Goal: Task Accomplishment & Management: Manage account settings

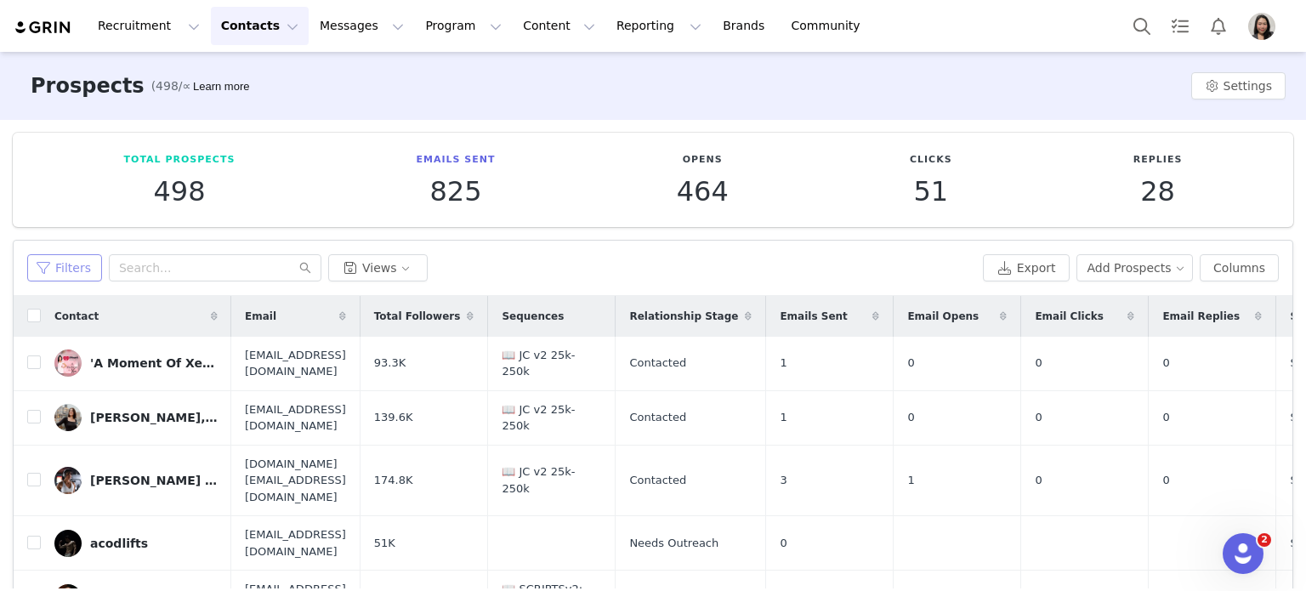
click at [51, 268] on button "Filters" at bounding box center [64, 267] width 75 height 27
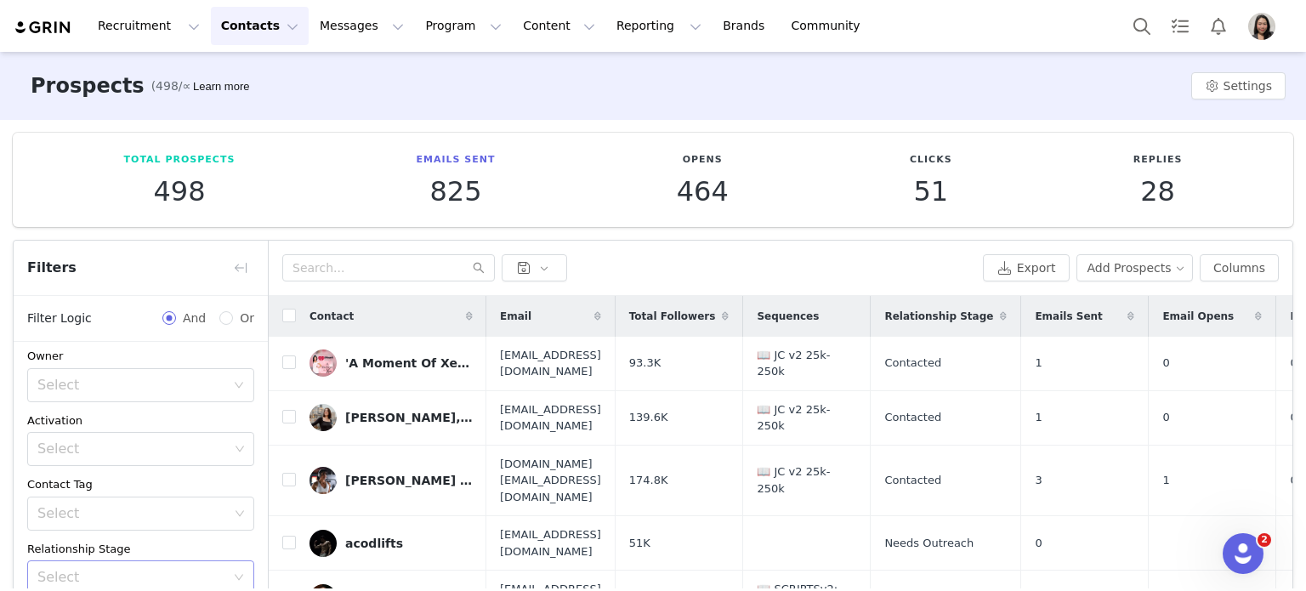
scroll to position [239, 0]
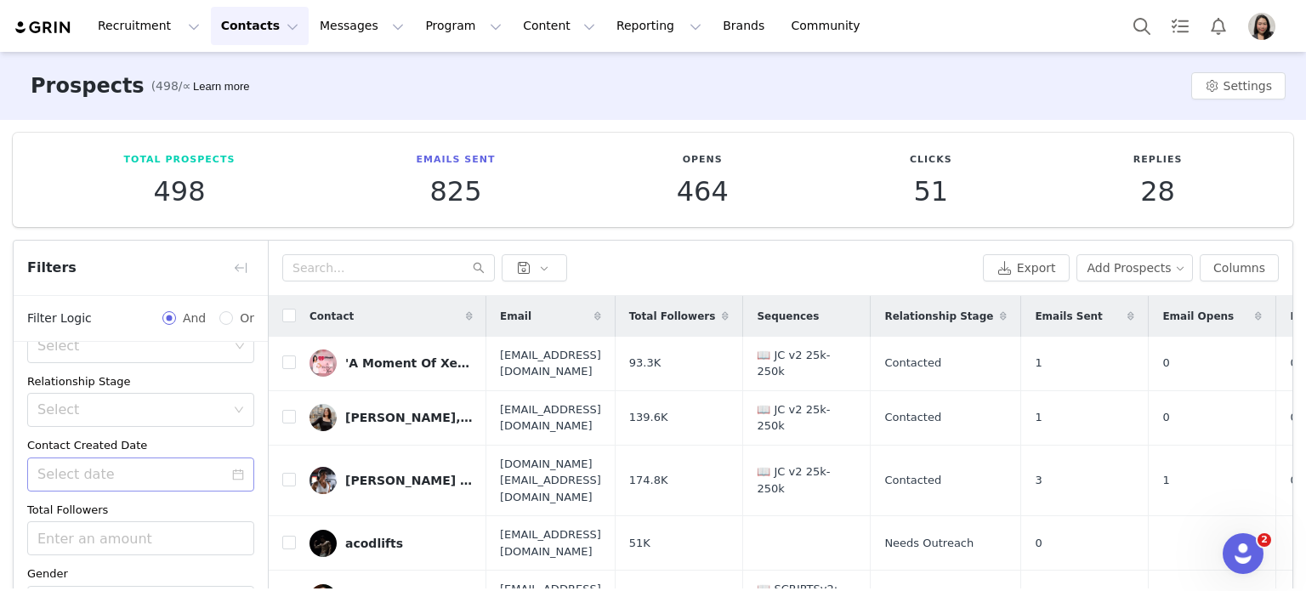
click at [232, 475] on icon "icon: calendar" at bounding box center [238, 474] width 12 height 12
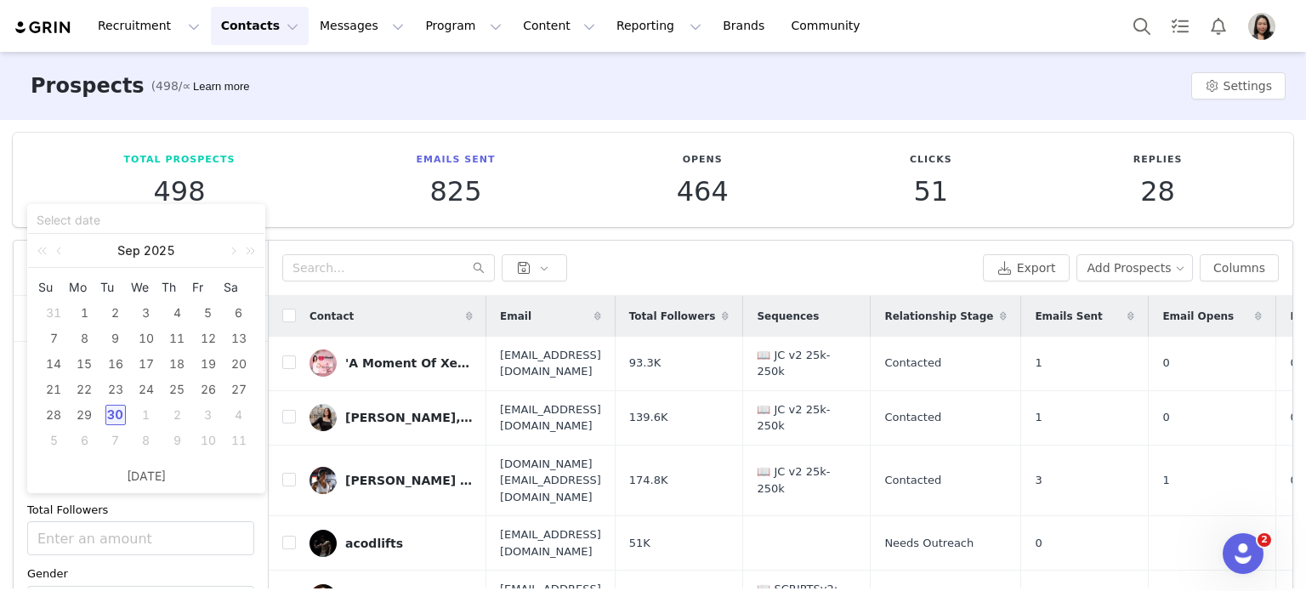
click at [119, 417] on div "30" at bounding box center [115, 415] width 20 height 20
type input "09/30/2025"
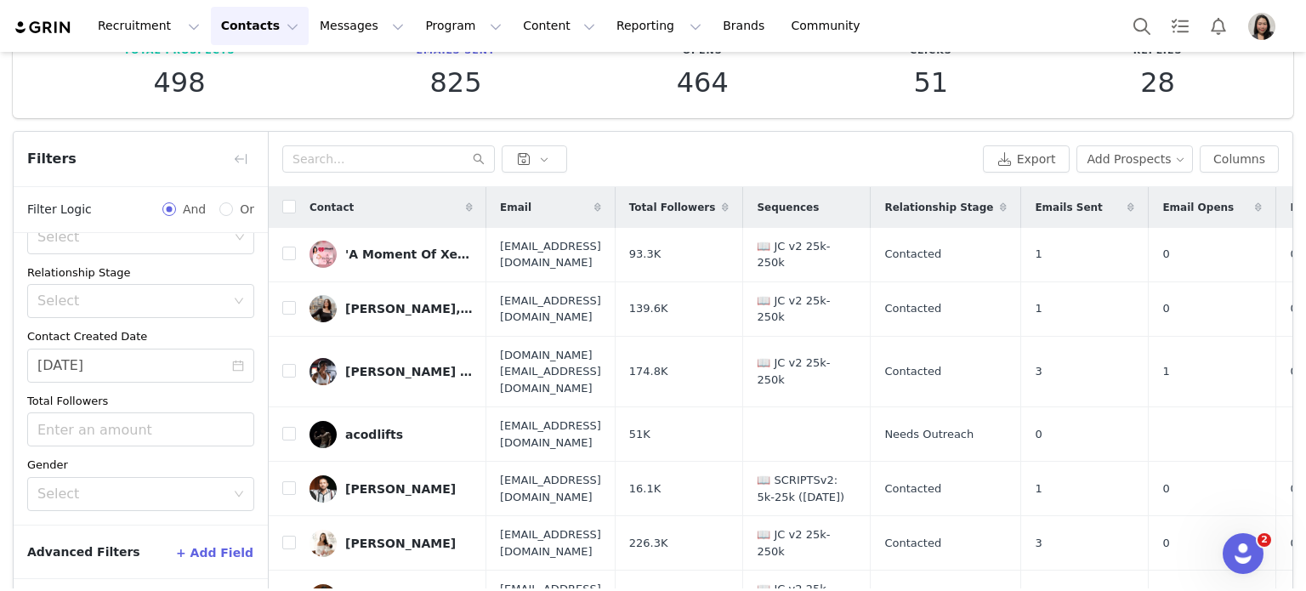
scroll to position [173, 0]
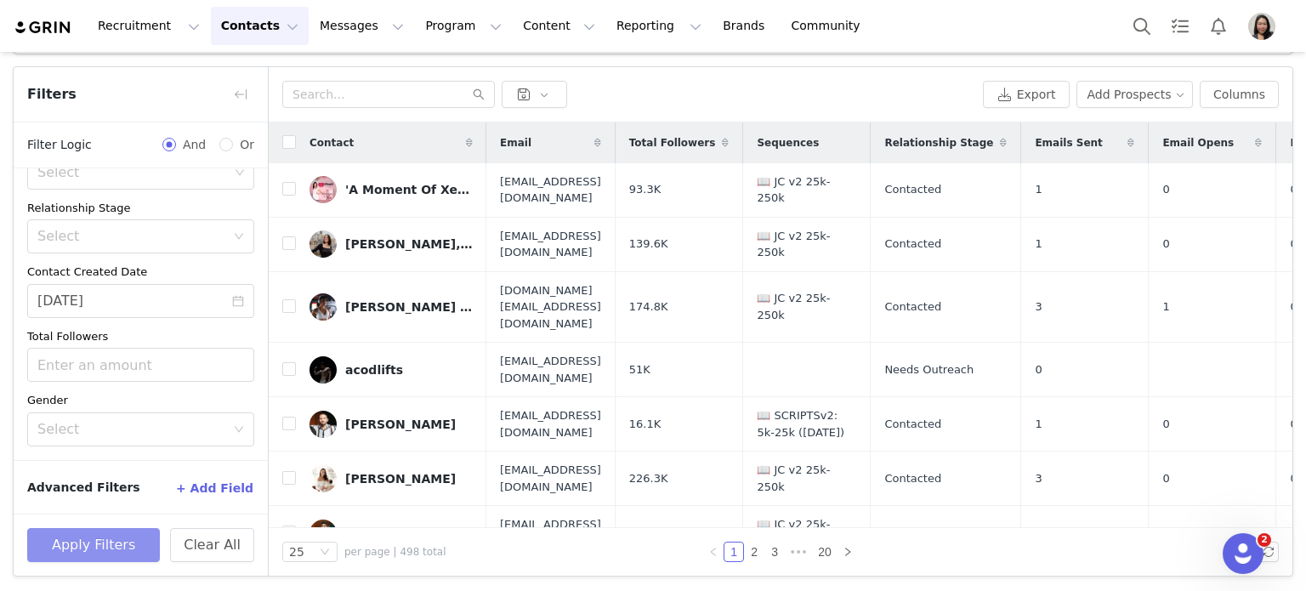
click at [116, 542] on button "Apply Filters" at bounding box center [93, 545] width 133 height 34
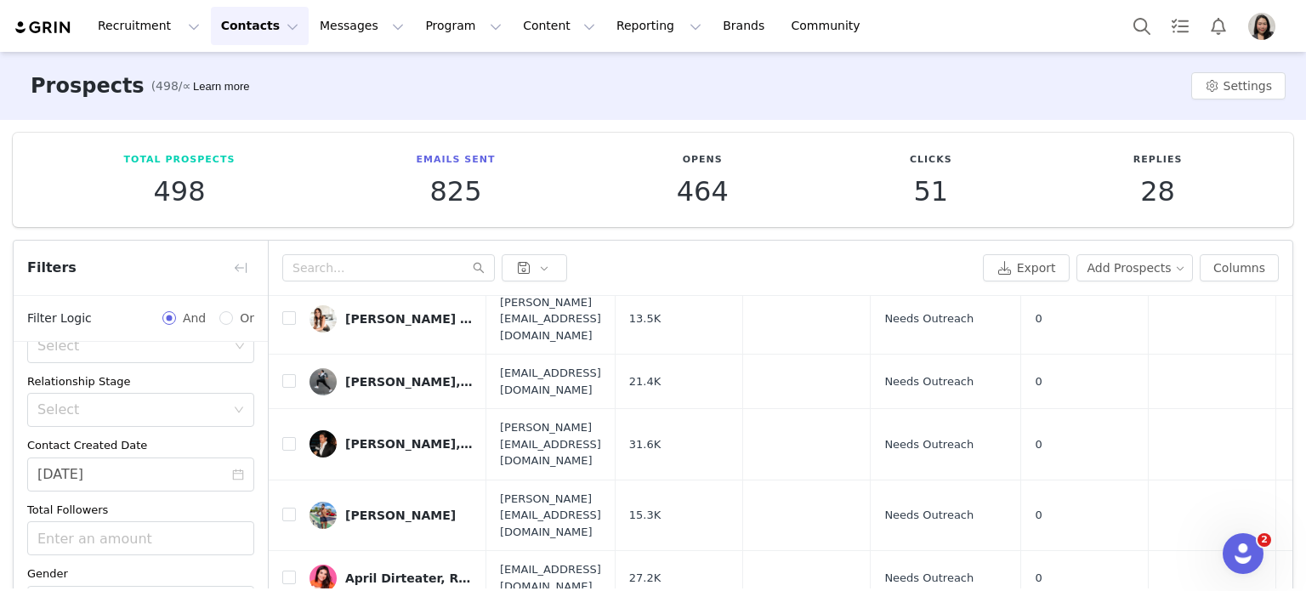
scroll to position [0, 0]
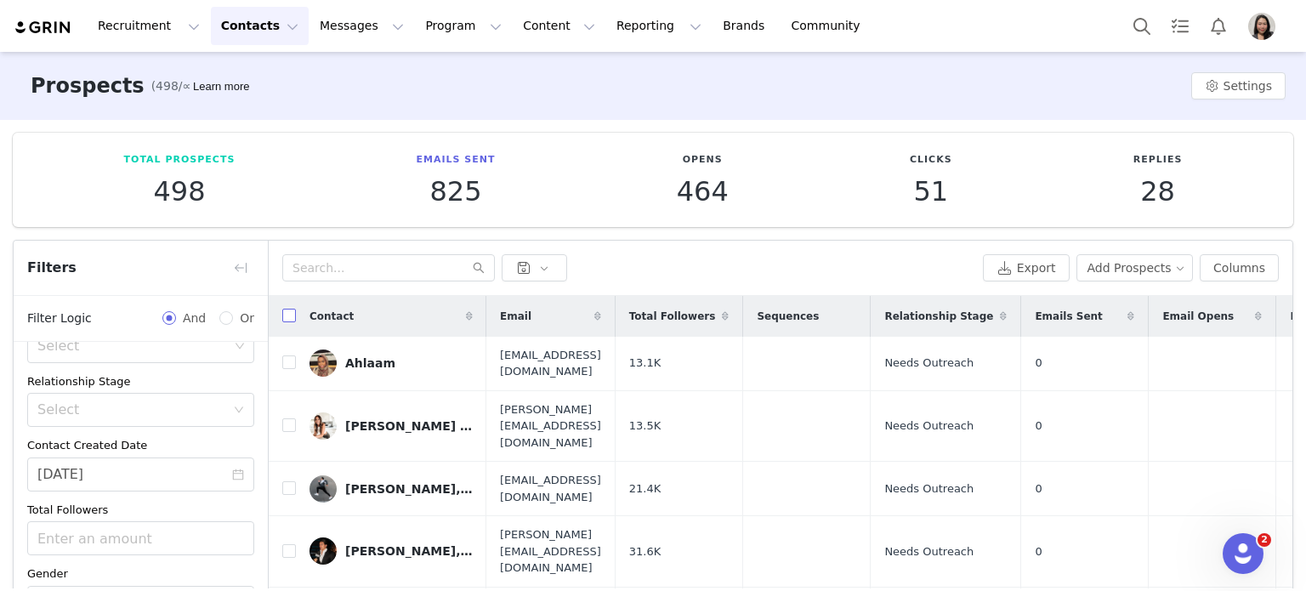
click at [289, 317] on input "checkbox" at bounding box center [289, 316] width 14 height 14
checkbox input "true"
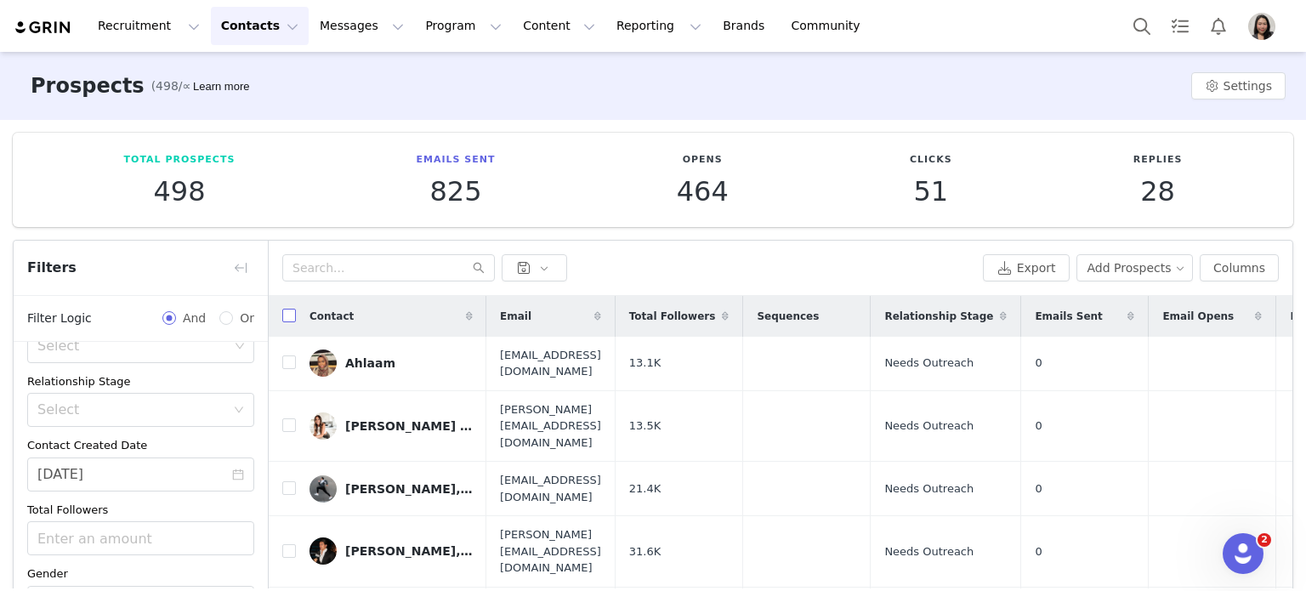
checkbox input "true"
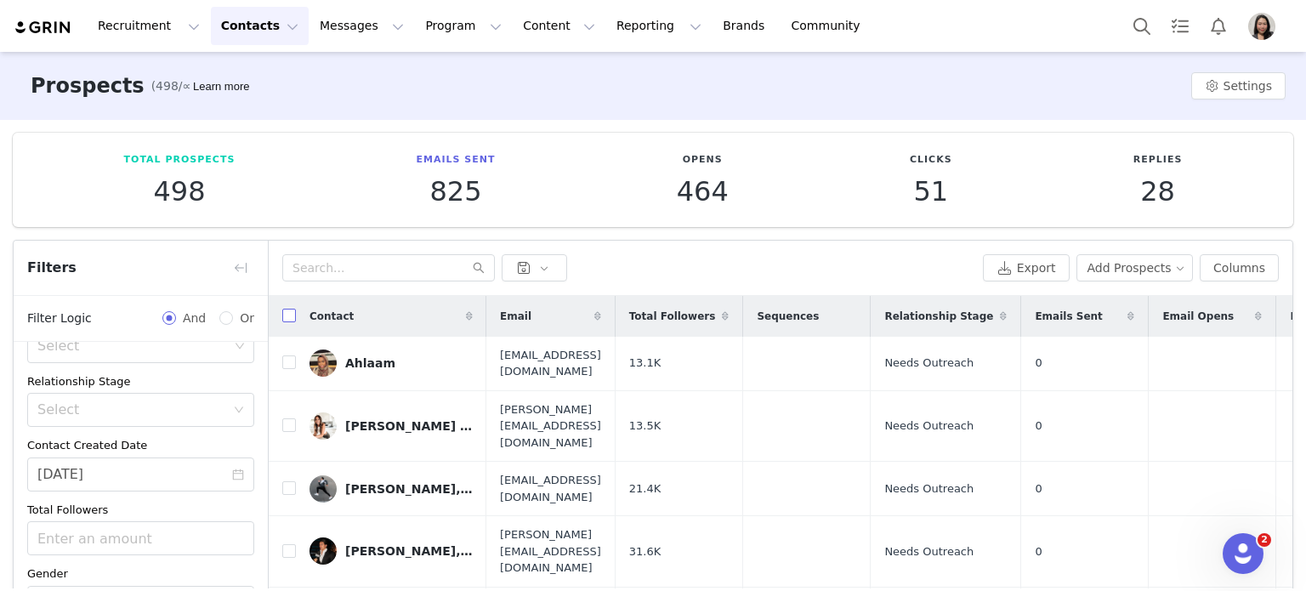
checkbox input "true"
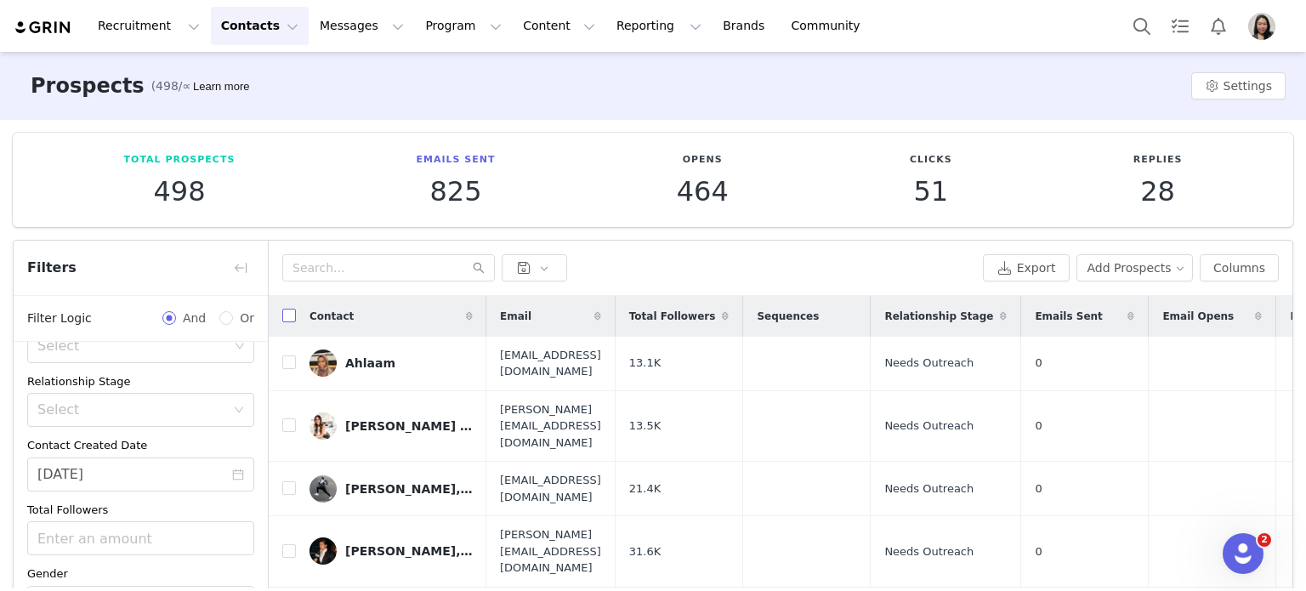
checkbox input "true"
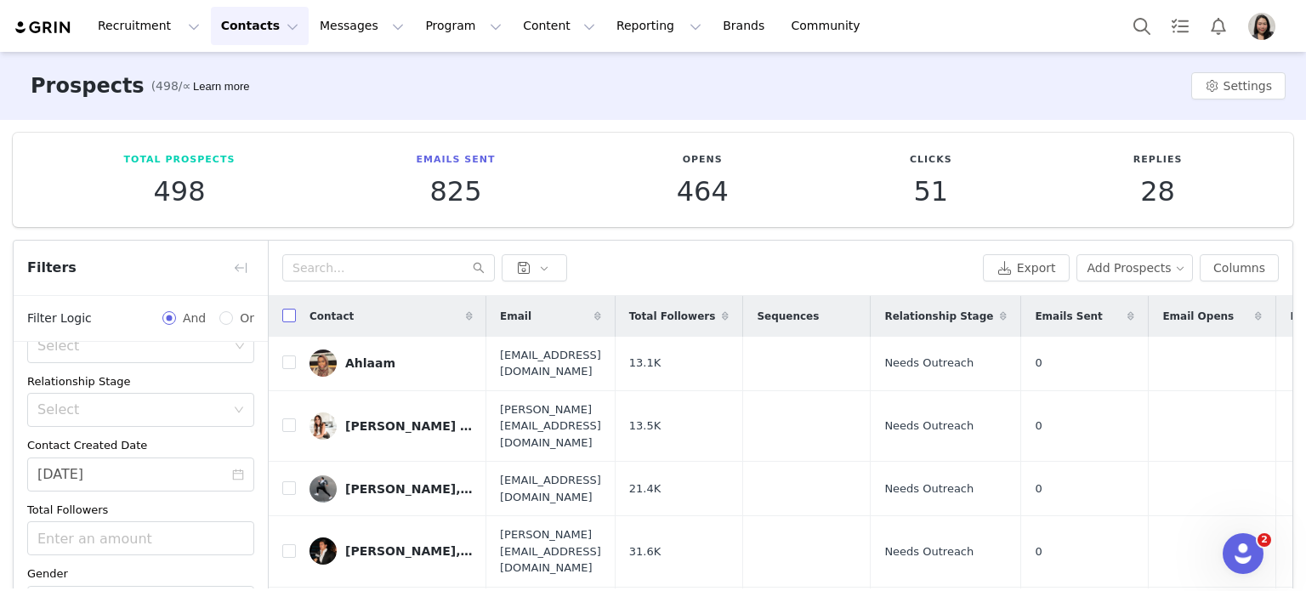
checkbox input "true"
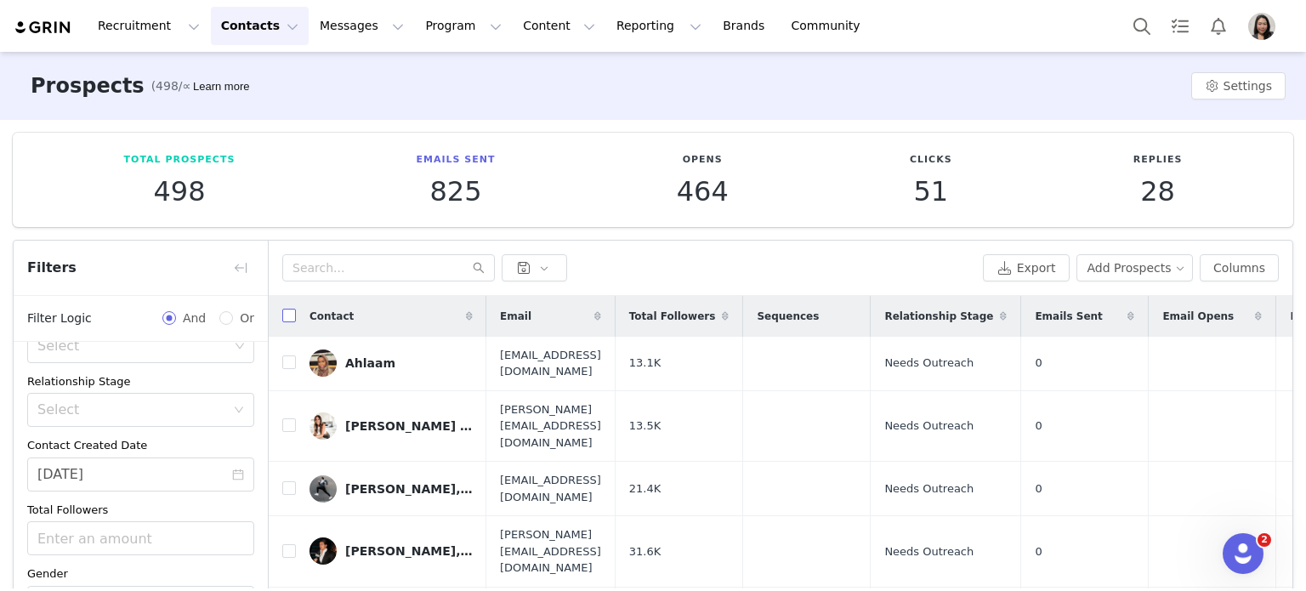
checkbox input "true"
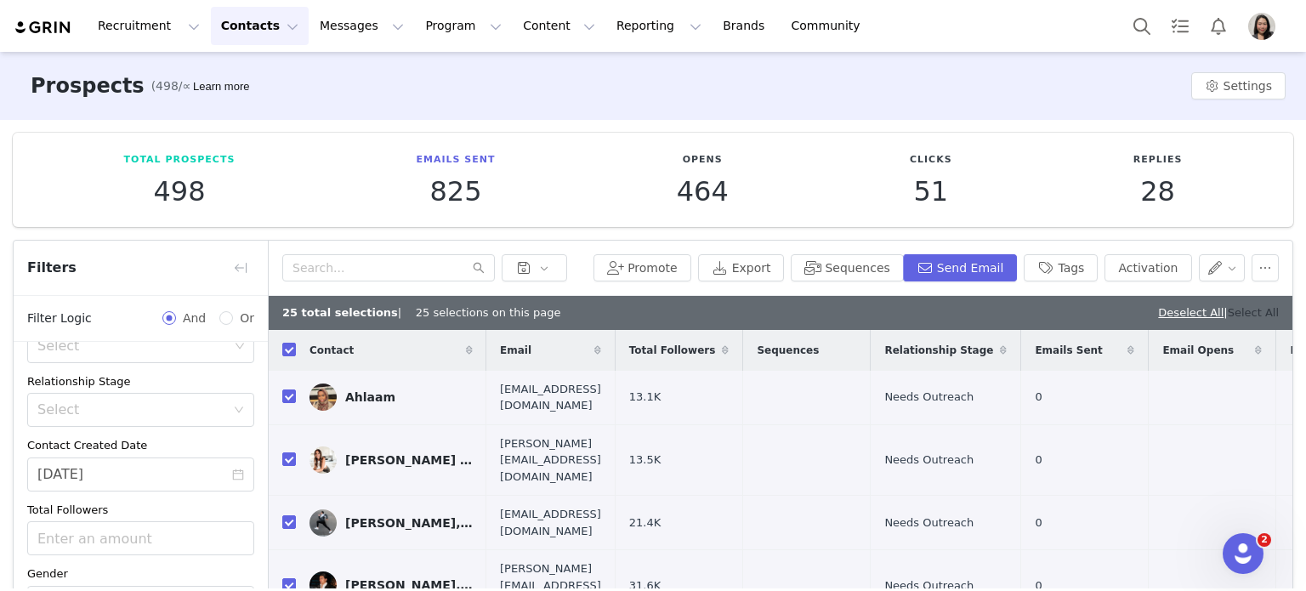
click at [1240, 317] on link "Select All" at bounding box center [1253, 312] width 51 height 13
click at [376, 107] on div "Prospects (498/∞) Learn more Settings" at bounding box center [653, 86] width 1306 height 68
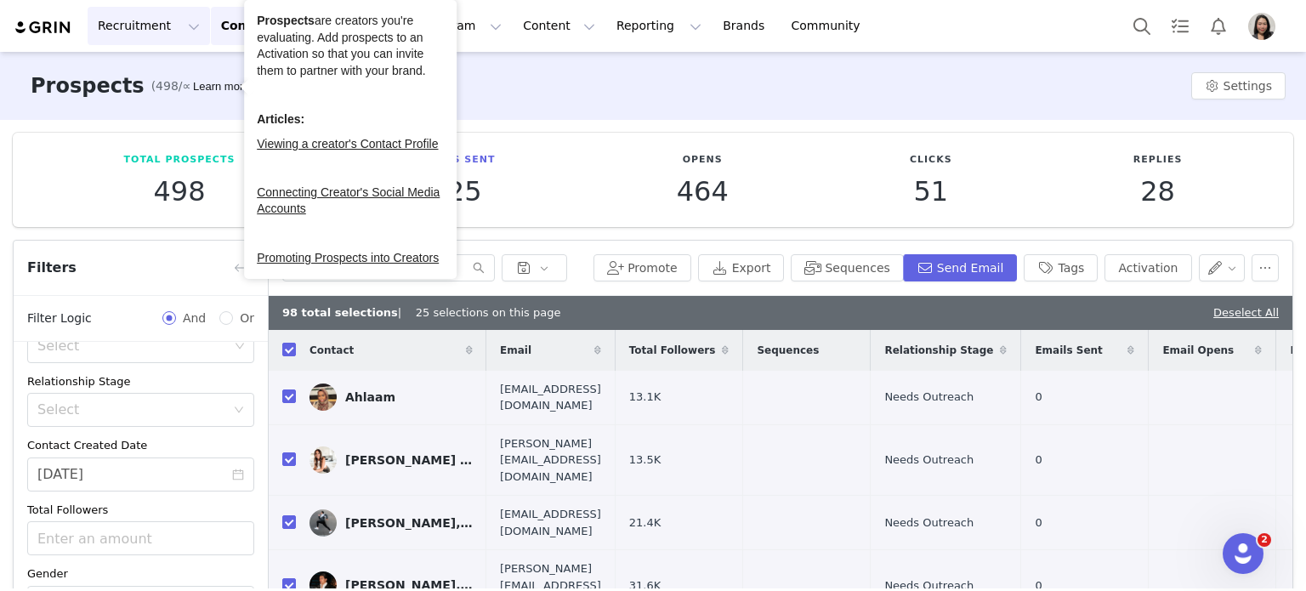
click at [143, 28] on button "Recruitment Recruitment" at bounding box center [149, 26] width 122 height 38
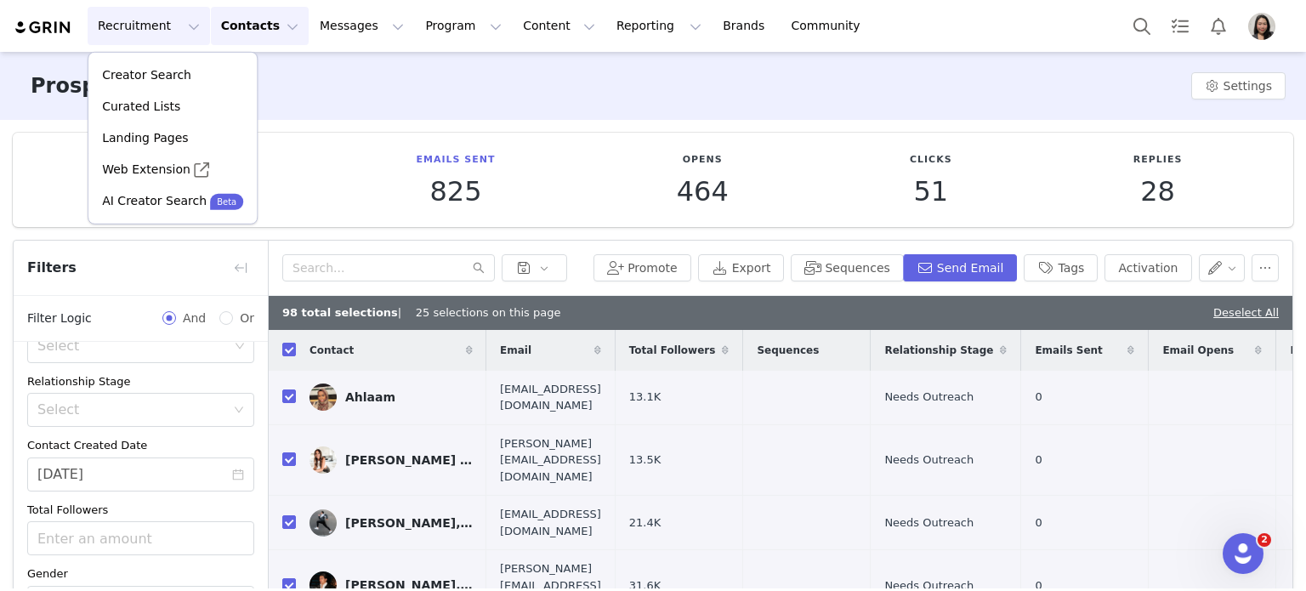
click at [321, 98] on div "Prospects (498/∞) Learn more Settings" at bounding box center [653, 86] width 1306 height 68
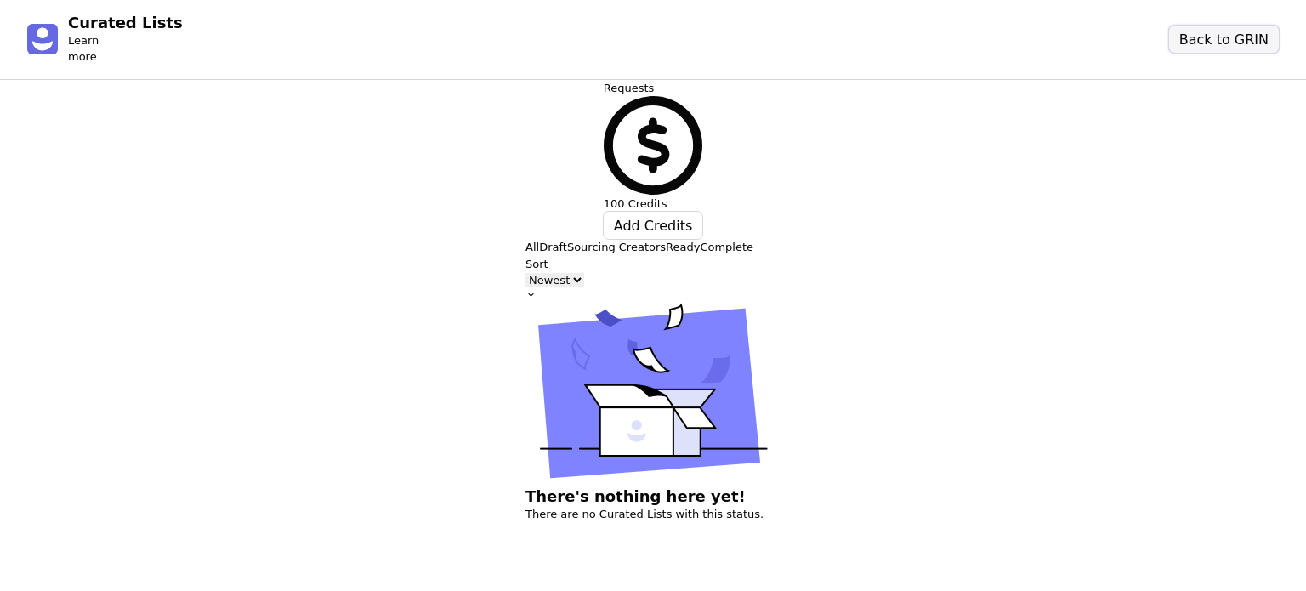
click at [1219, 33] on button "Back to GRIN" at bounding box center [1224, 39] width 110 height 27
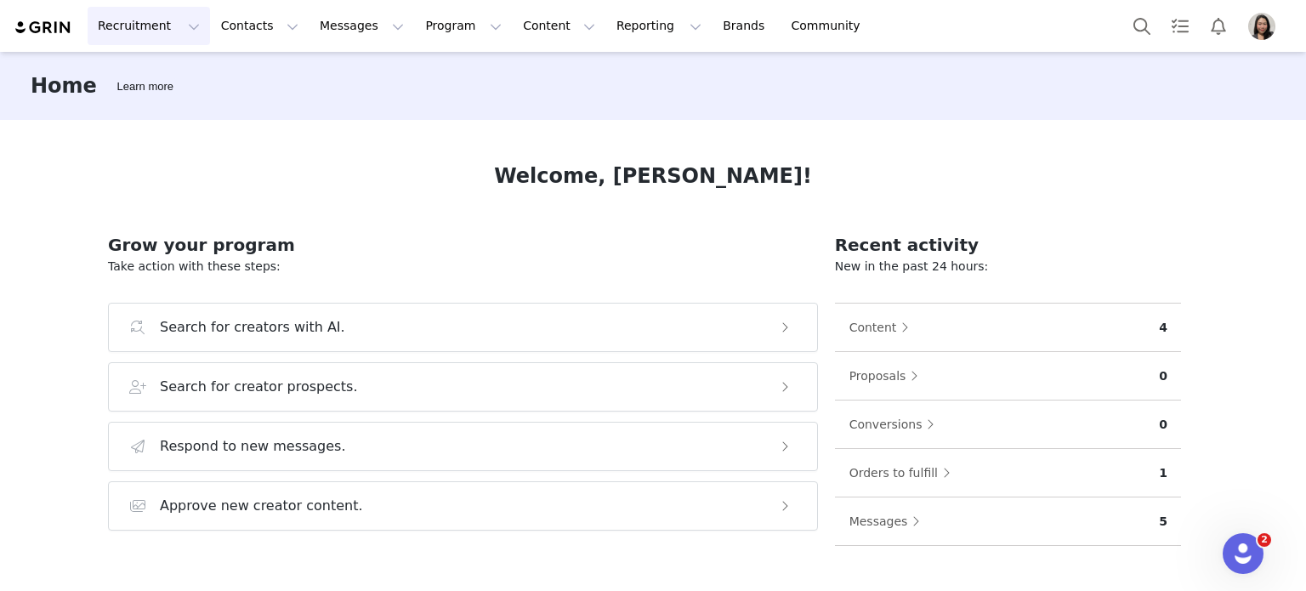
click at [128, 26] on button "Recruitment Recruitment" at bounding box center [149, 26] width 122 height 38
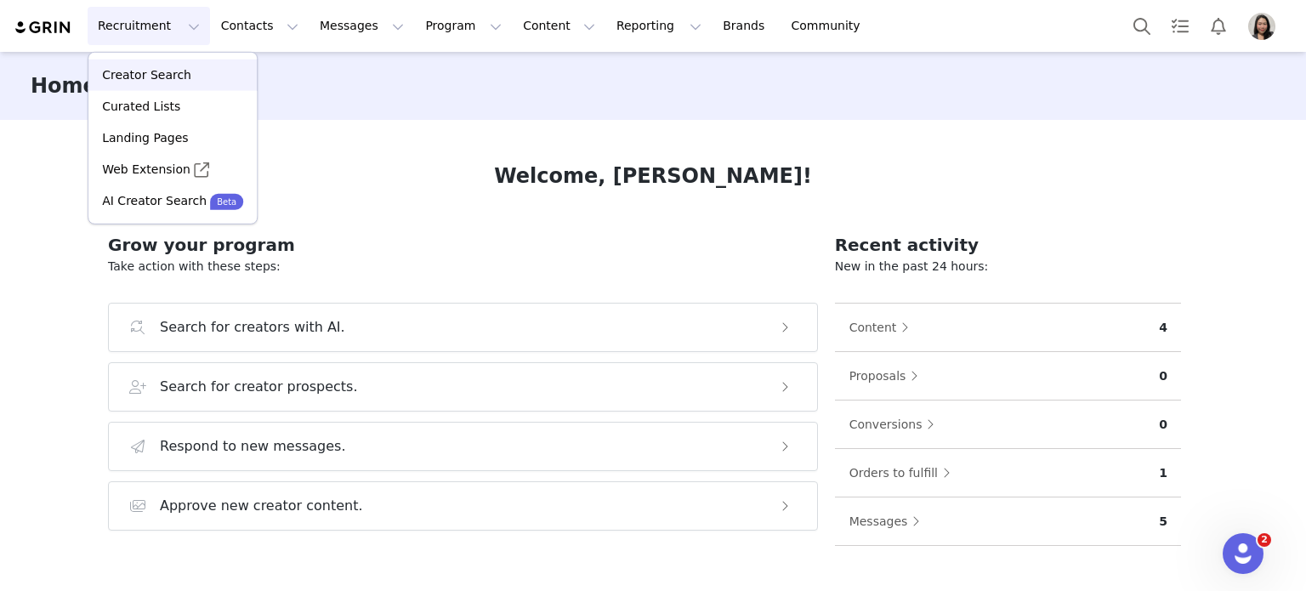
click at [149, 81] on p "Creator Search" at bounding box center [146, 75] width 89 height 18
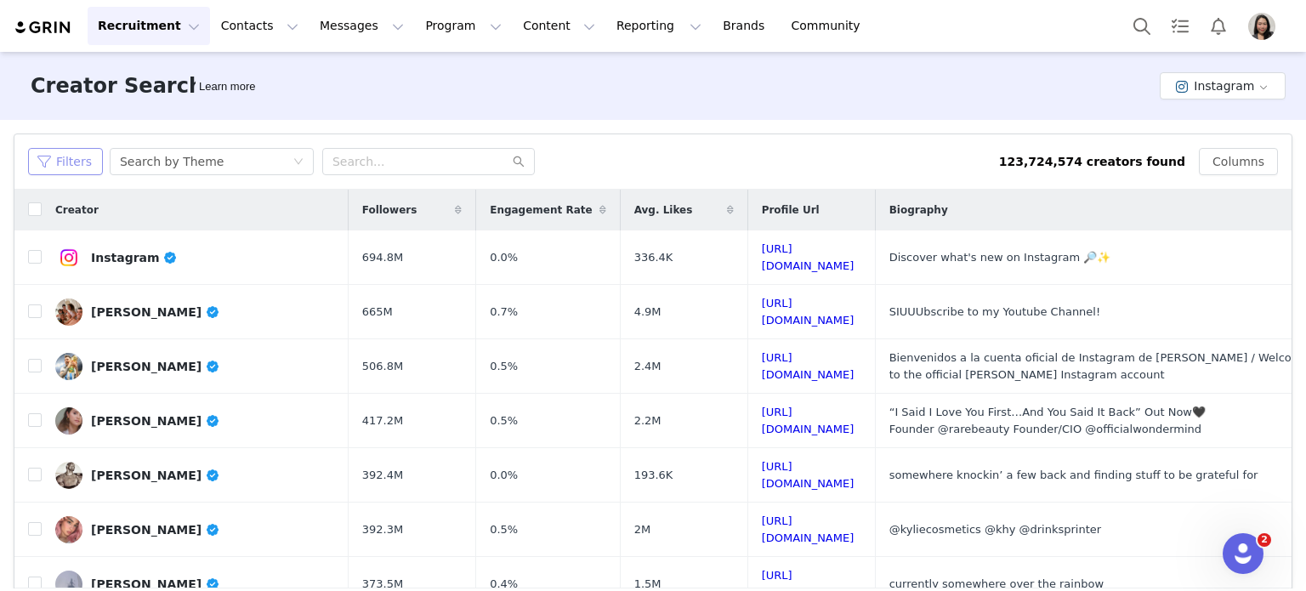
click at [48, 160] on button "Filters" at bounding box center [65, 161] width 75 height 27
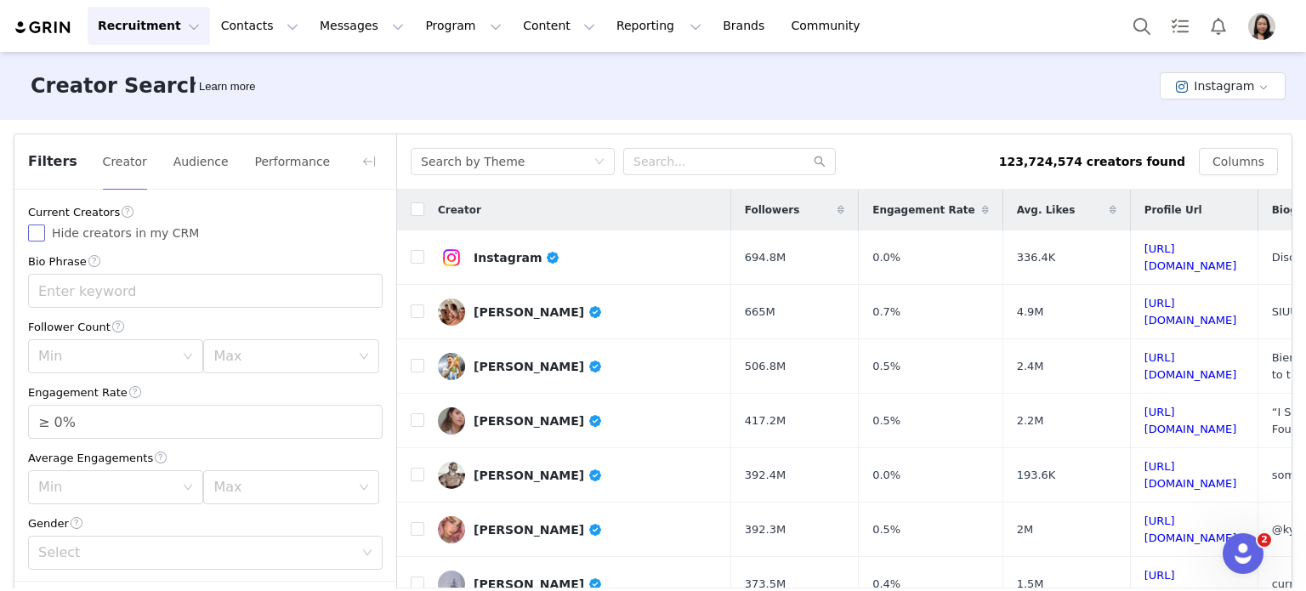
click at [34, 241] on input "Hide creators in my CRM" at bounding box center [36, 232] width 17 height 17
checkbox input "true"
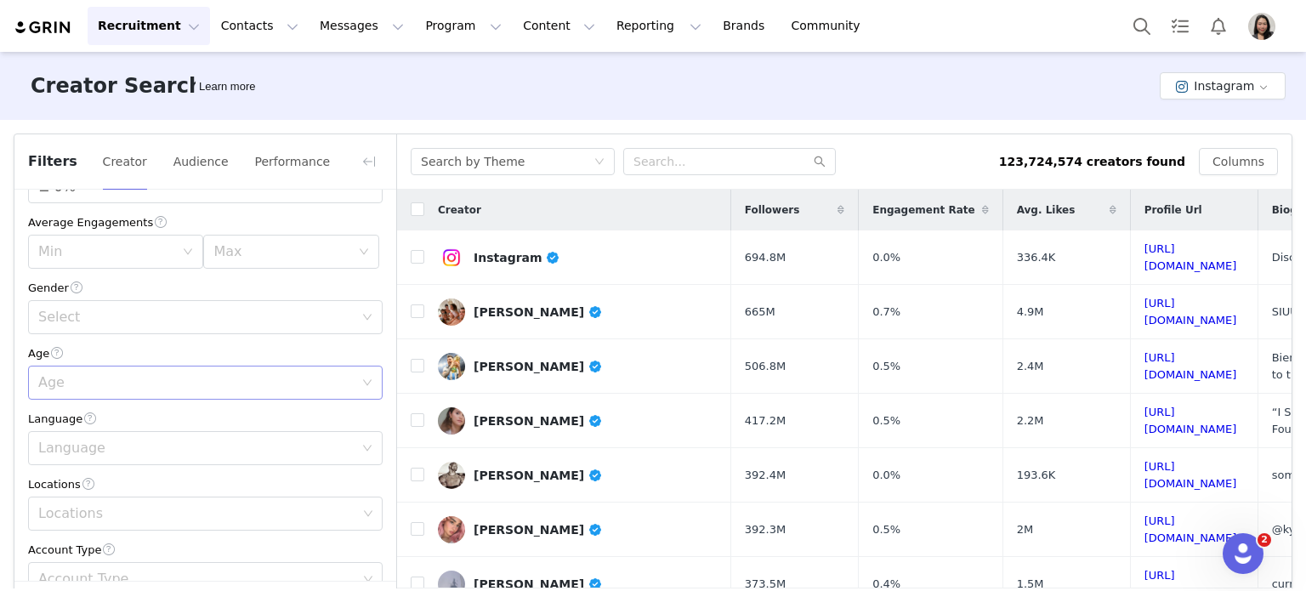
scroll to position [141, 0]
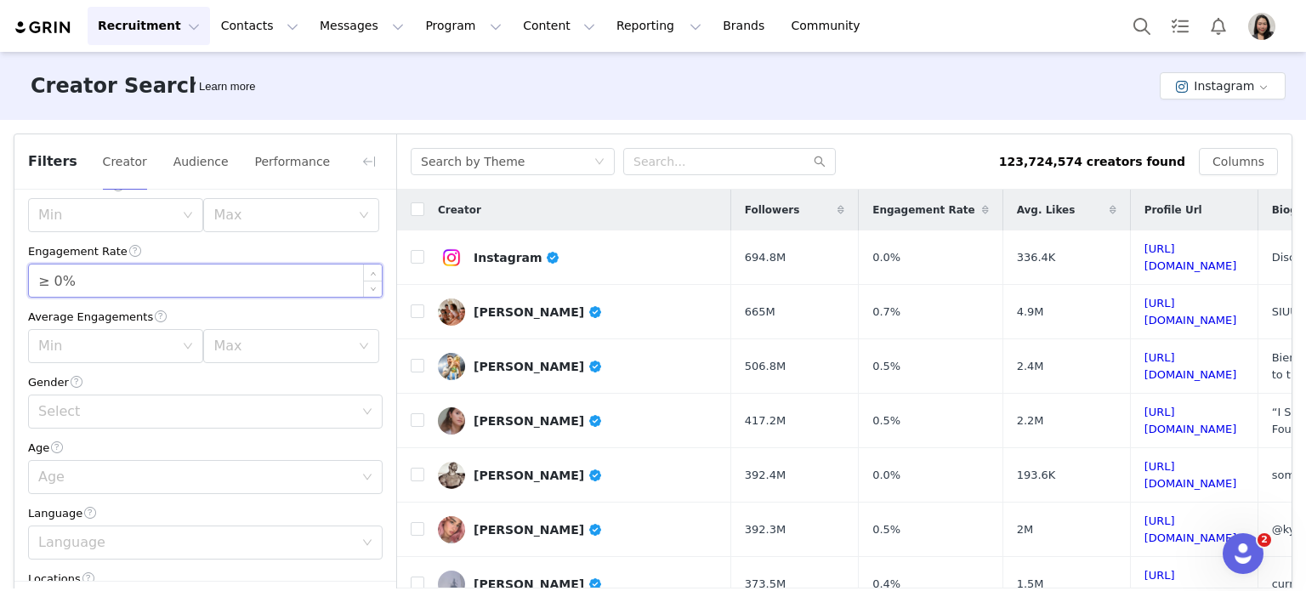
click at [56, 282] on input "≥ 0%" at bounding box center [205, 280] width 353 height 32
type input "≥ 1%"
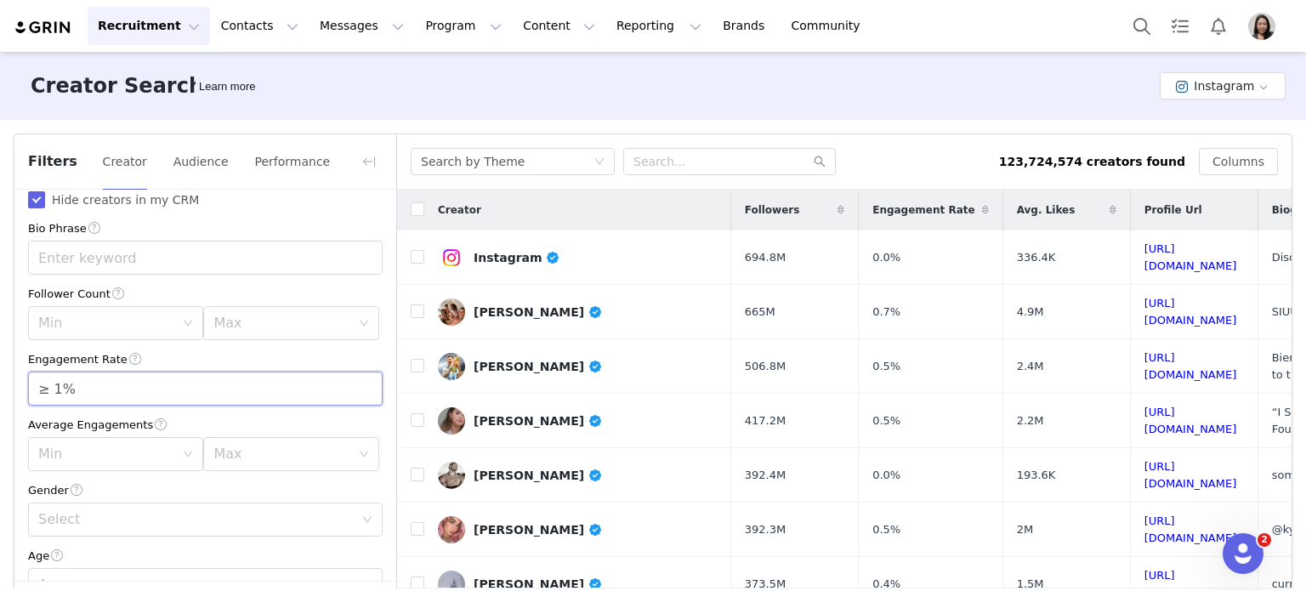
scroll to position [0, 0]
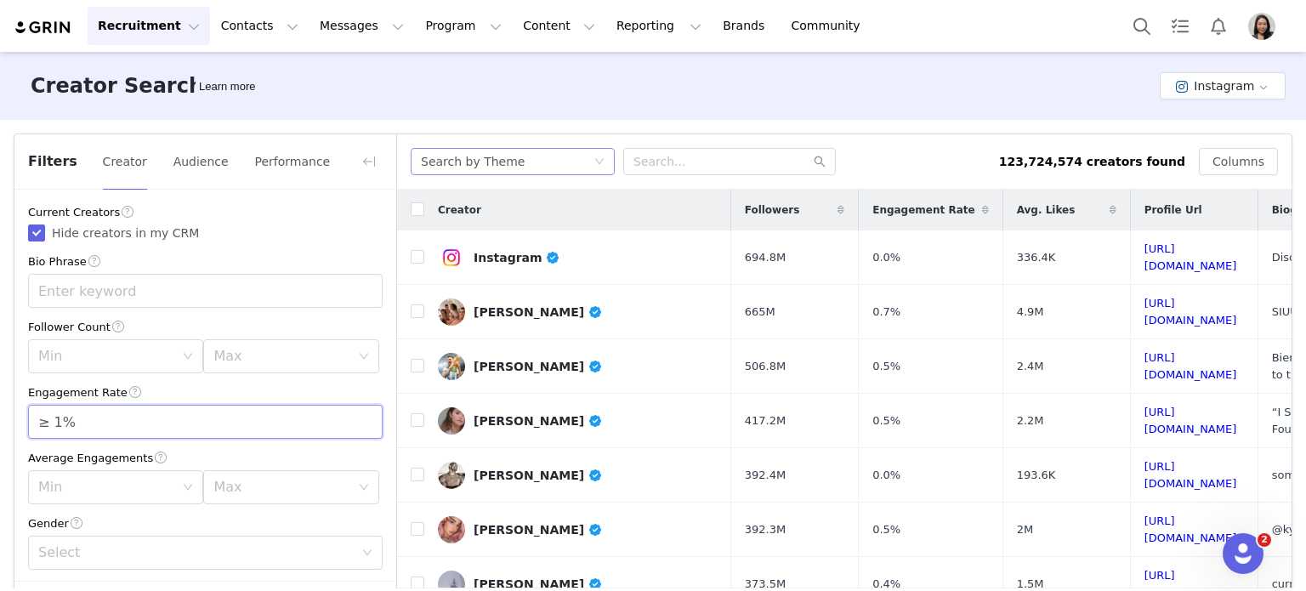
click at [554, 166] on div "Search by Theme" at bounding box center [507, 162] width 173 height 26
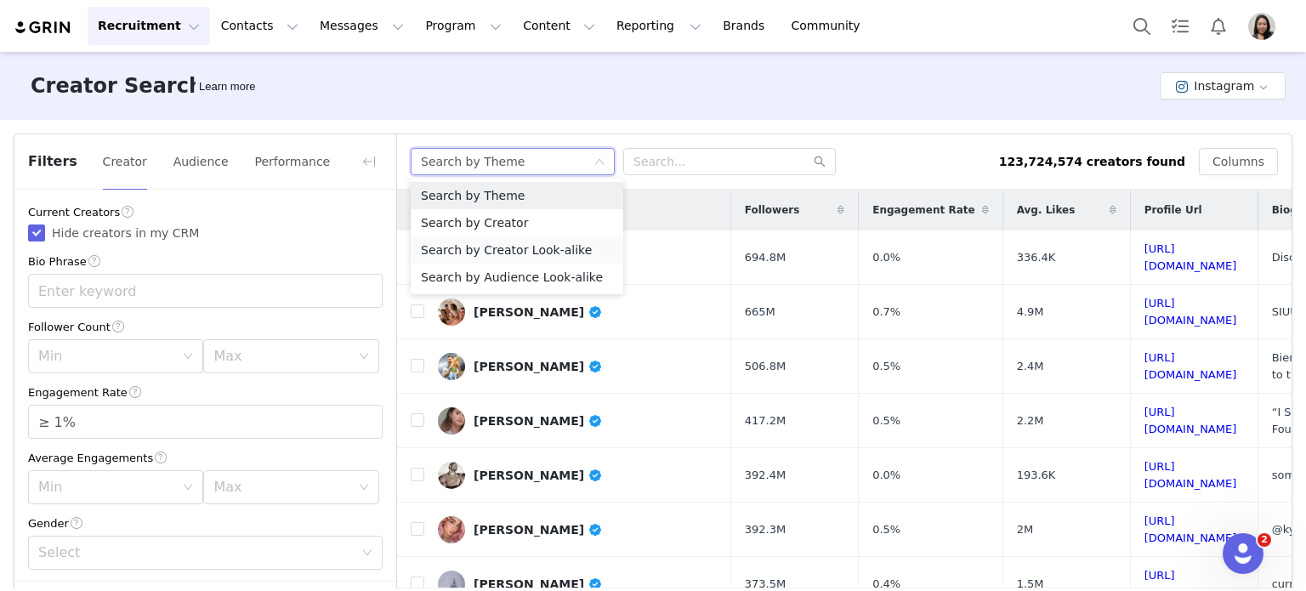
click at [517, 247] on li "Search by Creator Look-alike" at bounding box center [517, 249] width 213 height 27
checkbox input "false"
type input "≥ 0%"
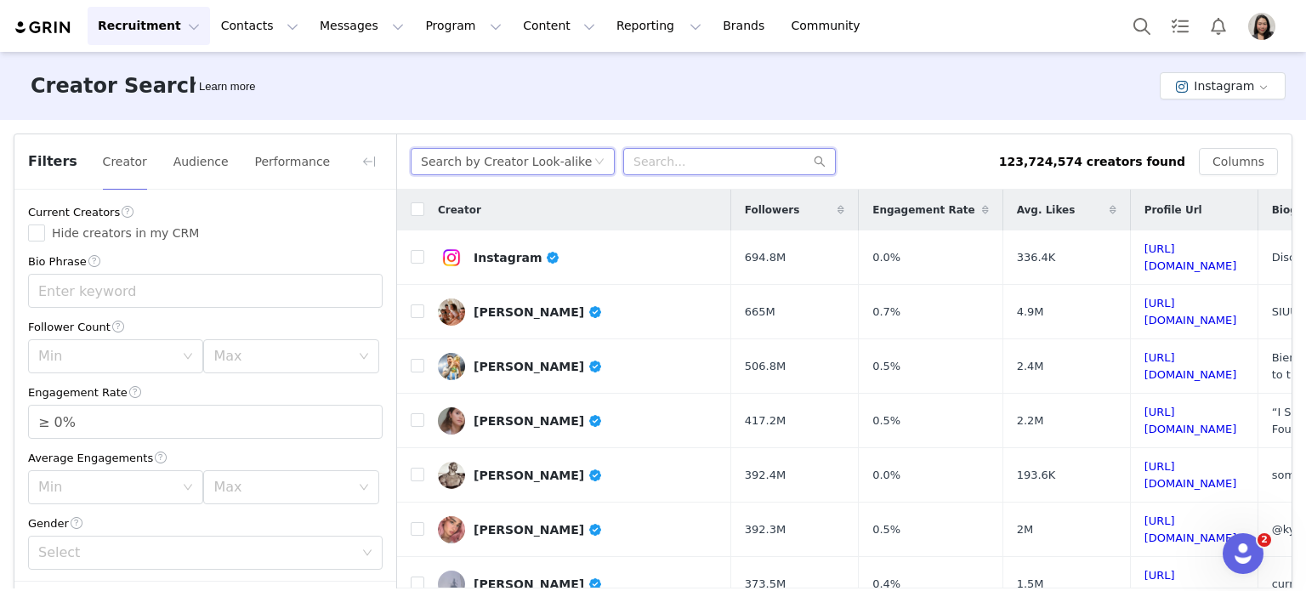
click at [663, 155] on input "text" at bounding box center [729, 161] width 213 height 27
paste input "bengreenfieldfitness"
type input "bengreenfieldfitness"
click at [34, 232] on input "Hide creators in my CRM" at bounding box center [36, 232] width 17 height 17
checkbox input "true"
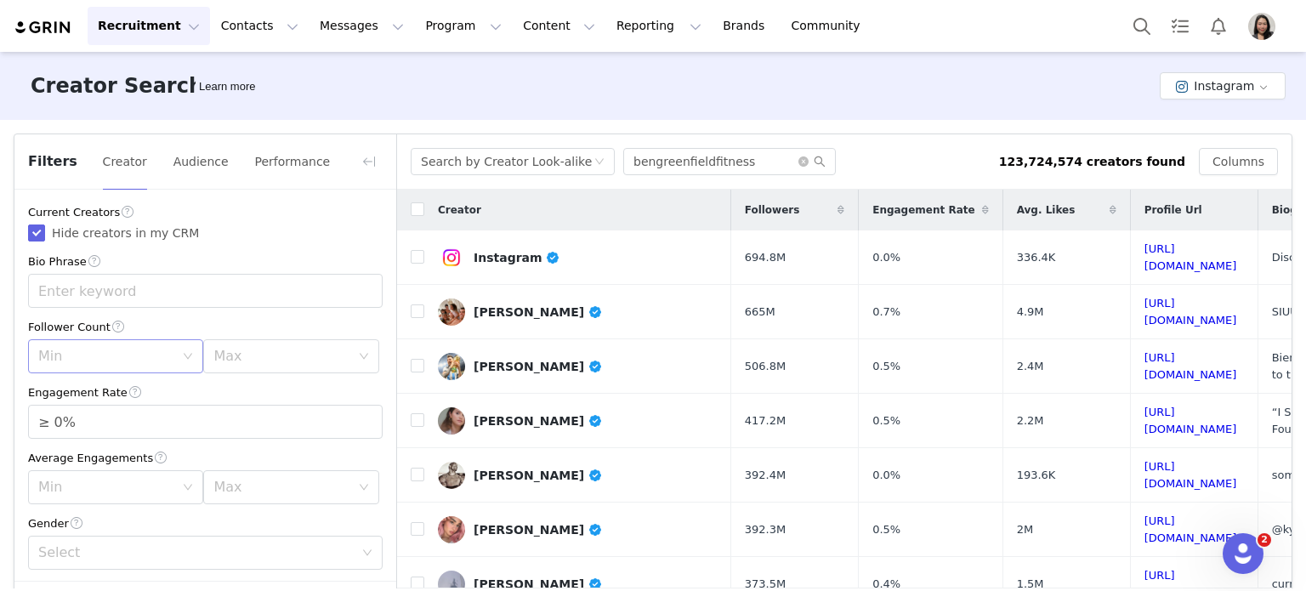
click at [85, 349] on div "Min" at bounding box center [106, 356] width 136 height 17
click at [68, 425] on li "5k" at bounding box center [112, 421] width 169 height 27
click at [315, 350] on div "Max" at bounding box center [281, 356] width 136 height 17
click at [221, 497] on li "30k" at bounding box center [281, 503] width 169 height 27
click at [57, 431] on input "≥ 0%" at bounding box center [205, 422] width 353 height 32
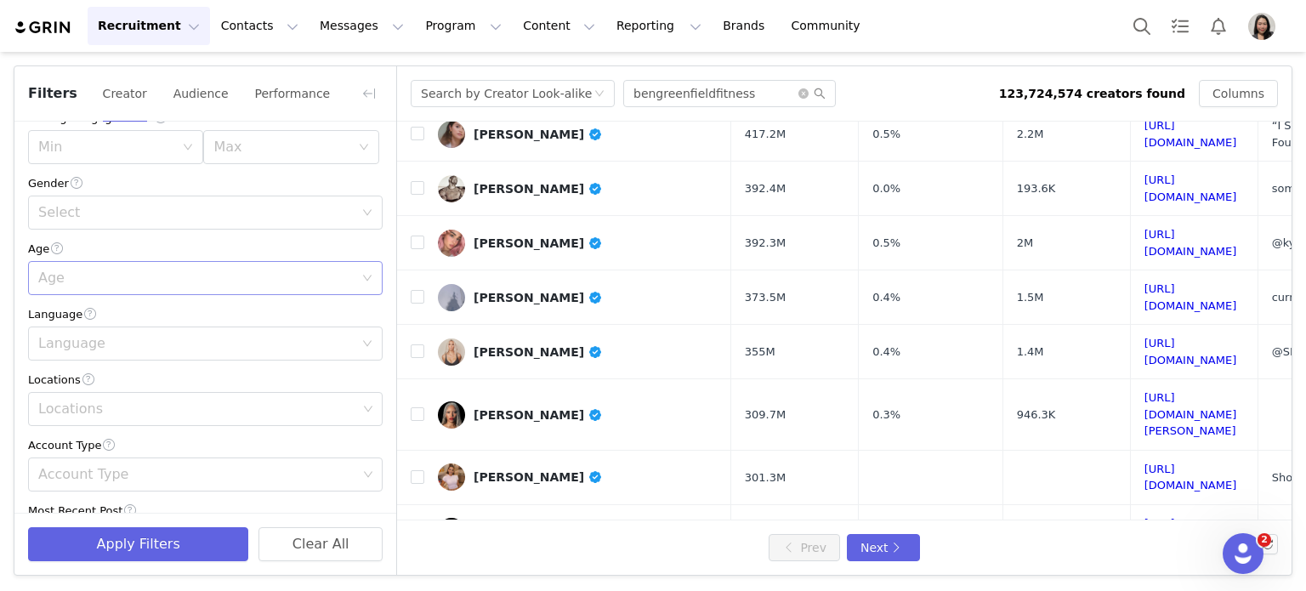
scroll to position [131, 0]
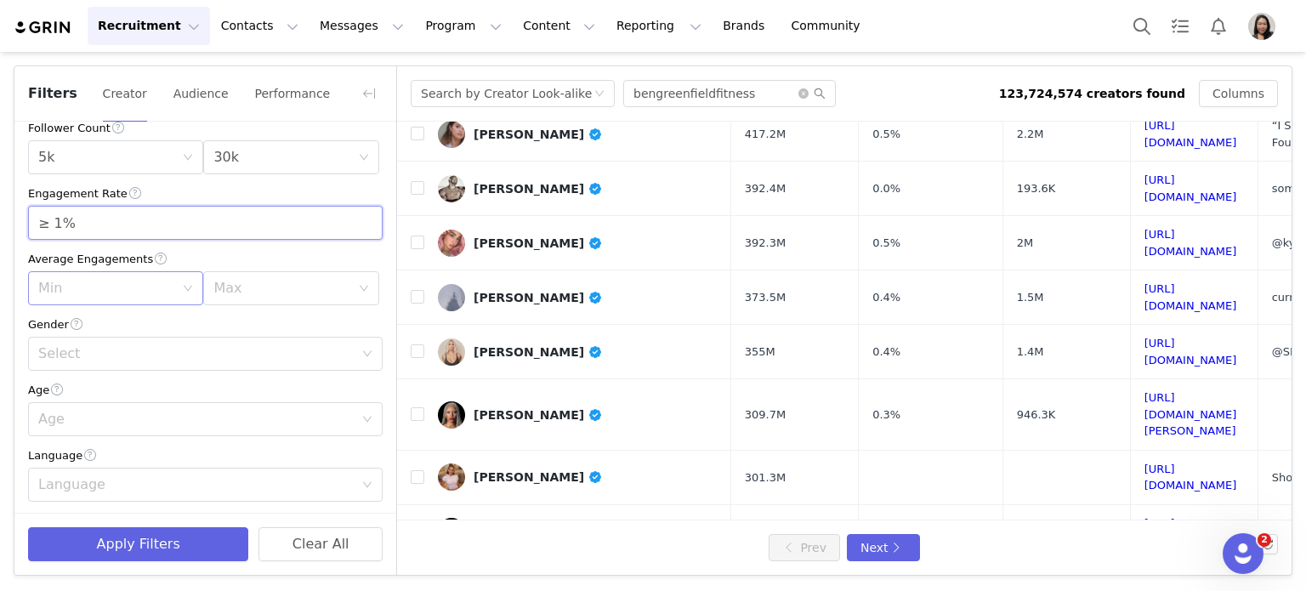
click at [71, 289] on div "Min" at bounding box center [106, 288] width 136 height 17
type input "≥ 1%"
click at [232, 306] on div "Current Creators Hide creators in my CRM Bio Phrase Follower Count Min 5k Max 3…" at bounding box center [205, 463] width 382 height 945
click at [112, 357] on div "Select" at bounding box center [195, 353] width 315 height 17
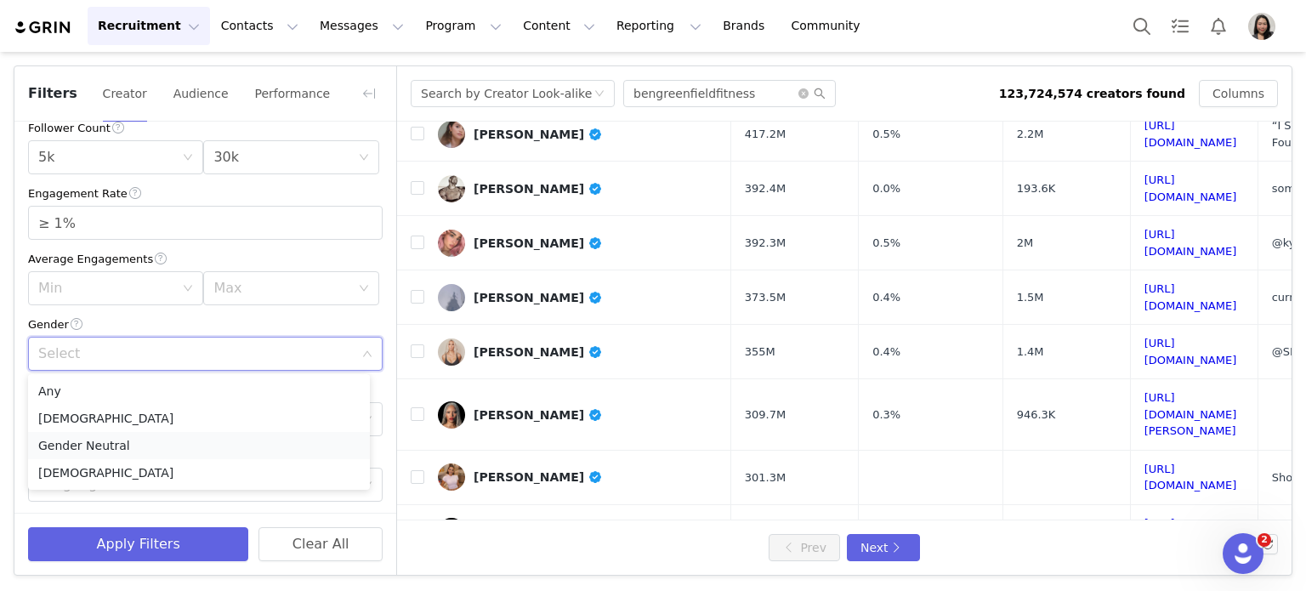
click at [83, 448] on li "Gender Neutral" at bounding box center [199, 445] width 342 height 27
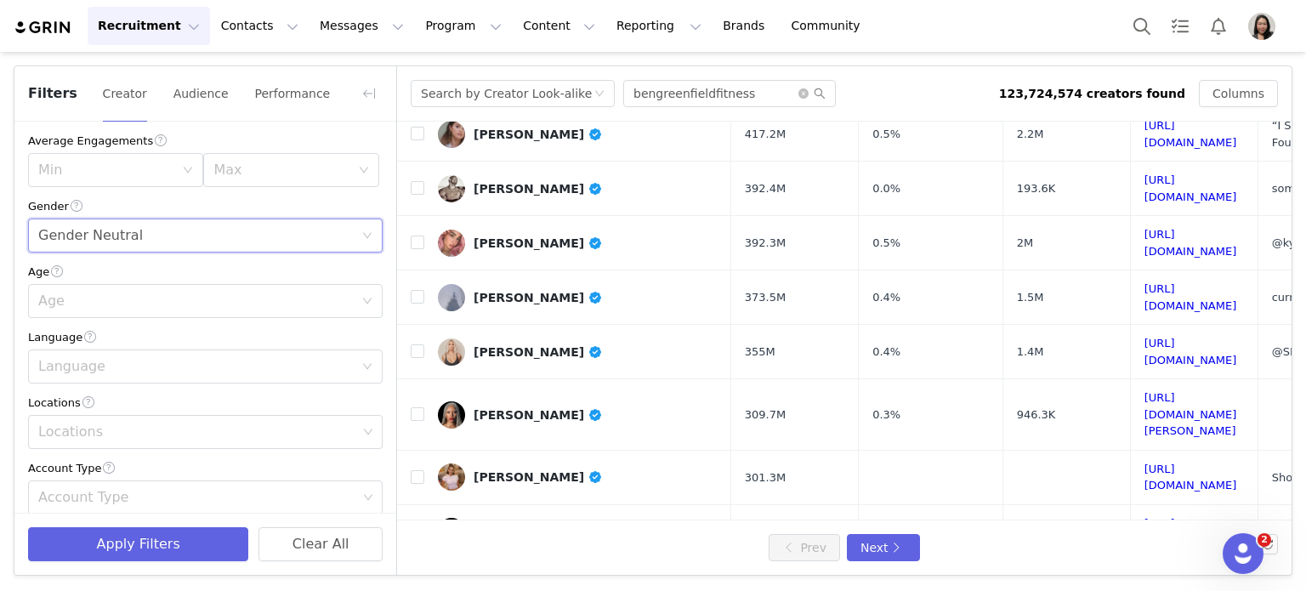
scroll to position [272, 0]
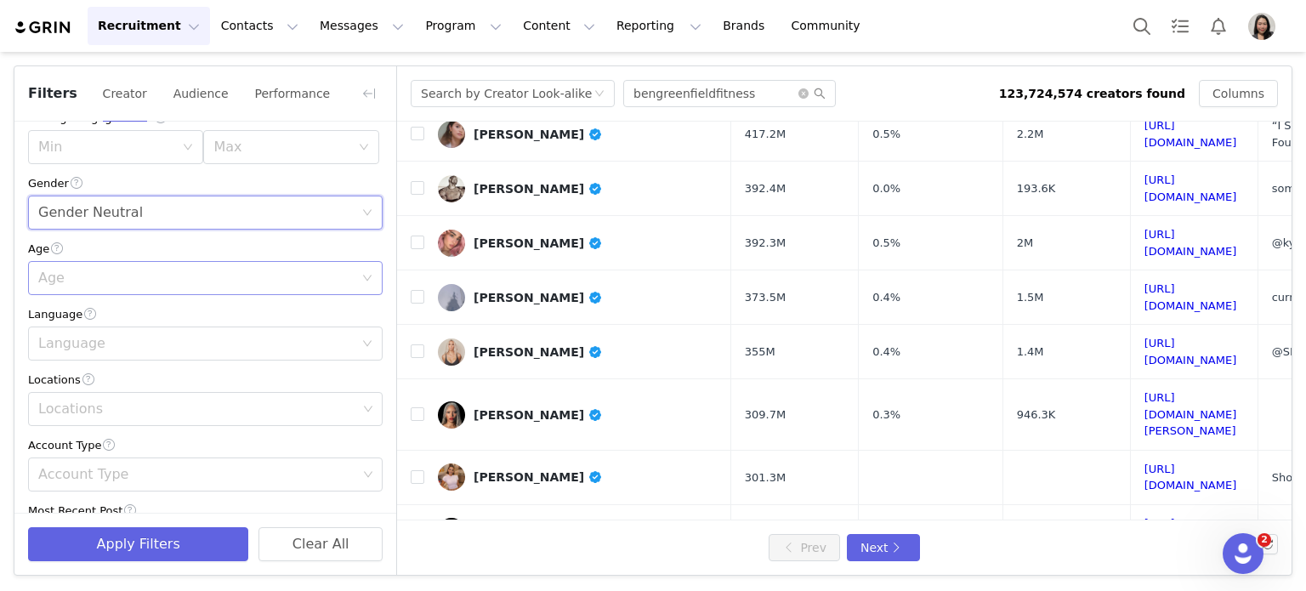
click at [153, 270] on div "Age" at bounding box center [195, 278] width 315 height 17
click at [67, 340] on li "25-34" at bounding box center [199, 342] width 342 height 27
click at [65, 339] on div "Language" at bounding box center [195, 343] width 315 height 17
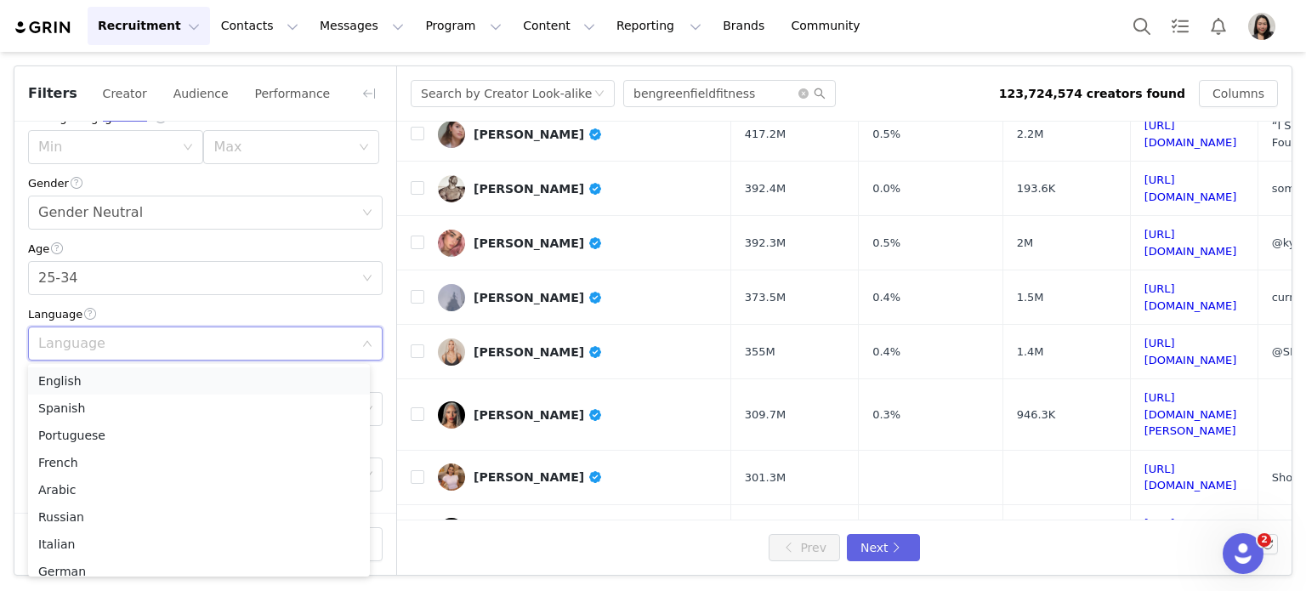
click at [76, 383] on li "English" at bounding box center [199, 380] width 342 height 27
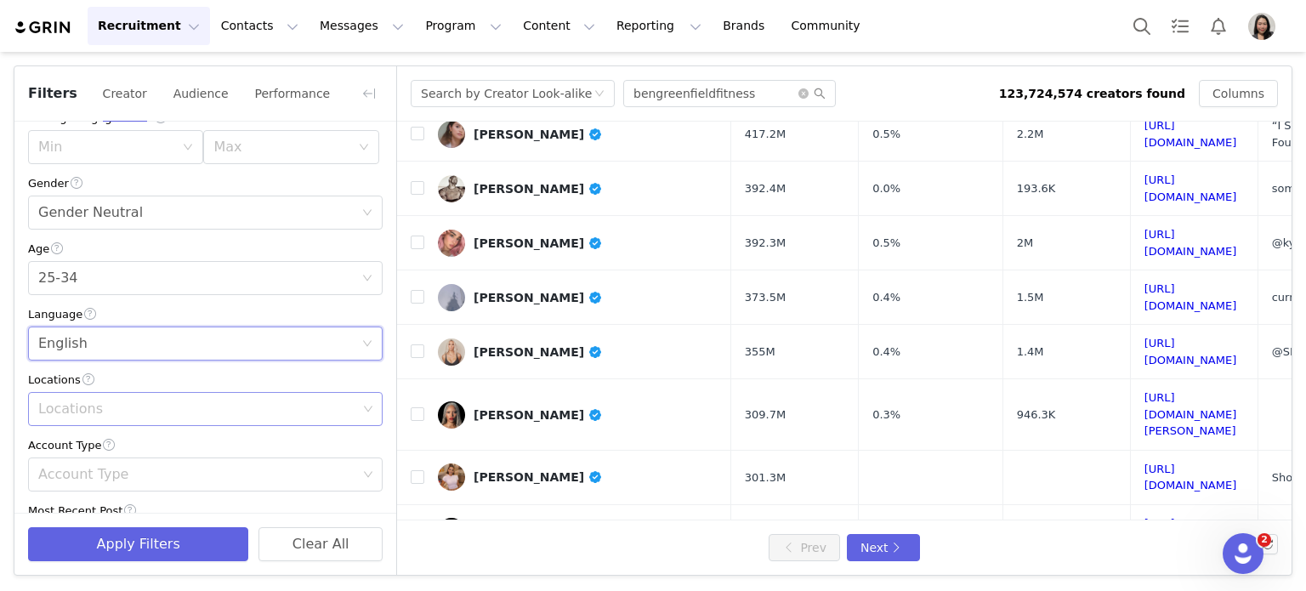
click at [56, 414] on div "Locations" at bounding box center [197, 408] width 319 height 17
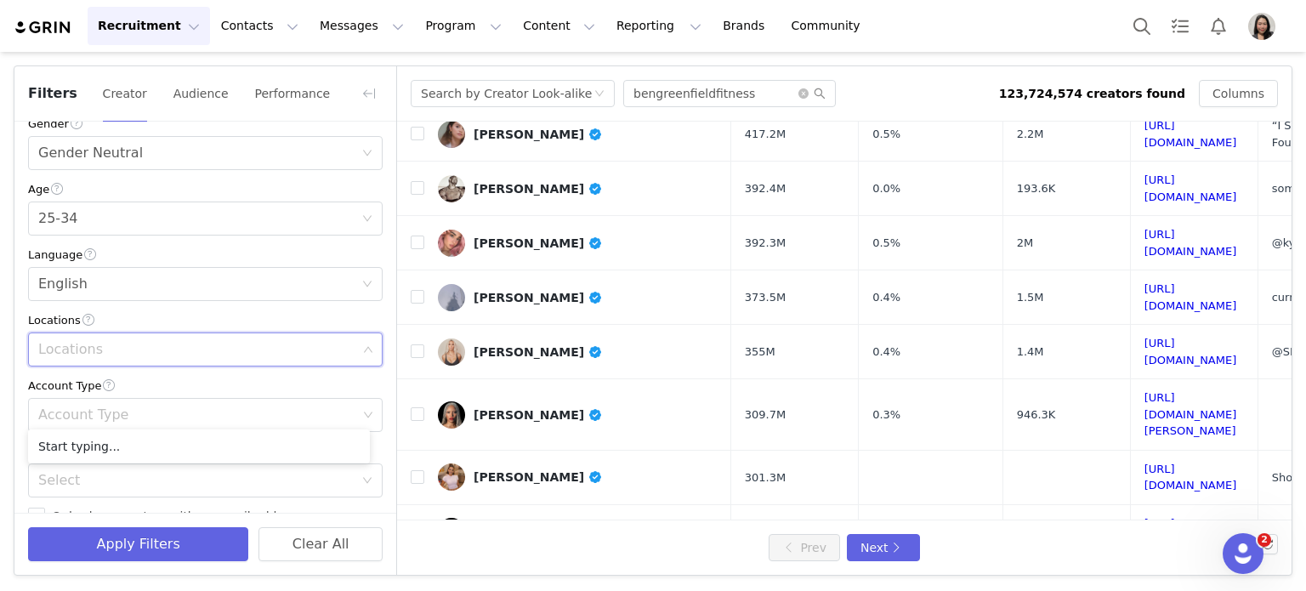
scroll to position [556, 0]
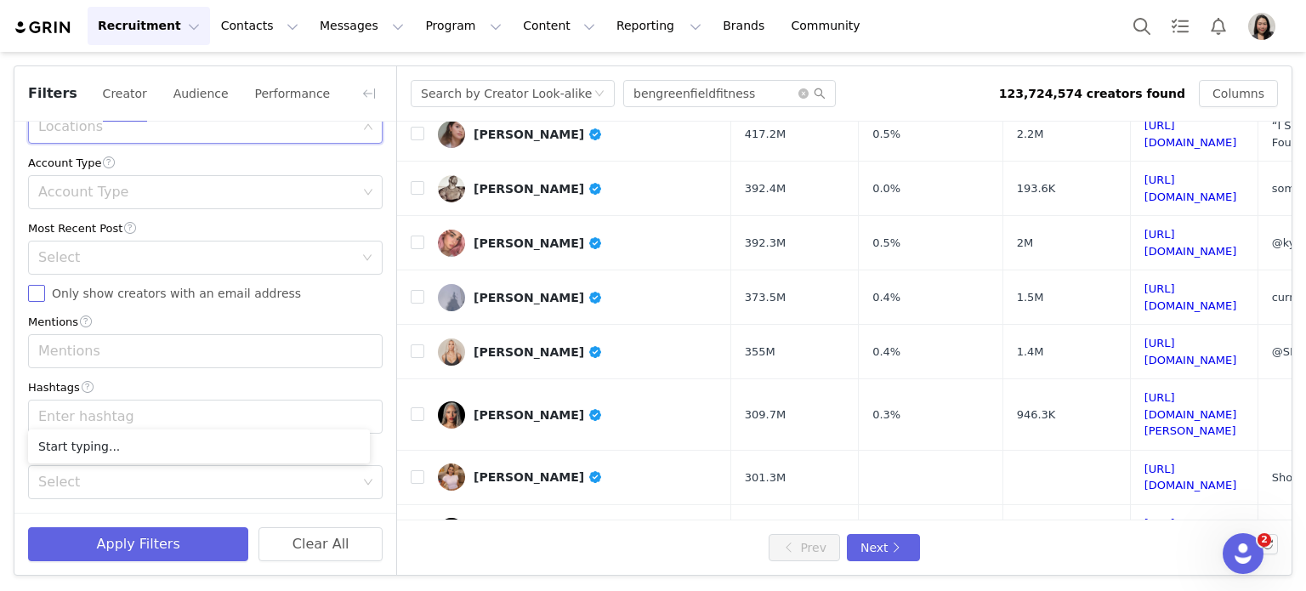
click at [41, 298] on input "Only show creators with an email address" at bounding box center [36, 293] width 17 height 17
checkbox input "true"
click at [168, 263] on div "Select" at bounding box center [199, 257] width 323 height 32
click at [109, 294] on li "<1 Month" at bounding box center [199, 293] width 342 height 27
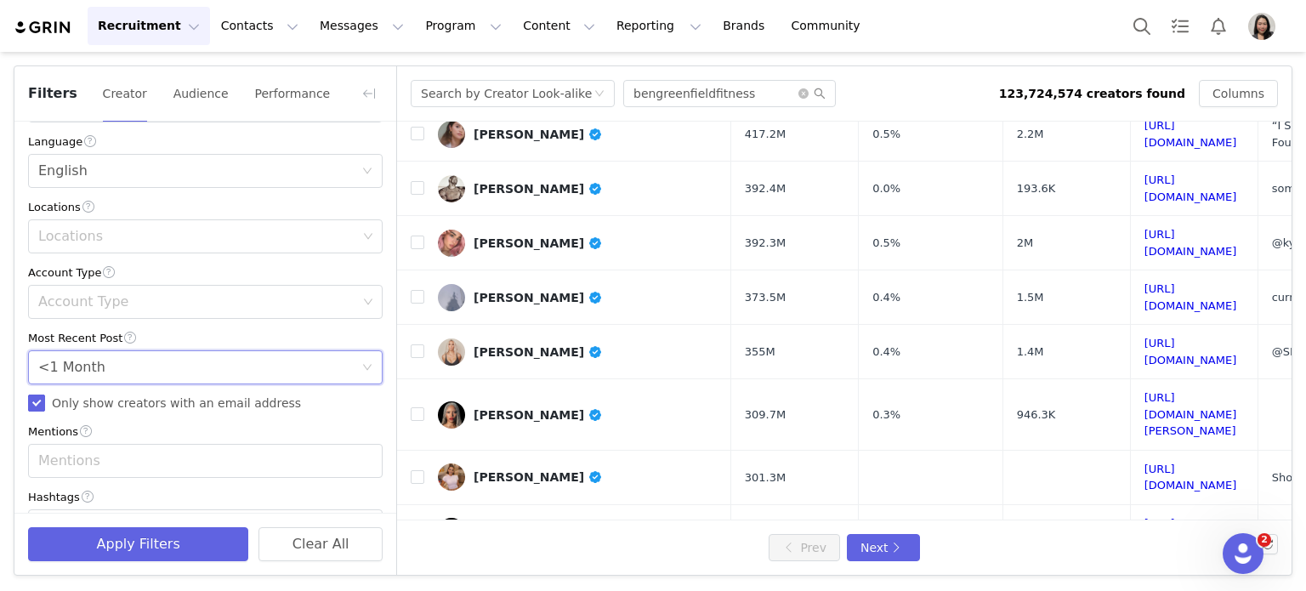
scroll to position [415, 0]
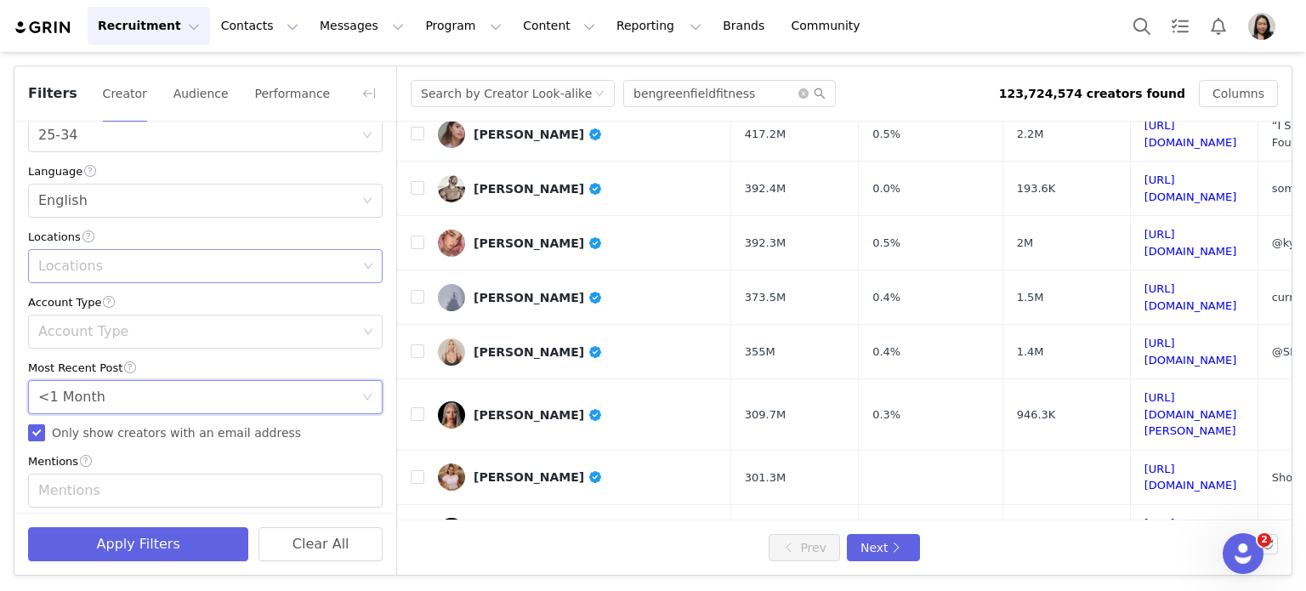
click at [224, 275] on div "Locations" at bounding box center [199, 266] width 332 height 32
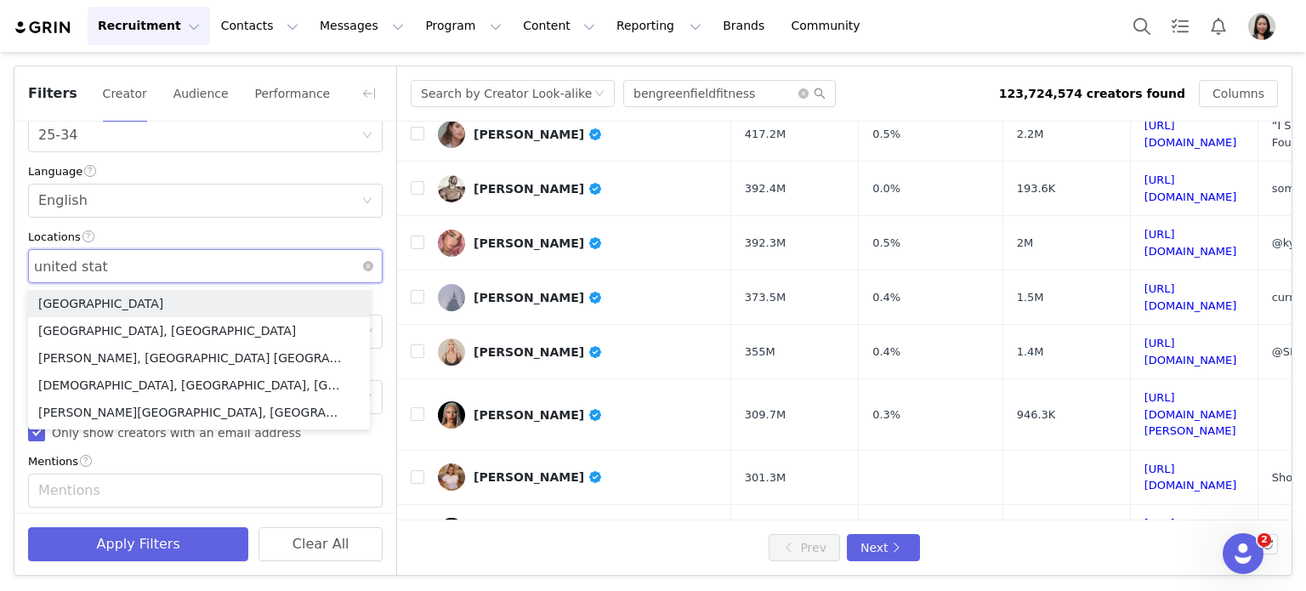
type input "united state"
click at [139, 297] on li "[GEOGRAPHIC_DATA]" at bounding box center [199, 303] width 342 height 27
click at [0, 319] on div "Filters Creator Audience Performance Current Creators Hide creators in my CRM B…" at bounding box center [653, 320] width 1306 height 537
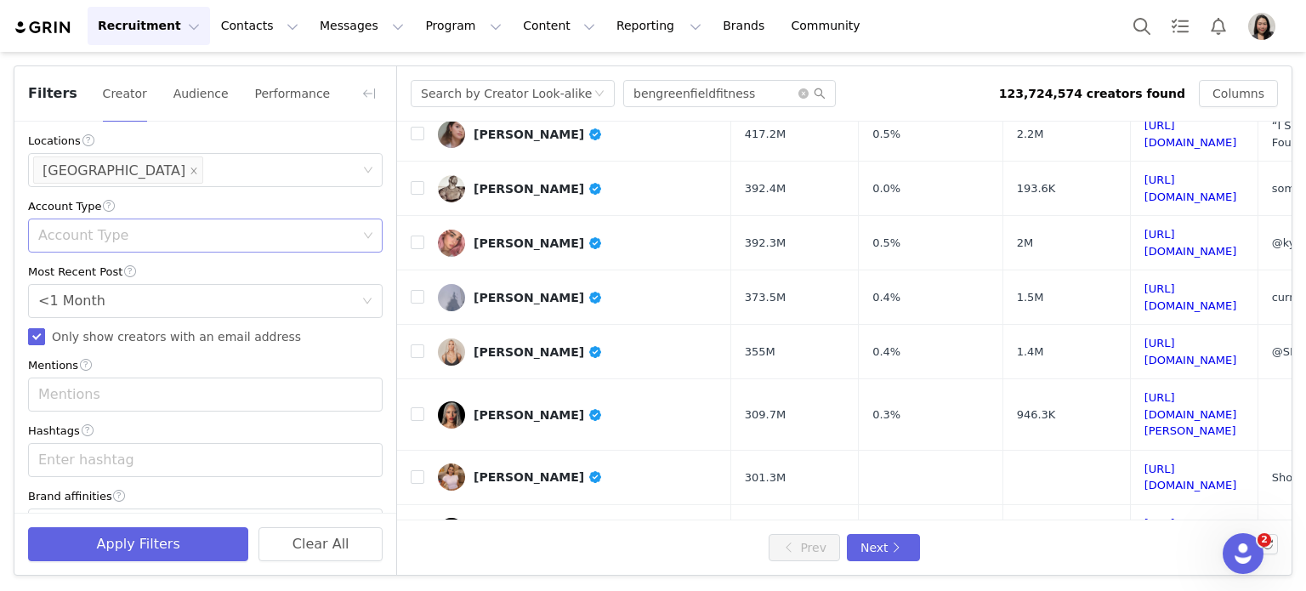
scroll to position [556, 0]
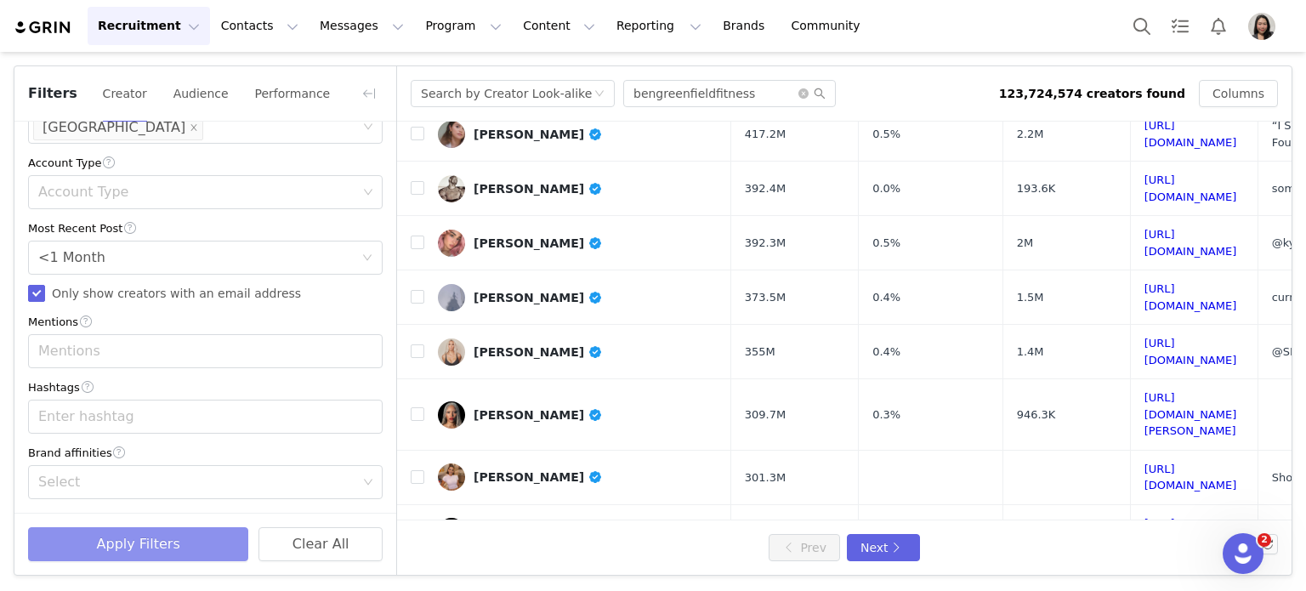
click at [116, 558] on button "Apply Filters" at bounding box center [138, 544] width 220 height 34
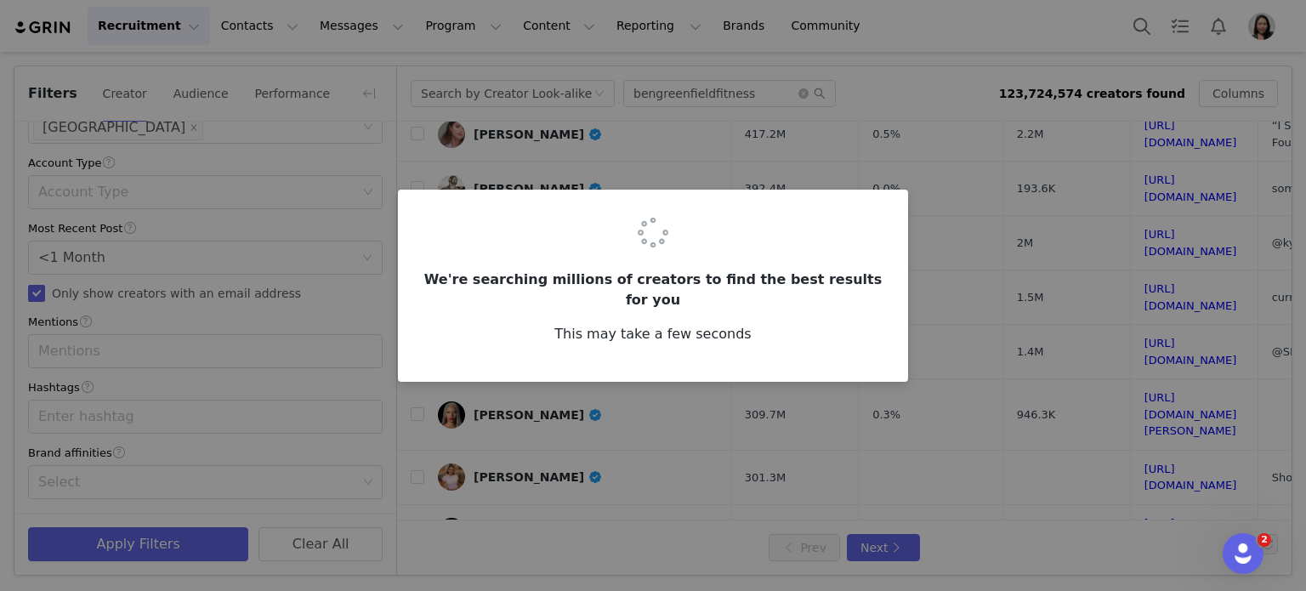
scroll to position [0, 0]
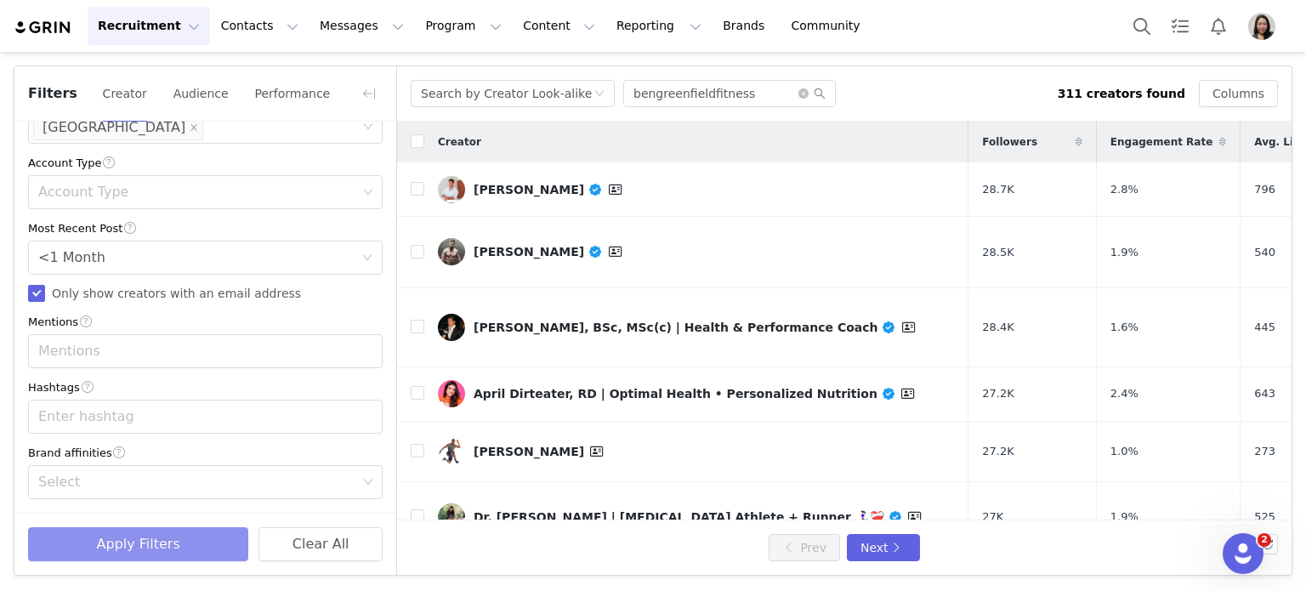
click at [179, 543] on button "Apply Filters" at bounding box center [138, 544] width 220 height 34
click at [368, 91] on button "button" at bounding box center [368, 93] width 27 height 27
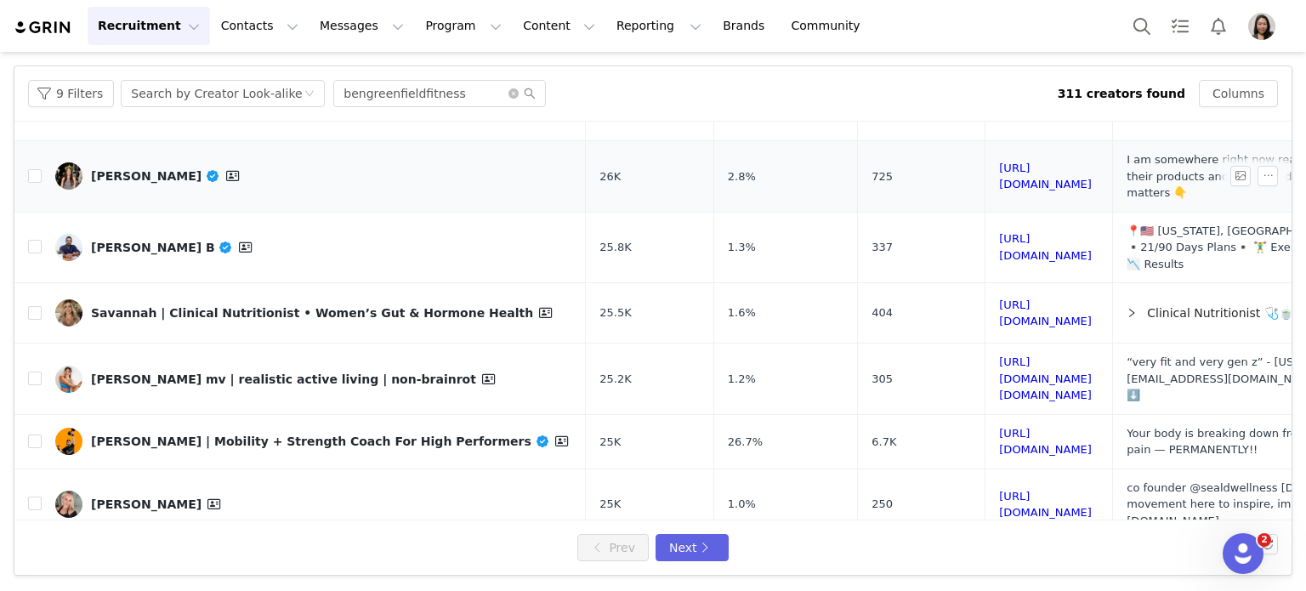
scroll to position [566, 0]
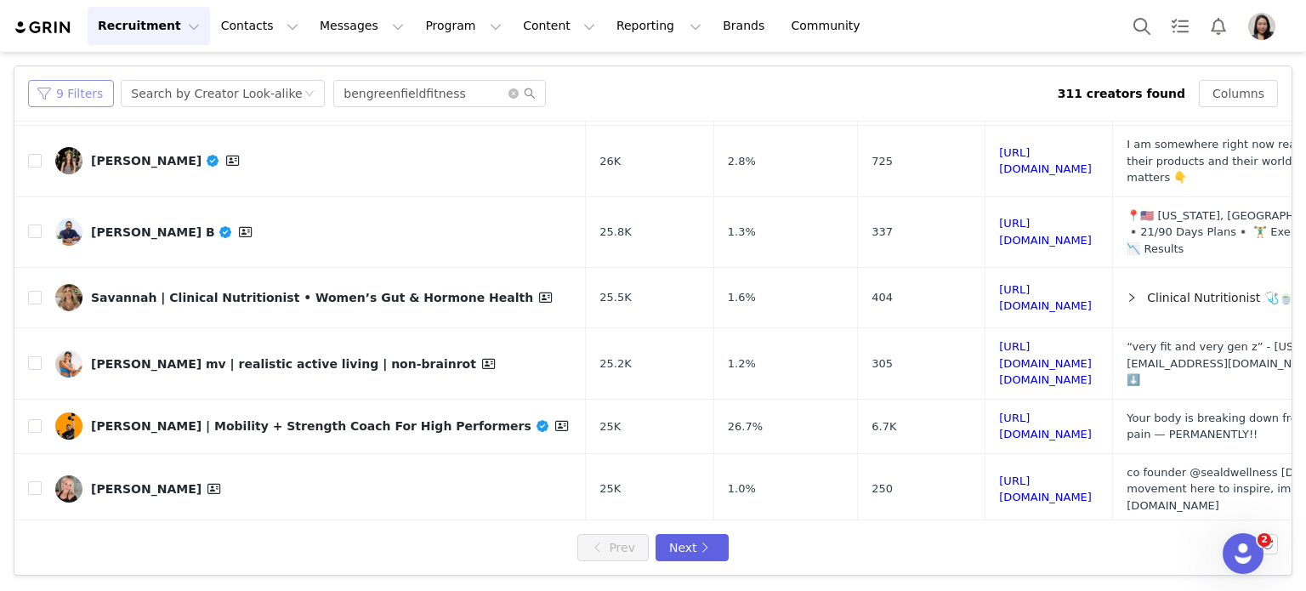
click at [46, 98] on button "9 Filters" at bounding box center [71, 93] width 86 height 27
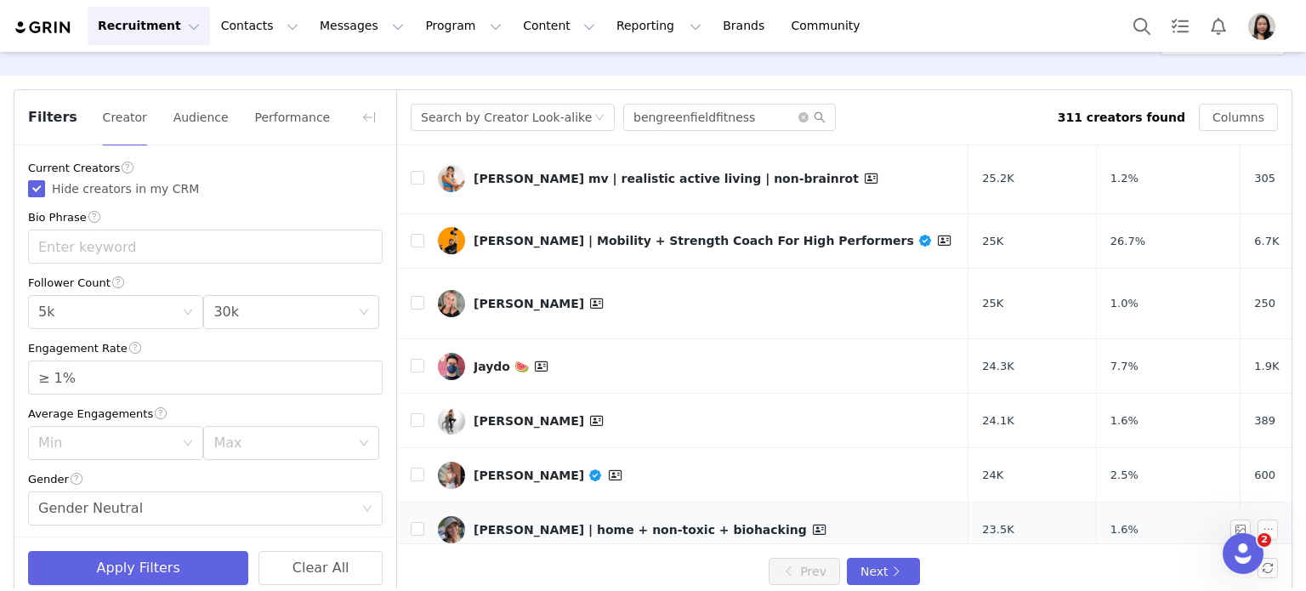
scroll to position [68, 0]
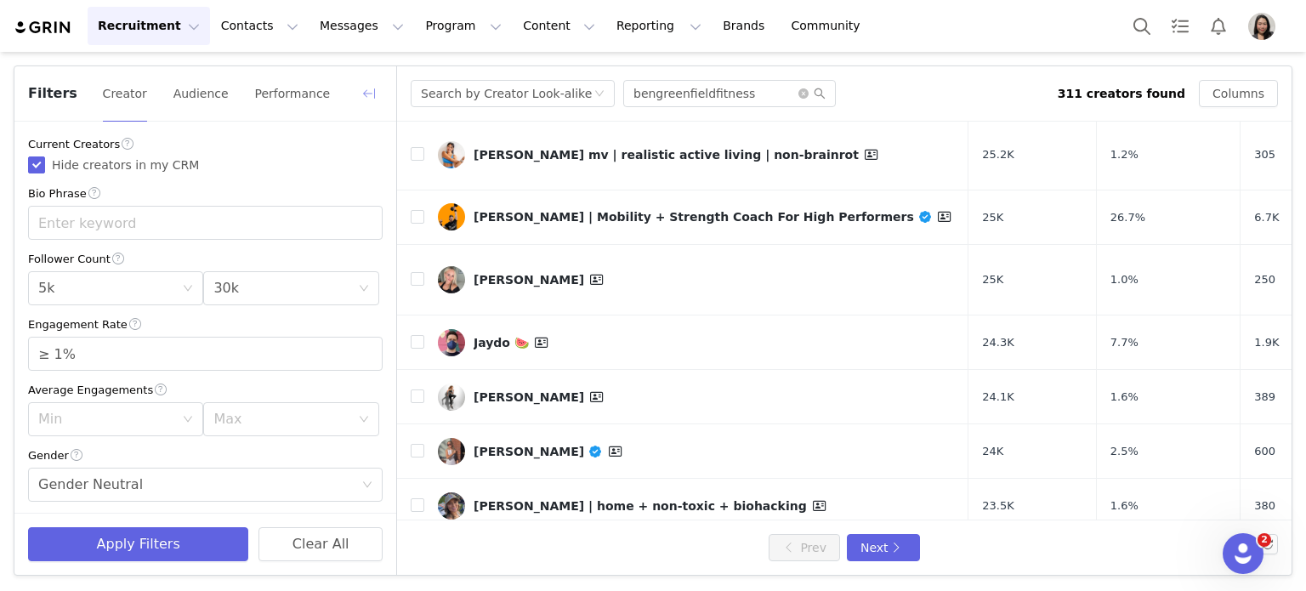
click at [366, 83] on button "button" at bounding box center [368, 93] width 27 height 27
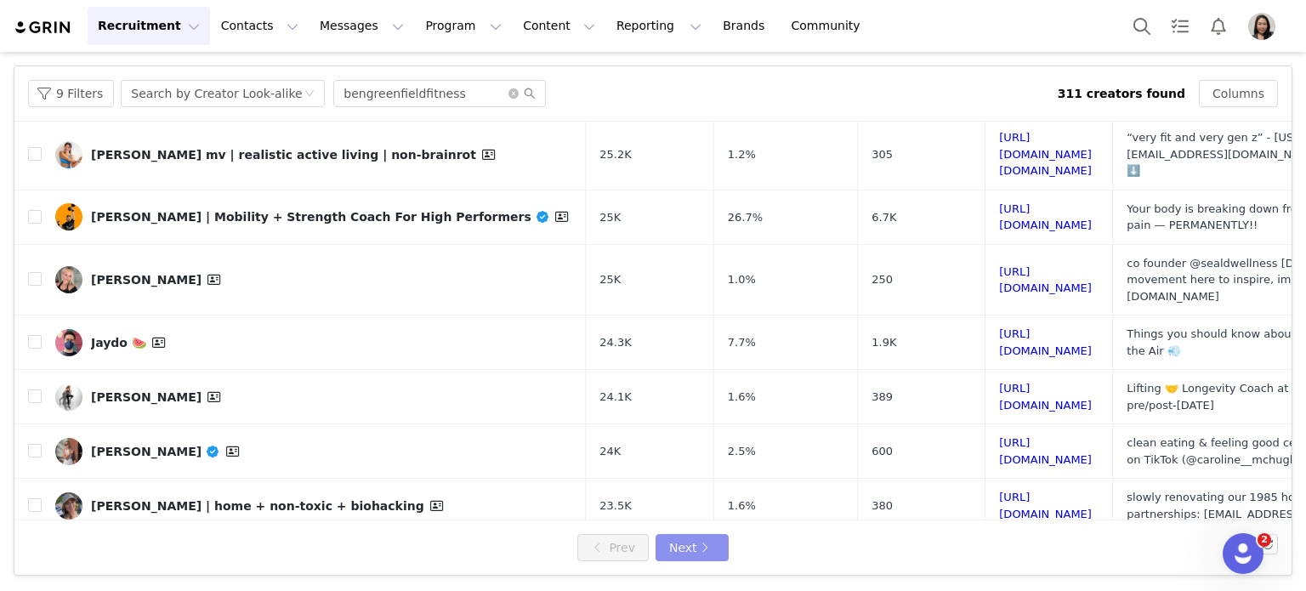
click at [697, 547] on button "Next" at bounding box center [691, 547] width 73 height 27
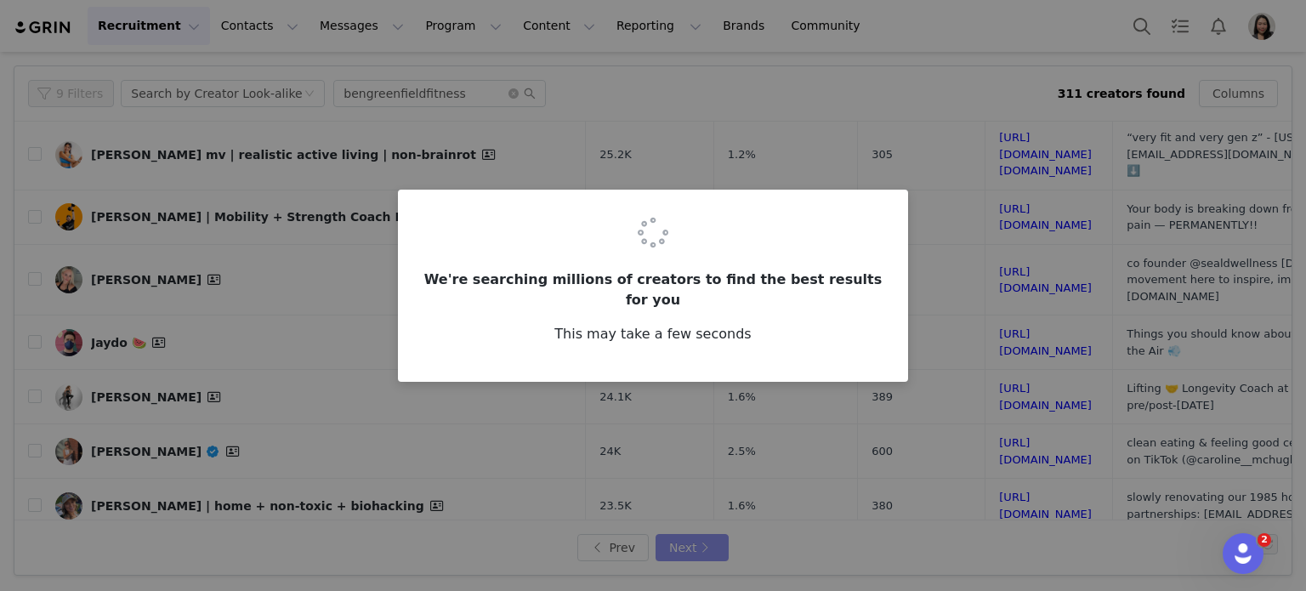
scroll to position [0, 0]
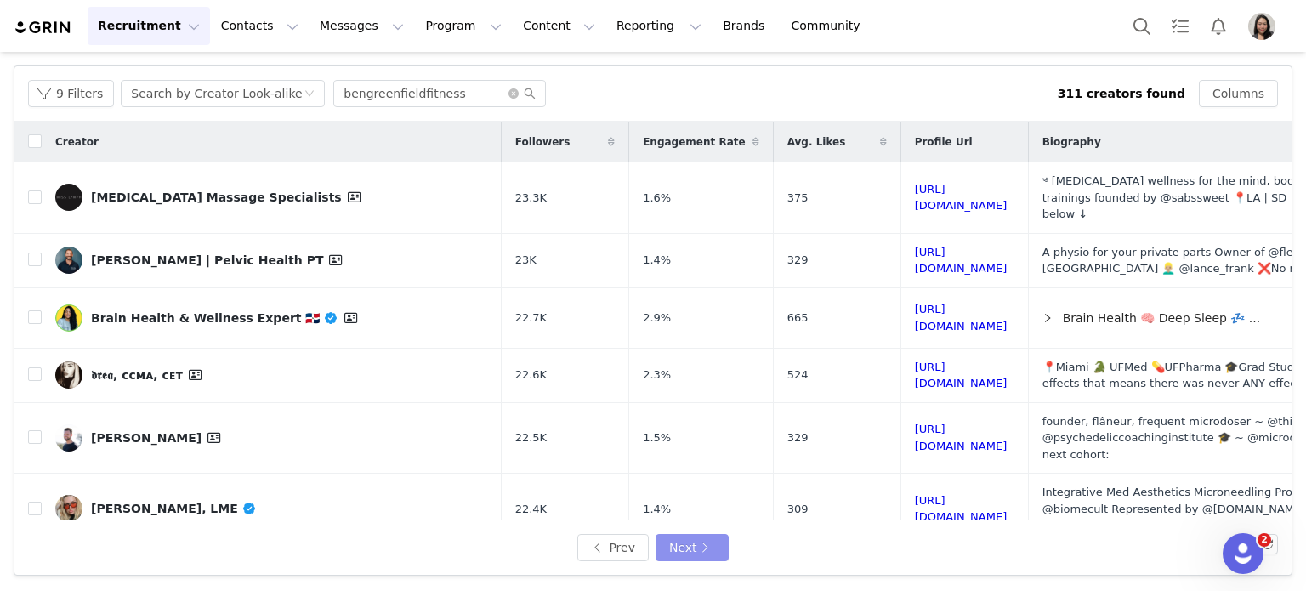
click at [680, 547] on button "Next" at bounding box center [691, 547] width 73 height 27
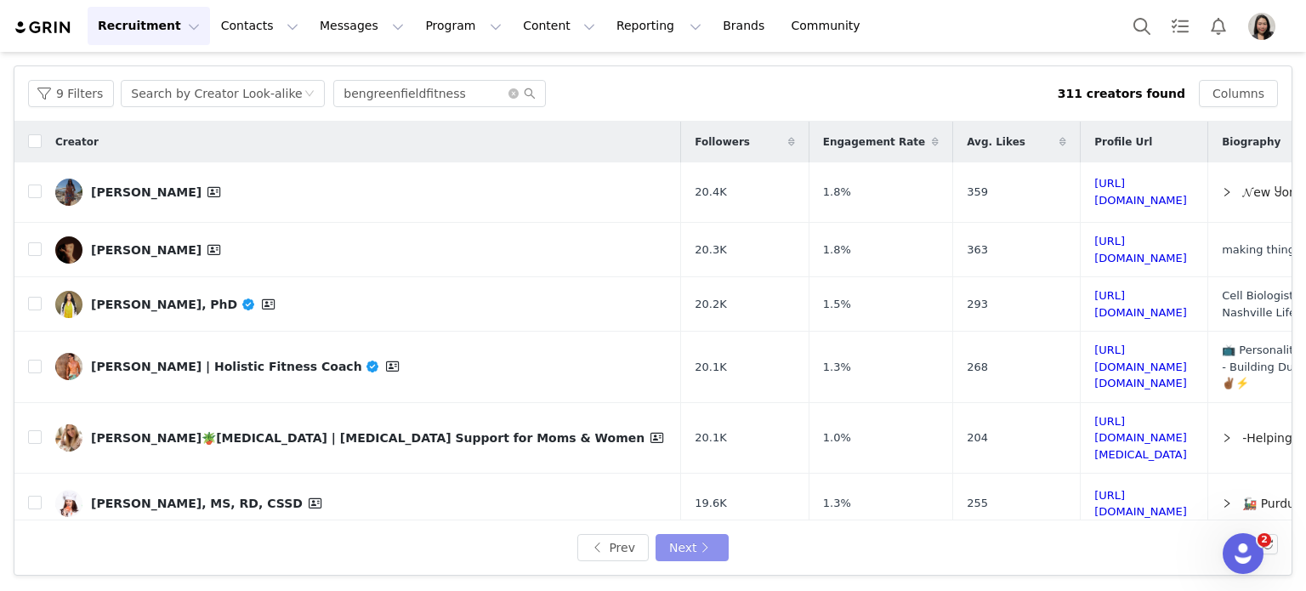
click at [679, 549] on button "Next" at bounding box center [691, 547] width 73 height 27
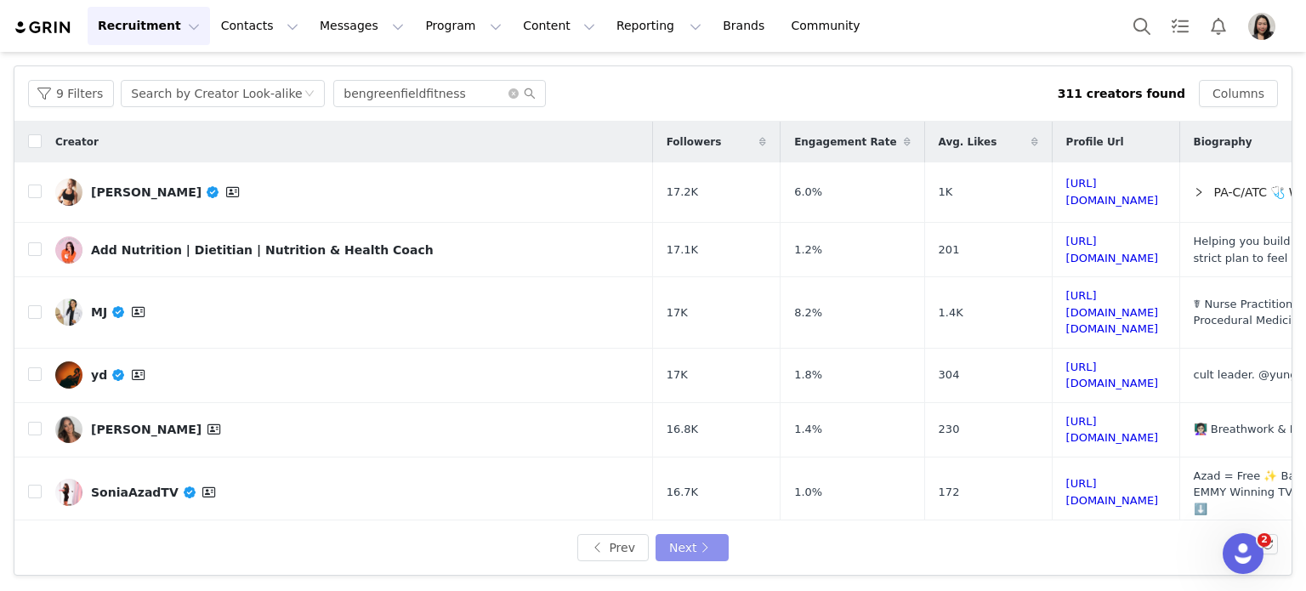
click at [679, 549] on button "Next" at bounding box center [691, 547] width 73 height 27
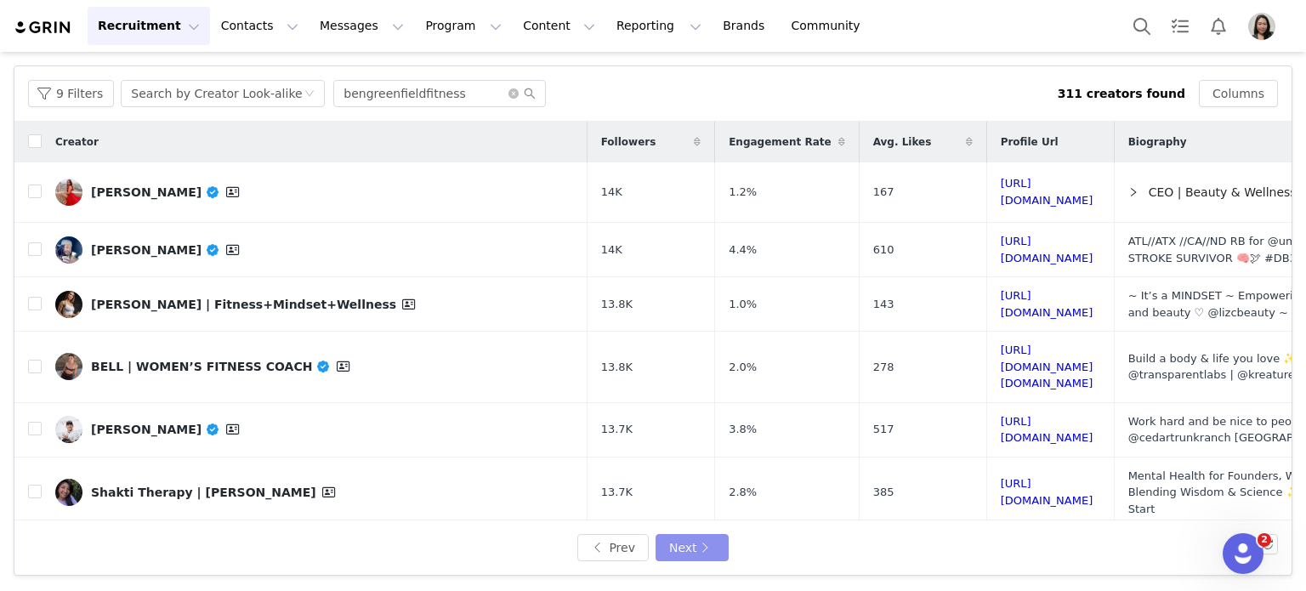
click at [679, 548] on button "Next" at bounding box center [691, 547] width 73 height 27
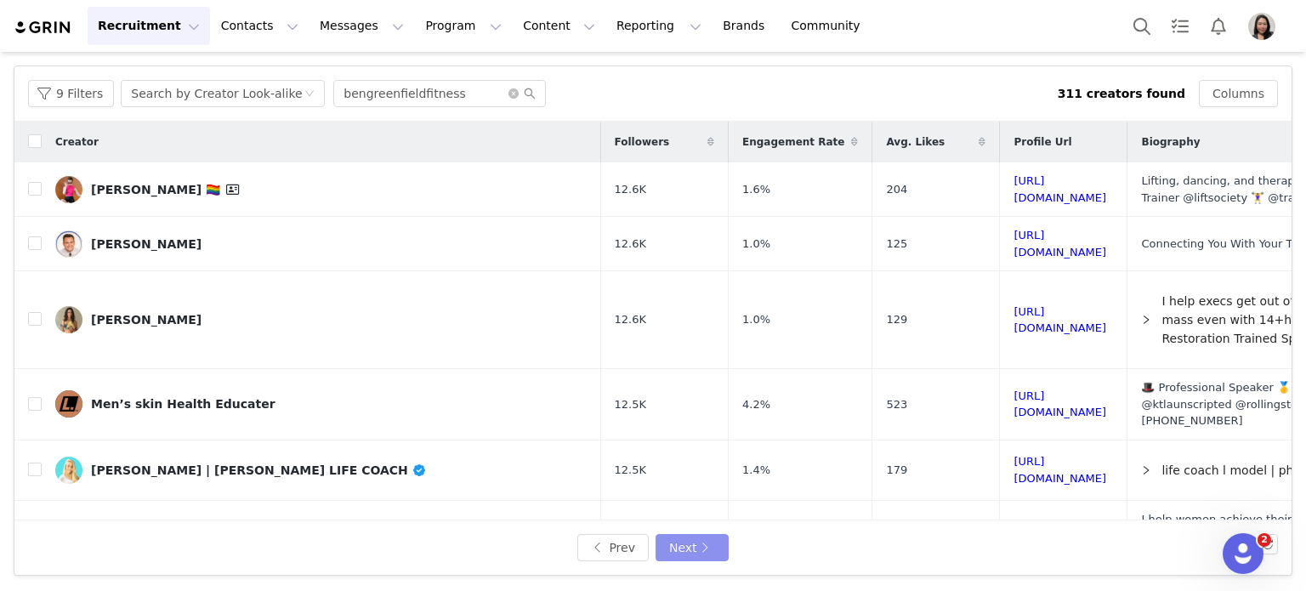
click at [678, 542] on button "Next" at bounding box center [691, 547] width 73 height 27
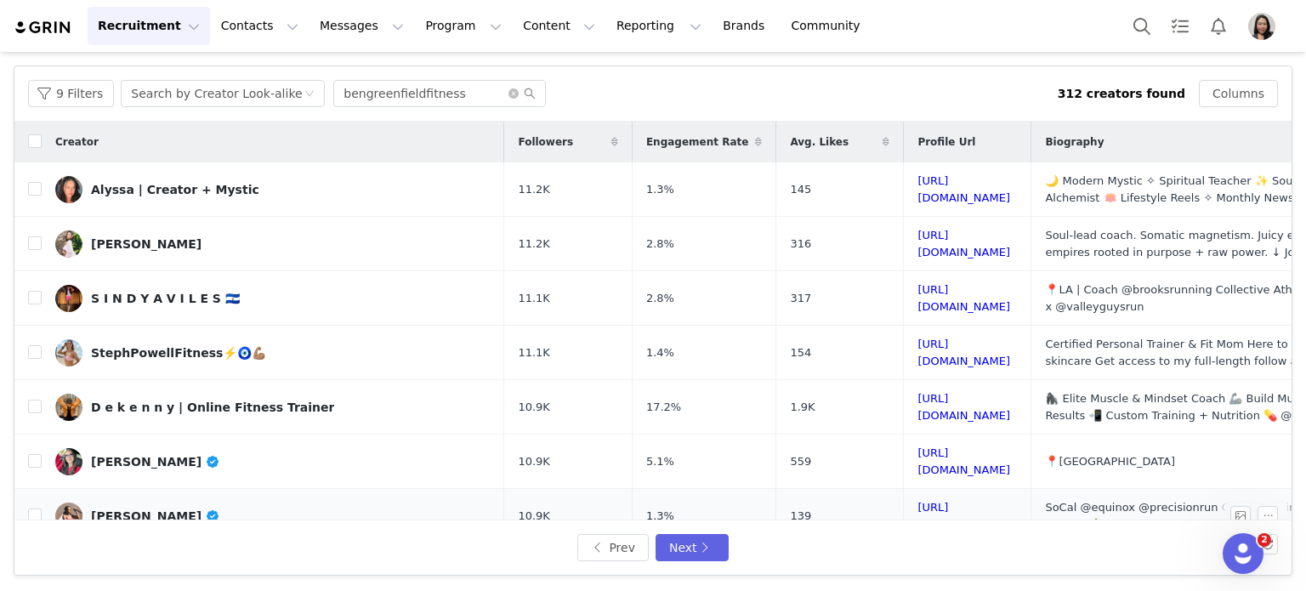
click at [663, 499] on td "1.3%" at bounding box center [704, 516] width 144 height 54
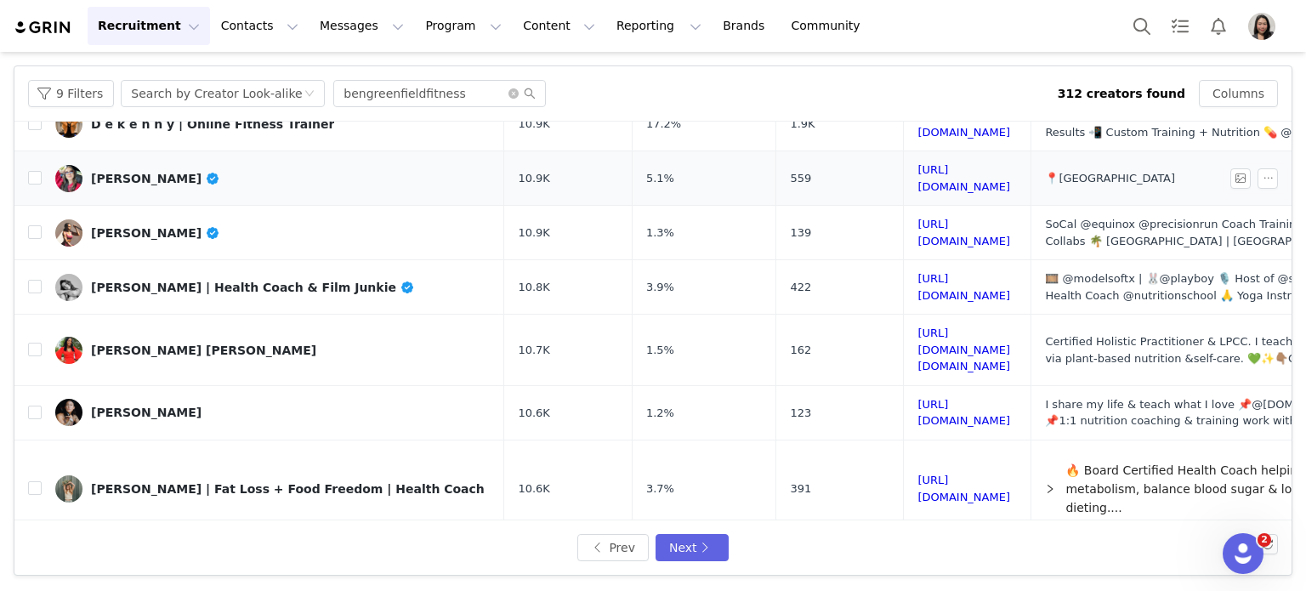
scroll to position [141, 0]
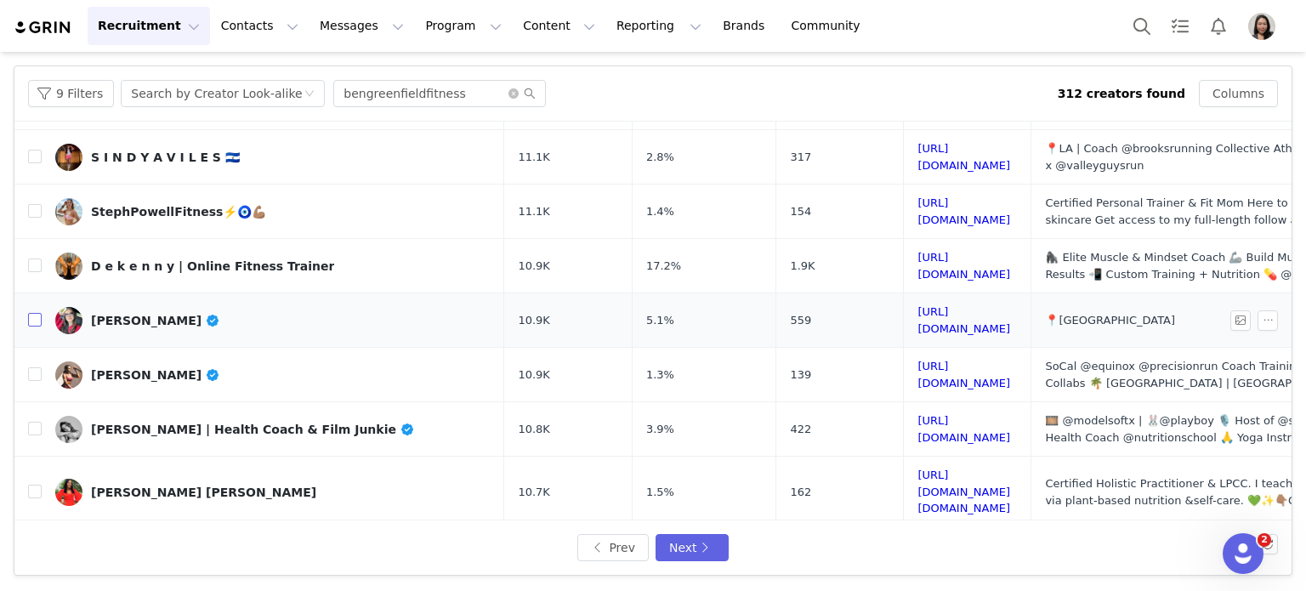
click at [41, 317] on tr "Mady Dewey 10.9K 5.1% 559 https://www.instagram.com/madydewey/ 📍San Francisco" at bounding box center [752, 320] width 1476 height 54
click at [35, 311] on label at bounding box center [35, 320] width 14 height 18
click at [35, 313] on input "checkbox" at bounding box center [35, 320] width 14 height 14
checkbox input "true"
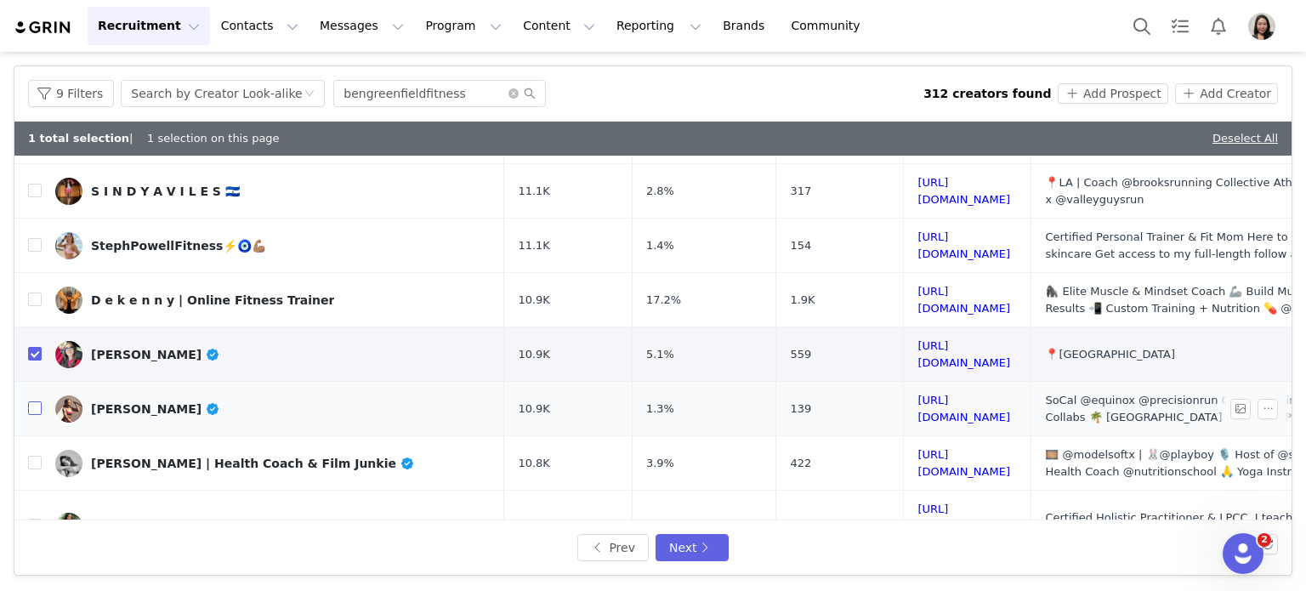
click at [36, 401] on input "checkbox" at bounding box center [35, 408] width 14 height 14
checkbox input "true"
click at [1101, 84] on button "Add Prospect" at bounding box center [1113, 93] width 110 height 20
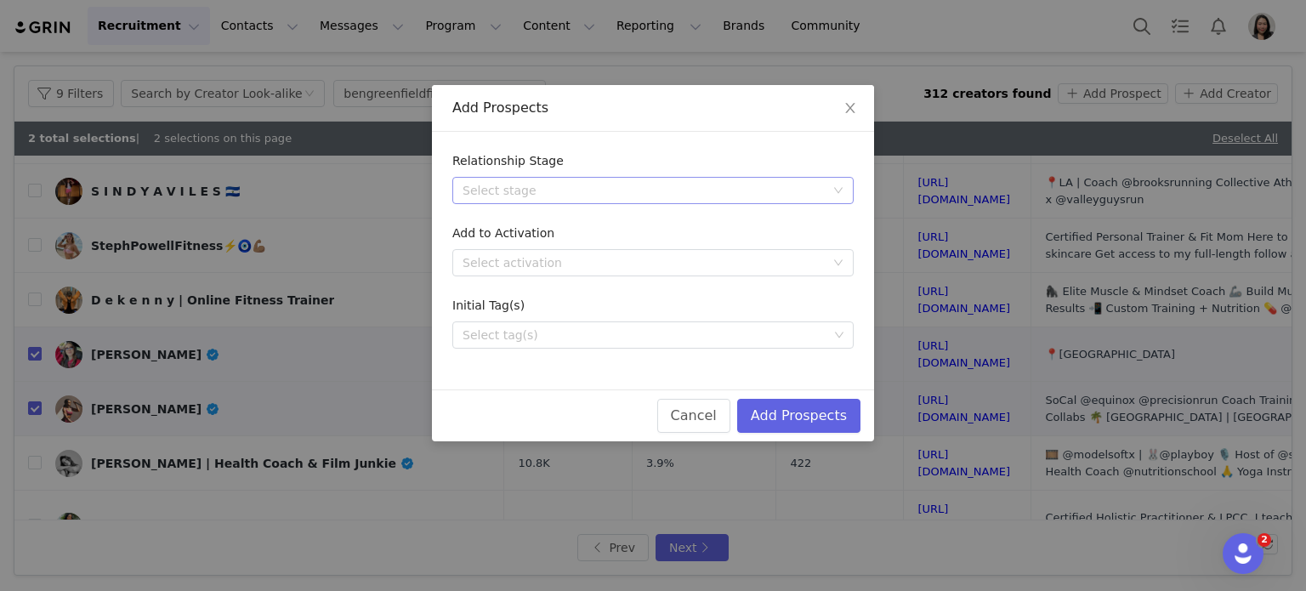
click at [830, 196] on div "Select stage" at bounding box center [647, 191] width 370 height 26
click at [514, 218] on li "Needs Outreach" at bounding box center [652, 224] width 401 height 27
click at [780, 417] on button "Add Prospects" at bounding box center [798, 416] width 123 height 34
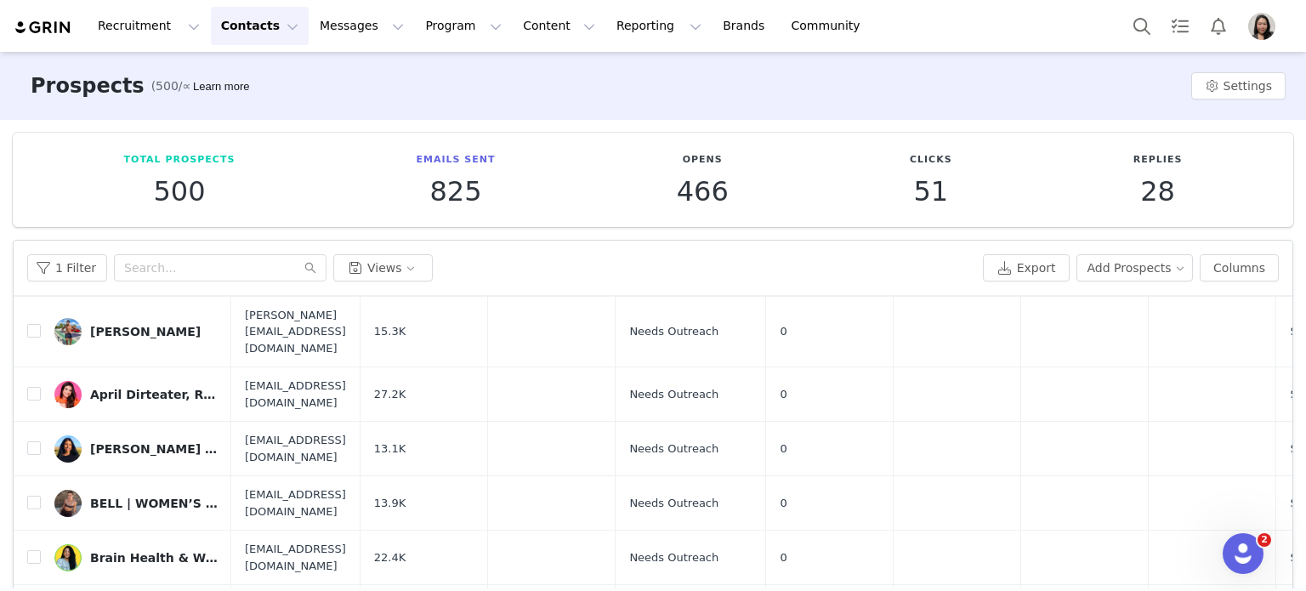
scroll to position [141, 0]
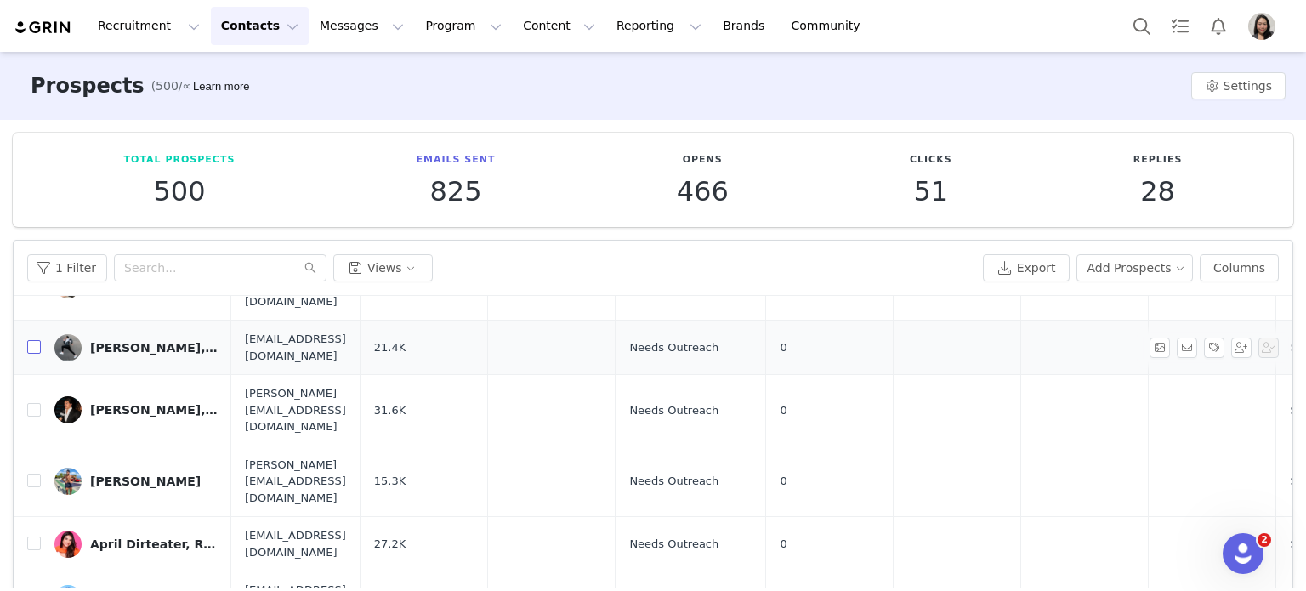
click at [35, 340] on input "checkbox" at bounding box center [34, 347] width 14 height 14
checkbox input "true"
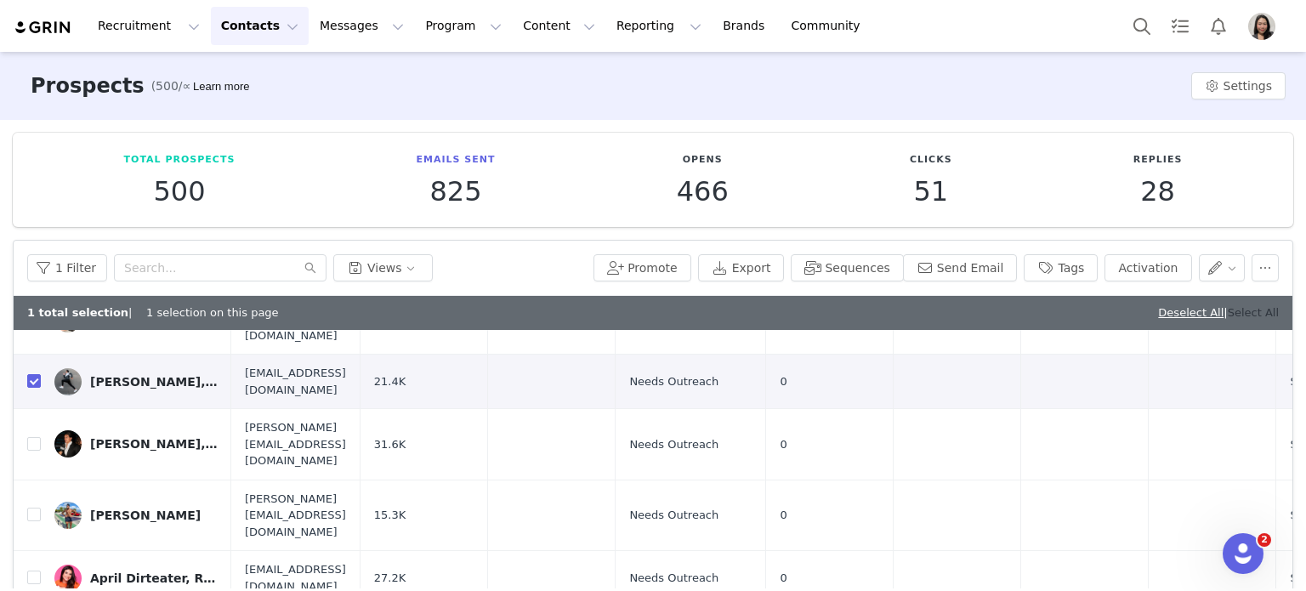
click at [1237, 315] on link "Select All" at bounding box center [1253, 312] width 51 height 13
checkbox input "true"
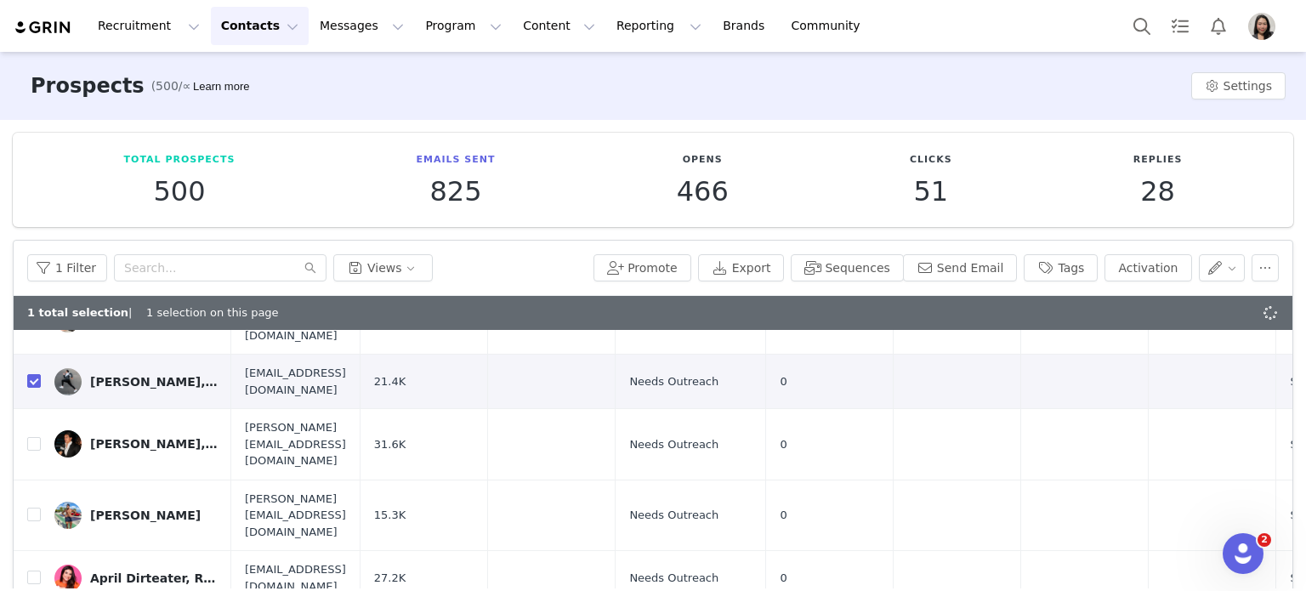
checkbox input "true"
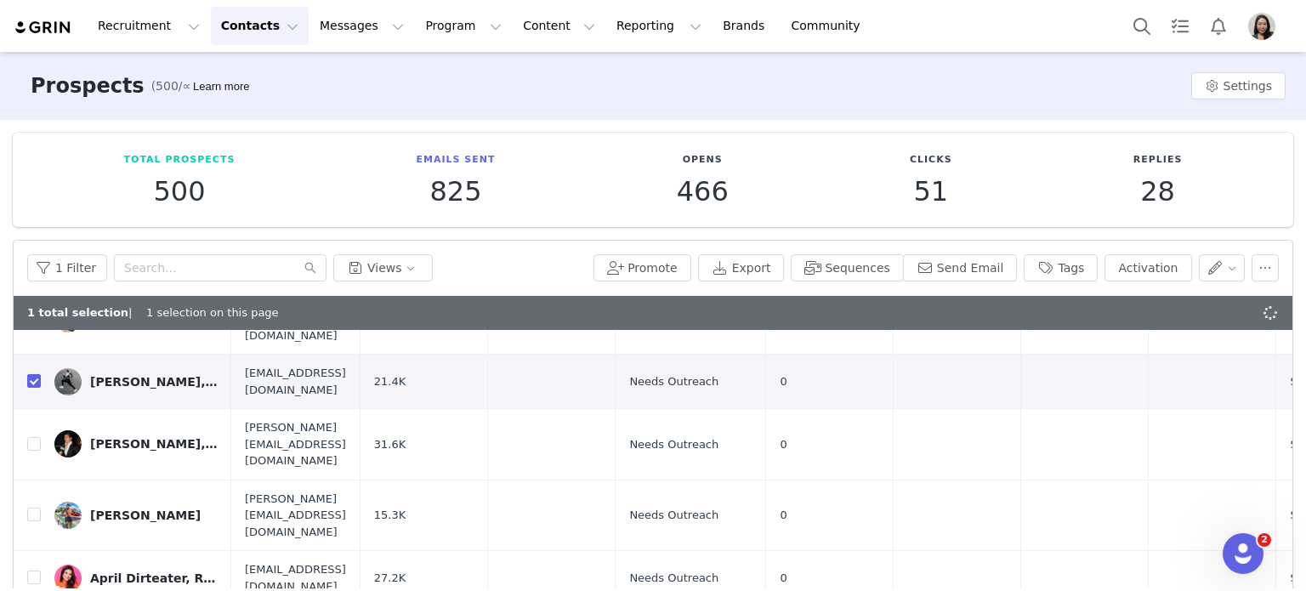
checkbox input "true"
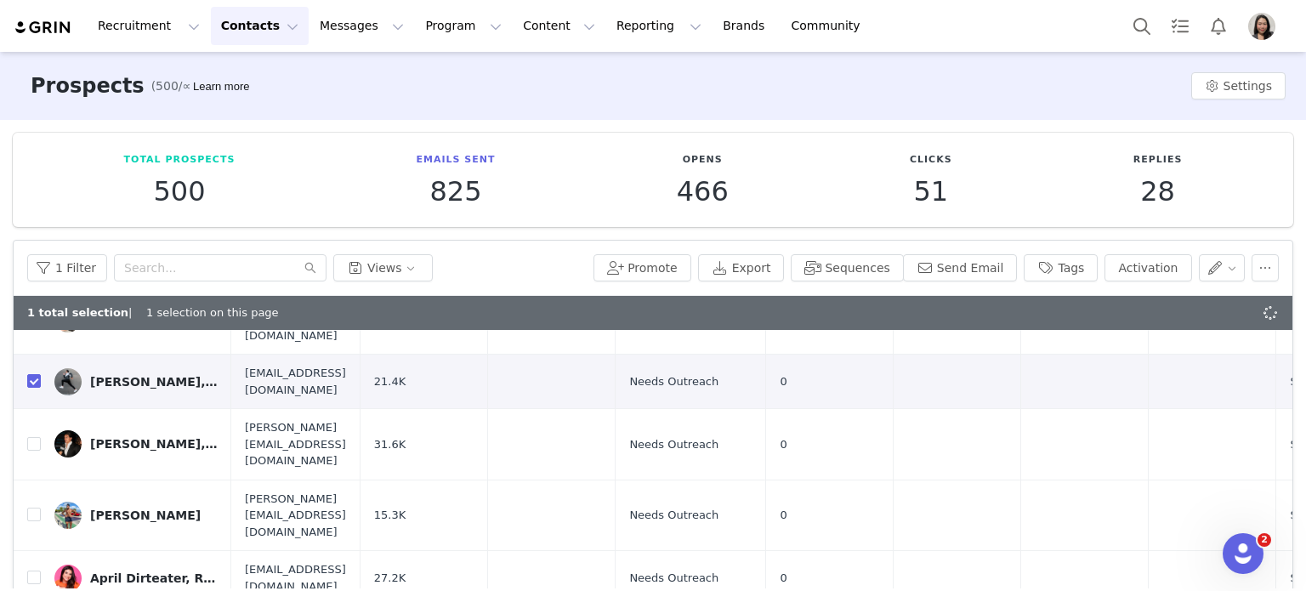
checkbox input "true"
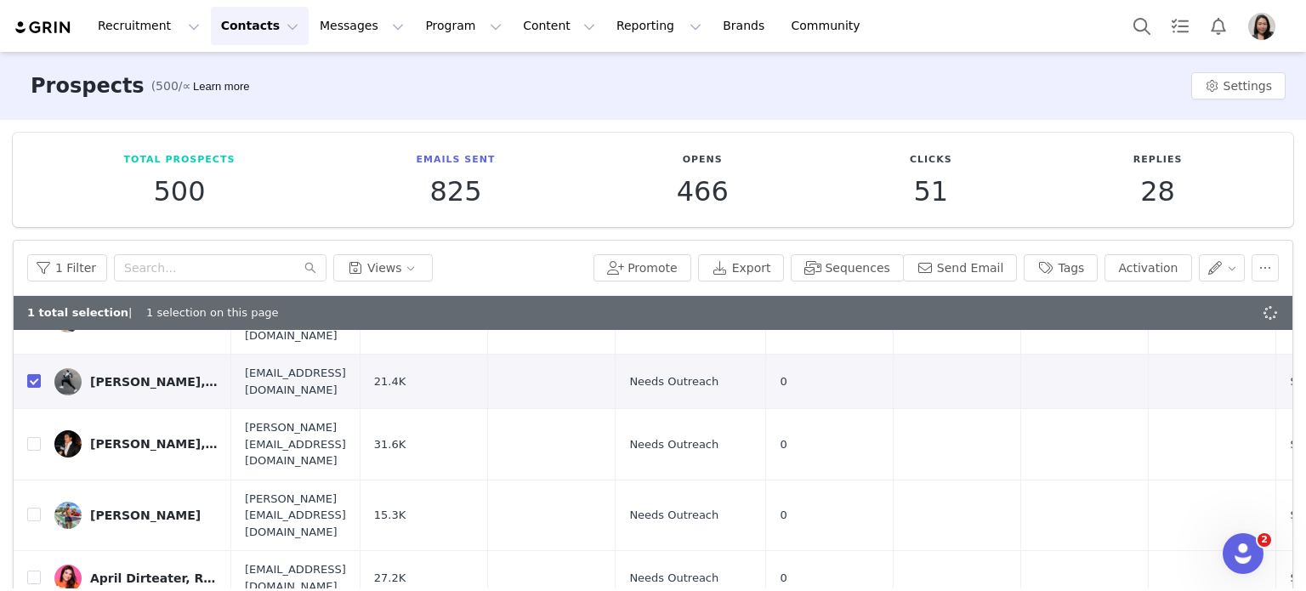
checkbox input "true"
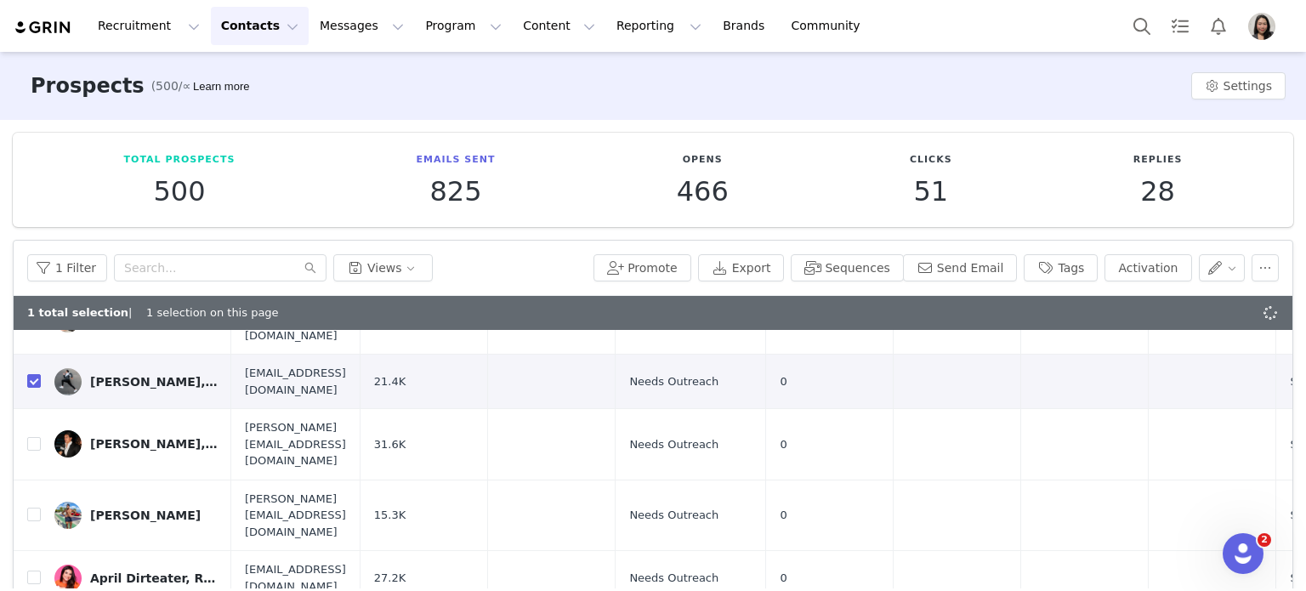
checkbox input "true"
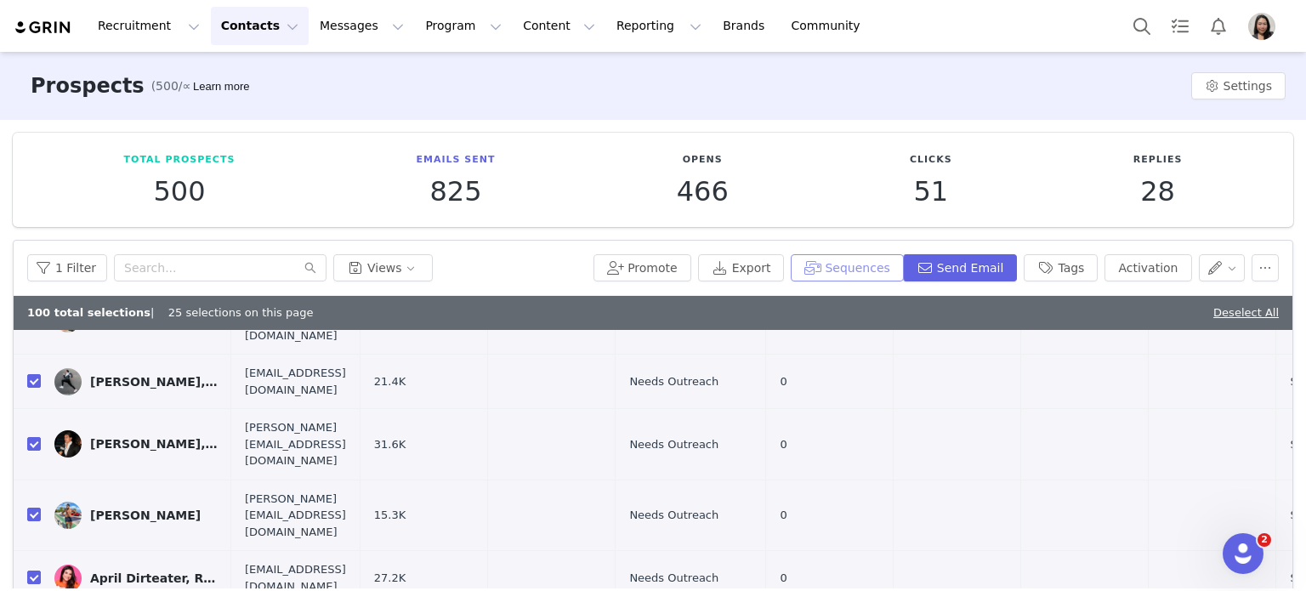
click at [843, 267] on button "Sequences" at bounding box center [847, 267] width 112 height 27
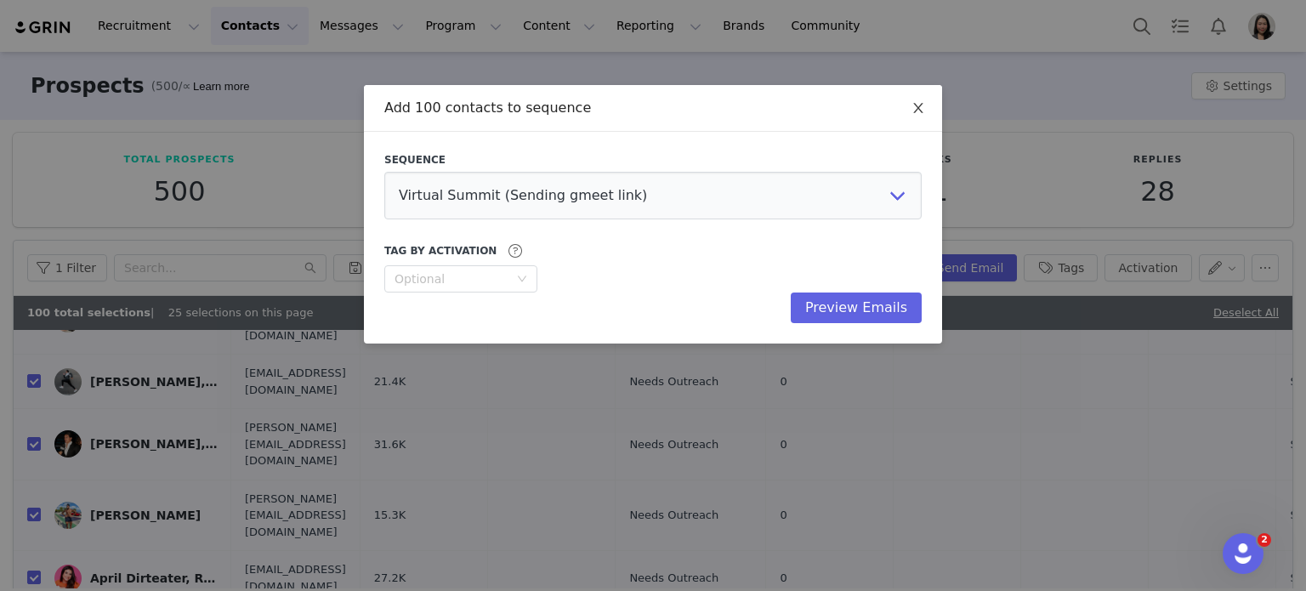
click at [921, 109] on icon "icon: close" at bounding box center [918, 108] width 14 height 14
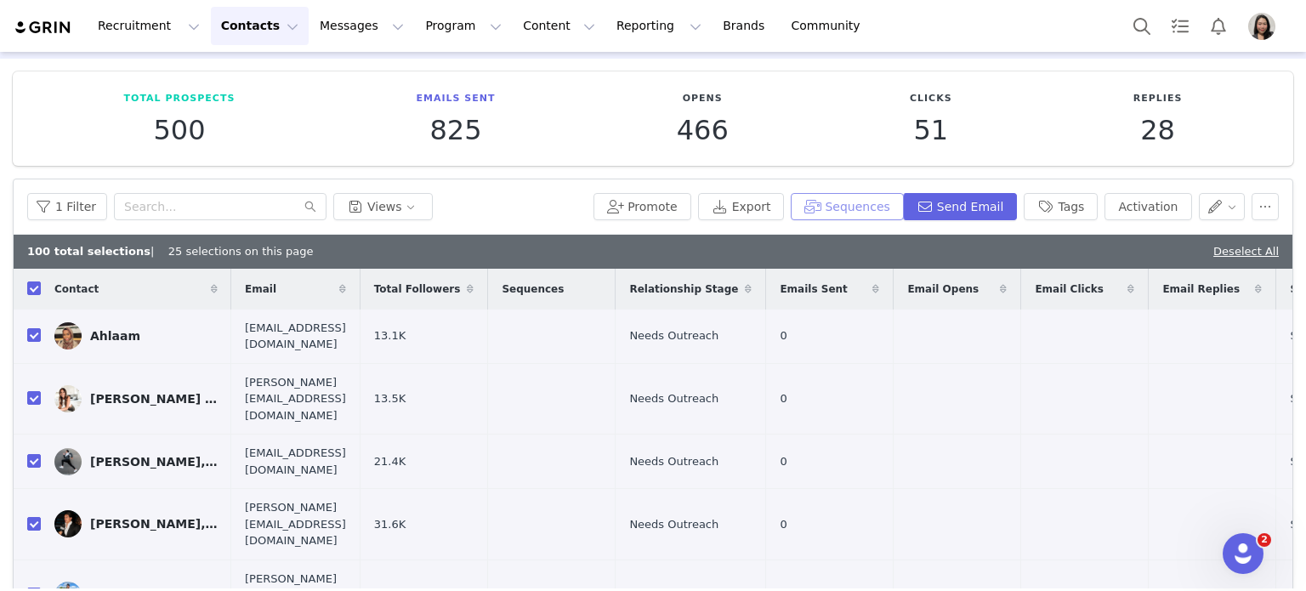
scroll to position [0, 0]
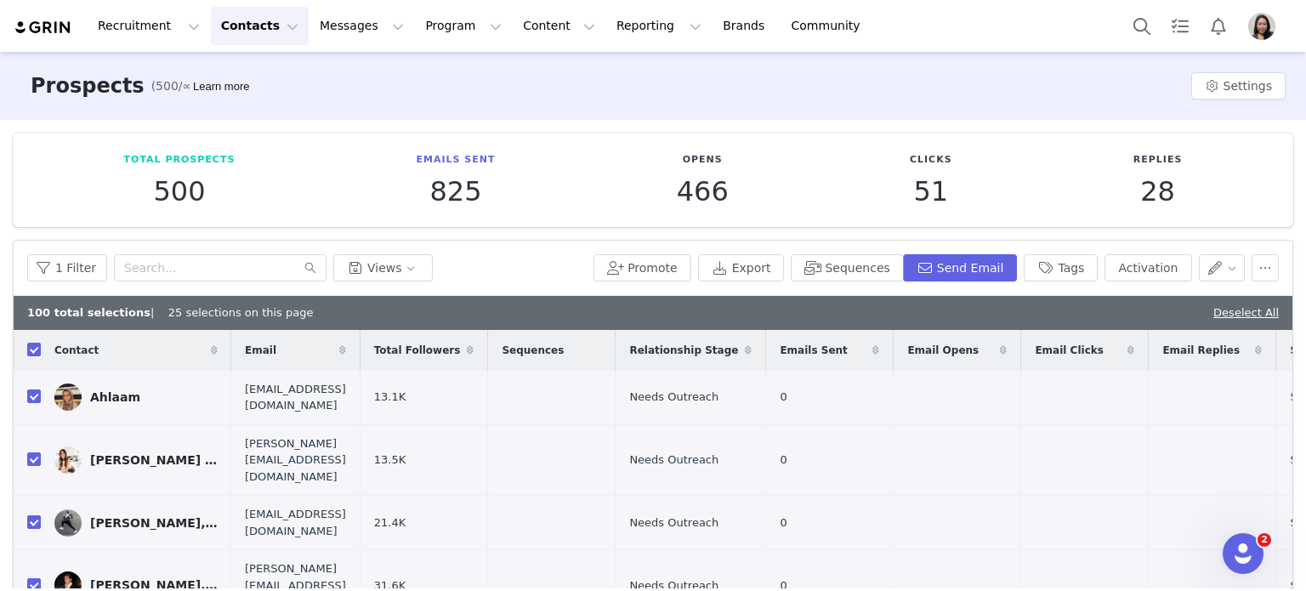
click at [870, 253] on div "1 Filter Views Promote Export Sequences Send Email Tags Activation" at bounding box center [653, 268] width 1279 height 55
click at [862, 268] on button "Sequences" at bounding box center [847, 267] width 112 height 27
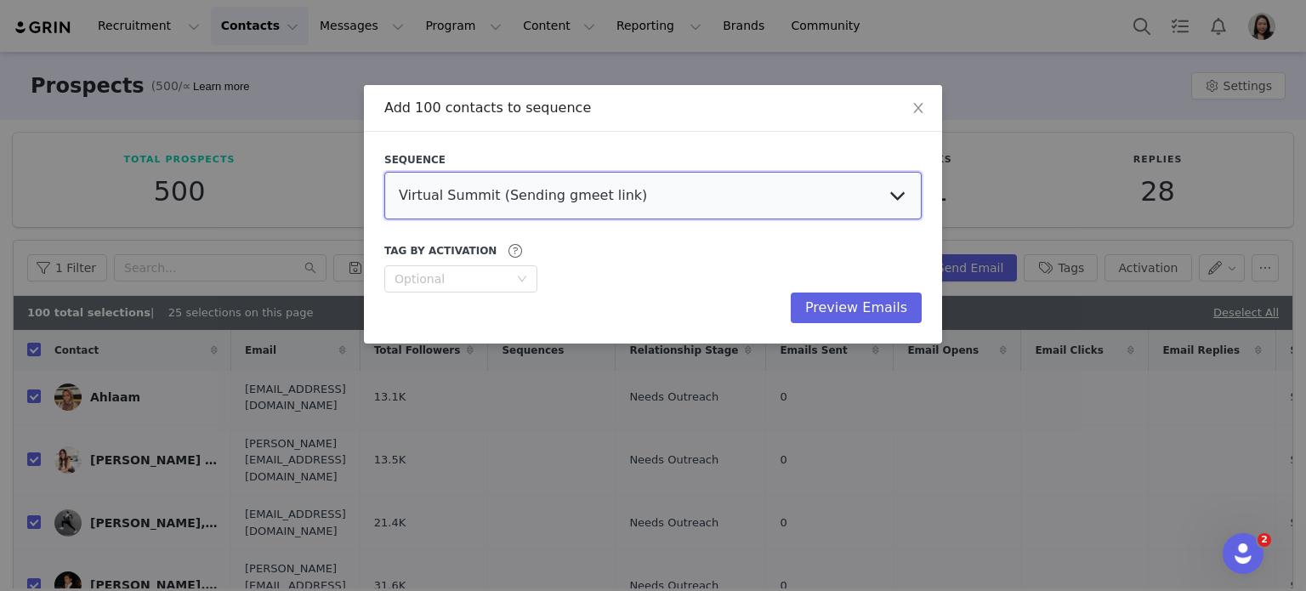
click at [799, 187] on select "Virtual Summit (Sending gmeet link) UGC Creators Derek TikTok Derek Affiliate 📖…" at bounding box center [652, 196] width 537 height 48
select select "8f24c43e-29de-49af-b817-0402c8623dea"
click at [384, 172] on select "Virtual Summit (Sending gmeet link) UGC Creators Derek TikTok Derek Affiliate 📖…" at bounding box center [652, 196] width 537 height 48
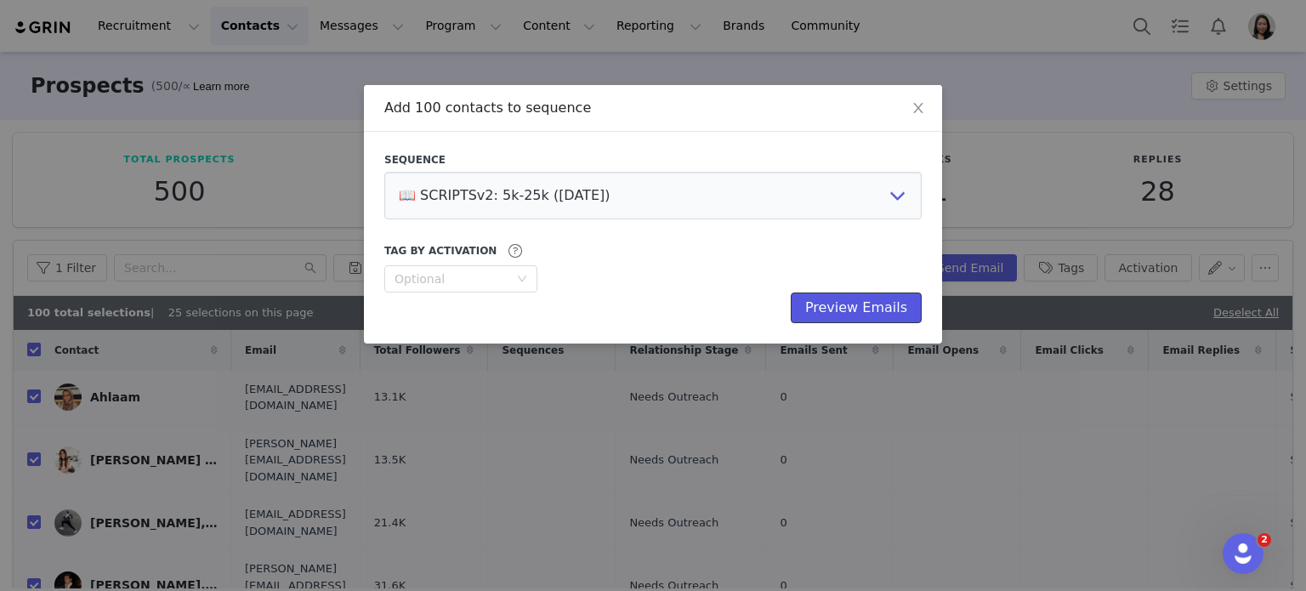
click at [870, 320] on button "Preview Emails" at bounding box center [856, 307] width 131 height 31
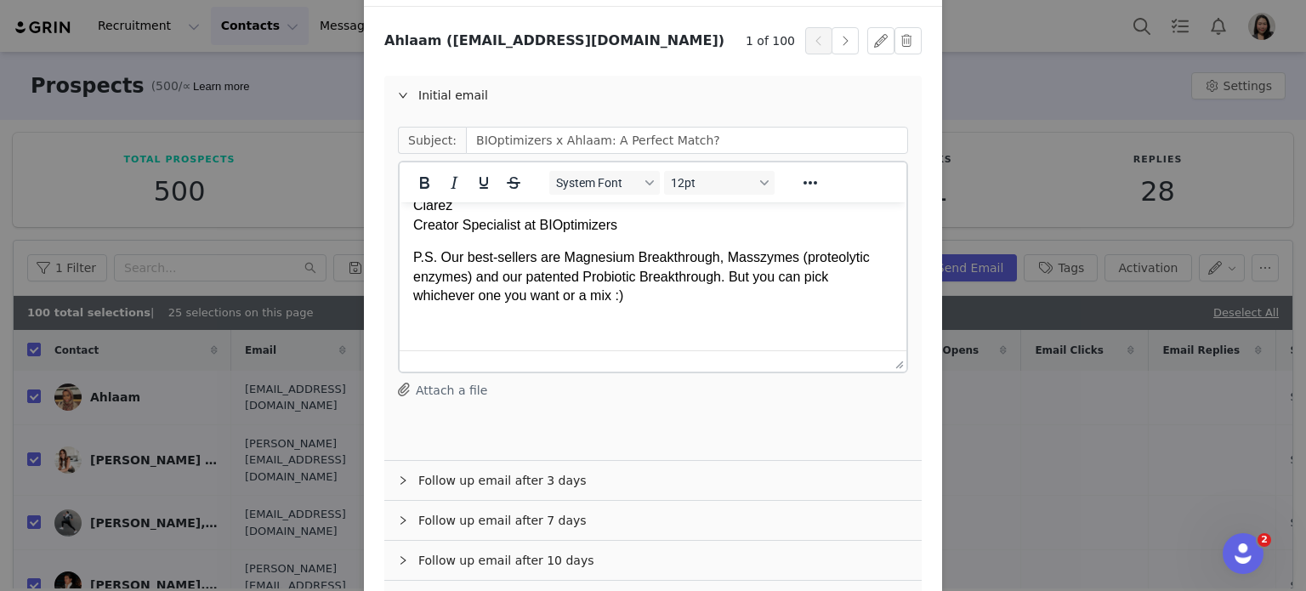
scroll to position [282, 0]
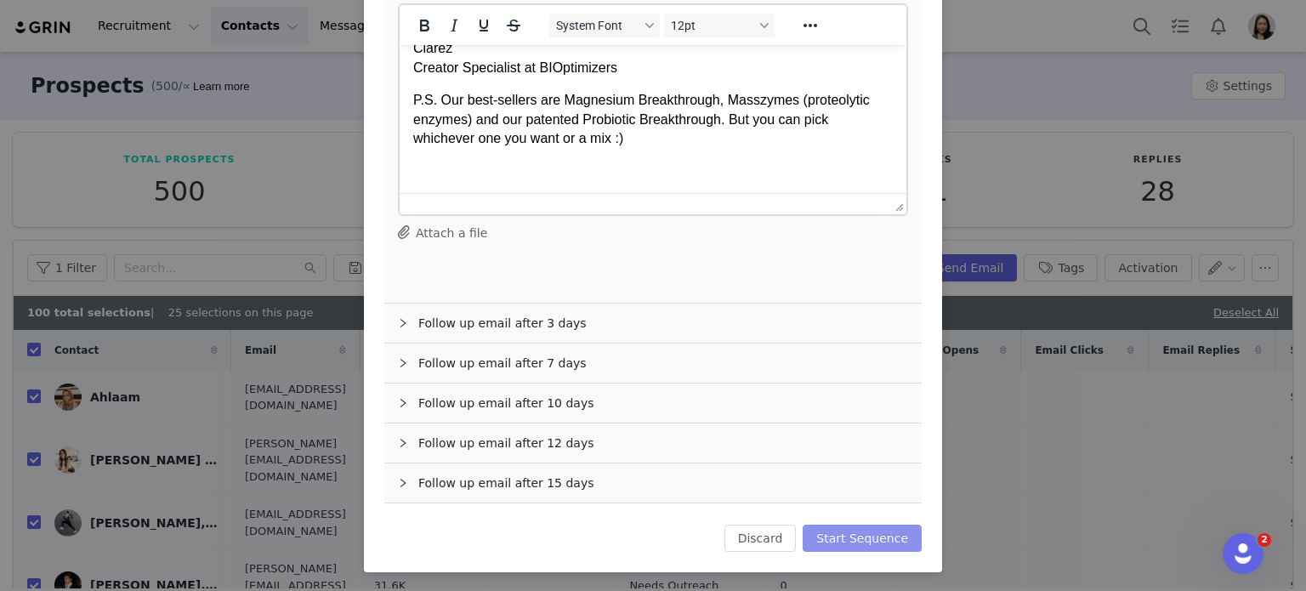
click at [840, 533] on button "Start Sequence" at bounding box center [862, 538] width 119 height 27
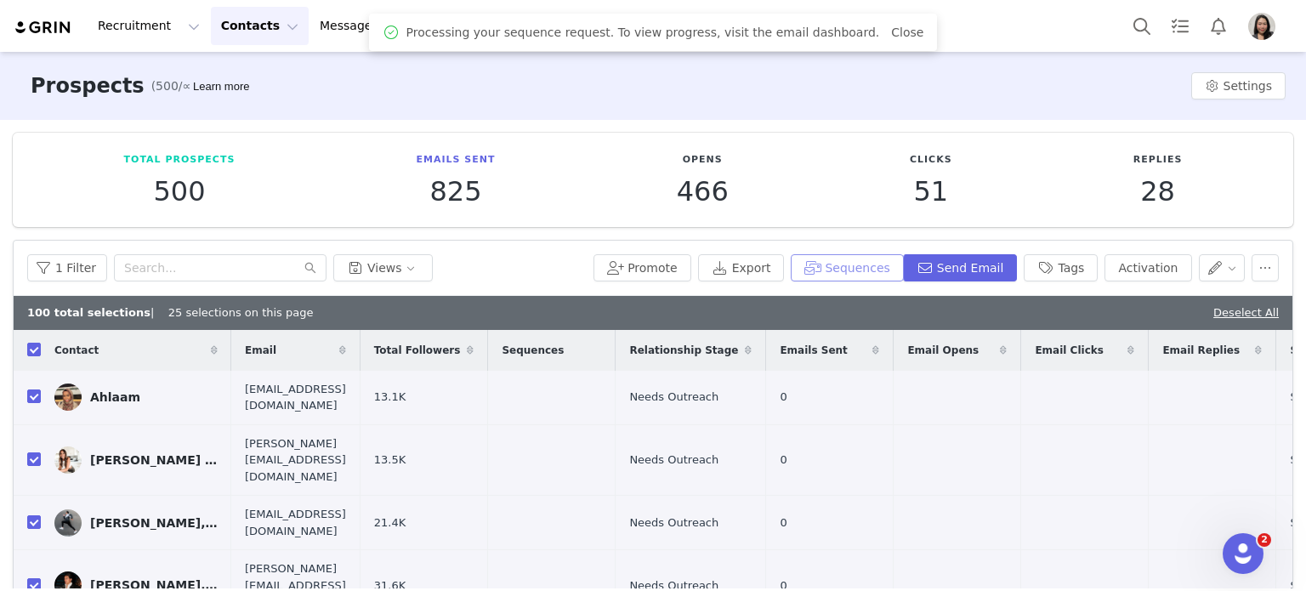
scroll to position [0, 0]
click at [340, 26] on button "Messages Messages" at bounding box center [361, 26] width 105 height 38
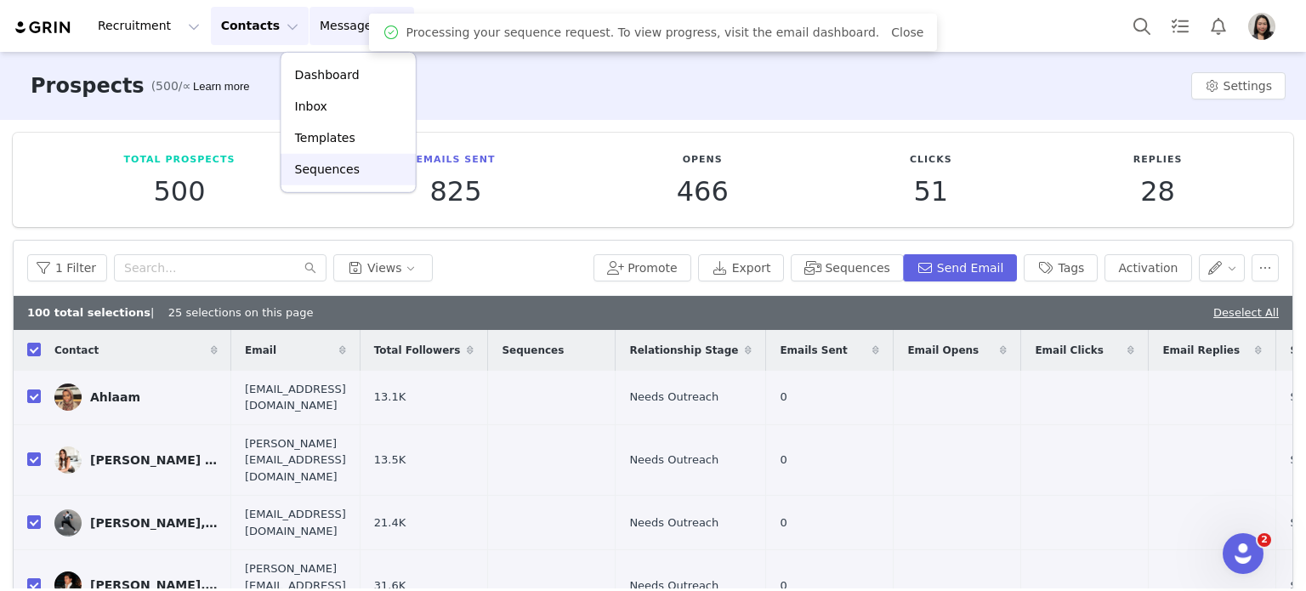
click at [330, 172] on p "Sequences" at bounding box center [327, 170] width 65 height 18
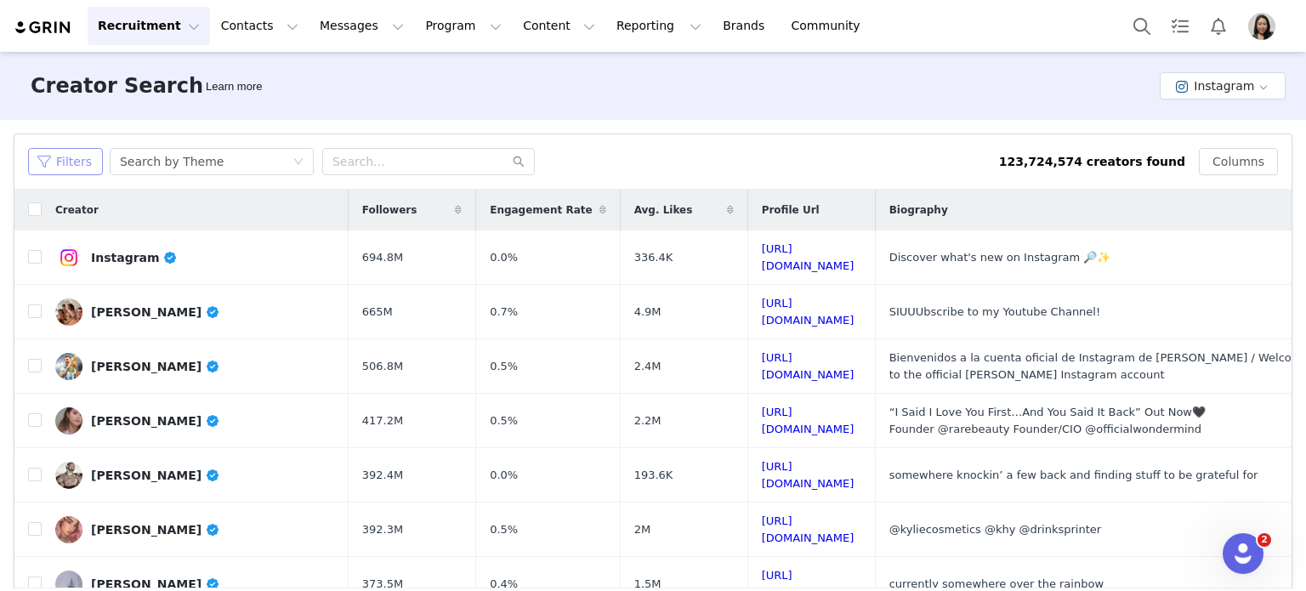
click at [62, 158] on button "Filters" at bounding box center [65, 161] width 75 height 27
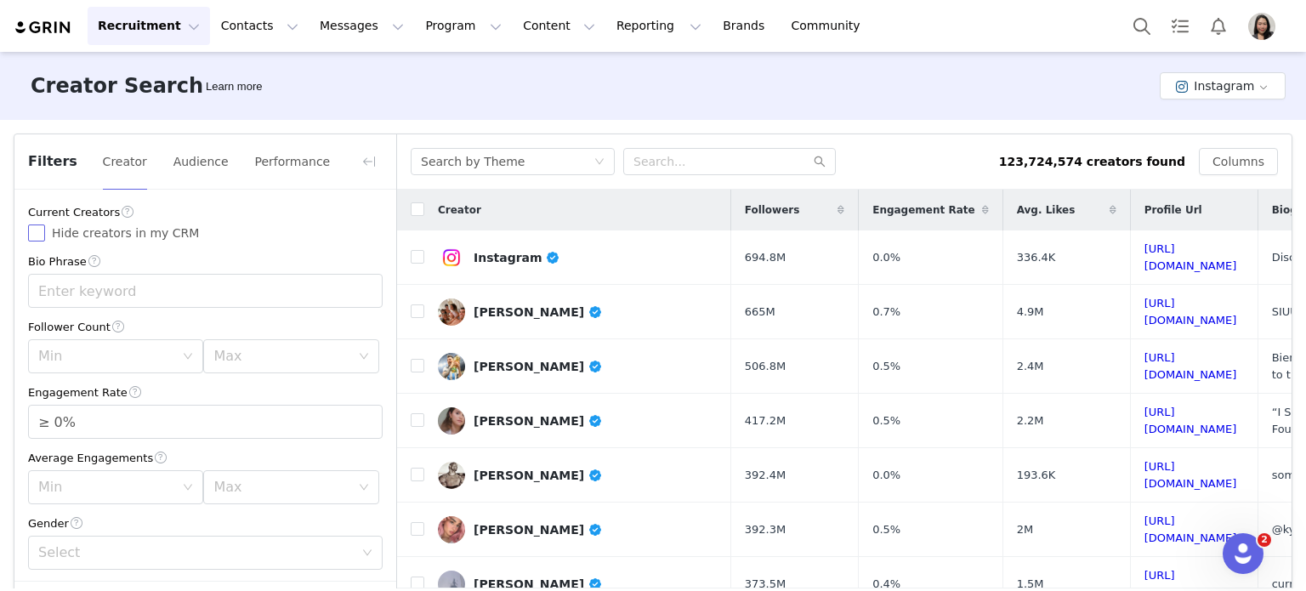
click at [49, 236] on span "Hide creators in my CRM" at bounding box center [125, 233] width 161 height 14
click at [45, 236] on input "Hide creators in my CRM" at bounding box center [36, 232] width 17 height 17
checkbox input "true"
click at [65, 346] on div "Min" at bounding box center [110, 356] width 144 height 32
click at [56, 508] on li "30k" at bounding box center [112, 503] width 169 height 27
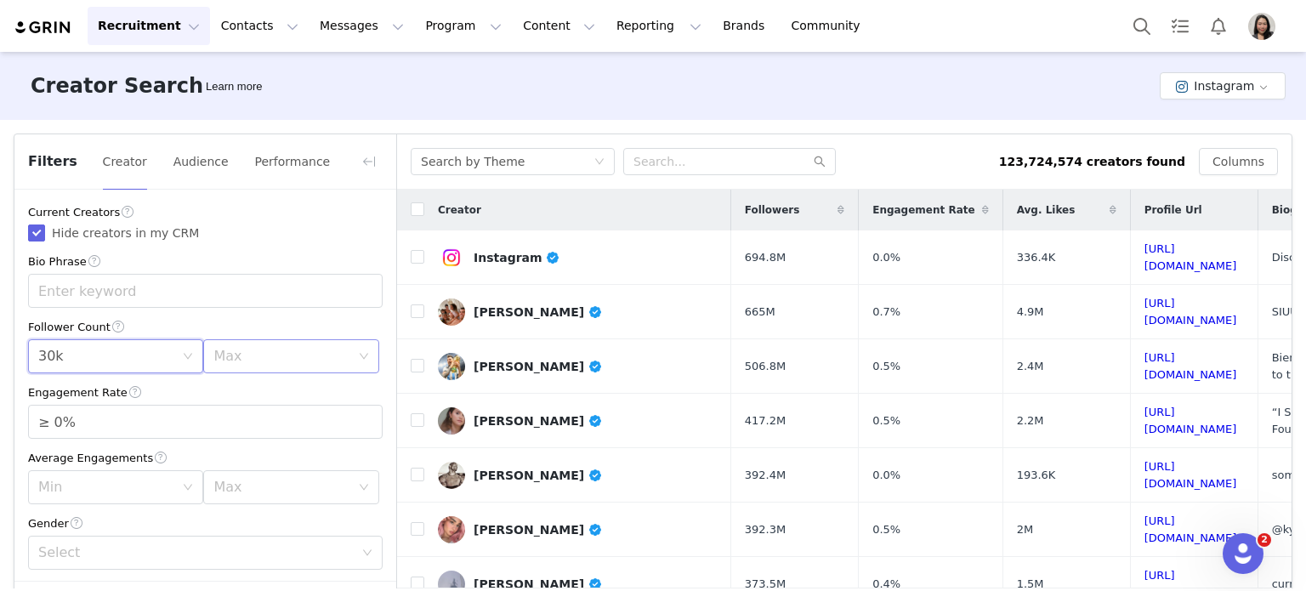
click at [226, 354] on div "Max" at bounding box center [281, 356] width 136 height 17
click at [220, 516] on li "250k" at bounding box center [281, 519] width 169 height 27
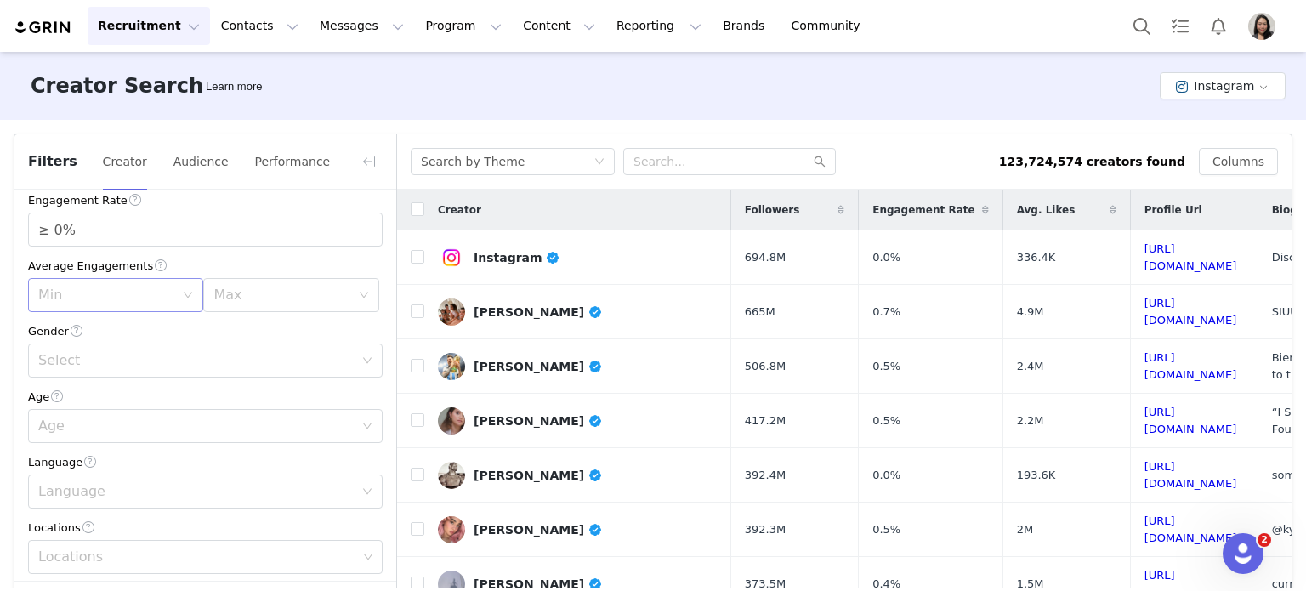
scroll to position [141, 0]
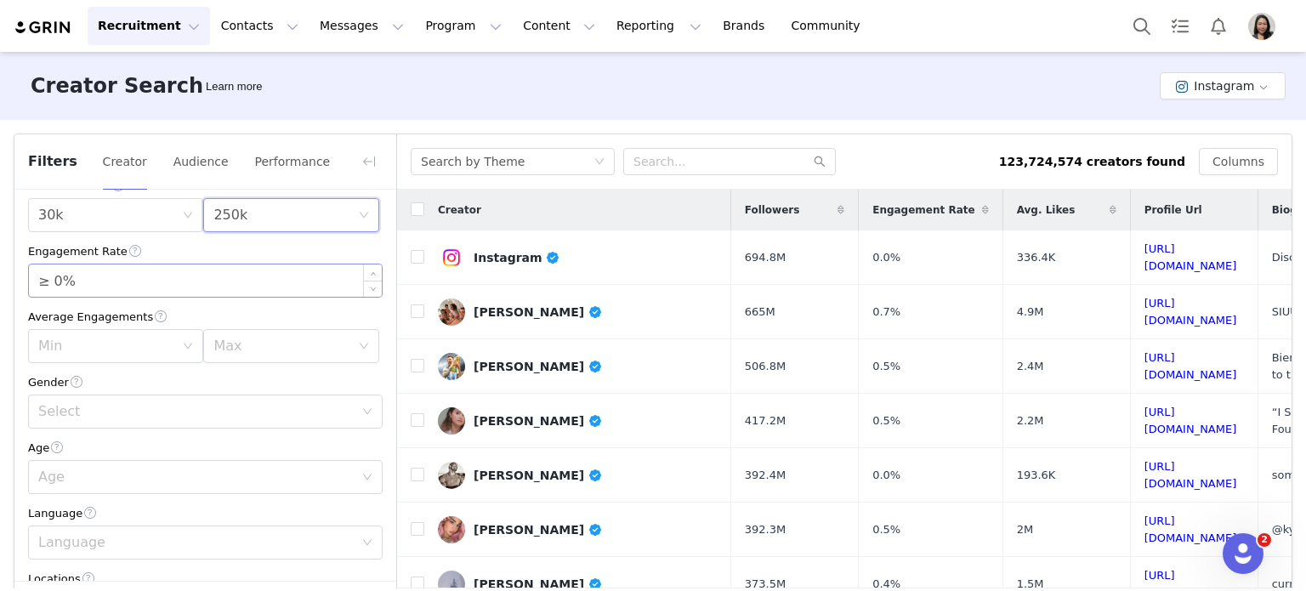
click at [59, 282] on input "≥ 0%" at bounding box center [205, 280] width 353 height 32
click at [90, 406] on div "Select" at bounding box center [195, 411] width 315 height 17
type input "≥ 1%"
click at [71, 502] on li "Gender Neutral" at bounding box center [199, 504] width 342 height 27
click at [128, 339] on div "Min" at bounding box center [106, 346] width 136 height 17
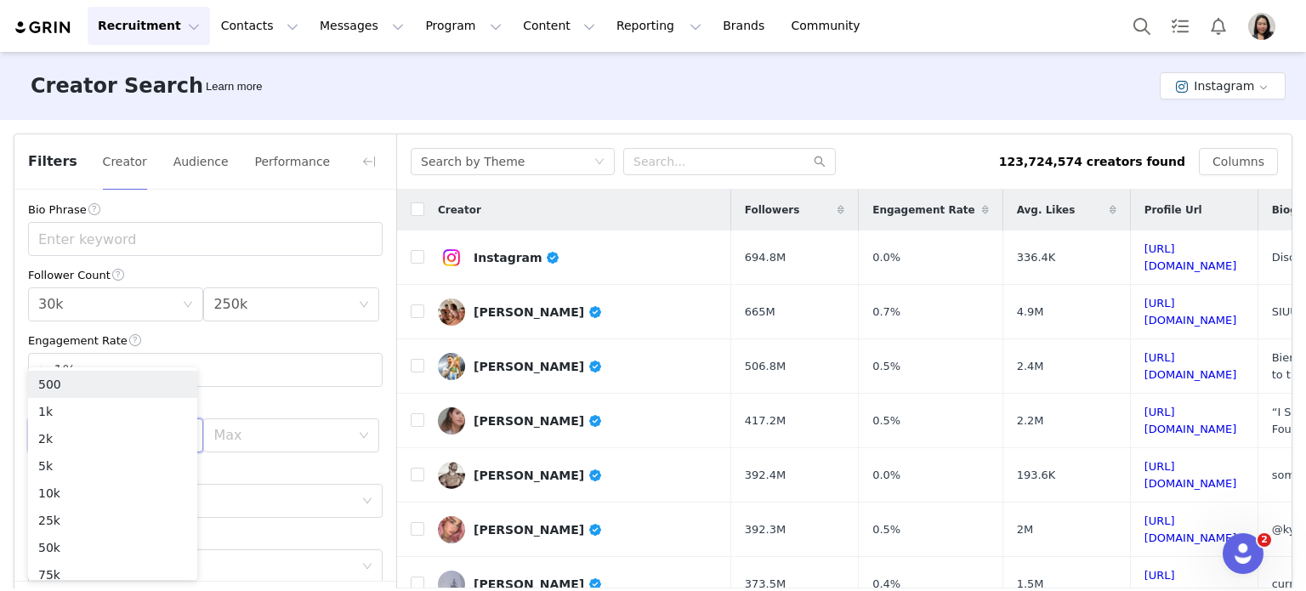
scroll to position [0, 0]
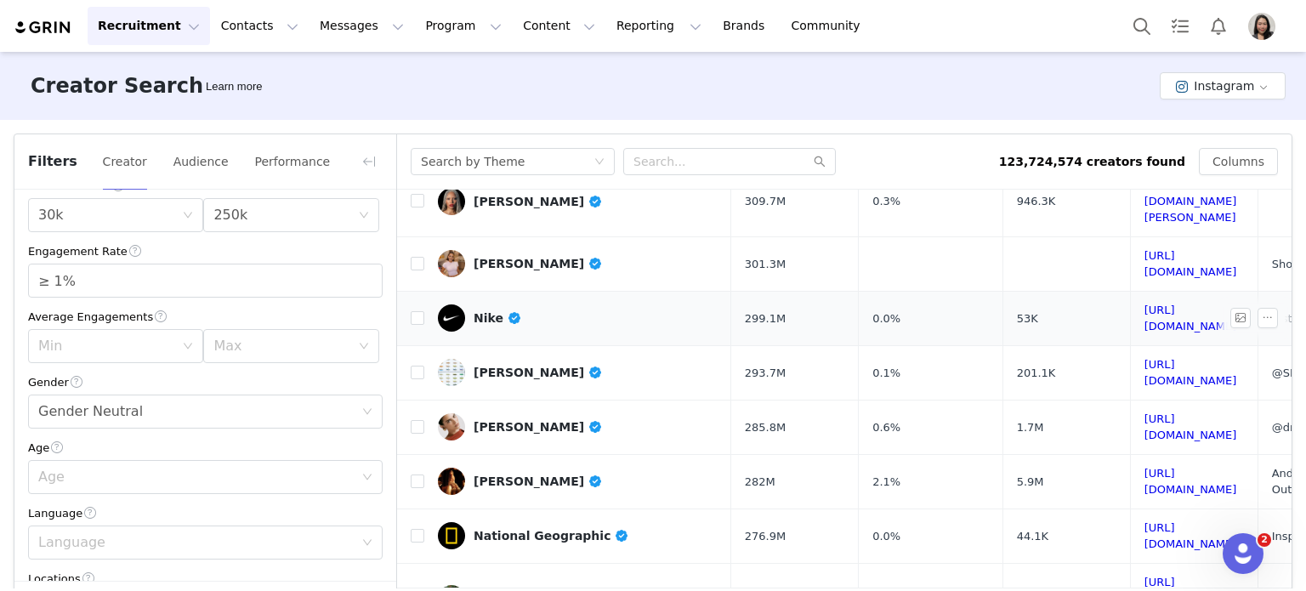
scroll to position [360, 0]
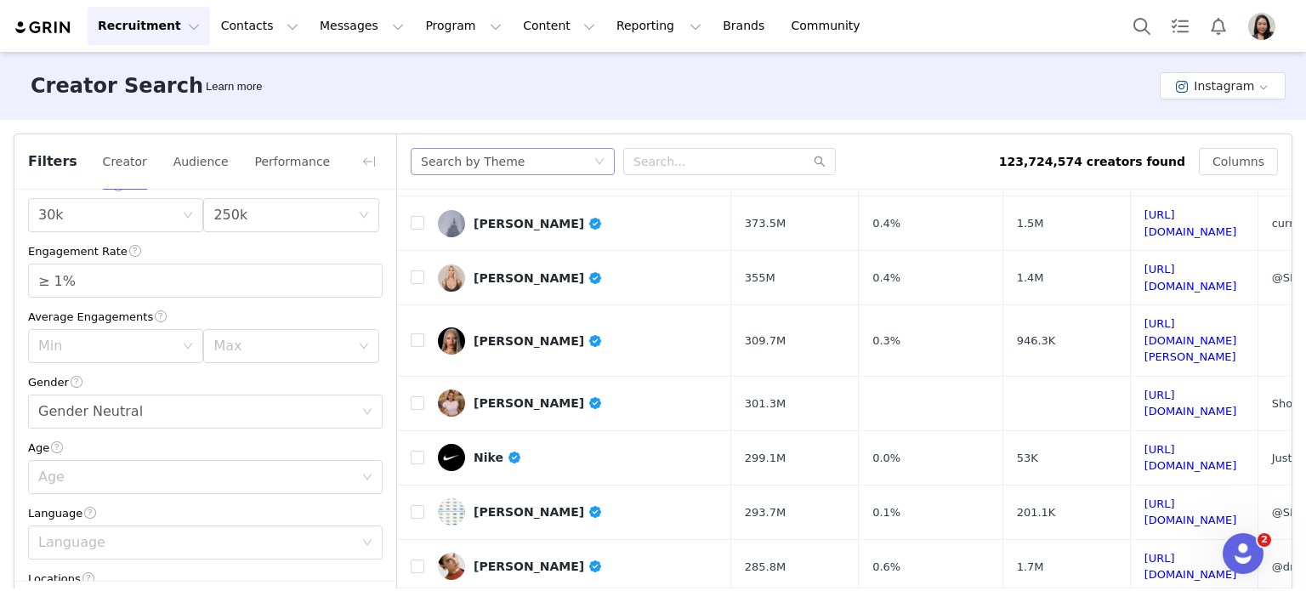
click at [559, 162] on div "Search by Theme" at bounding box center [507, 162] width 173 height 26
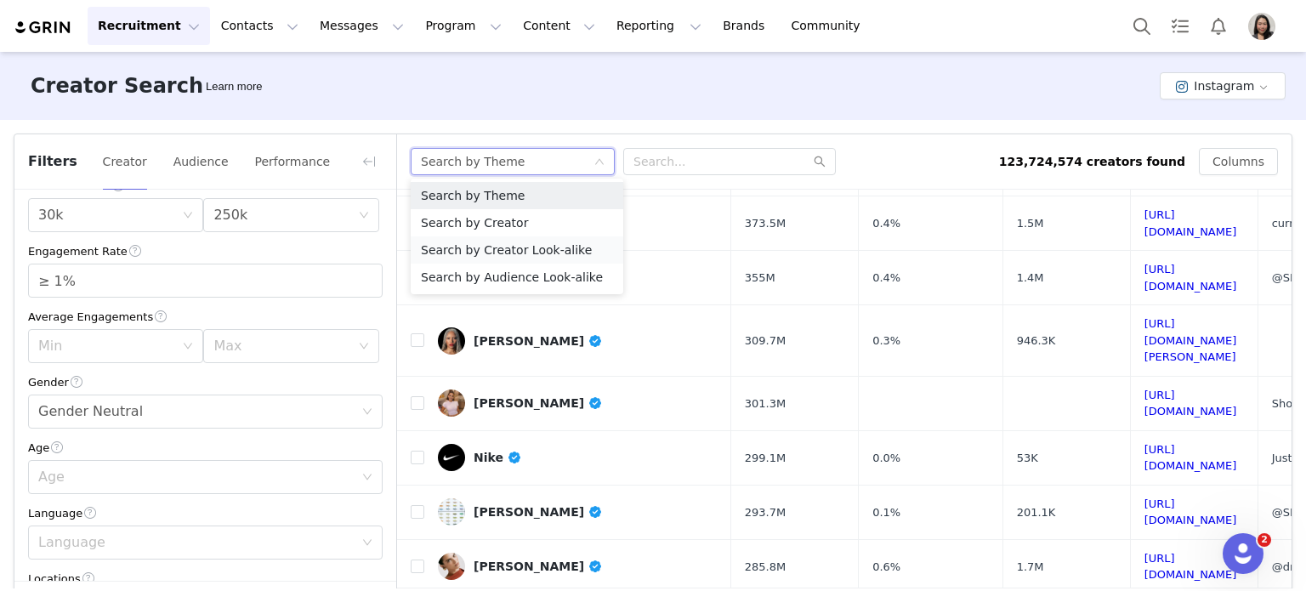
click at [506, 248] on li "Search by Creator Look-alike" at bounding box center [517, 249] width 213 height 27
checkbox input "false"
type input "≥ 0%"
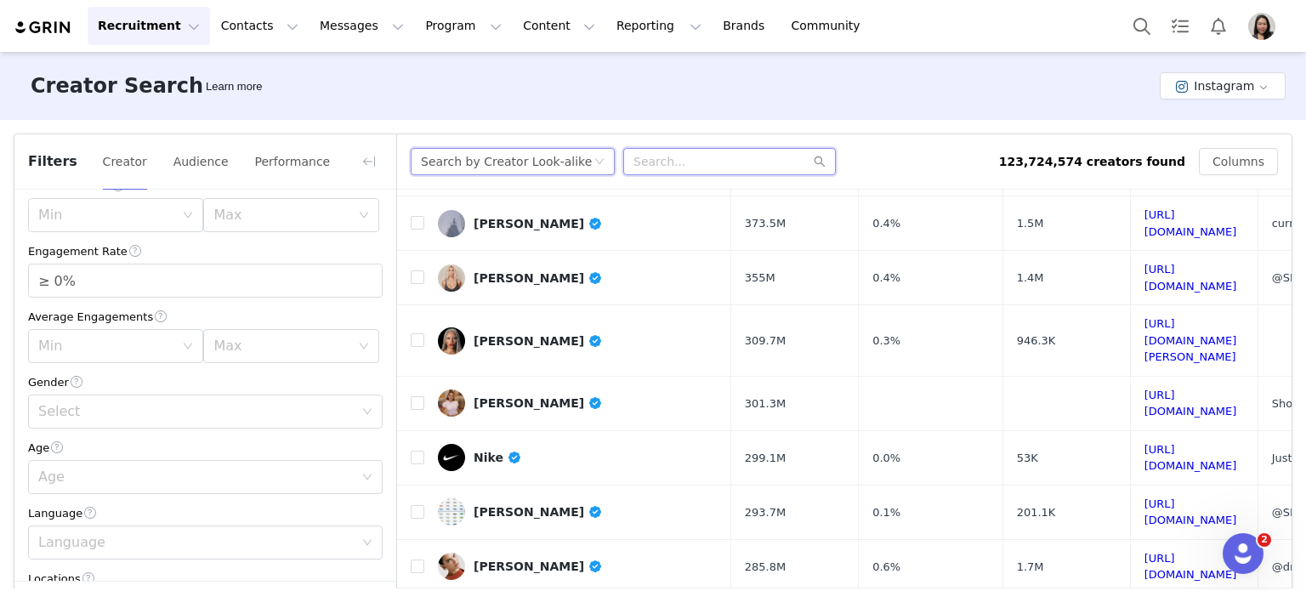
click at [648, 156] on input "text" at bounding box center [729, 161] width 213 height 27
paste input "dave.asprey"
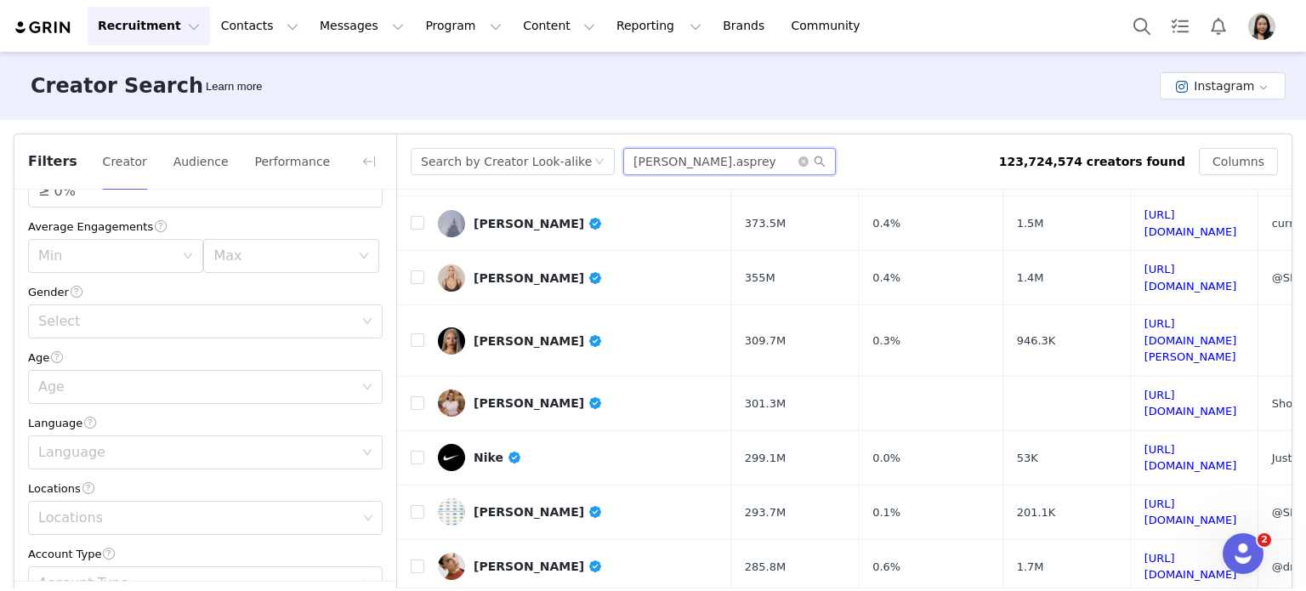
scroll to position [0, 0]
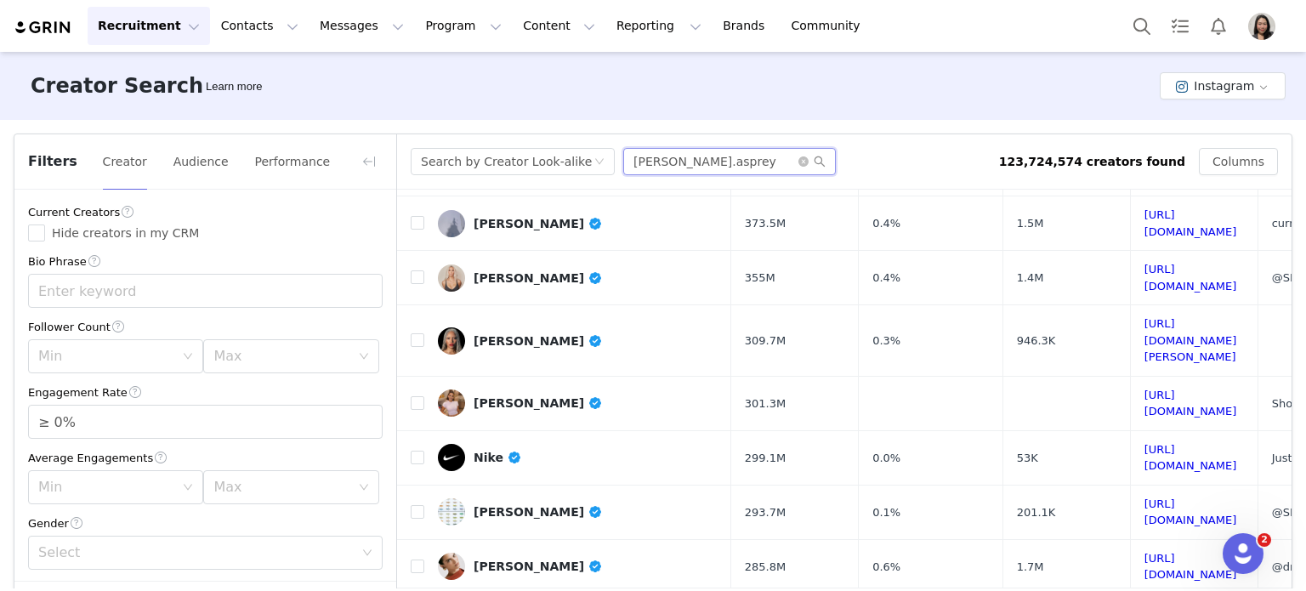
type input "dave.asprey"
click at [40, 223] on div "Current Creators Hide creators in my CRM" at bounding box center [205, 222] width 355 height 39
click at [34, 224] on input "Hide creators in my CRM" at bounding box center [36, 232] width 17 height 17
checkbox input "true"
click at [82, 359] on div "Min" at bounding box center [106, 356] width 136 height 17
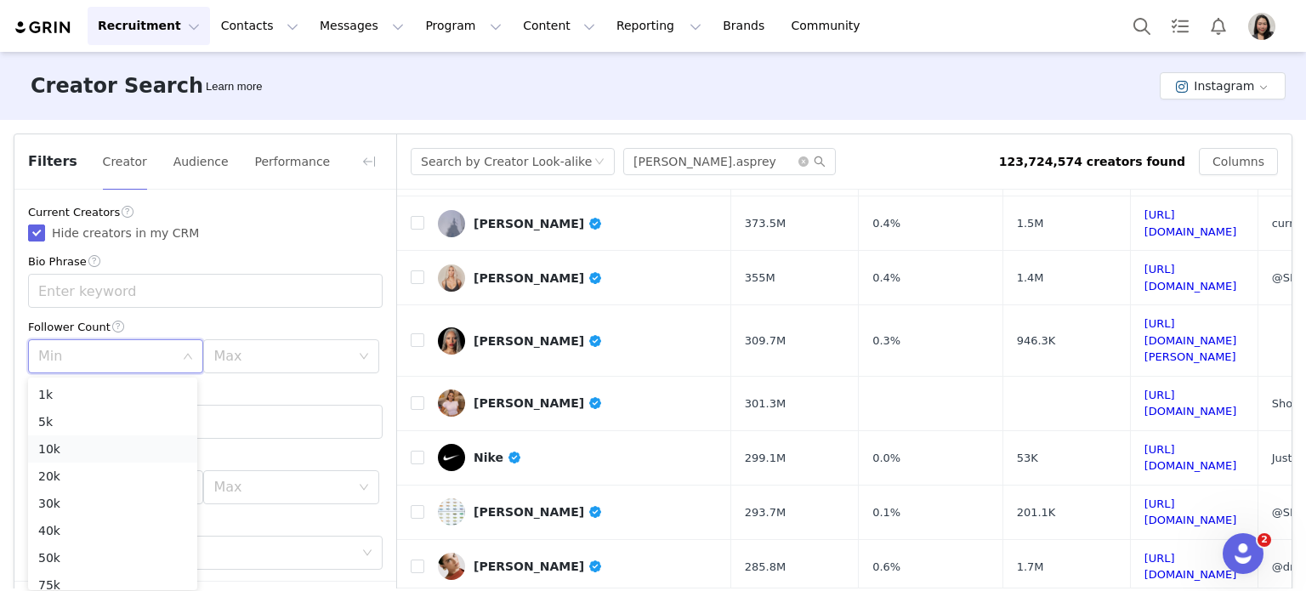
click at [73, 452] on li "10k" at bounding box center [112, 448] width 169 height 27
click at [174, 353] on div "Min 10k" at bounding box center [110, 356] width 144 height 32
click at [82, 509] on li "30k" at bounding box center [112, 503] width 169 height 27
click at [249, 354] on div "Max" at bounding box center [281, 356] width 136 height 17
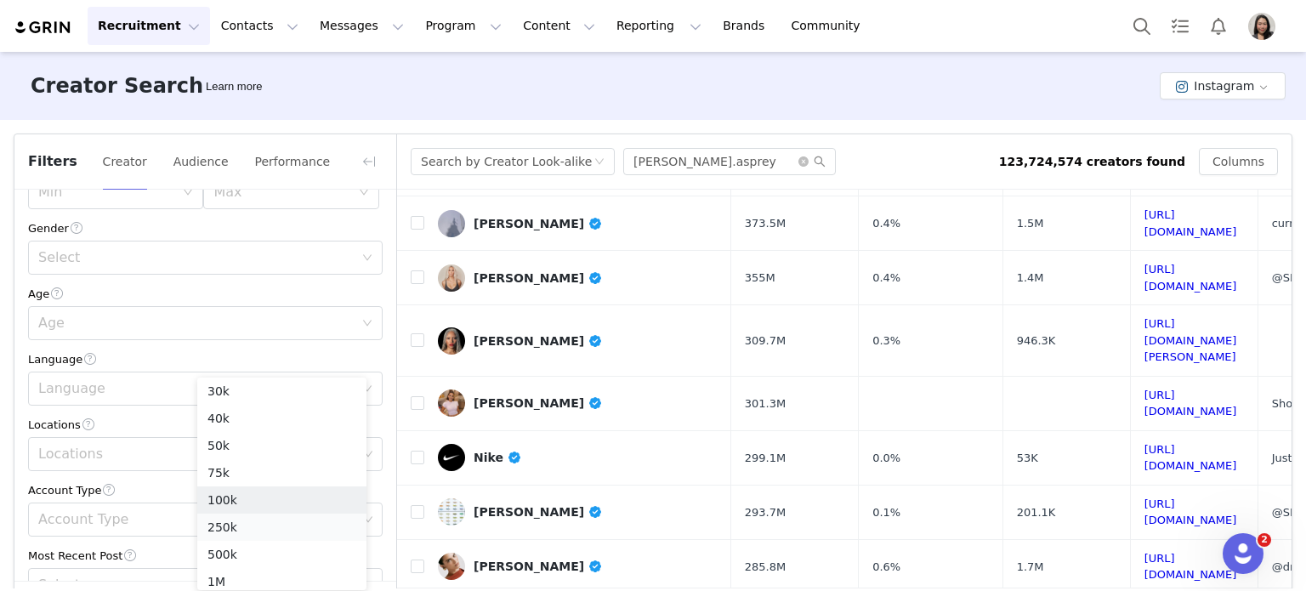
scroll to position [425, 0]
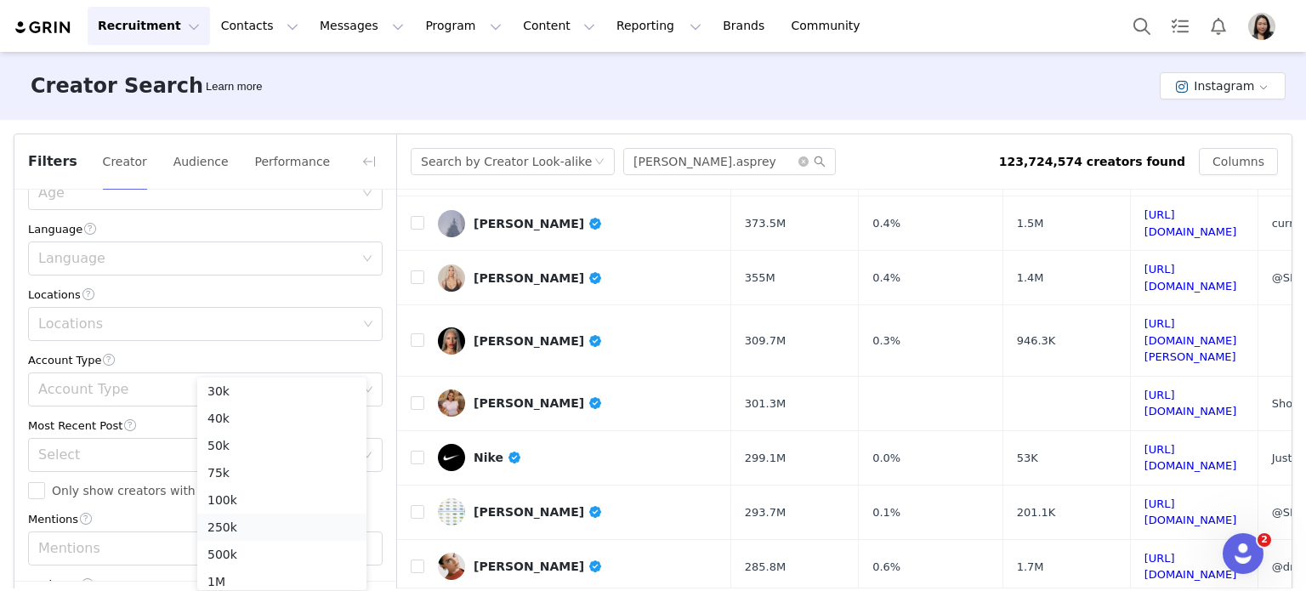
click at [231, 529] on li "250k" at bounding box center [281, 527] width 169 height 27
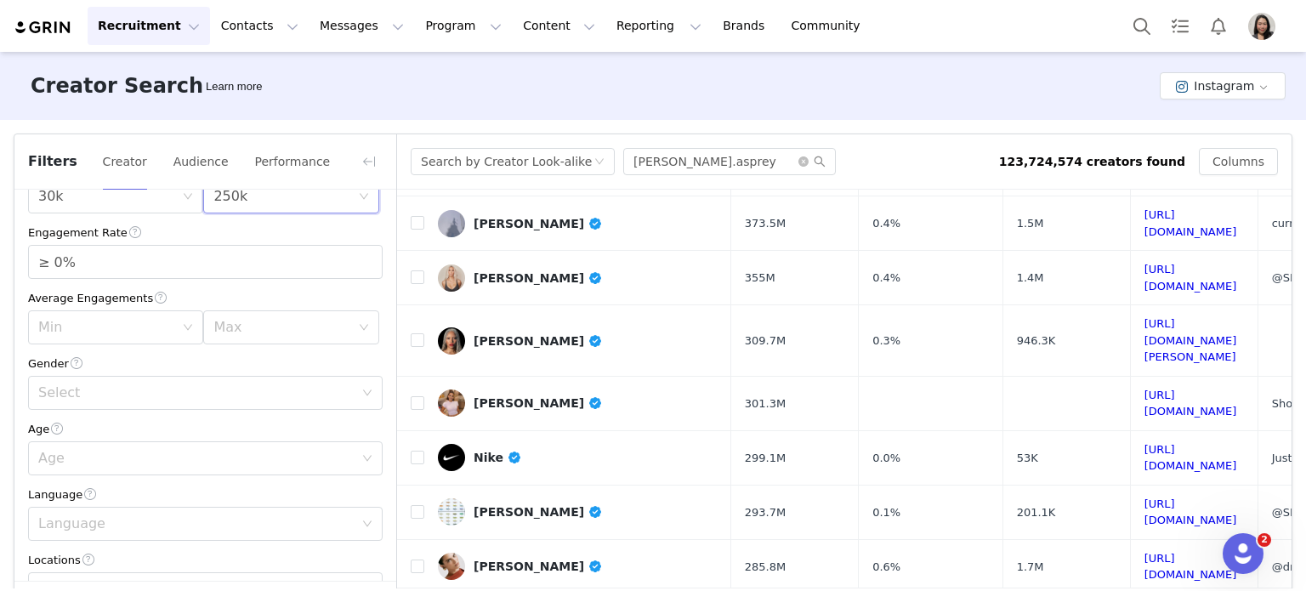
scroll to position [141, 0]
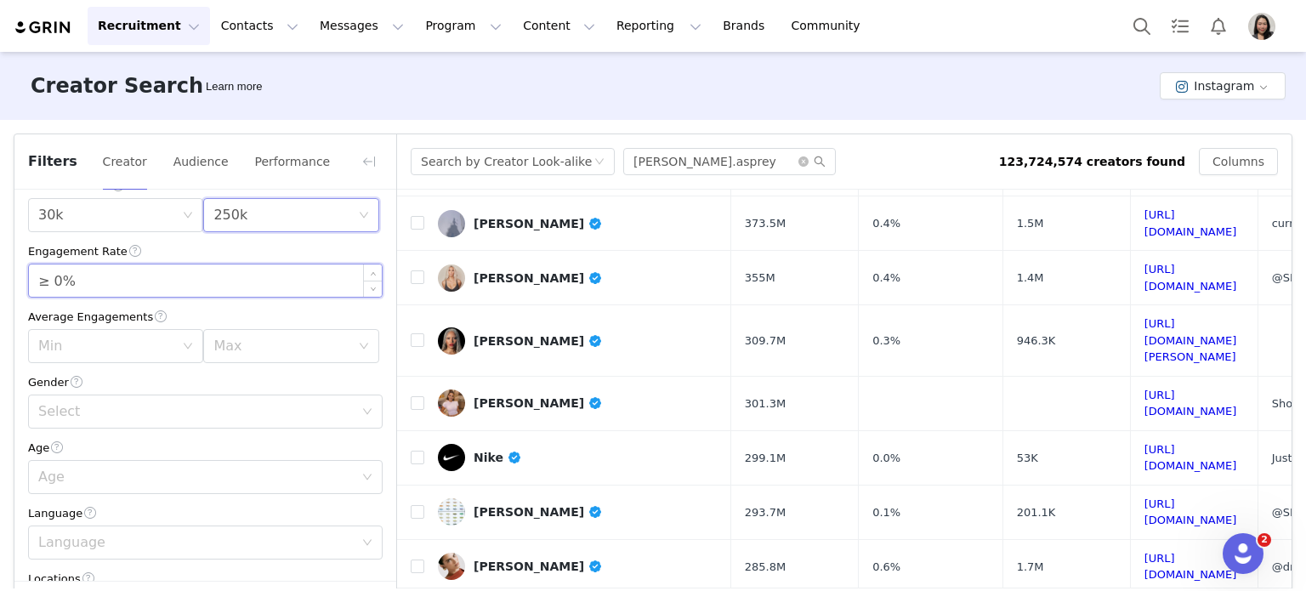
click at [58, 280] on input "≥ 0%" at bounding box center [205, 280] width 353 height 32
click at [74, 417] on div "Select" at bounding box center [195, 411] width 315 height 17
type input "≥ 1%"
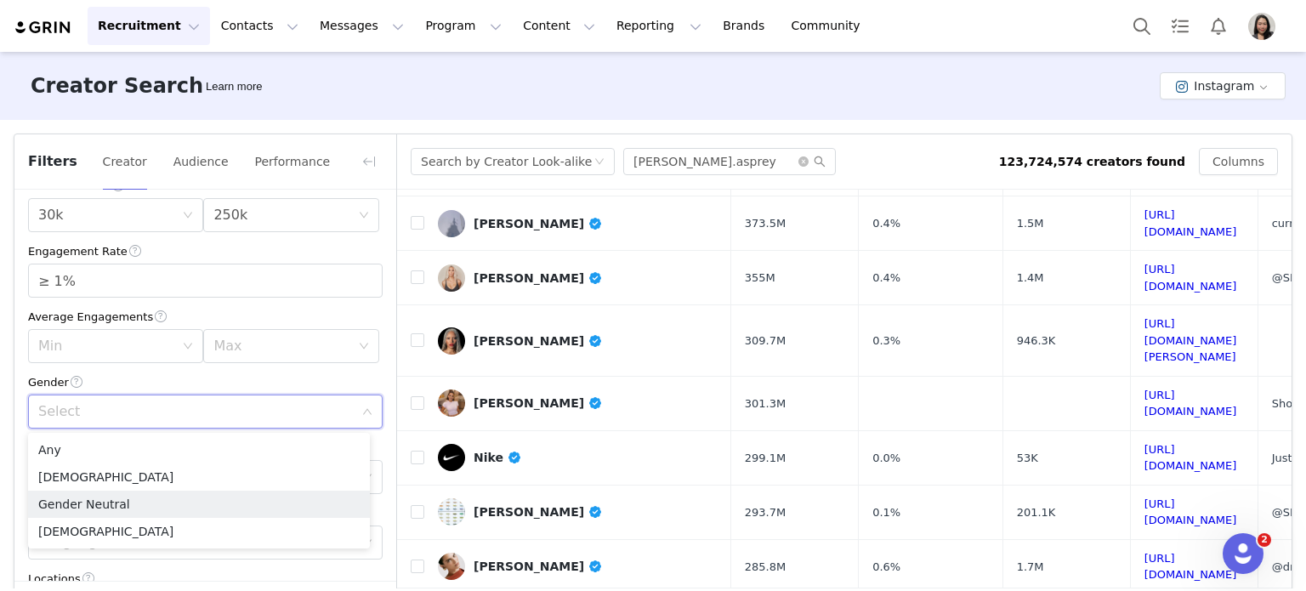
click at [68, 502] on li "Gender Neutral" at bounding box center [199, 504] width 342 height 27
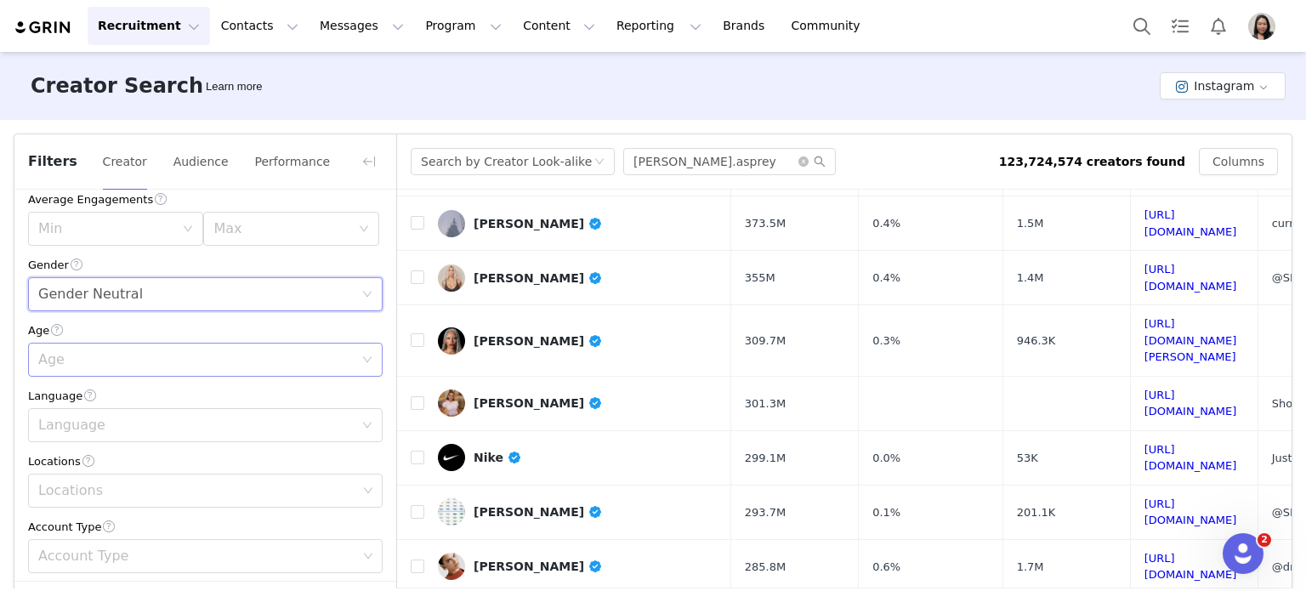
scroll to position [258, 0]
click at [93, 366] on div "Age" at bounding box center [195, 359] width 315 height 17
click at [77, 427] on li "25-34" at bounding box center [199, 424] width 342 height 27
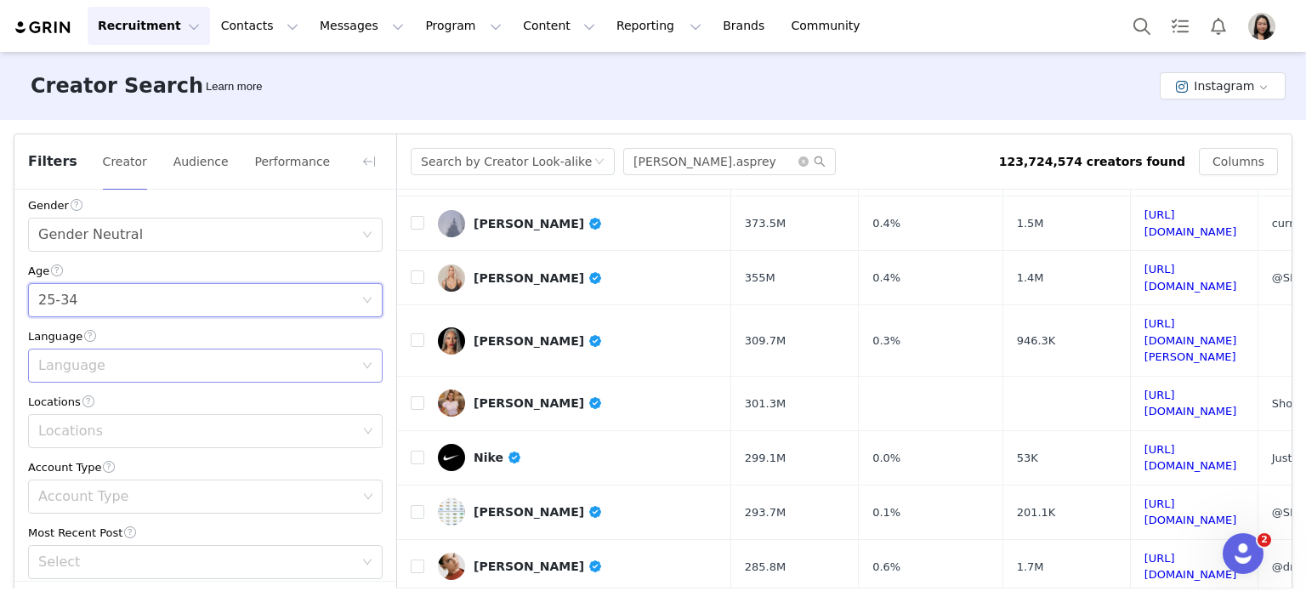
scroll to position [323, 0]
click at [94, 353] on div "Language" at bounding box center [195, 360] width 315 height 17
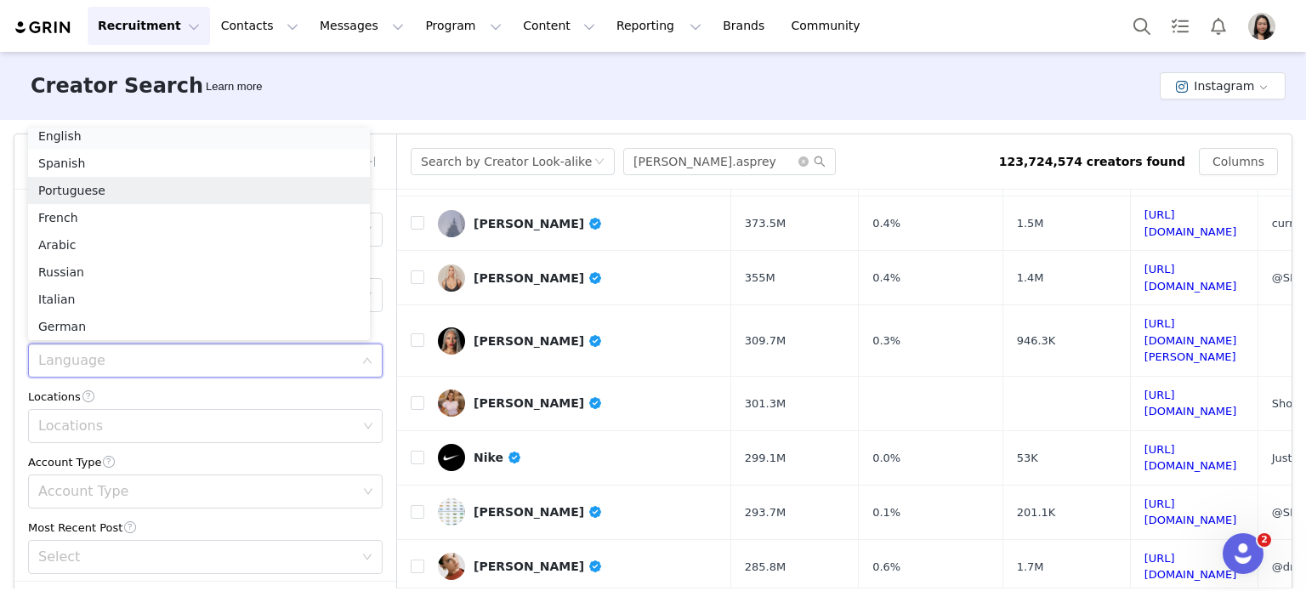
scroll to position [3, 0]
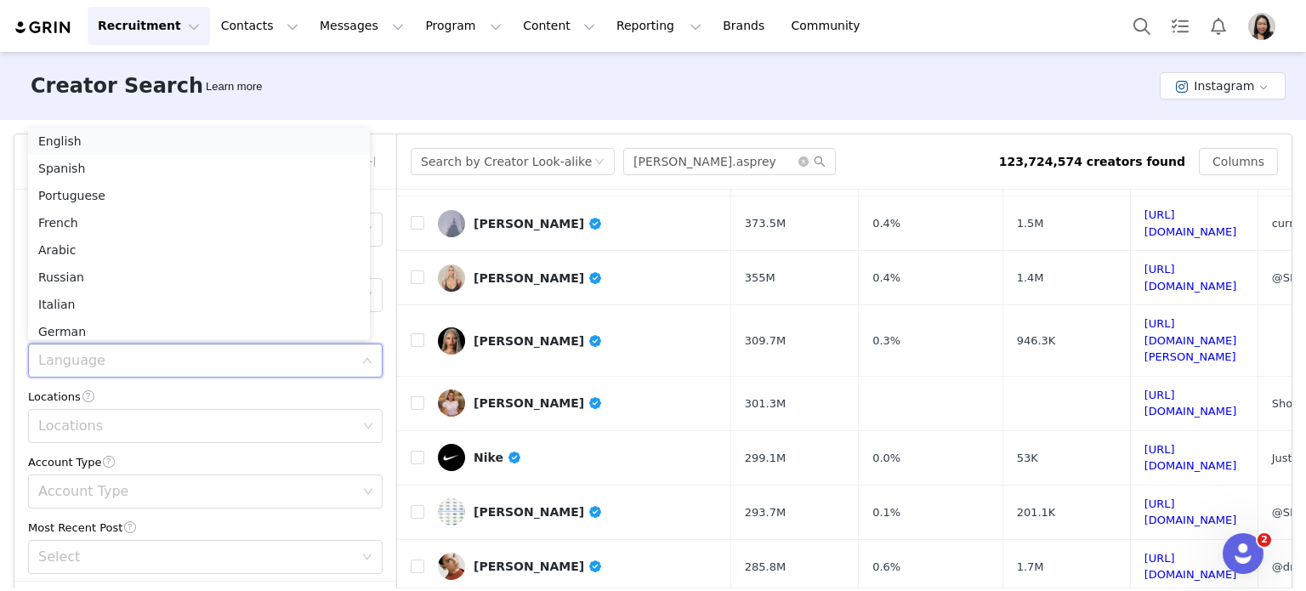
click at [109, 140] on li "English" at bounding box center [199, 141] width 342 height 27
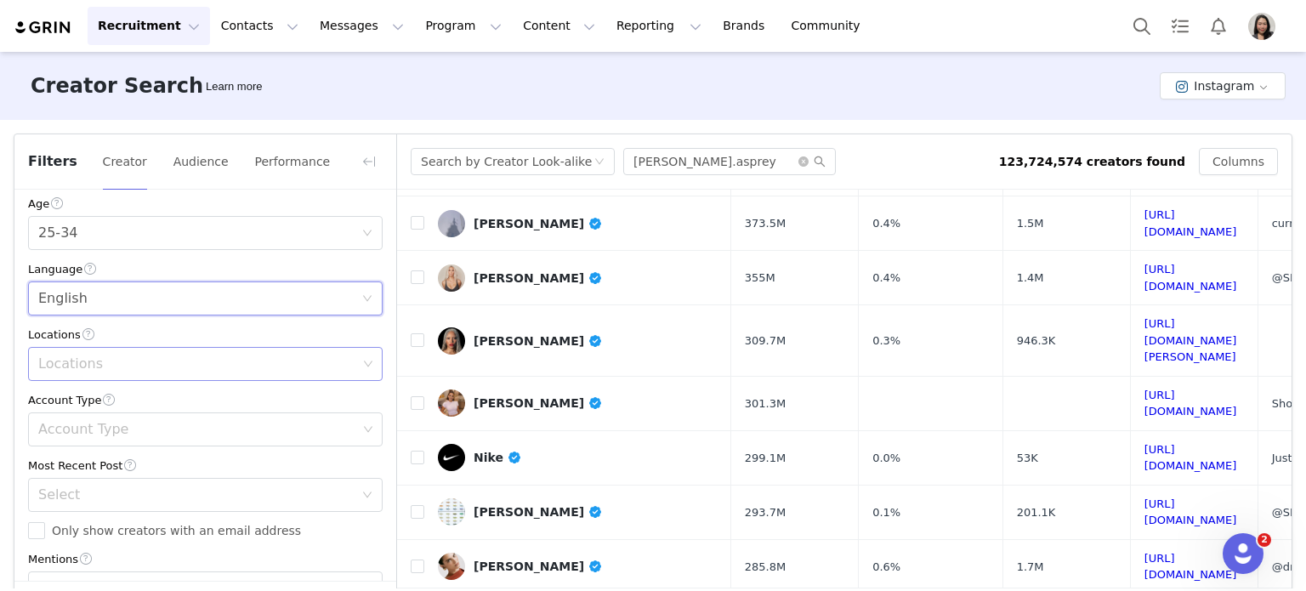
scroll to position [392, 0]
click at [72, 362] on div "Locations" at bounding box center [197, 357] width 319 height 17
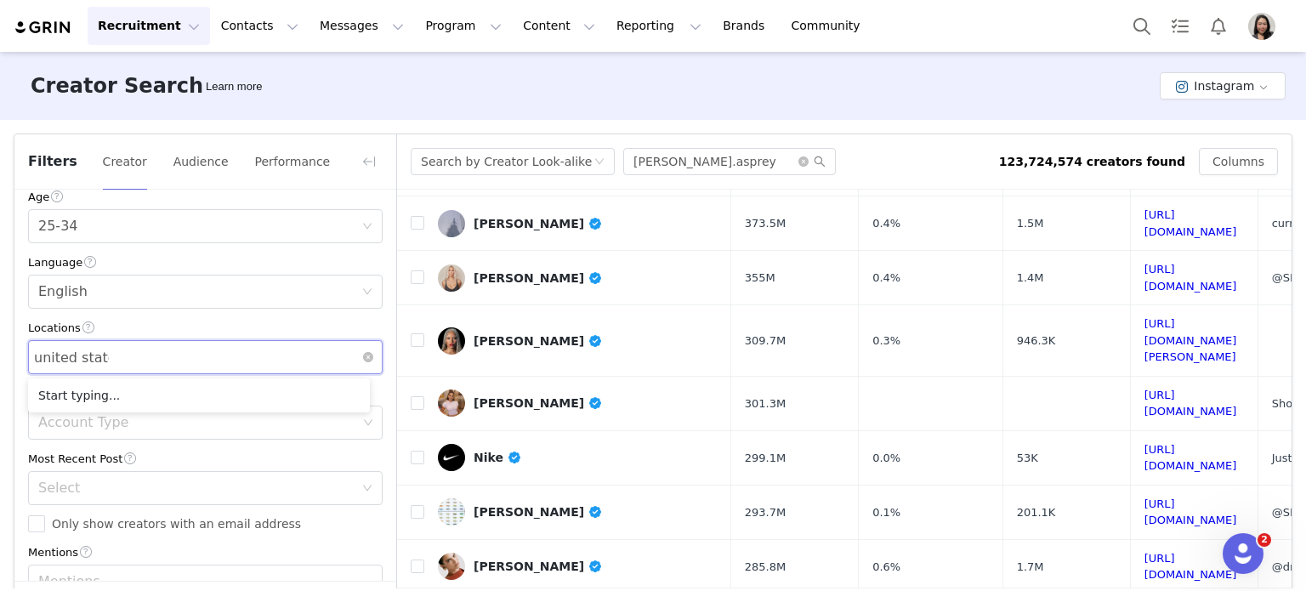
type input "united states"
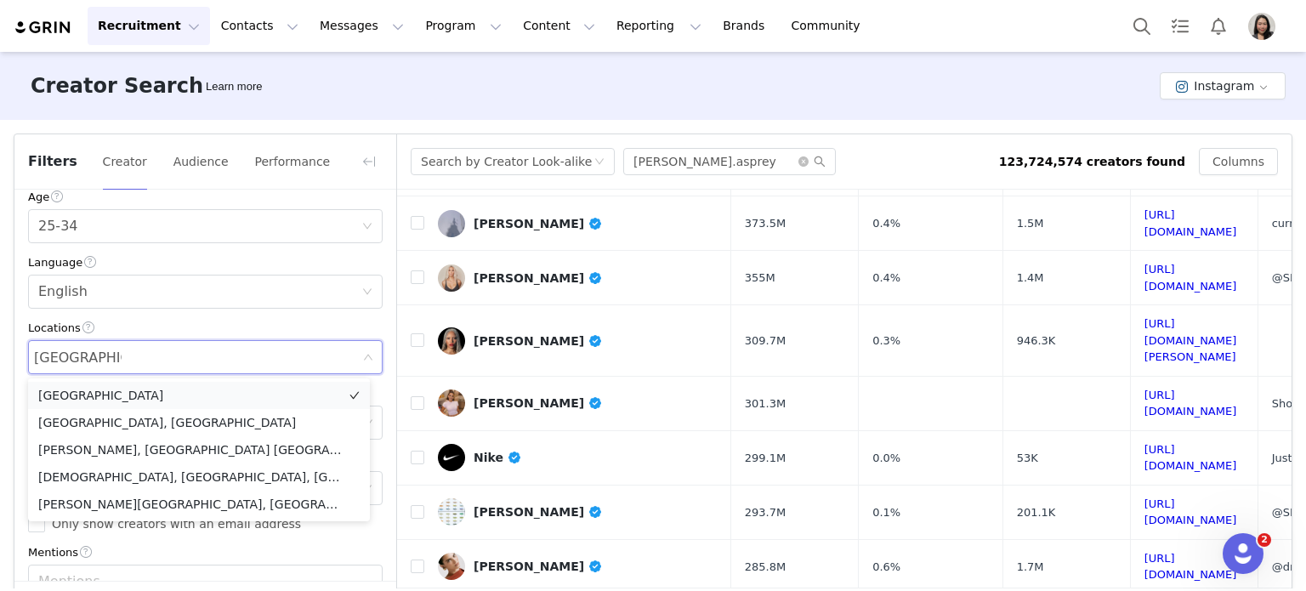
click at [77, 399] on li "United States" at bounding box center [199, 395] width 342 height 27
click at [9, 388] on div "Filters Creator Audience Performance Current Creators Hide creators in my CRM B…" at bounding box center [653, 388] width 1306 height 537
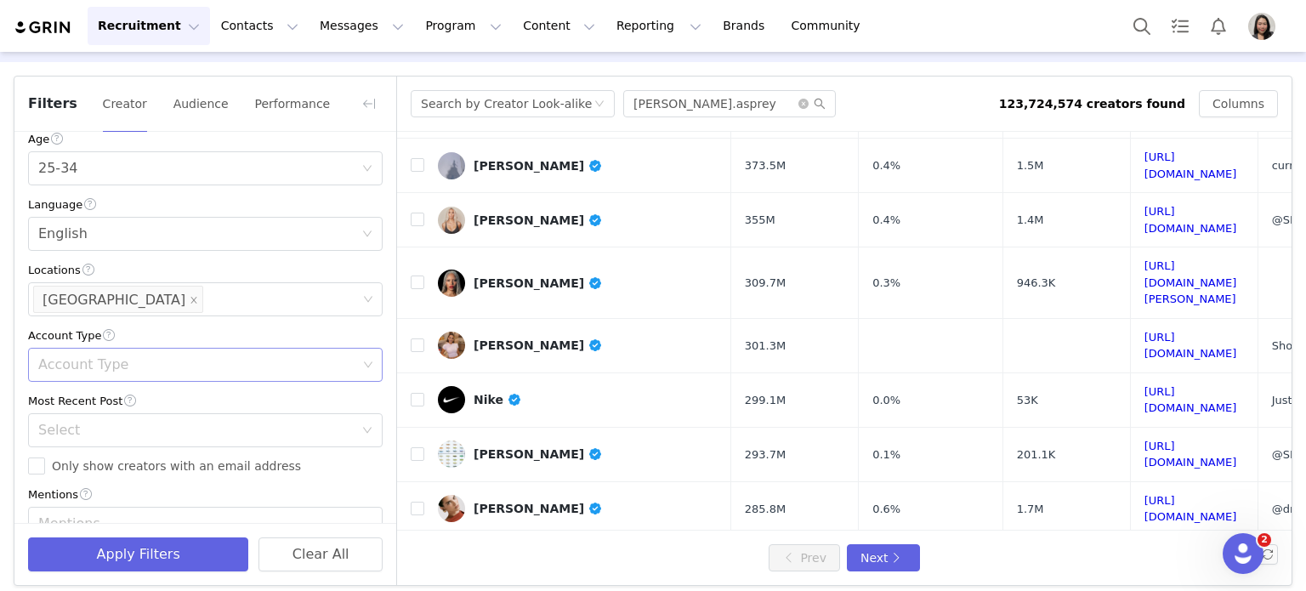
scroll to position [68, 0]
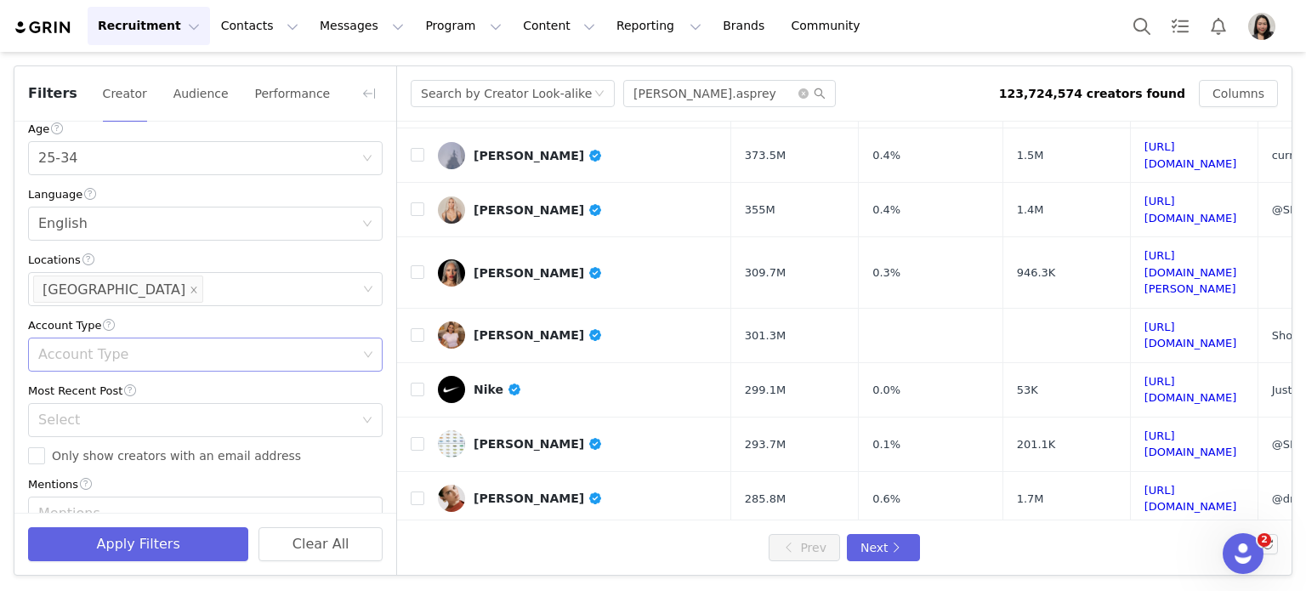
click at [62, 353] on div "Account Type" at bounding box center [197, 354] width 319 height 17
click at [0, 425] on div "Filters Creator Audience Performance Current Creators Hide creators in my CRM B…" at bounding box center [653, 320] width 1306 height 537
click at [37, 462] on input "Only show creators with an email address" at bounding box center [36, 455] width 17 height 17
checkbox input "true"
click at [137, 422] on div "Select" at bounding box center [195, 419] width 315 height 17
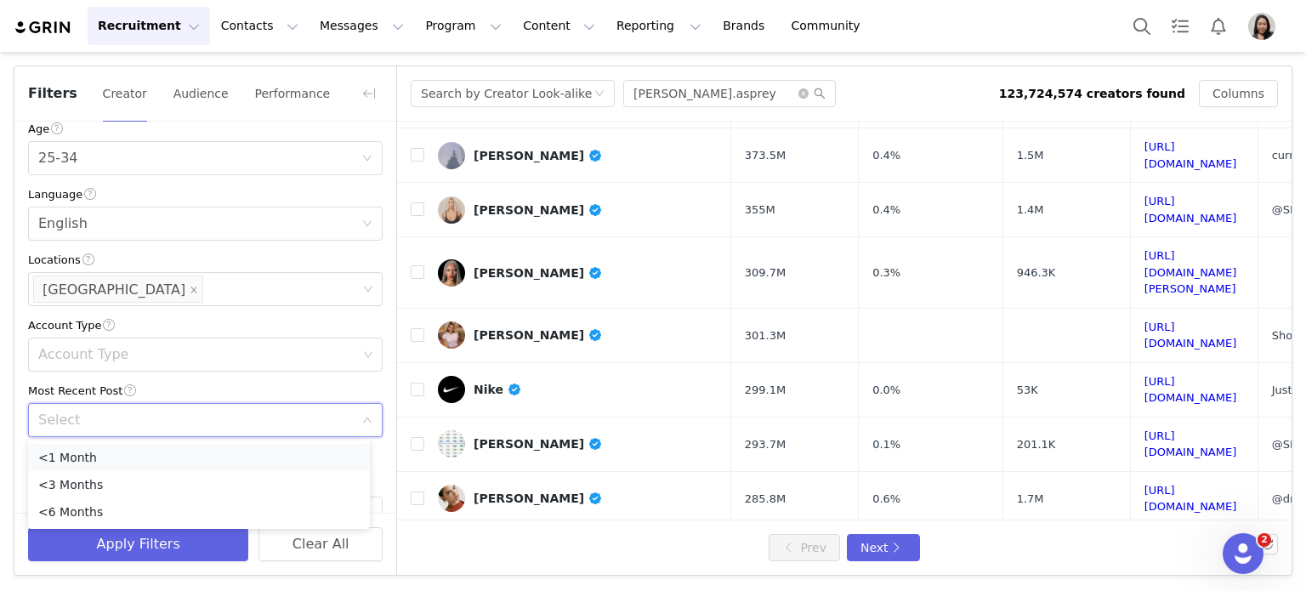
click at [54, 454] on li "<1 Month" at bounding box center [199, 457] width 342 height 27
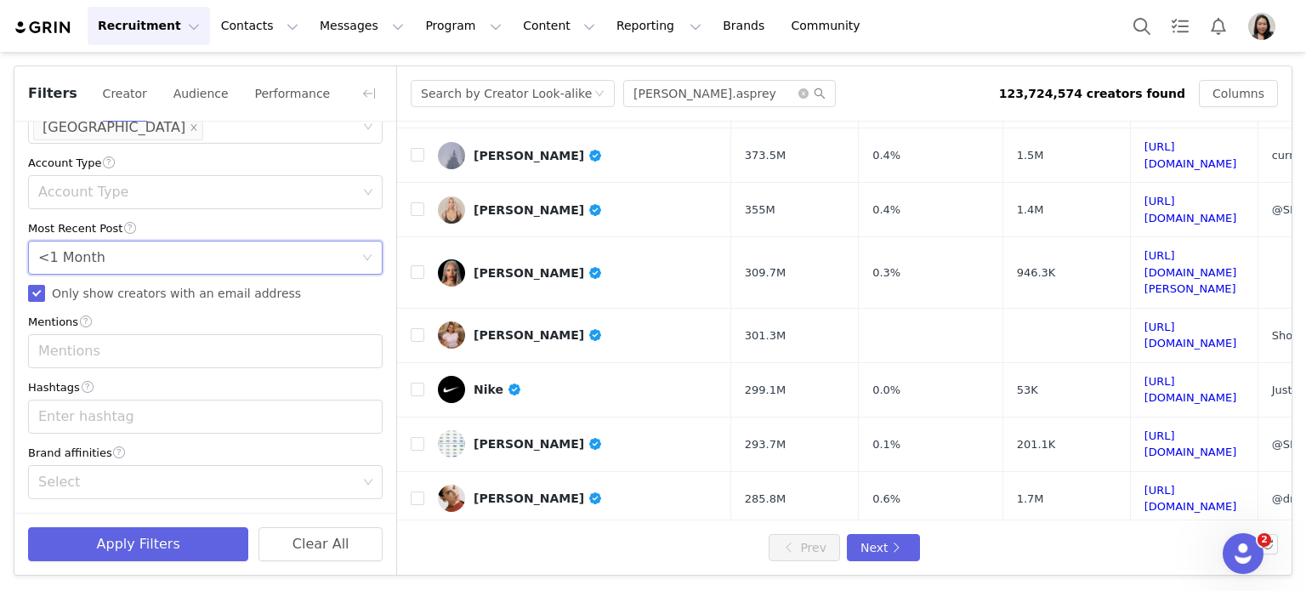
scroll to position [556, 0]
click at [138, 551] on button "Apply Filters" at bounding box center [138, 544] width 220 height 34
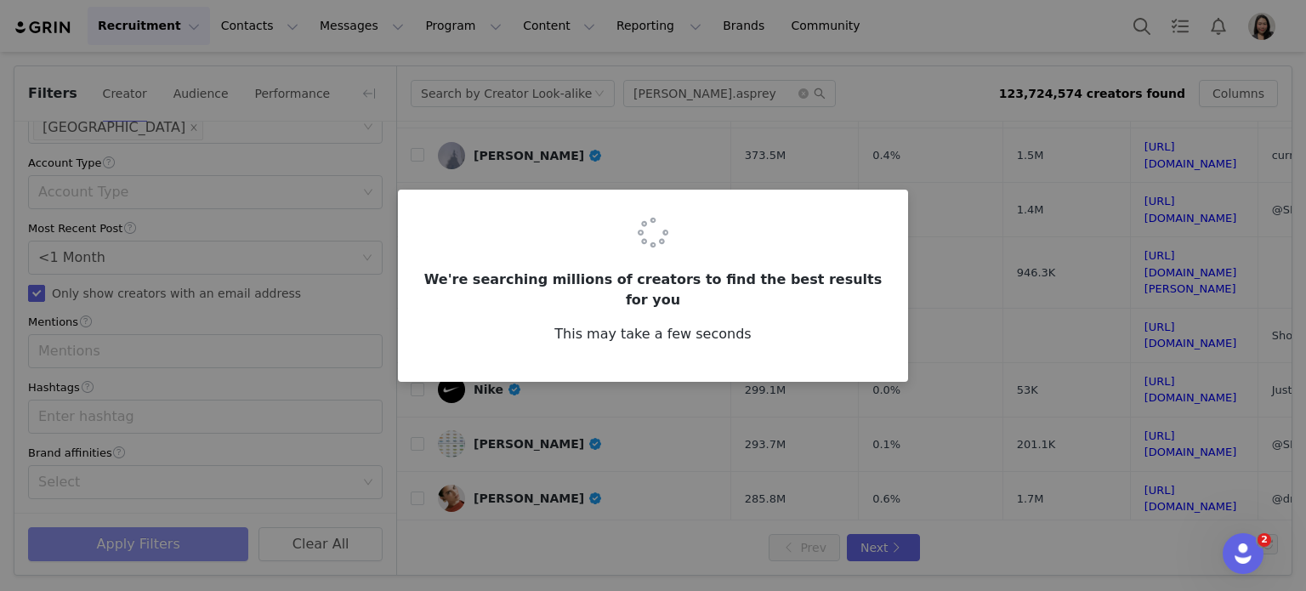
scroll to position [0, 0]
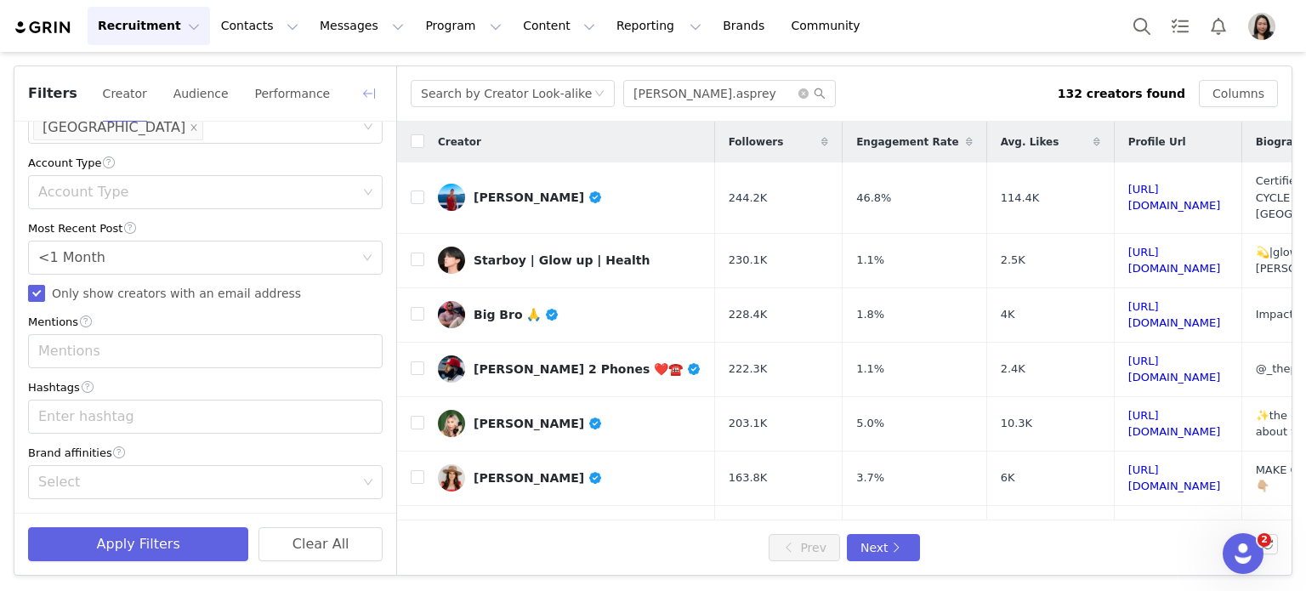
click at [366, 91] on button "button" at bounding box center [368, 93] width 27 height 27
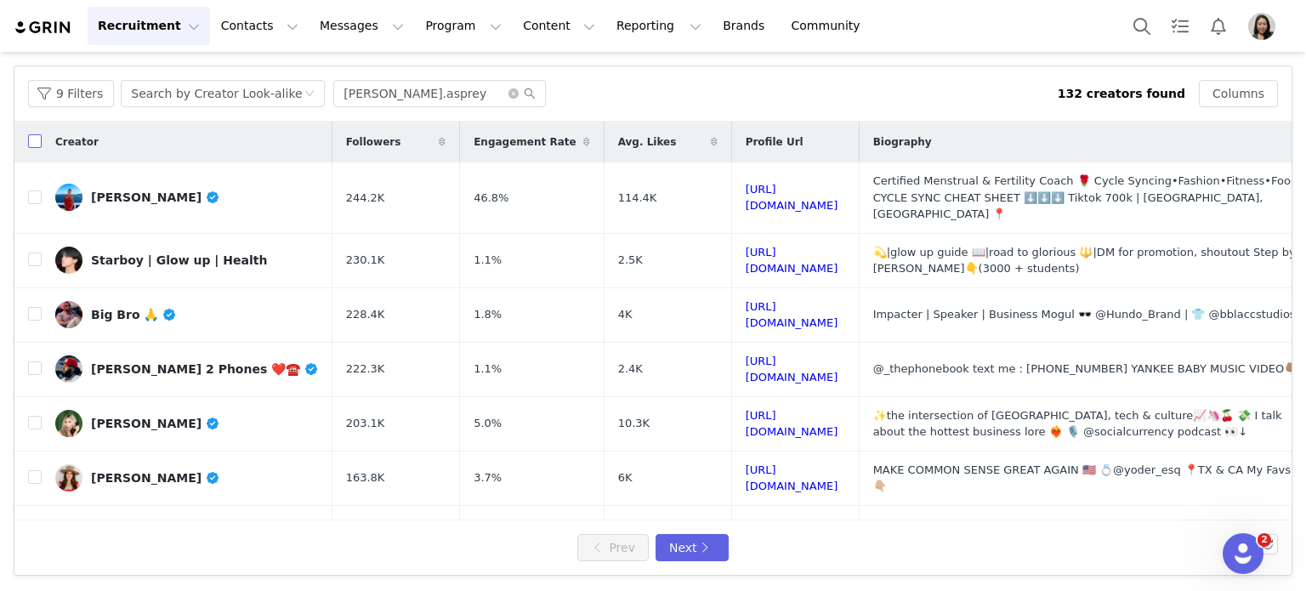
click at [34, 136] on input "checkbox" at bounding box center [35, 141] width 14 height 14
checkbox input "false"
checkbox input "true"
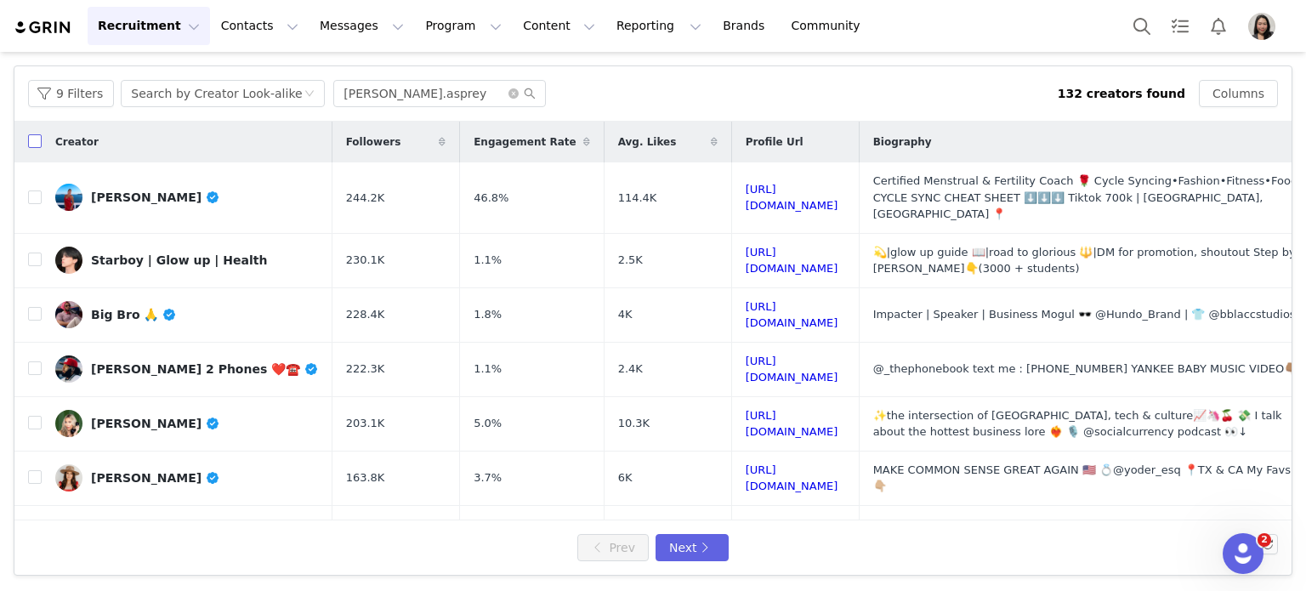
checkbox input "true"
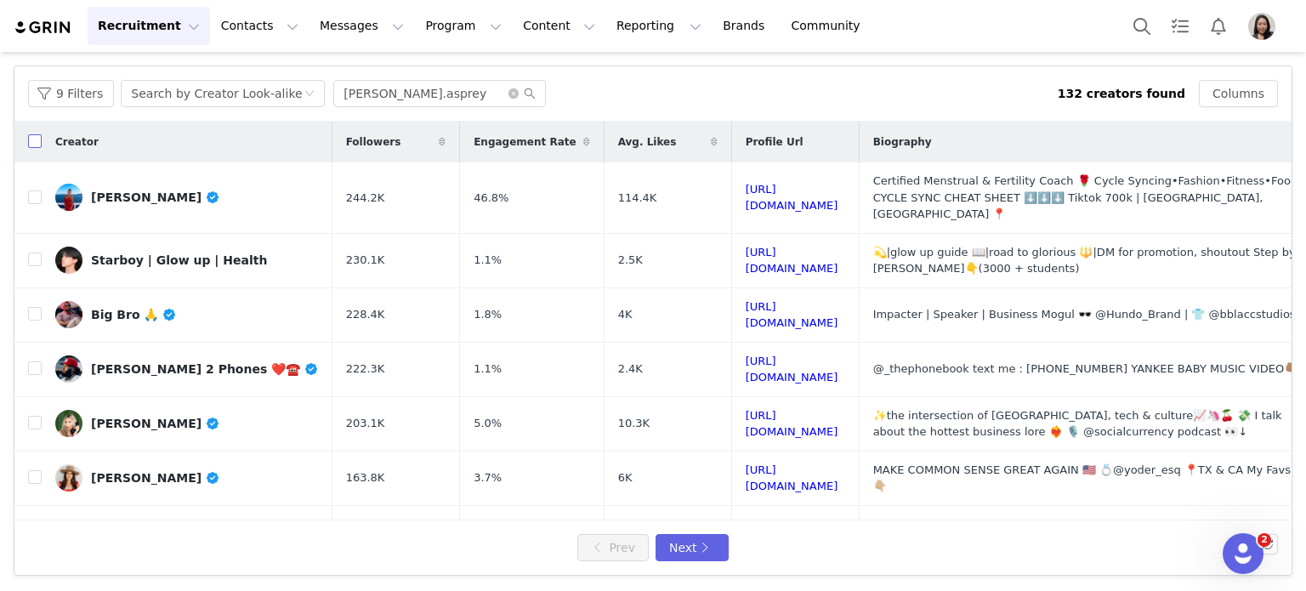
checkbox input "true"
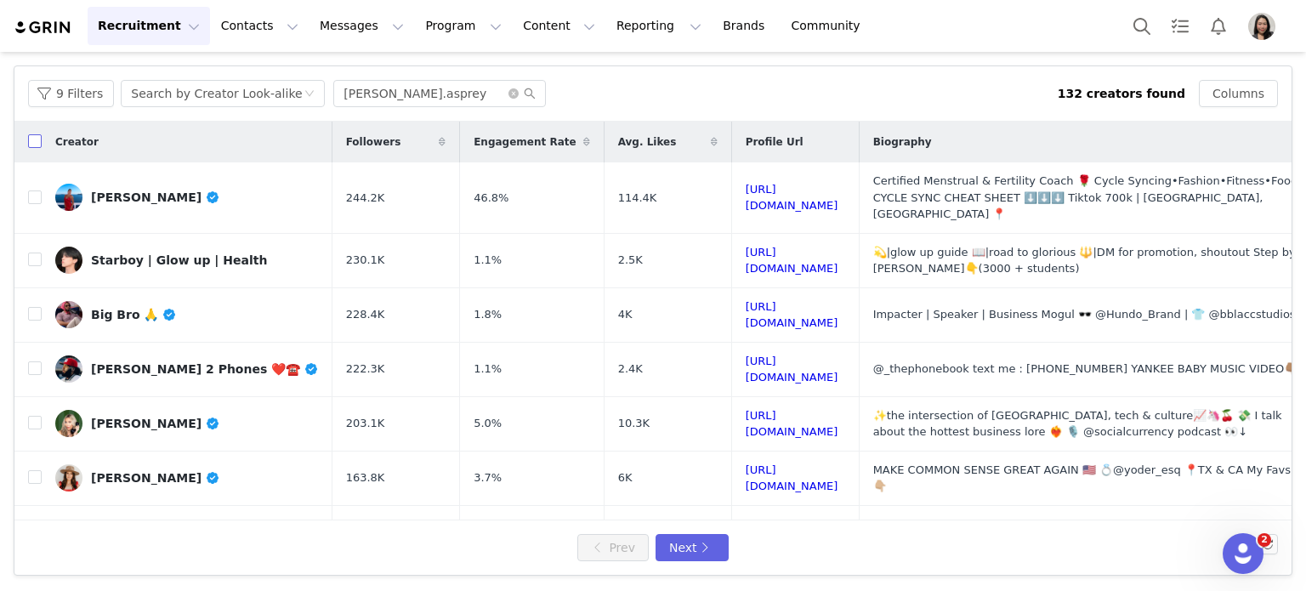
checkbox input "true"
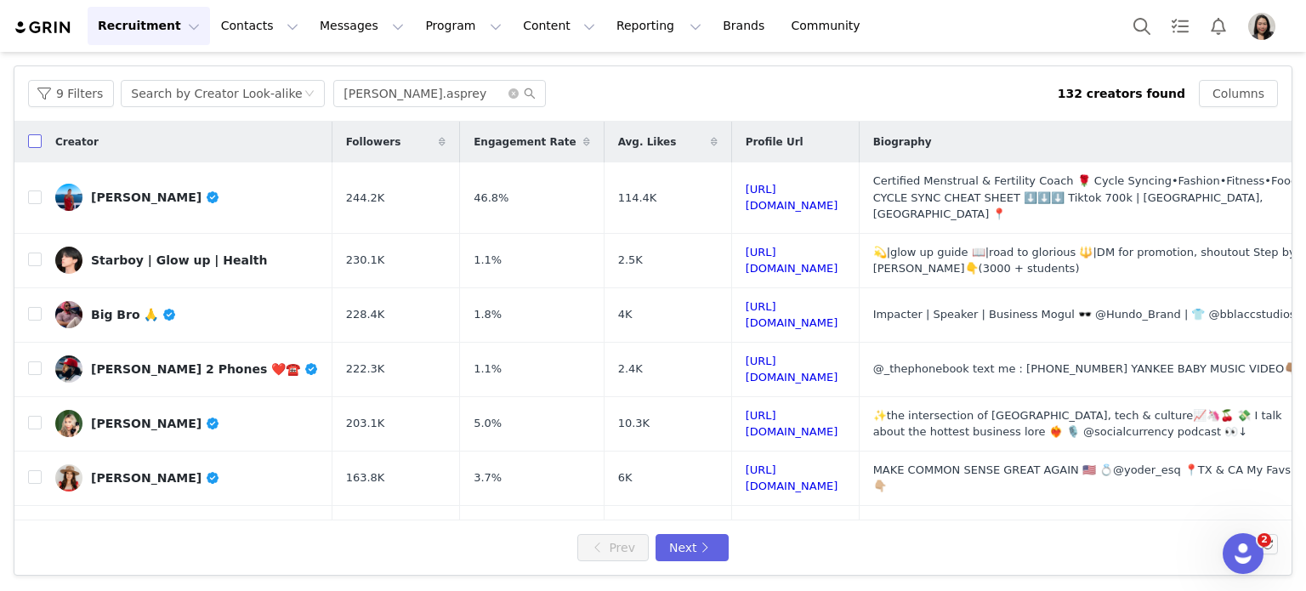
checkbox input "true"
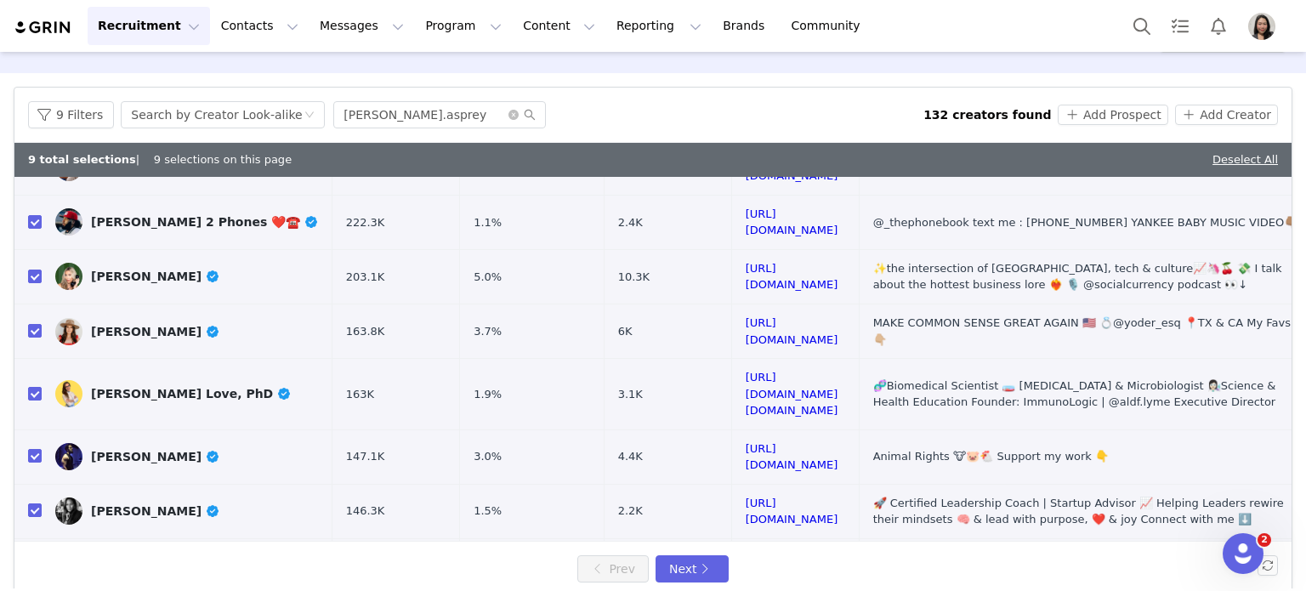
scroll to position [68, 0]
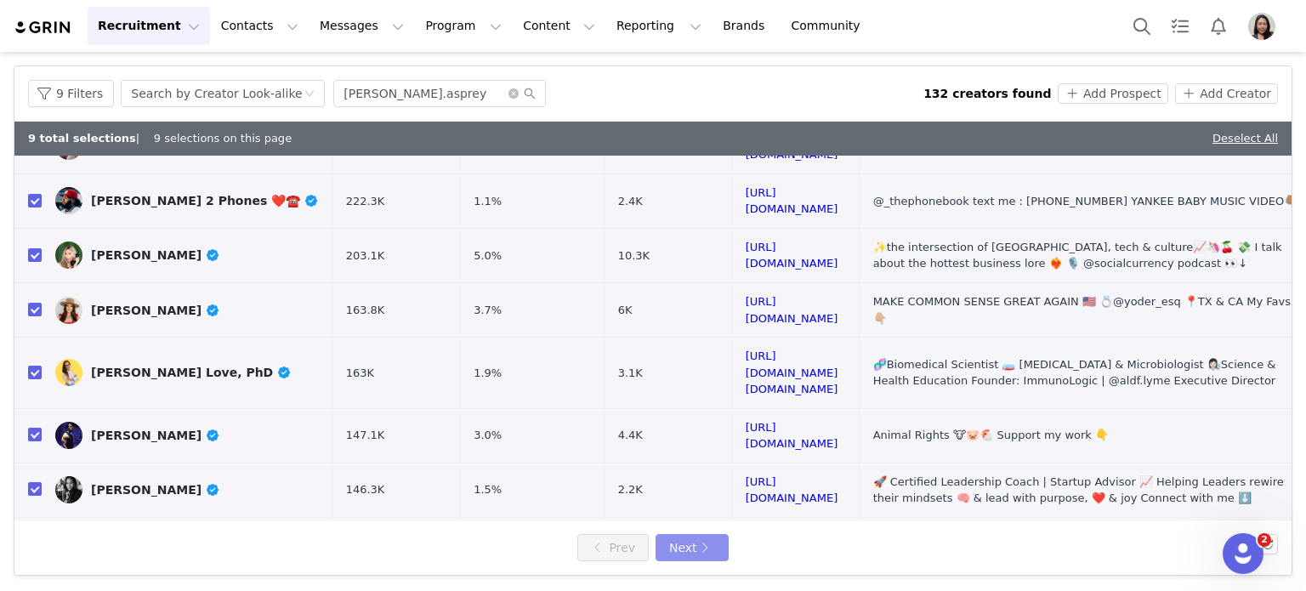
click at [694, 547] on button "Next" at bounding box center [691, 547] width 73 height 27
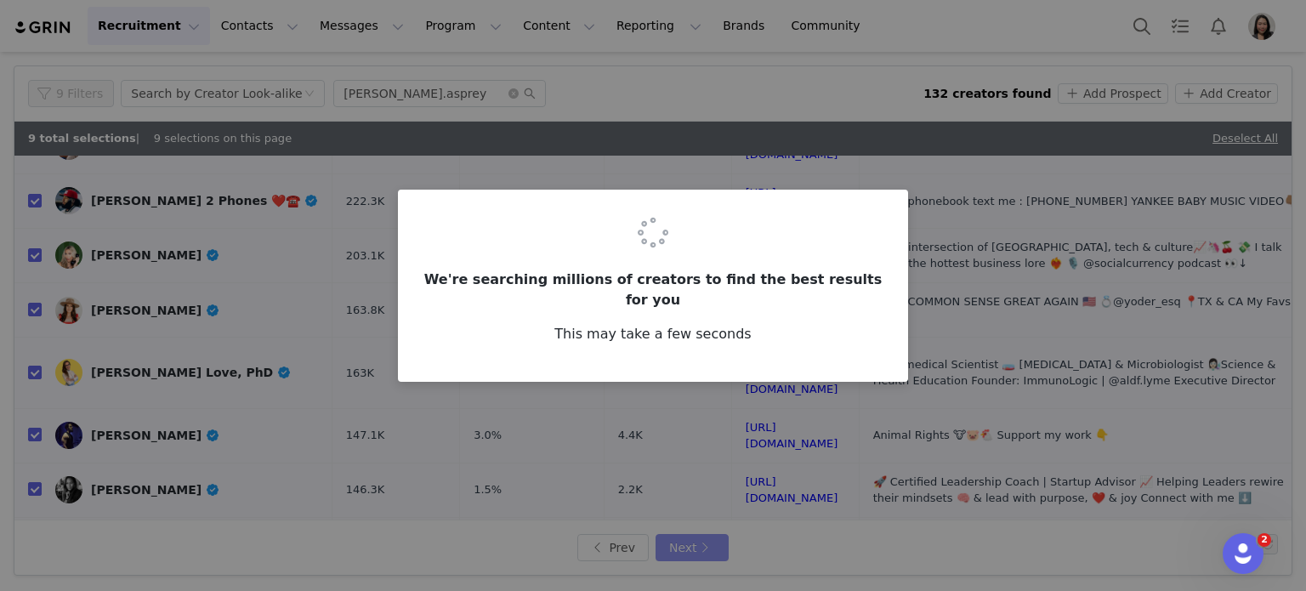
scroll to position [0, 0]
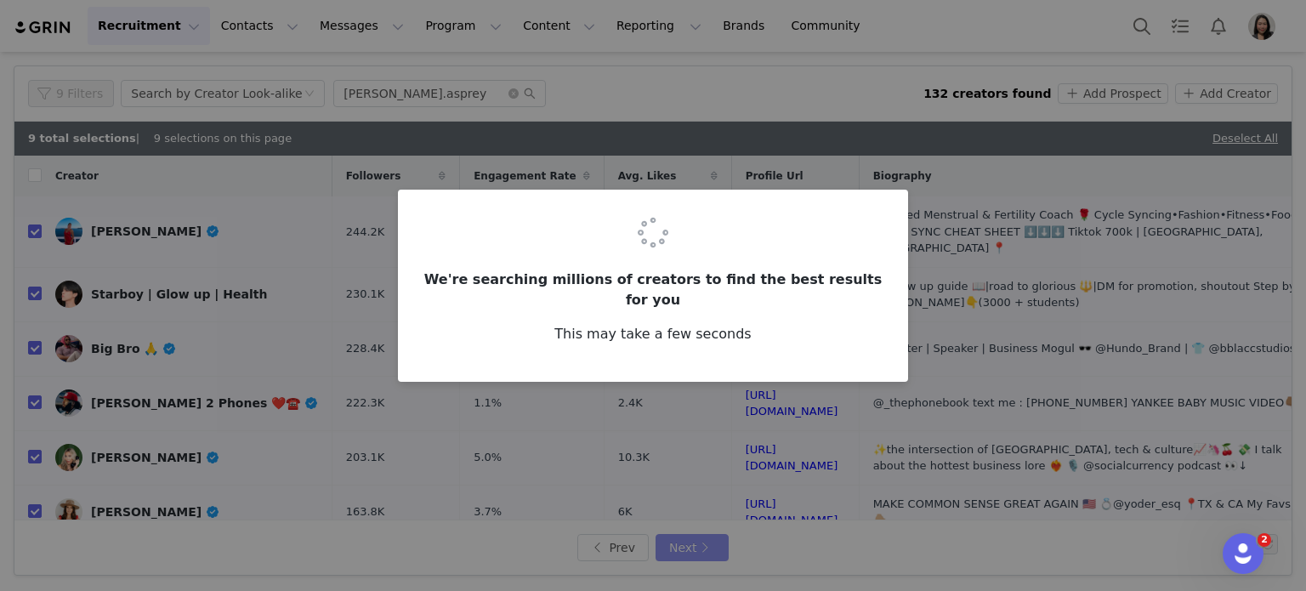
checkbox input "false"
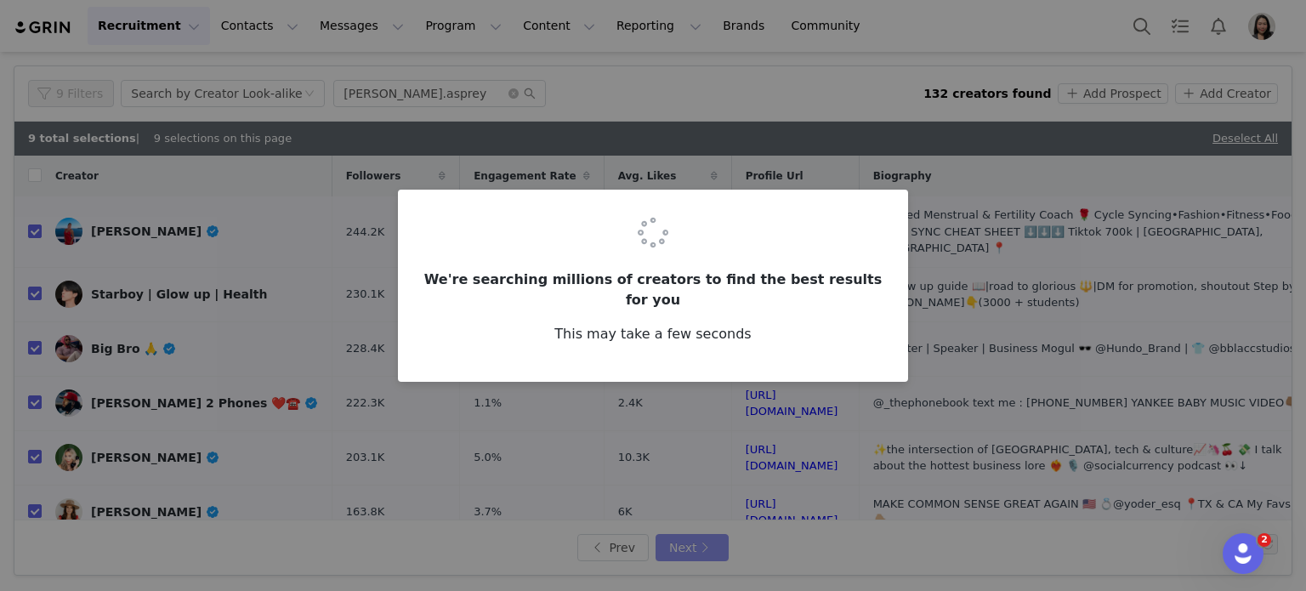
checkbox input "false"
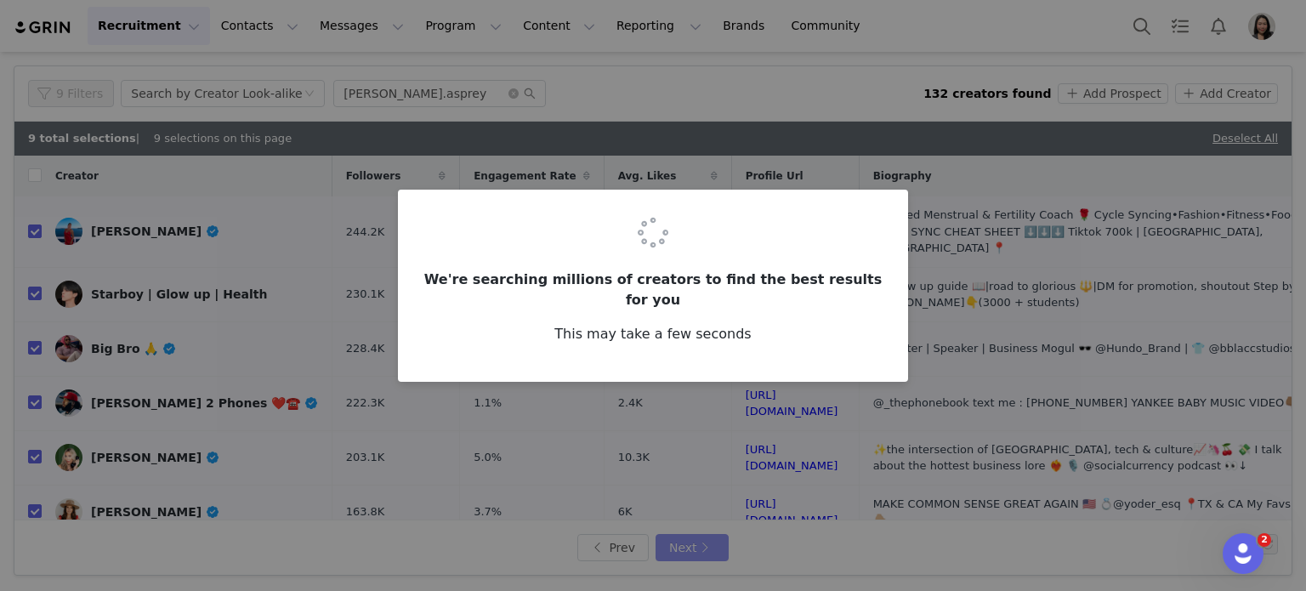
checkbox input "false"
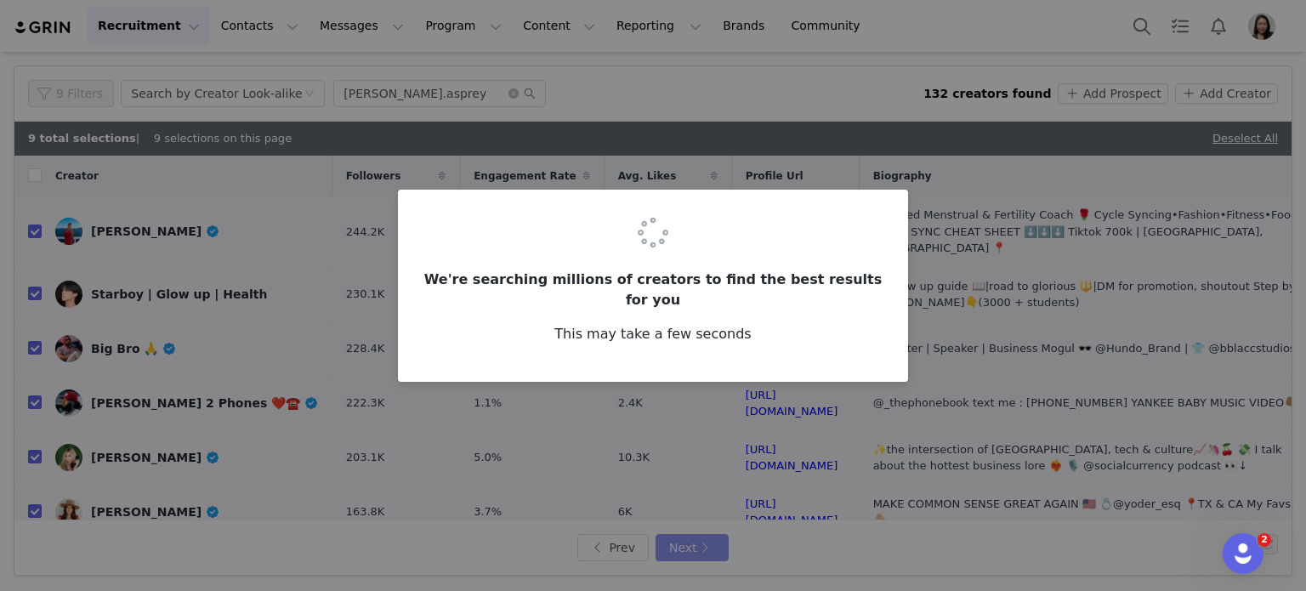
checkbox input "false"
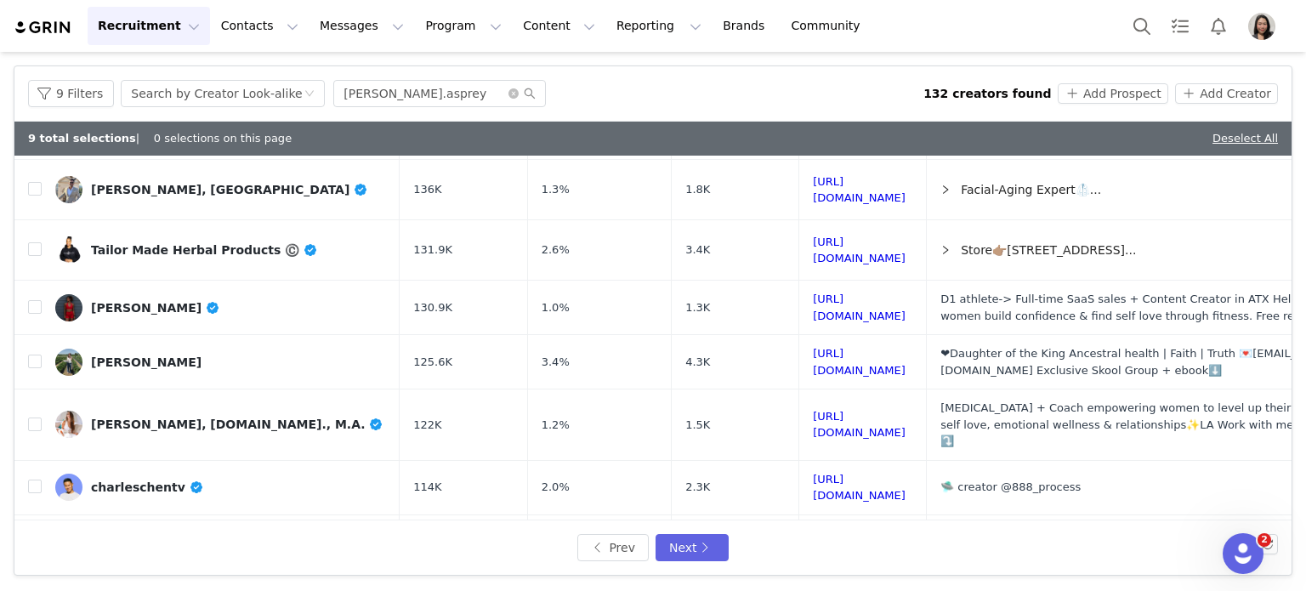
scroll to position [141, 0]
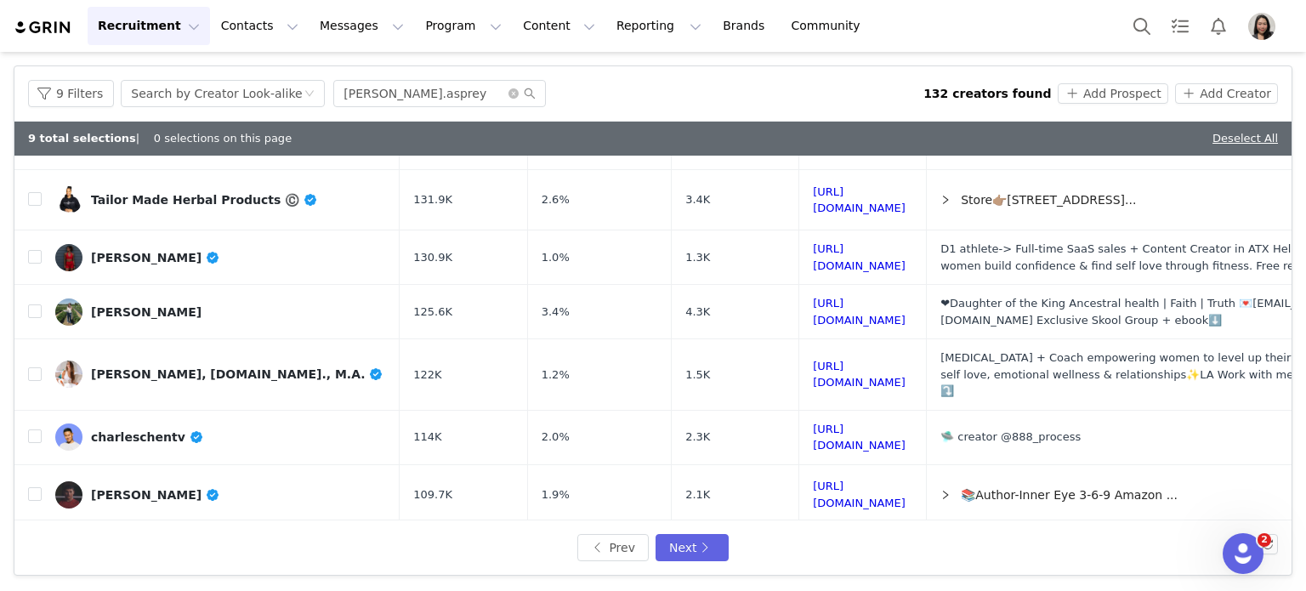
click at [662, 562] on div "Prev Next" at bounding box center [652, 547] width 1277 height 54
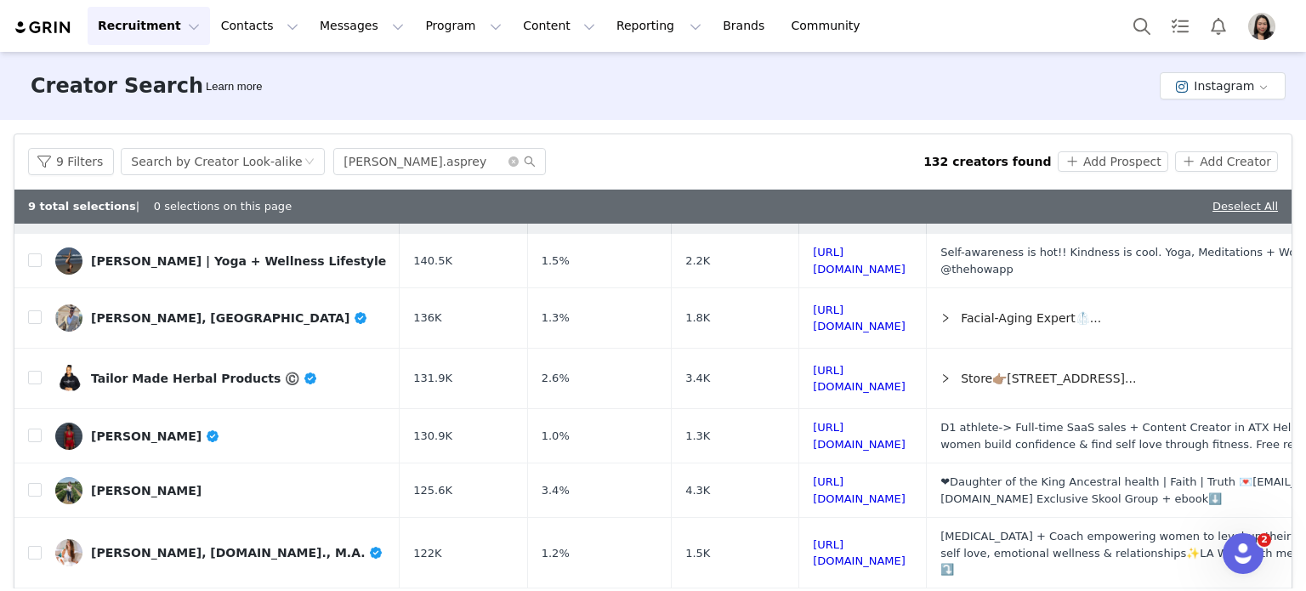
scroll to position [0, 0]
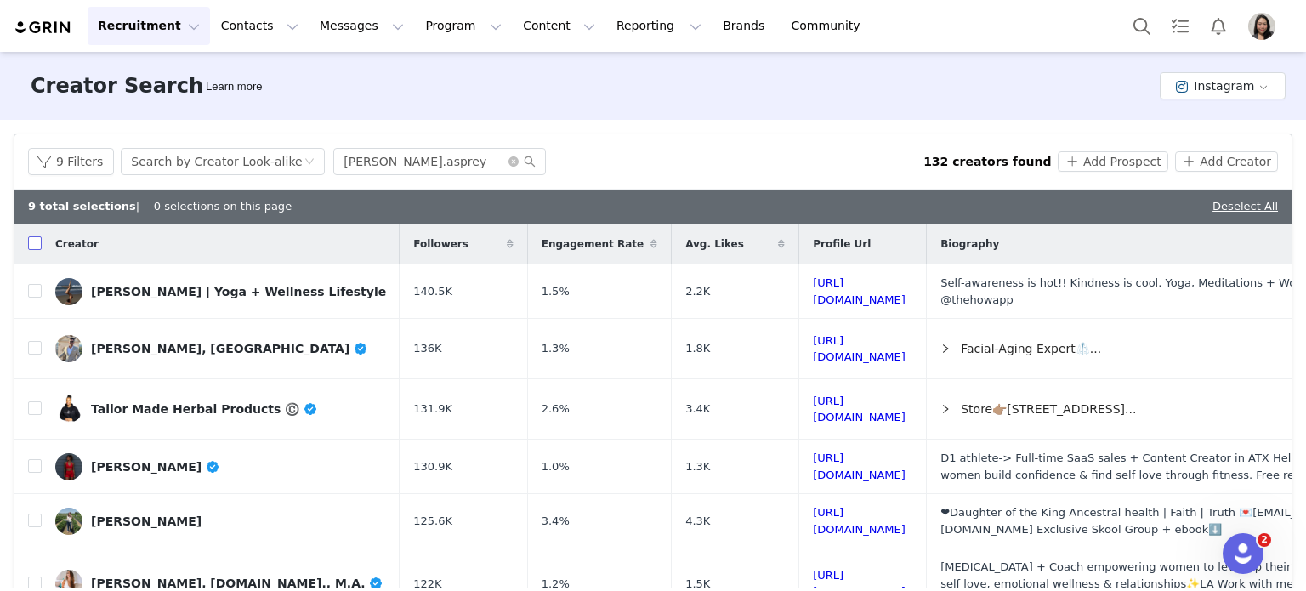
click at [31, 247] on input "checkbox" at bounding box center [35, 243] width 14 height 14
checkbox input "false"
checkbox input "true"
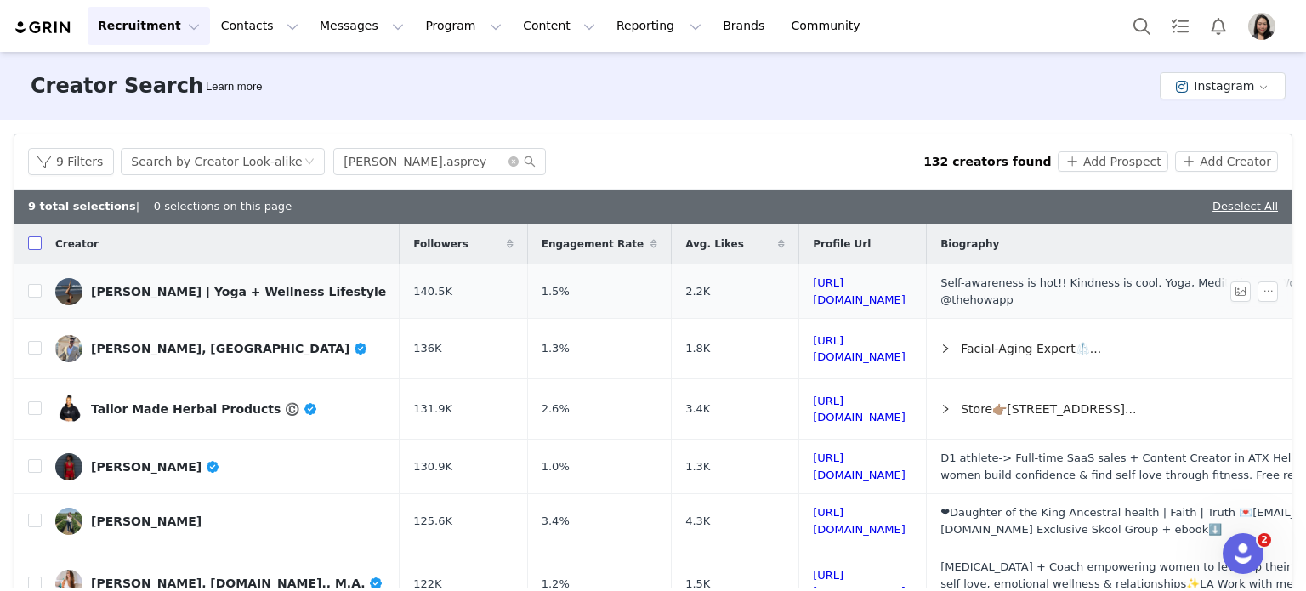
checkbox input "true"
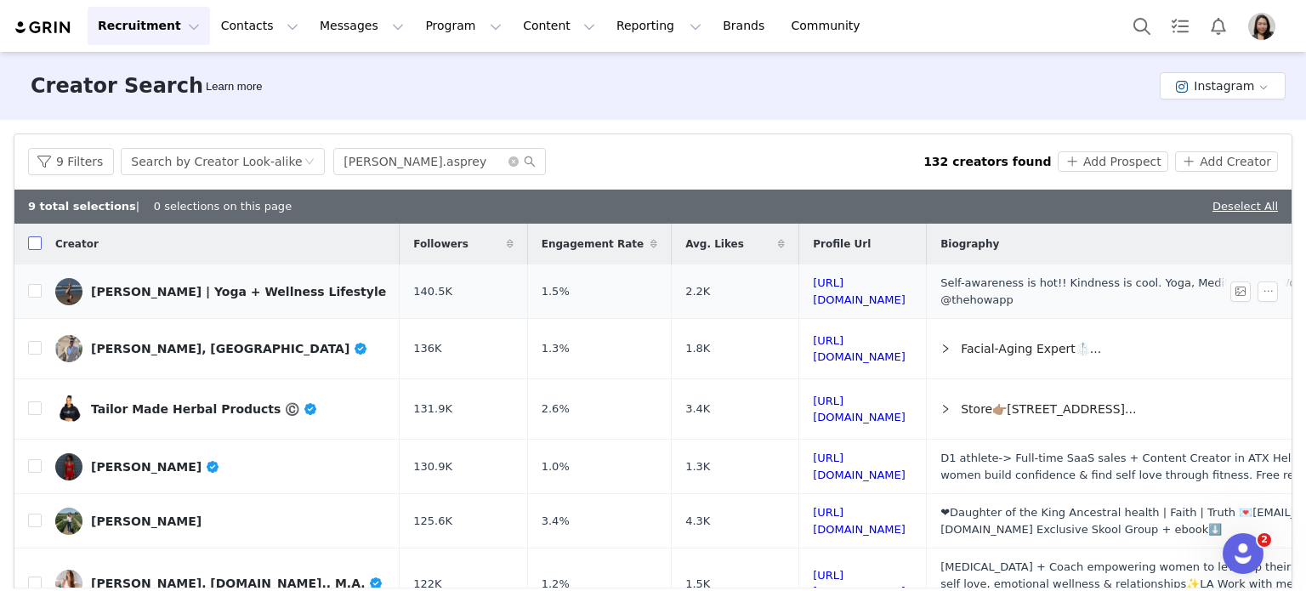
checkbox input "true"
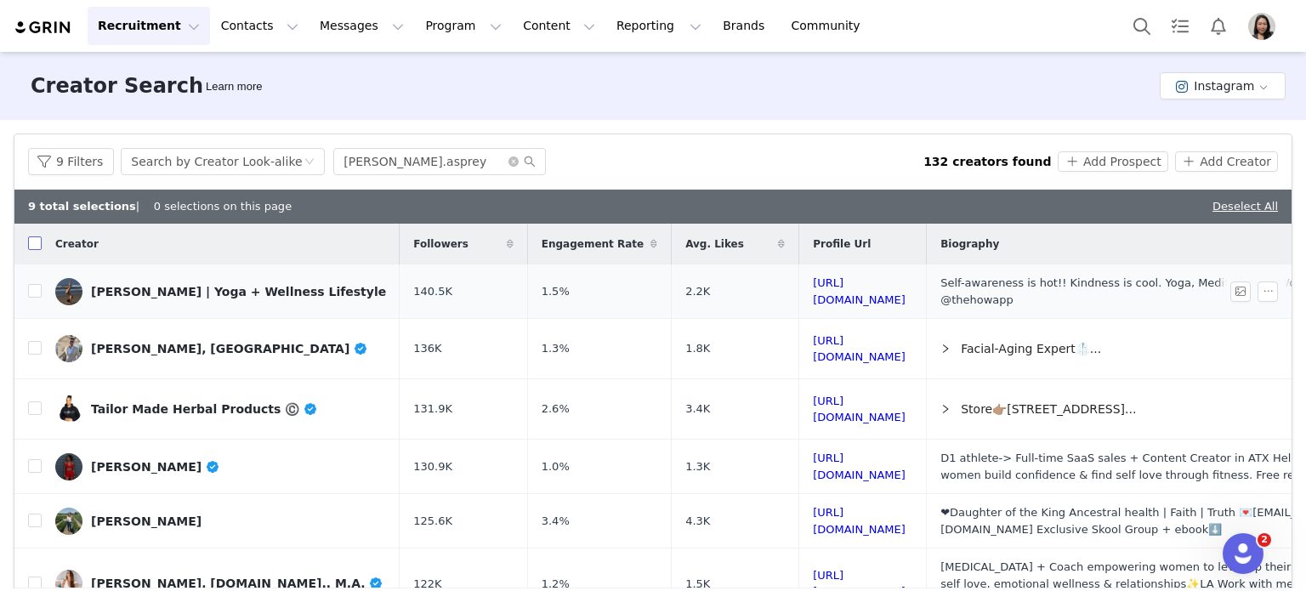
checkbox input "true"
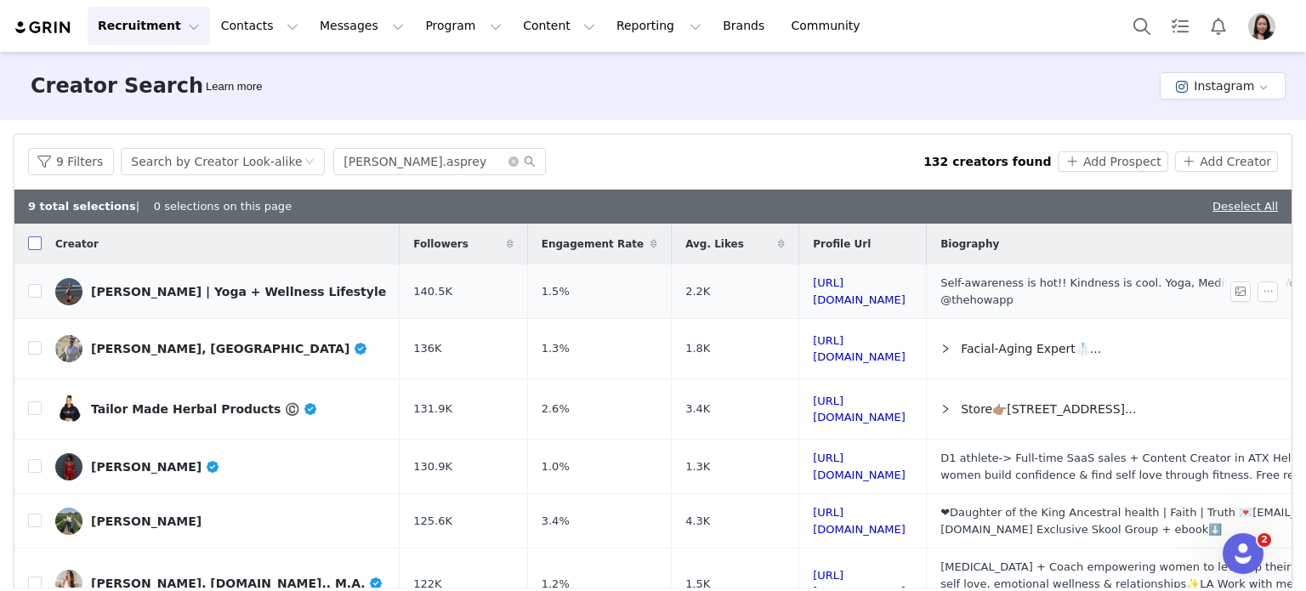
checkbox input "true"
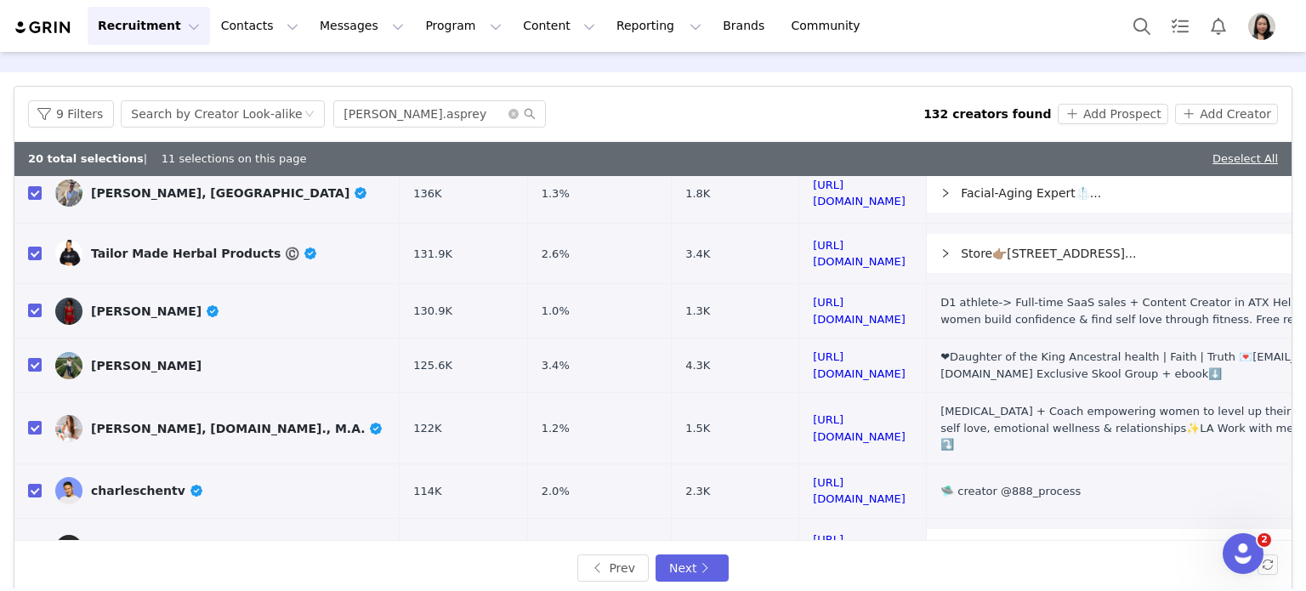
scroll to position [68, 0]
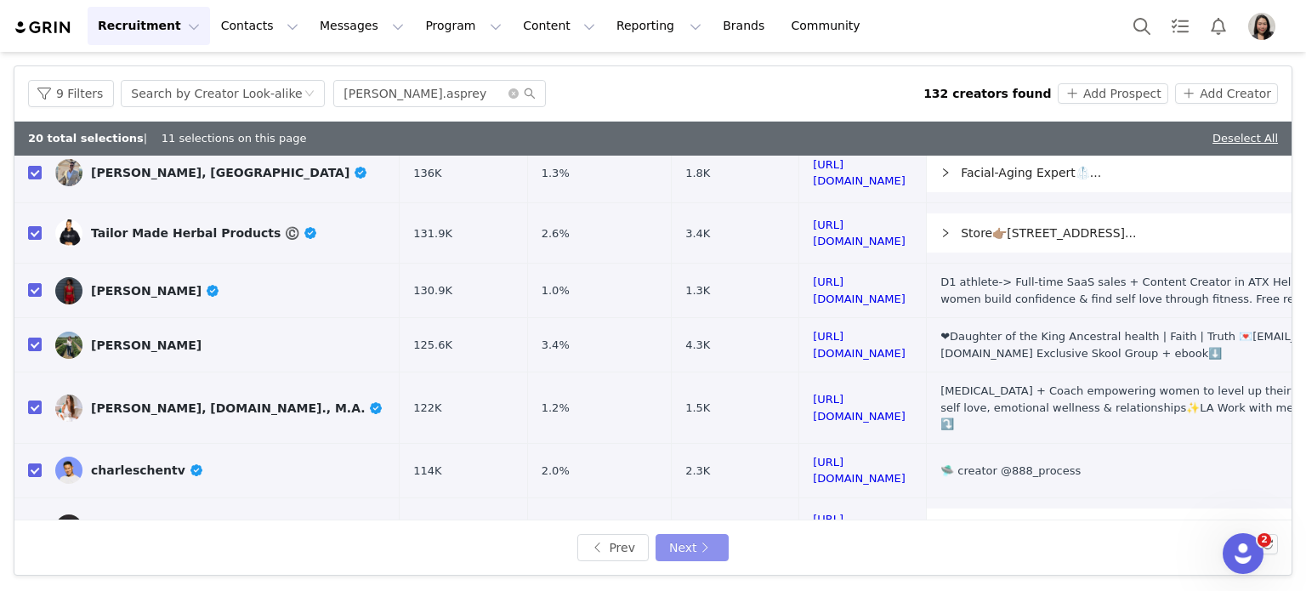
click at [701, 549] on button "Next" at bounding box center [691, 547] width 73 height 27
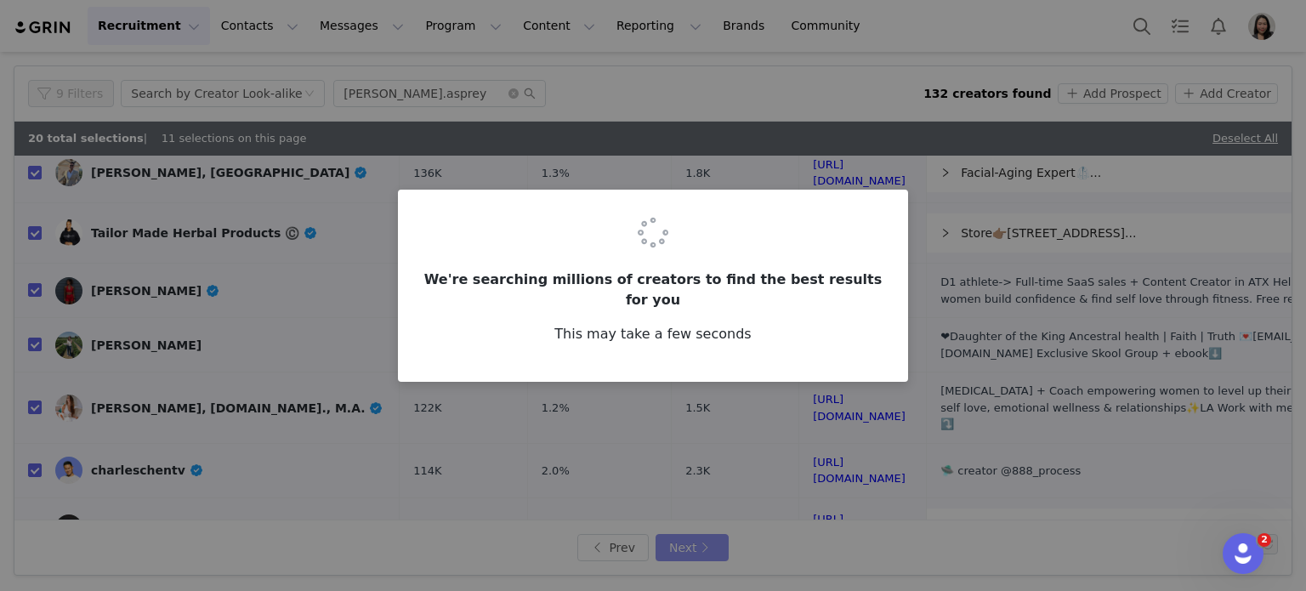
scroll to position [0, 0]
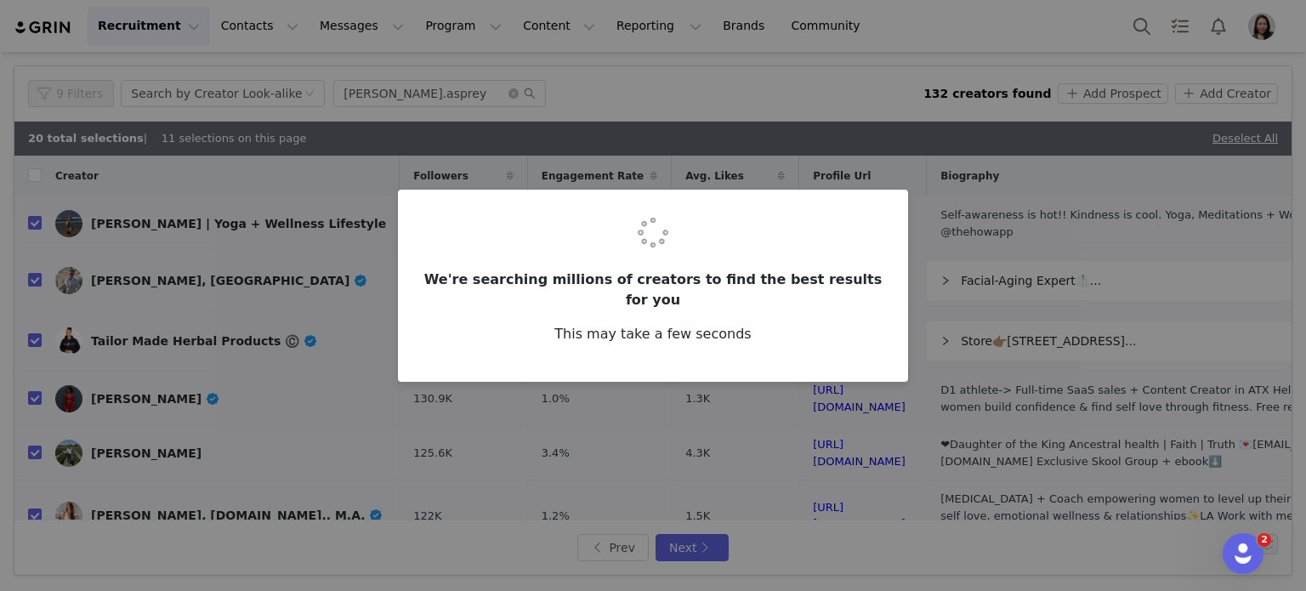
checkbox input "false"
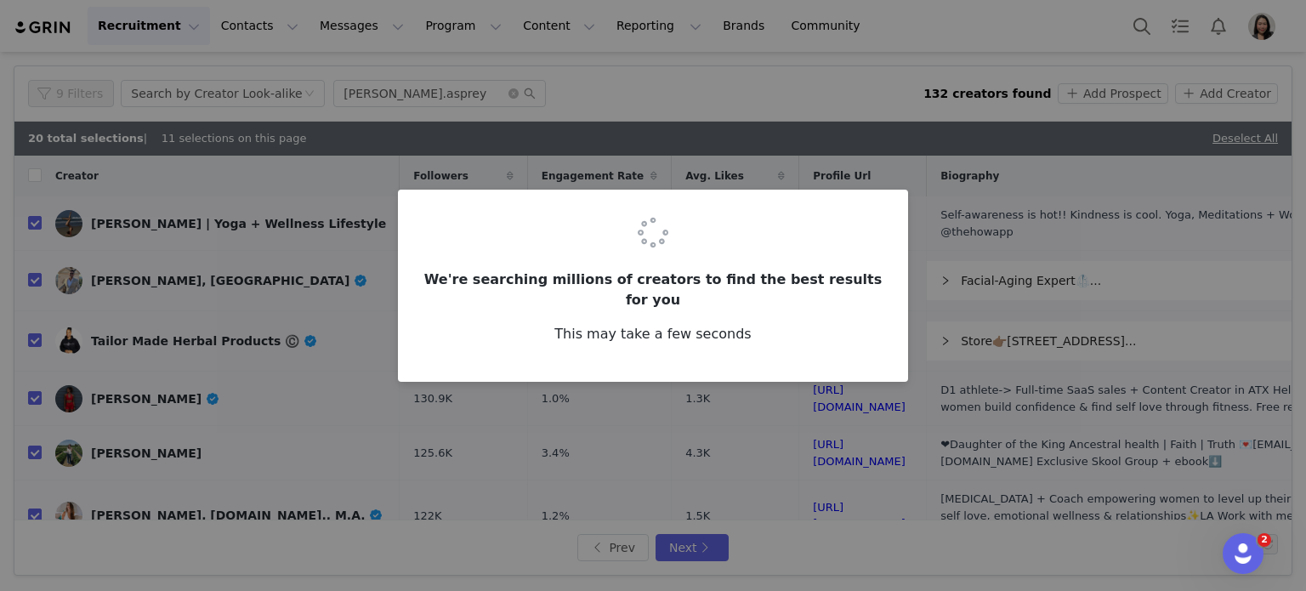
checkbox input "false"
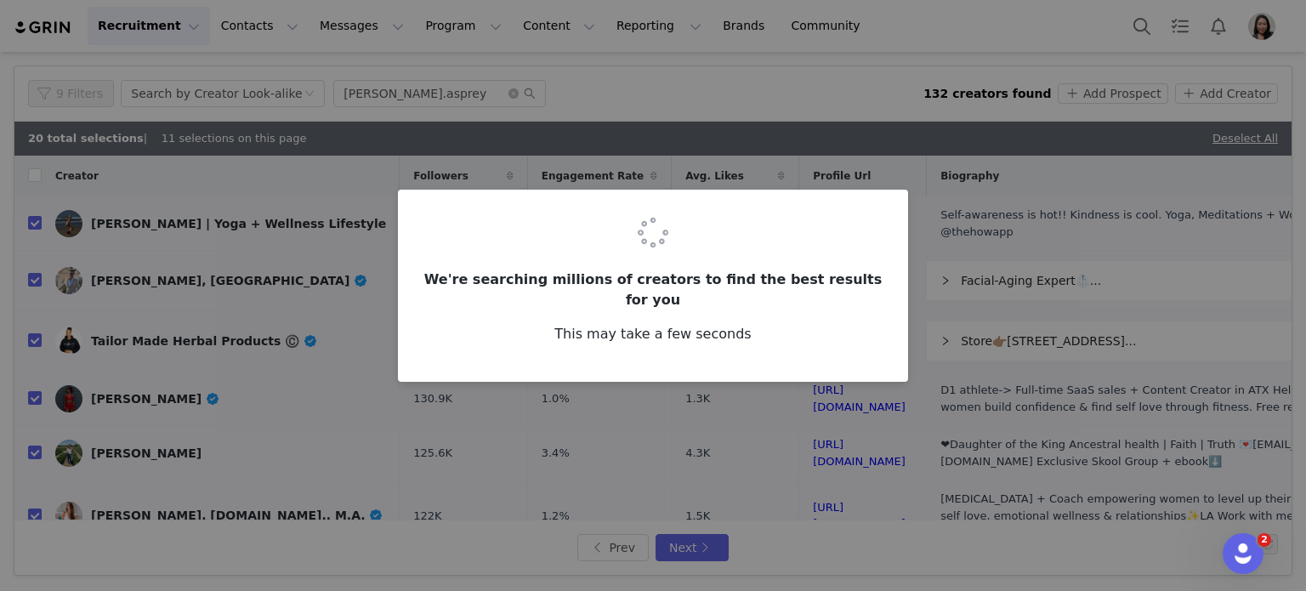
checkbox input "false"
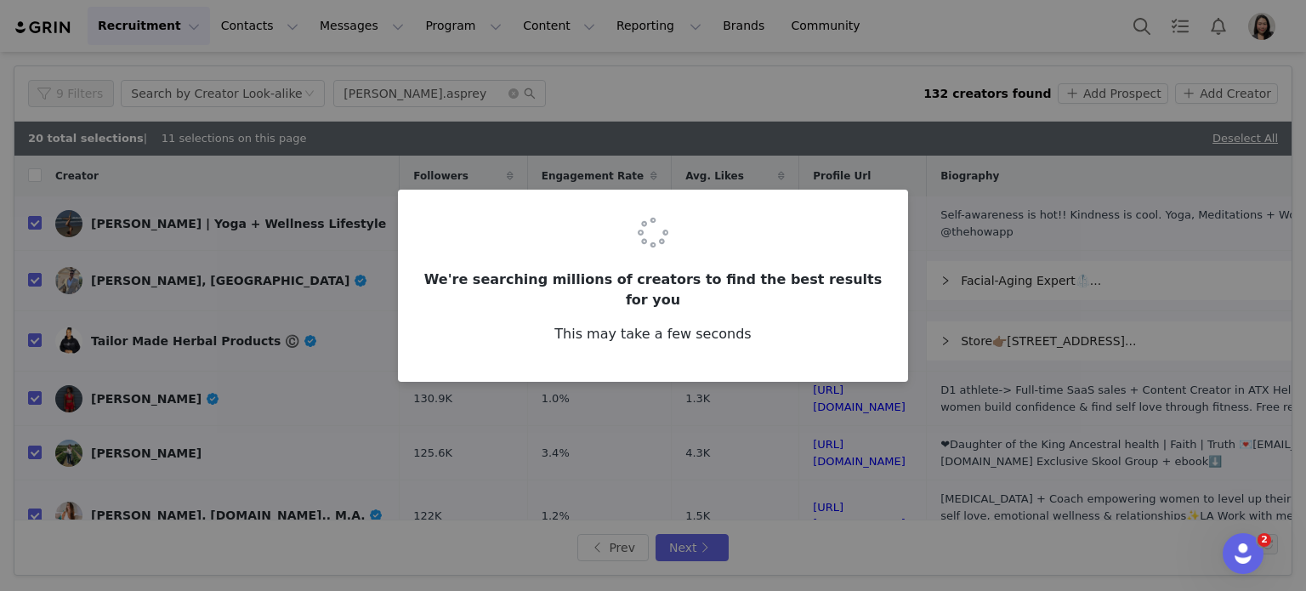
checkbox input "false"
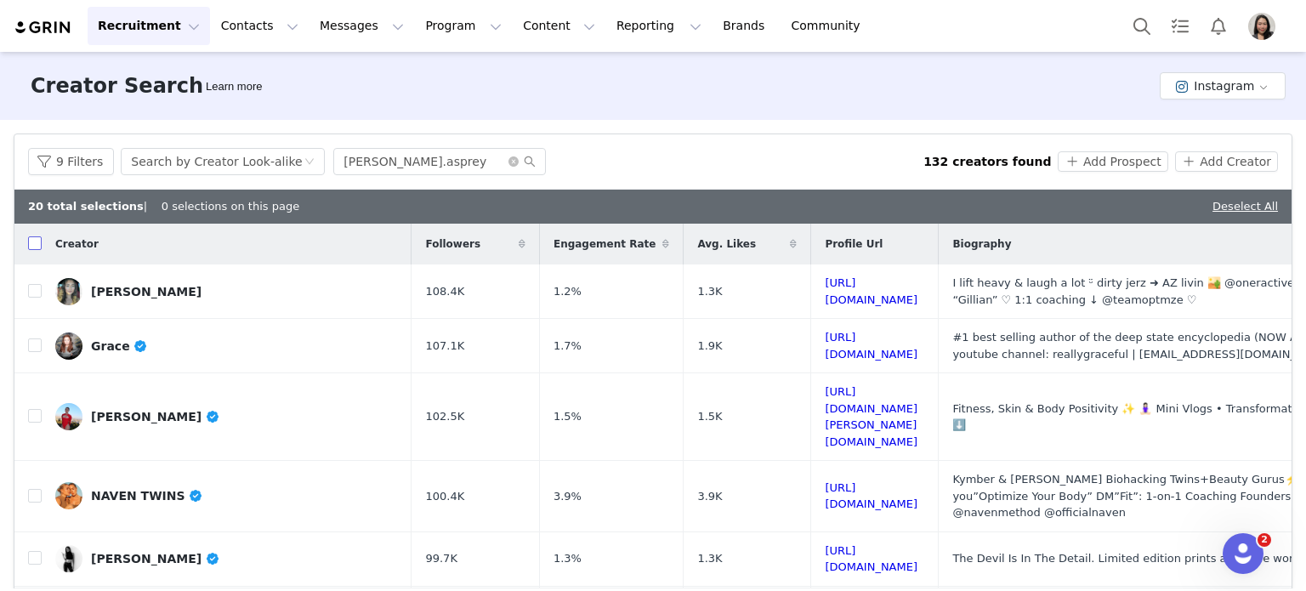
click at [37, 241] on input "checkbox" at bounding box center [35, 243] width 14 height 14
checkbox input "false"
checkbox input "true"
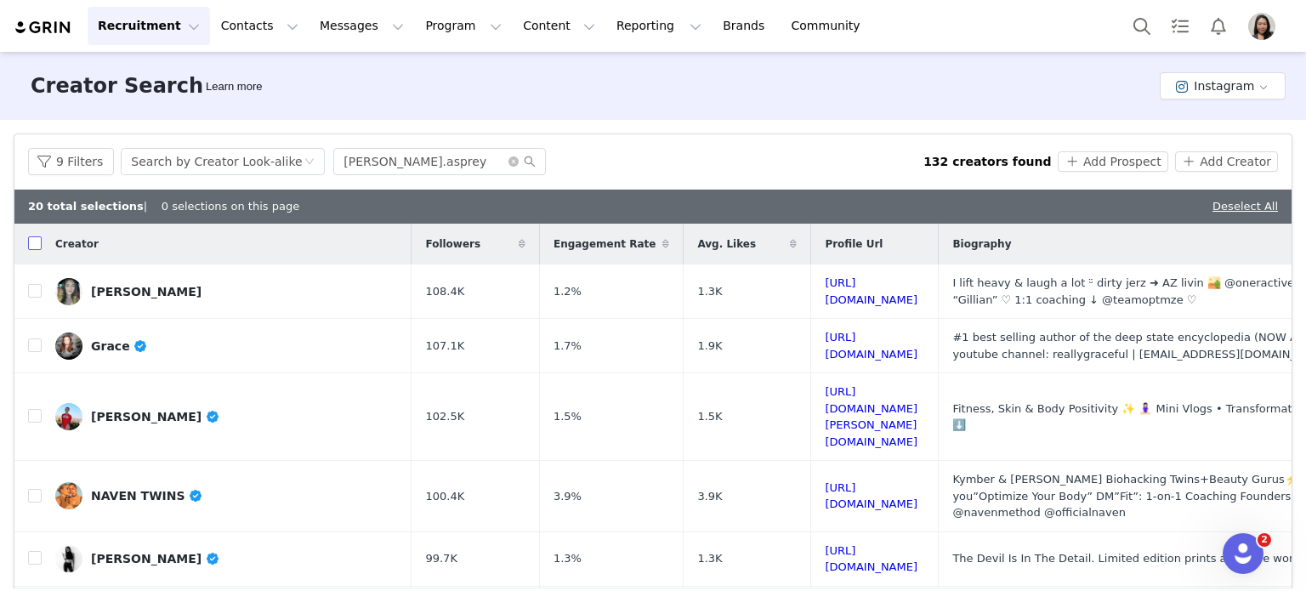
checkbox input "true"
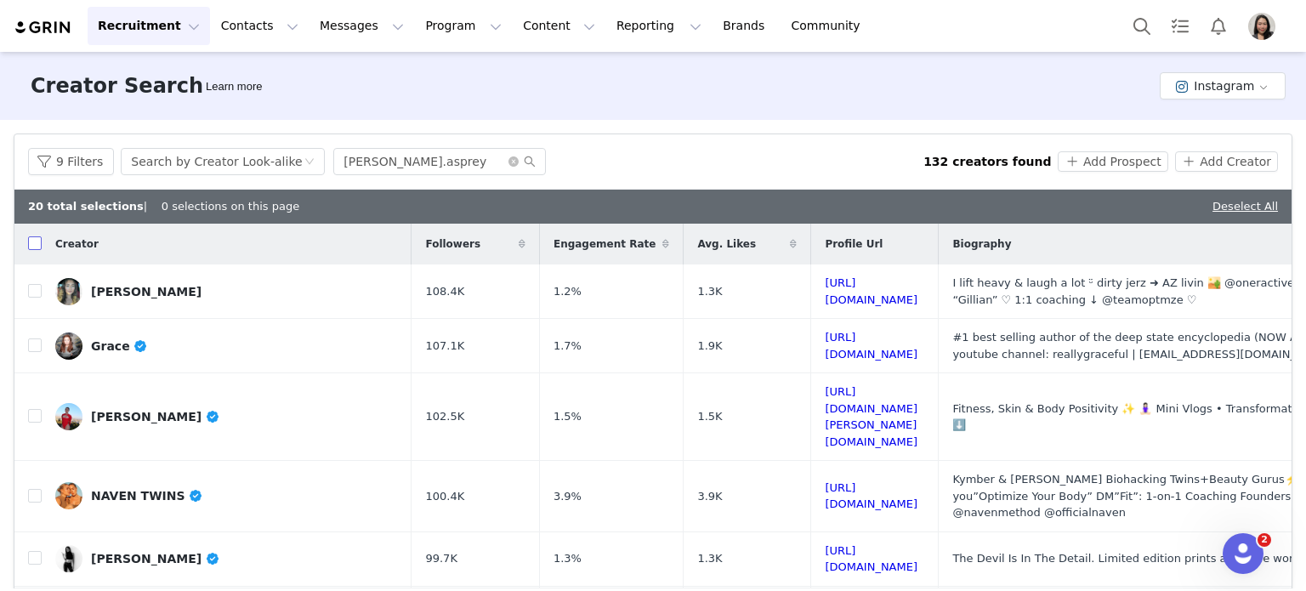
checkbox input "true"
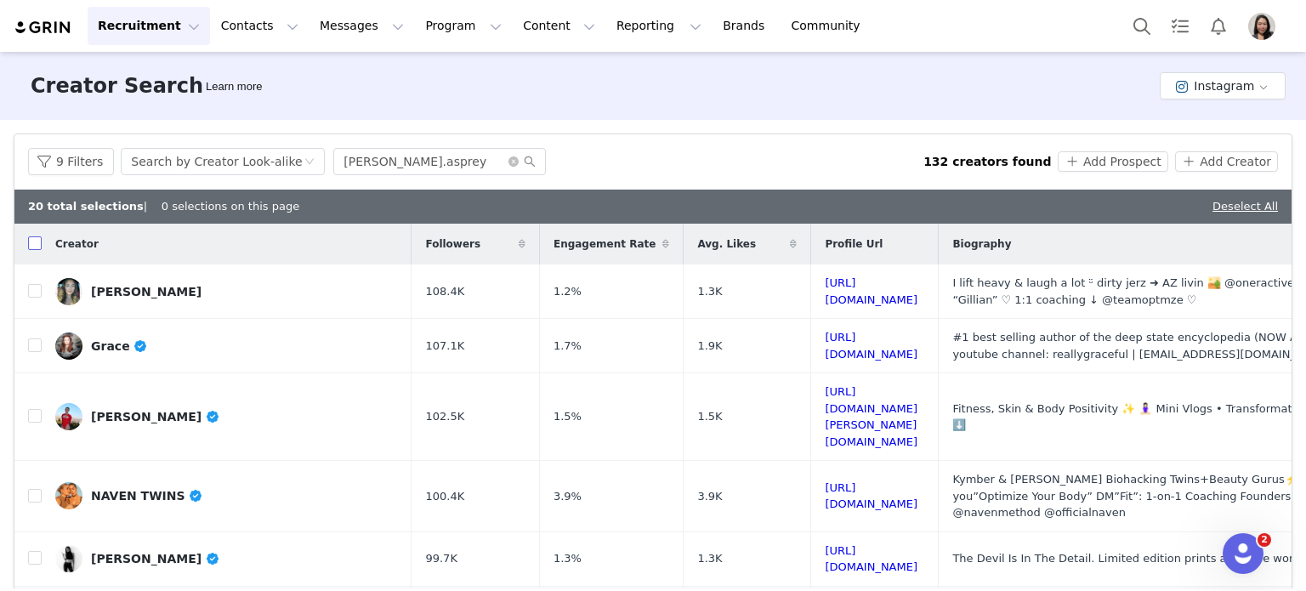
checkbox input "true"
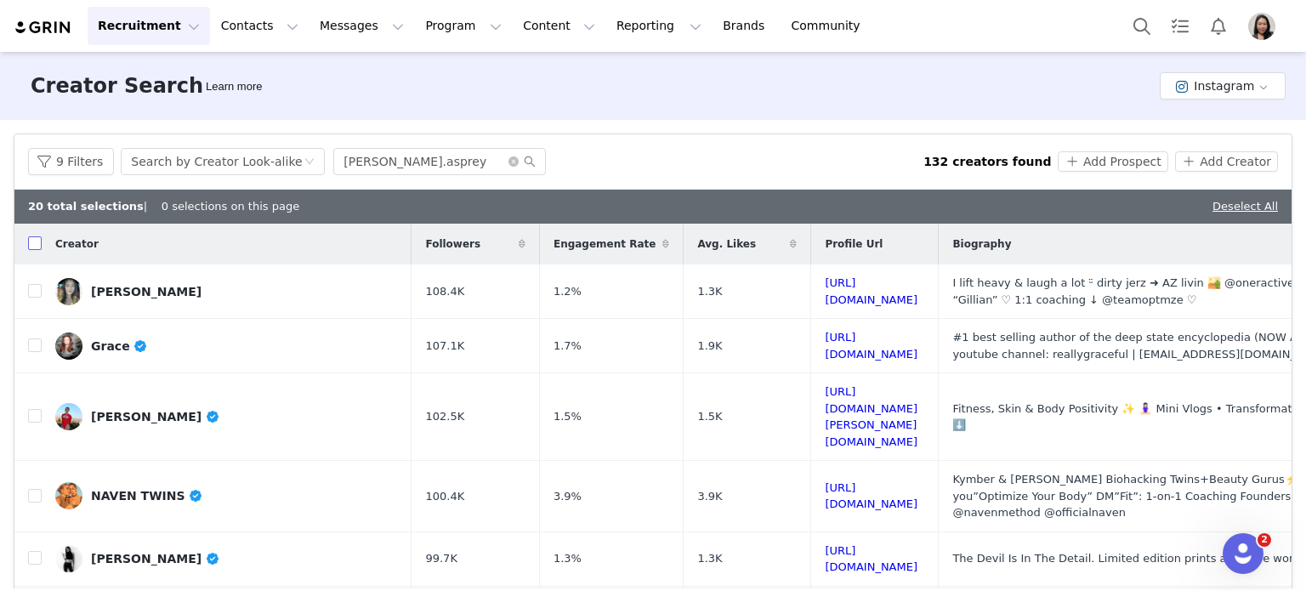
checkbox input "true"
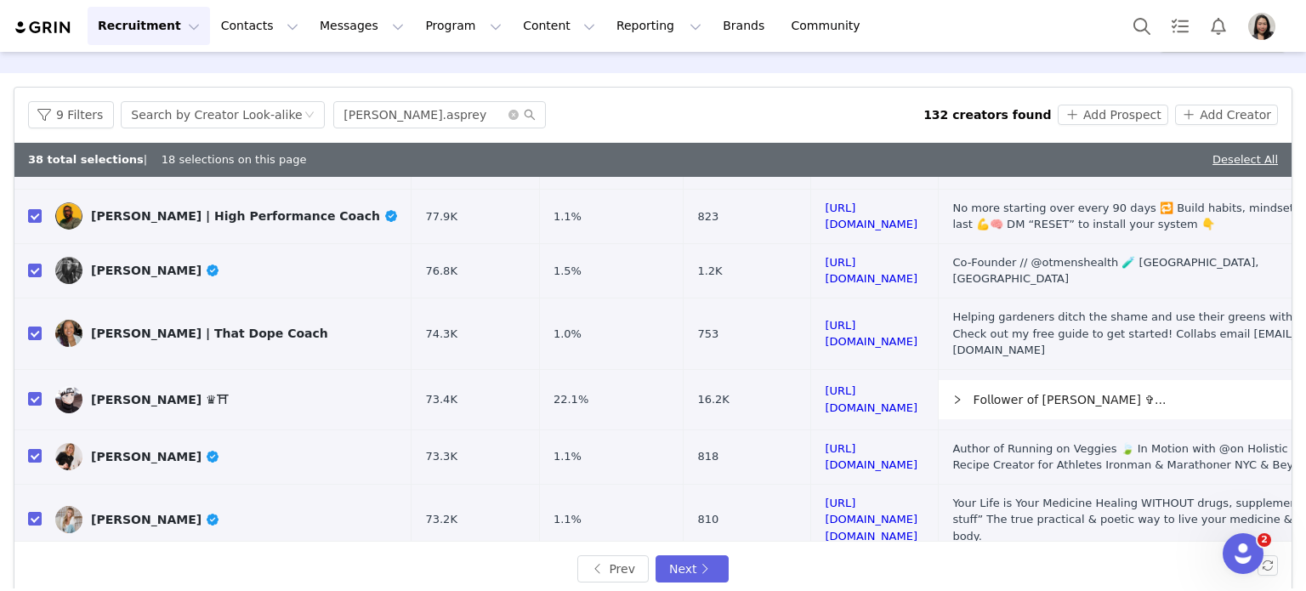
scroll to position [68, 0]
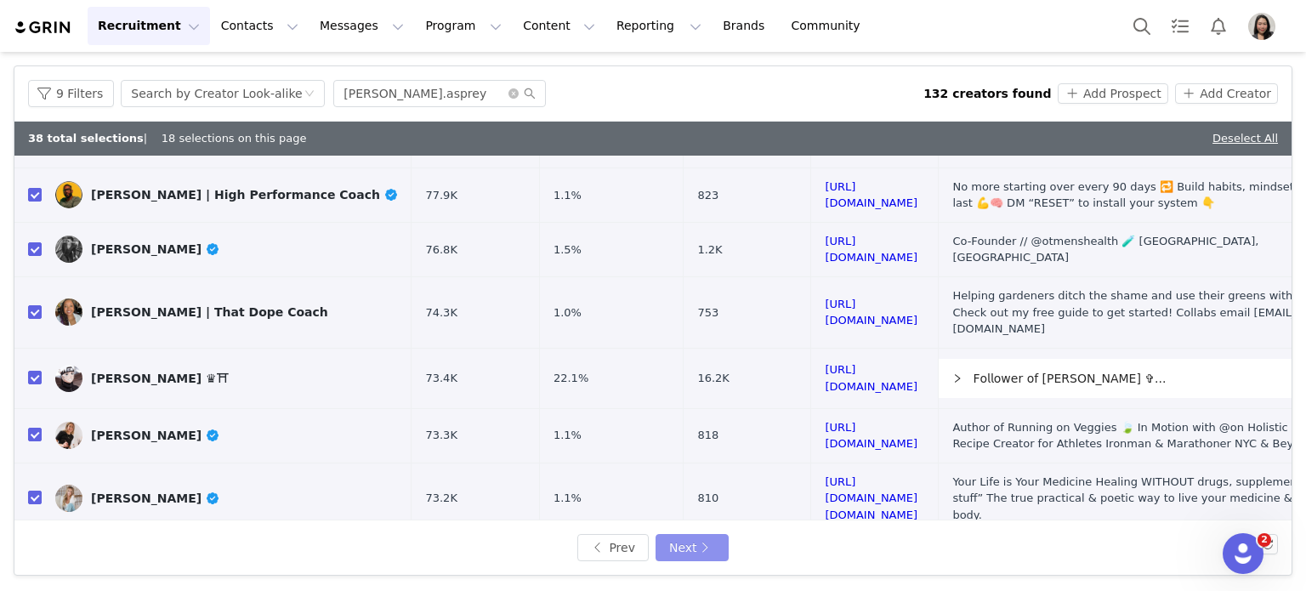
click at [707, 553] on button "Next" at bounding box center [691, 547] width 73 height 27
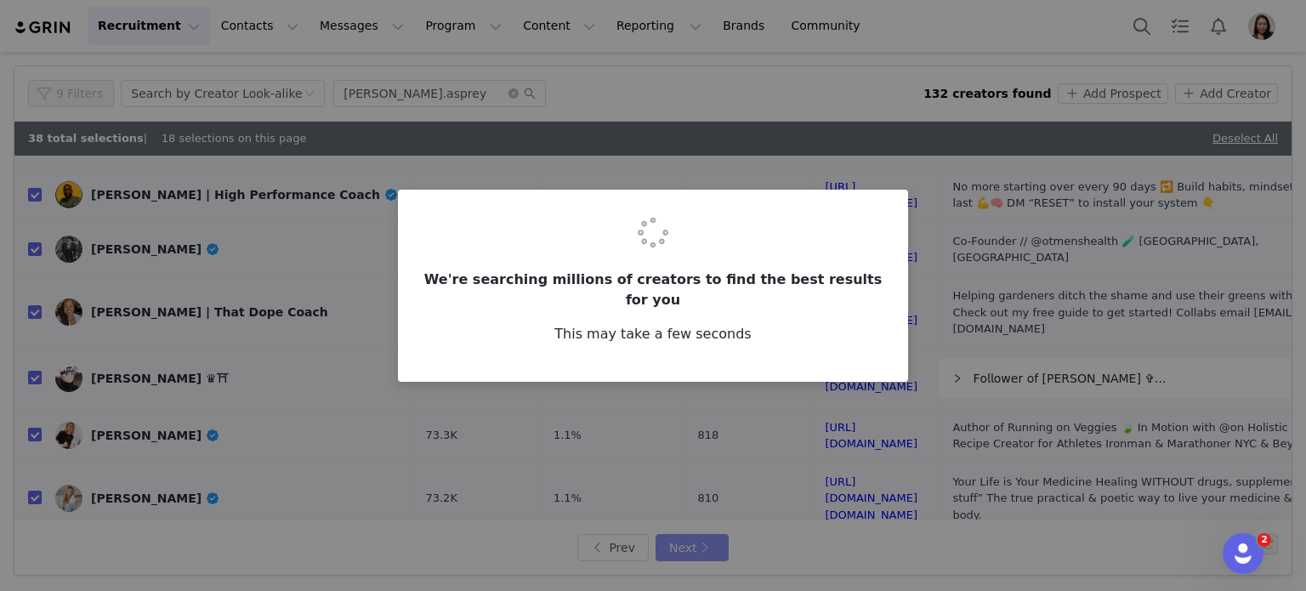
scroll to position [0, 0]
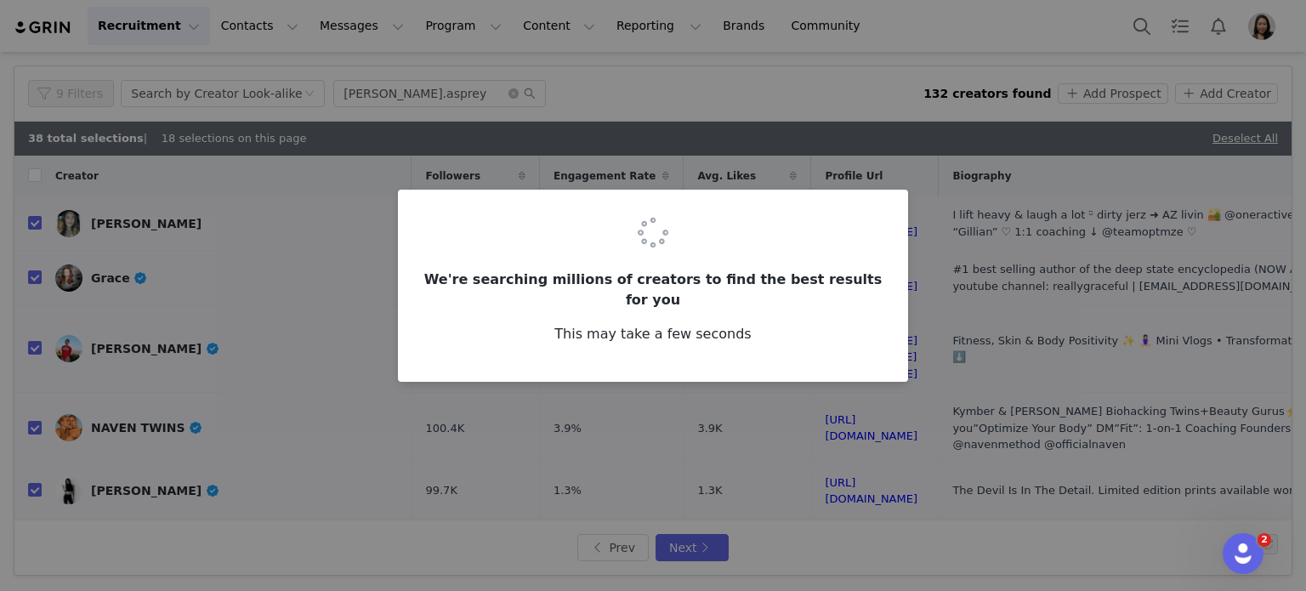
checkbox input "false"
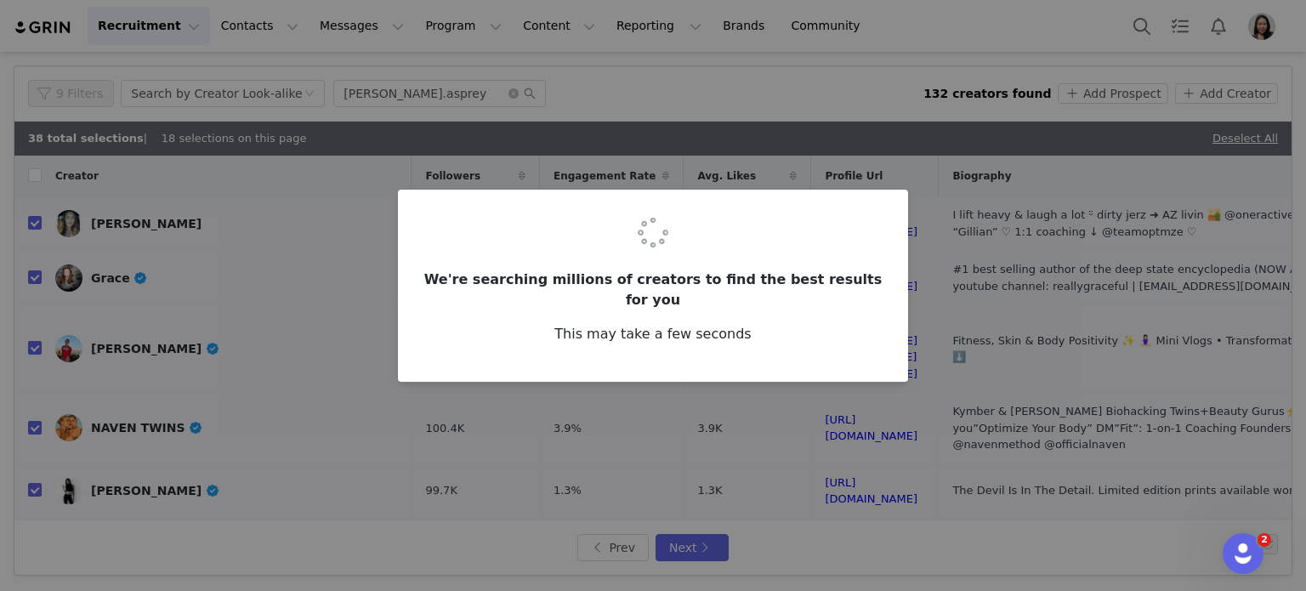
checkbox input "false"
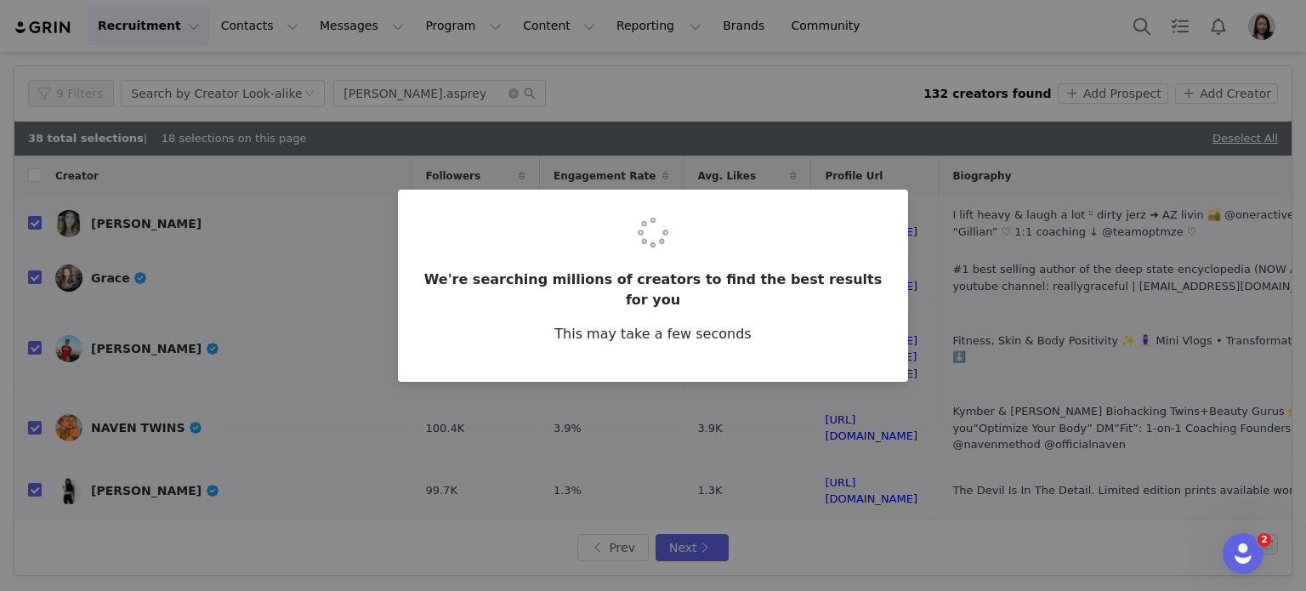
checkbox input "false"
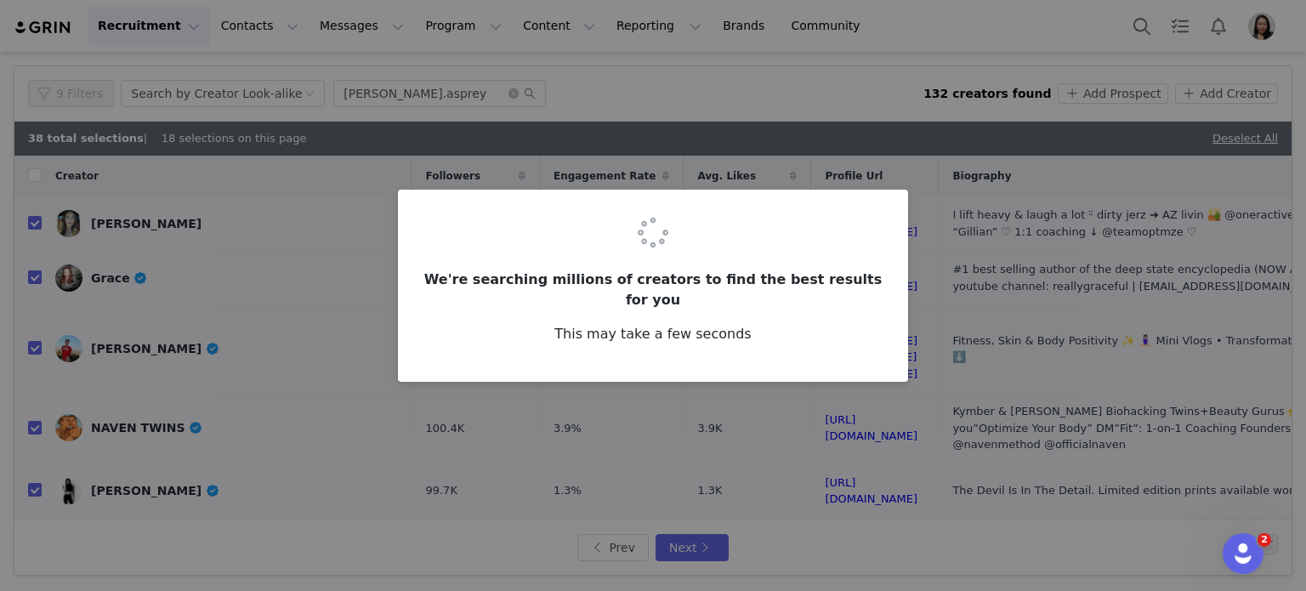
checkbox input "false"
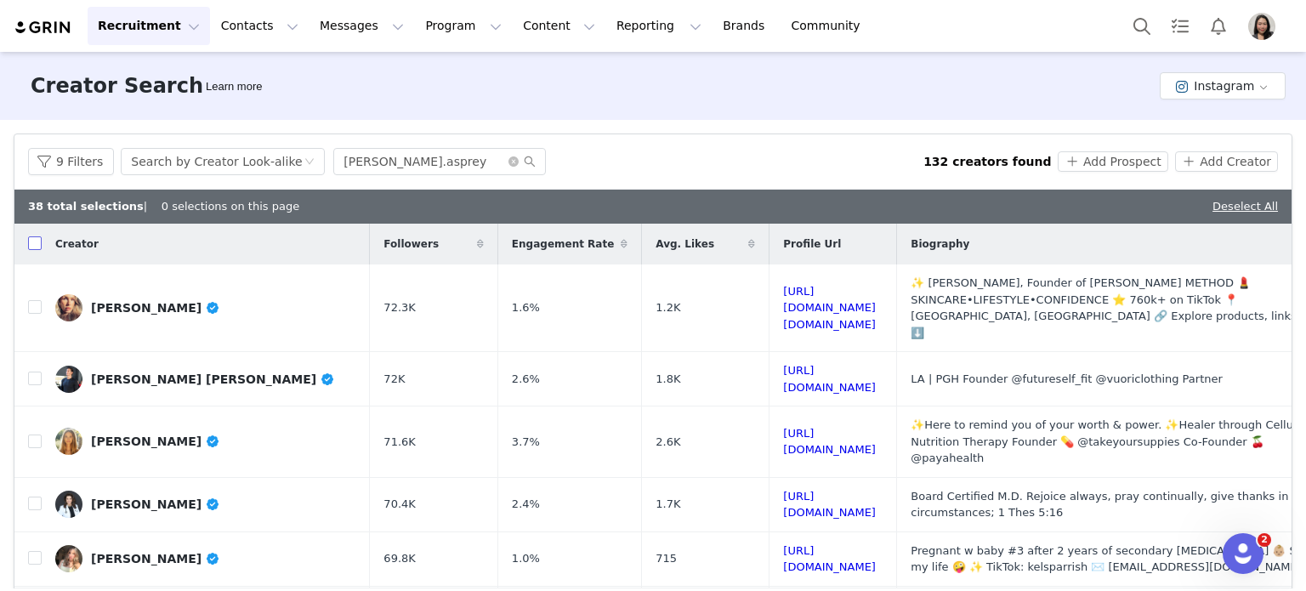
click at [35, 236] on label at bounding box center [35, 244] width 14 height 18
click at [35, 236] on input "checkbox" at bounding box center [35, 243] width 14 height 14
checkbox input "false"
checkbox input "true"
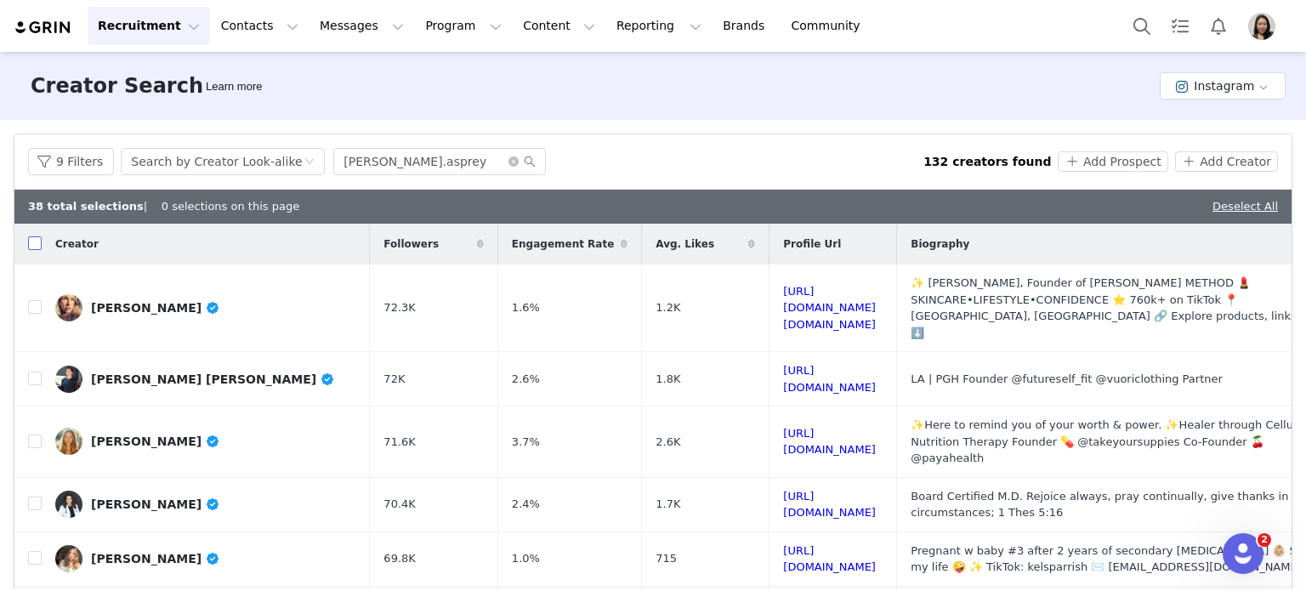
checkbox input "true"
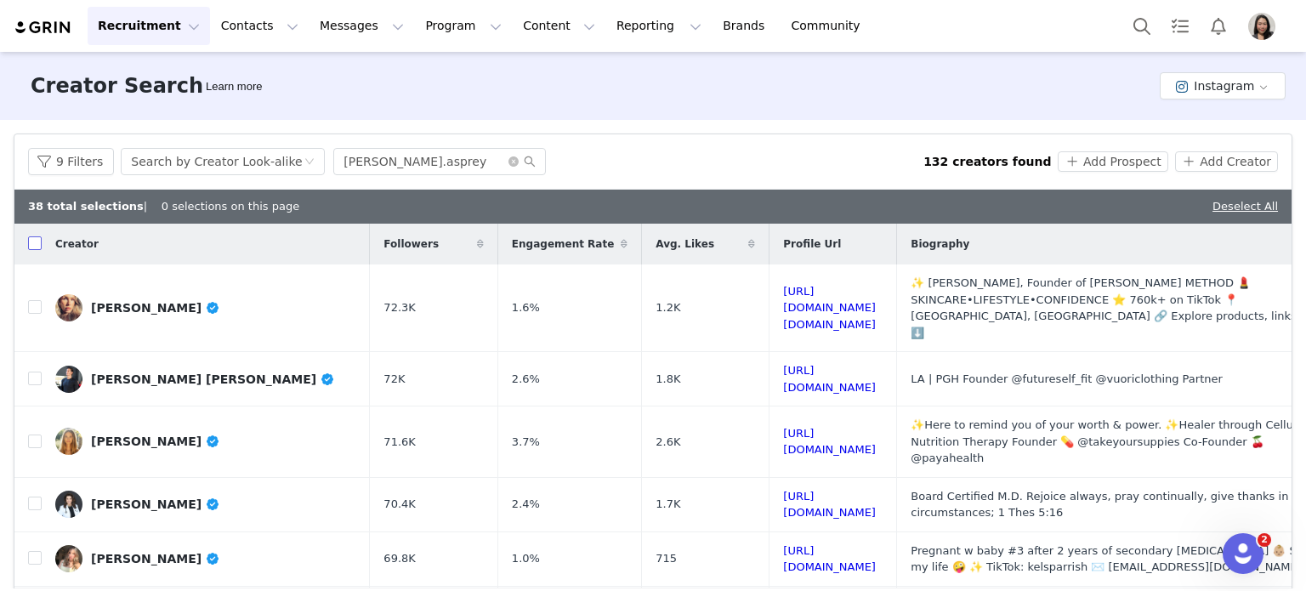
checkbox input "true"
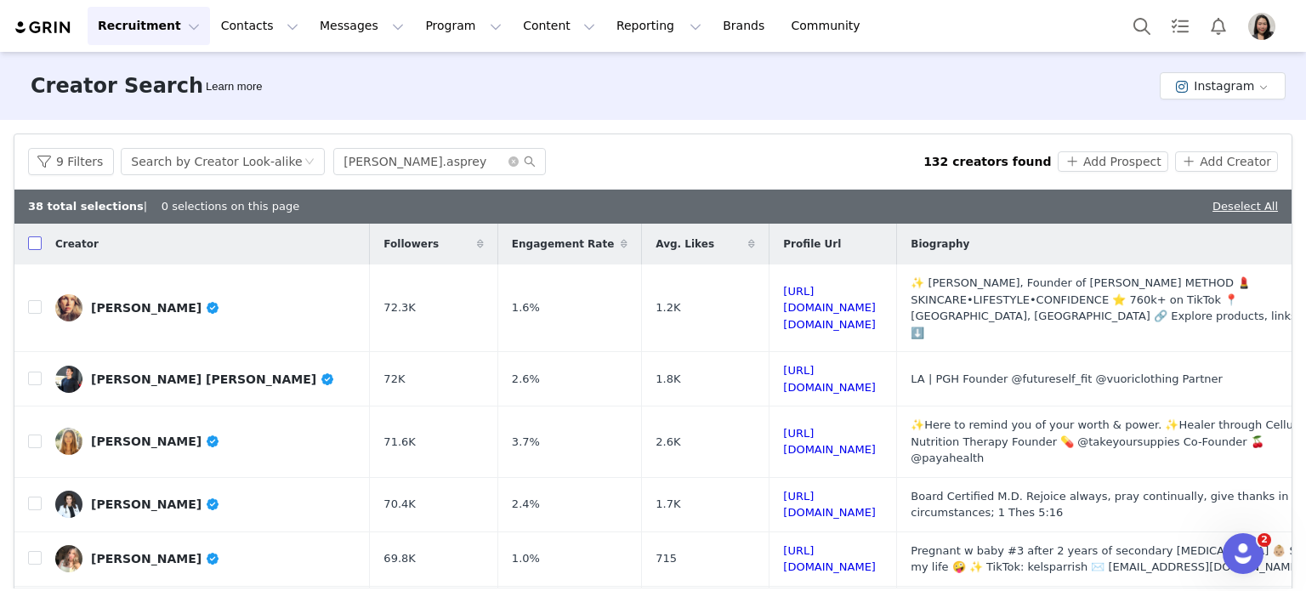
checkbox input "true"
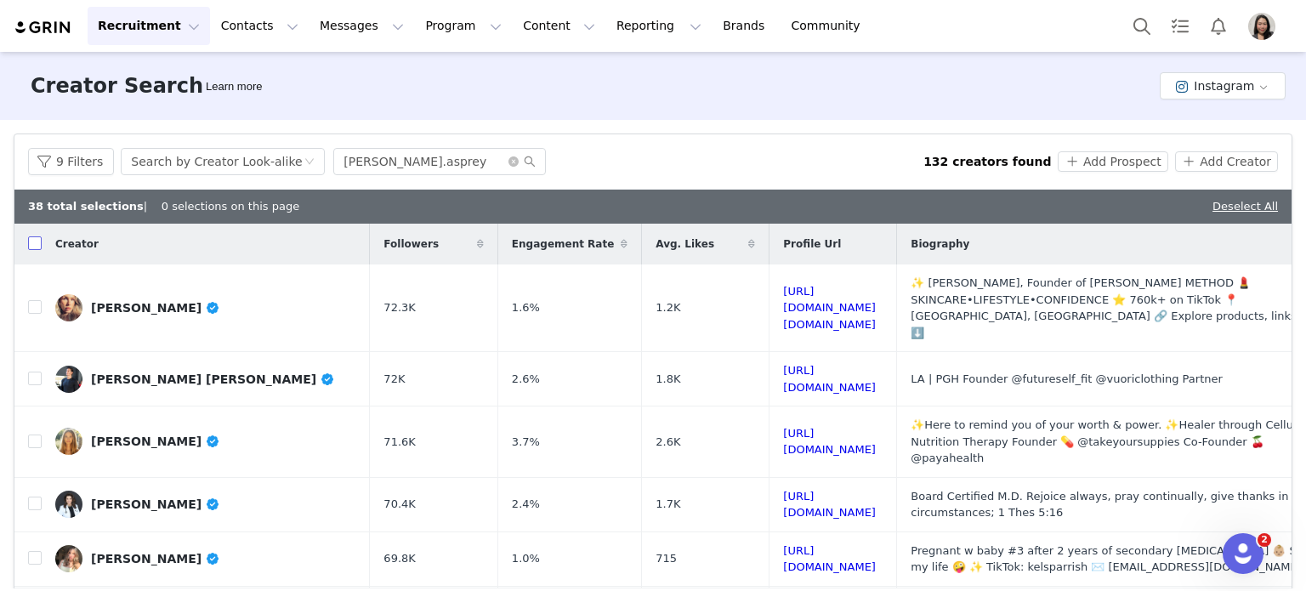
checkbox input "true"
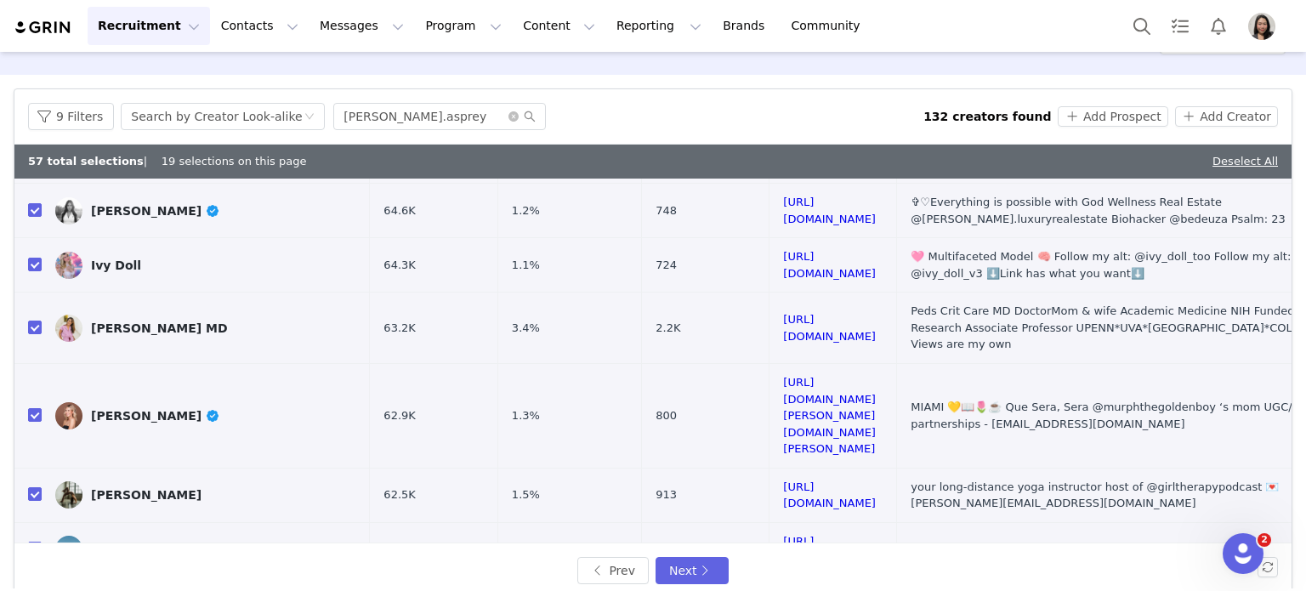
scroll to position [68, 0]
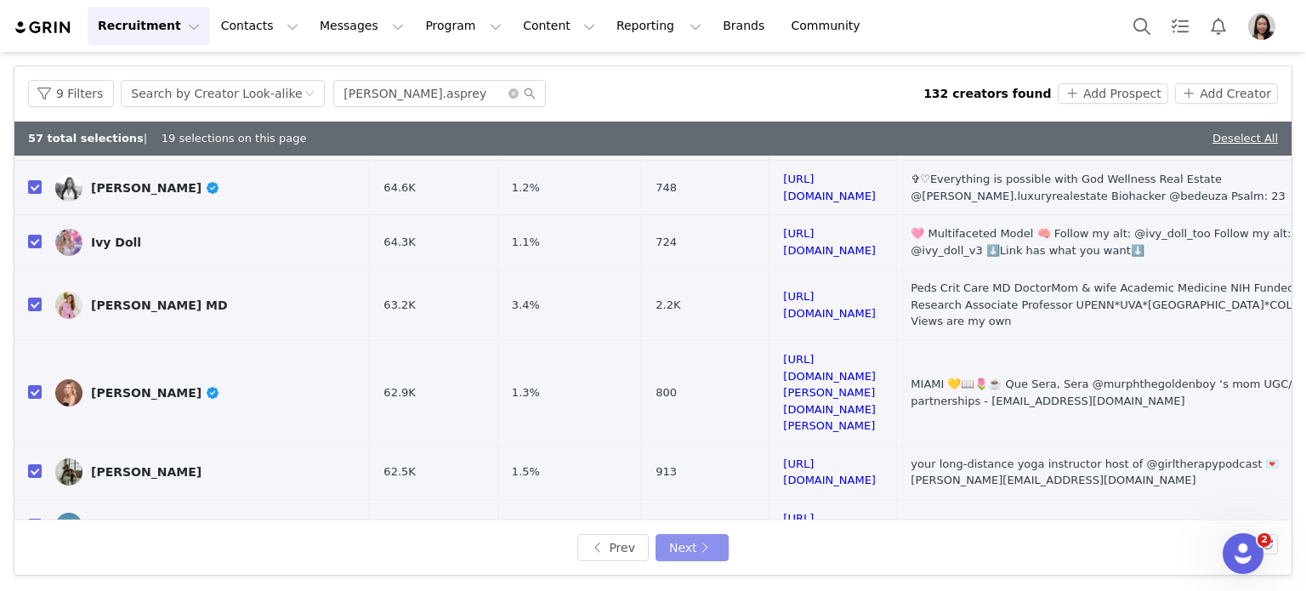
click at [707, 540] on button "Next" at bounding box center [691, 547] width 73 height 27
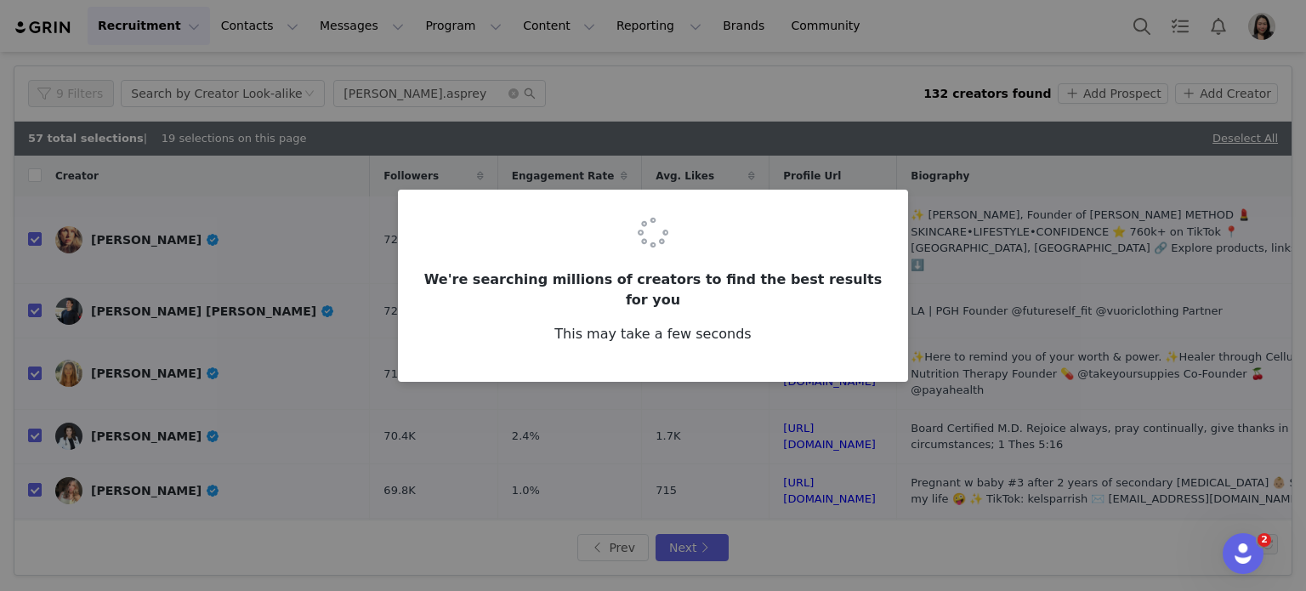
checkbox input "false"
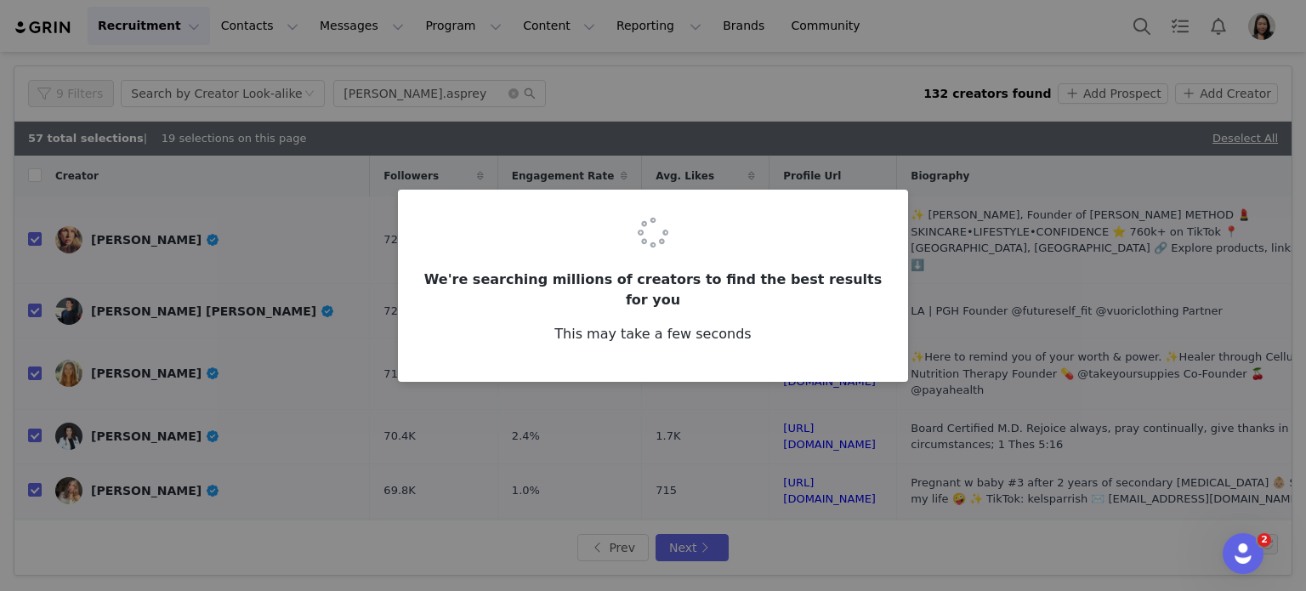
checkbox input "false"
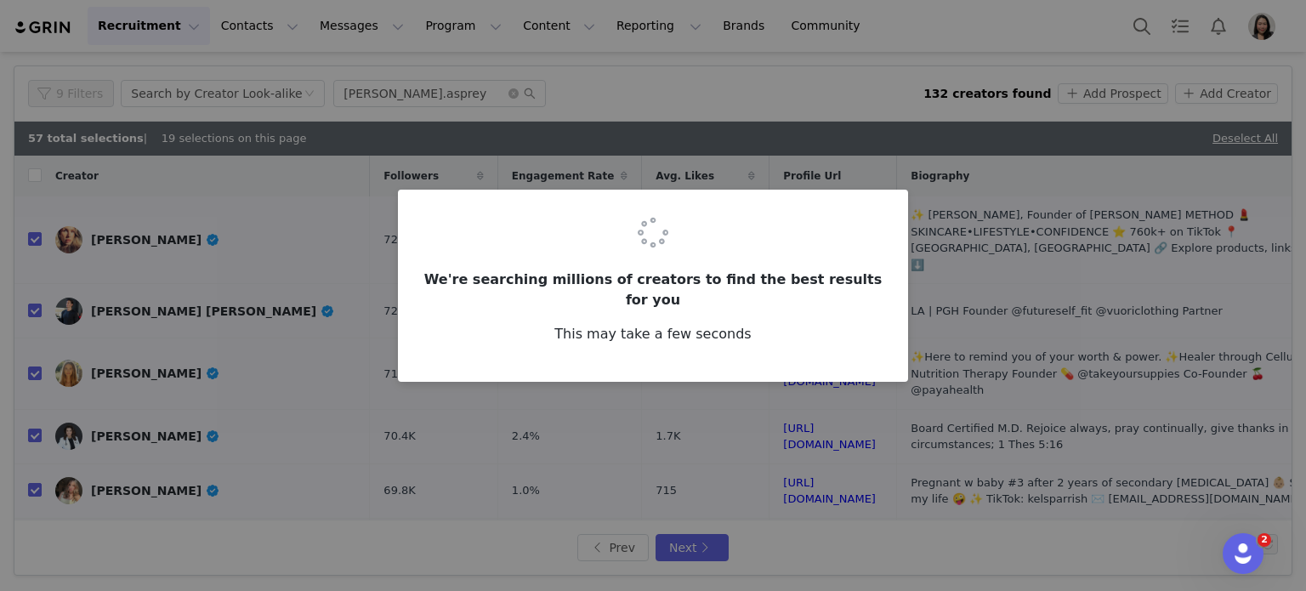
checkbox input "false"
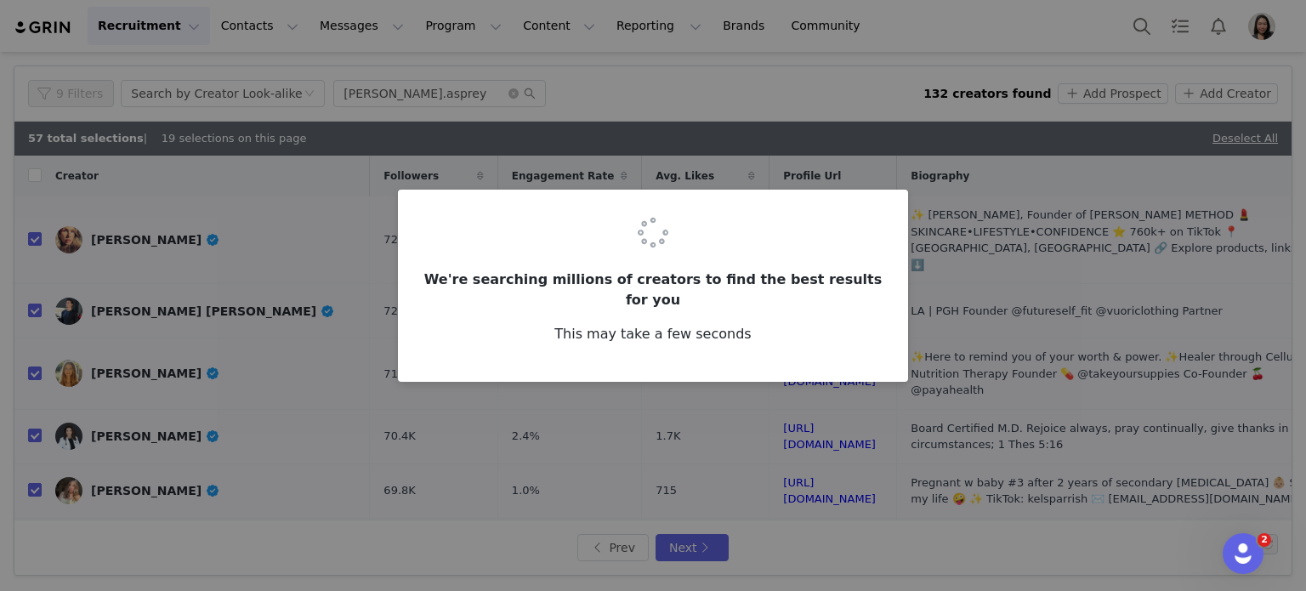
checkbox input "false"
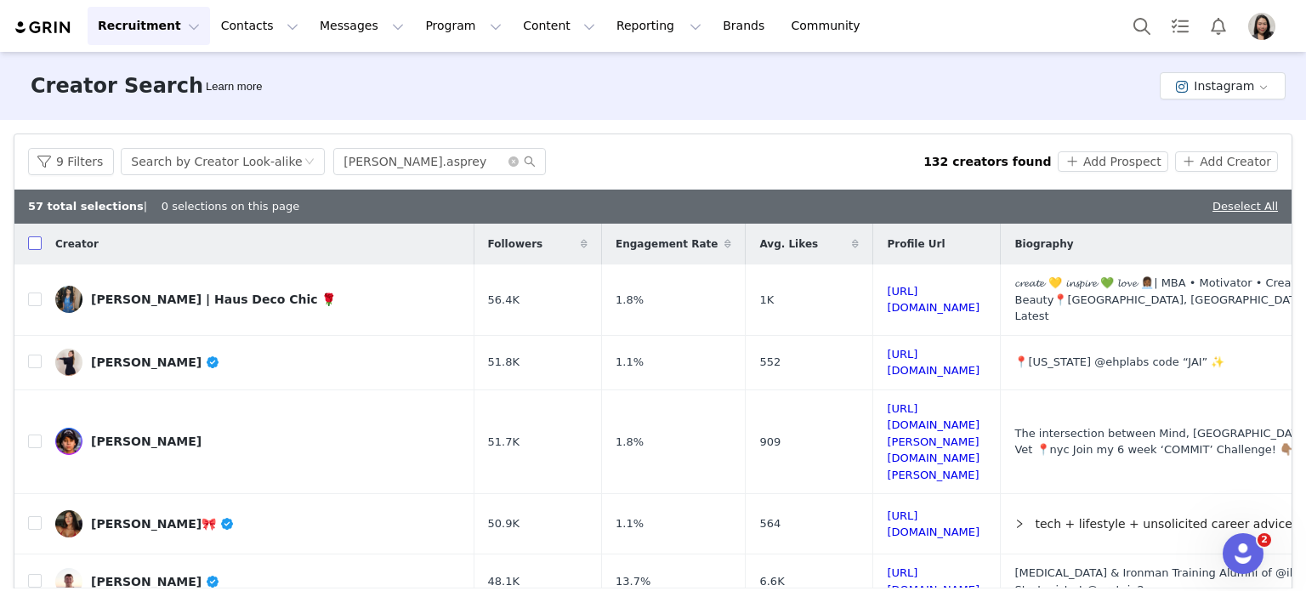
click at [37, 244] on input "checkbox" at bounding box center [35, 243] width 14 height 14
checkbox input "false"
checkbox input "true"
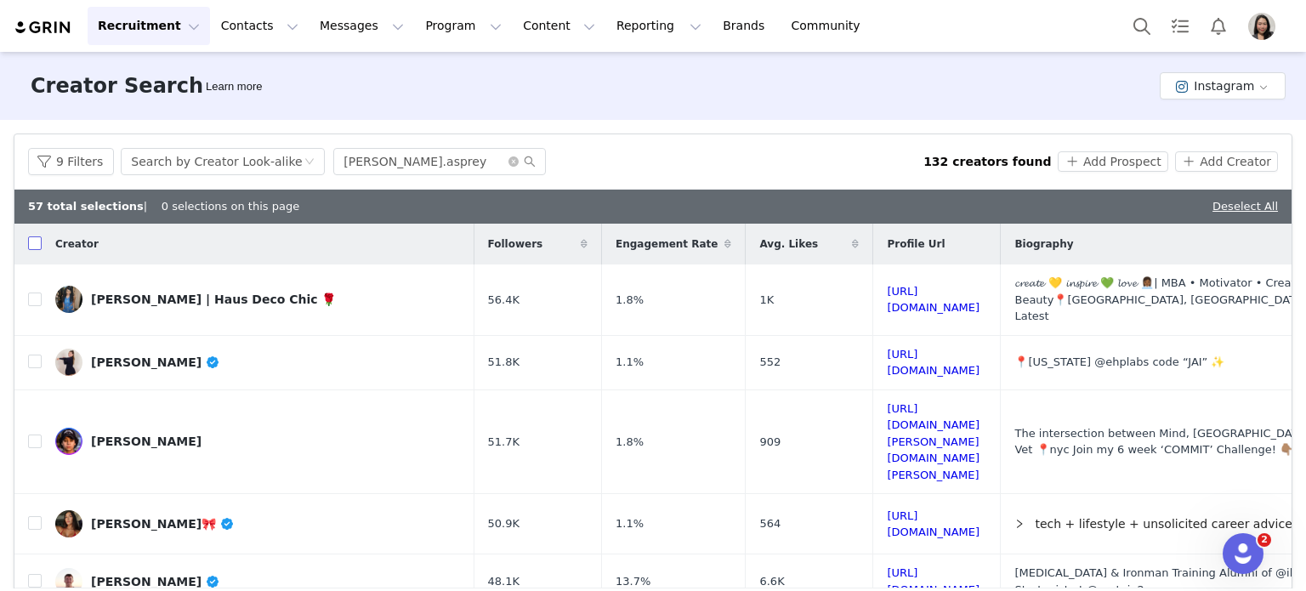
checkbox input "true"
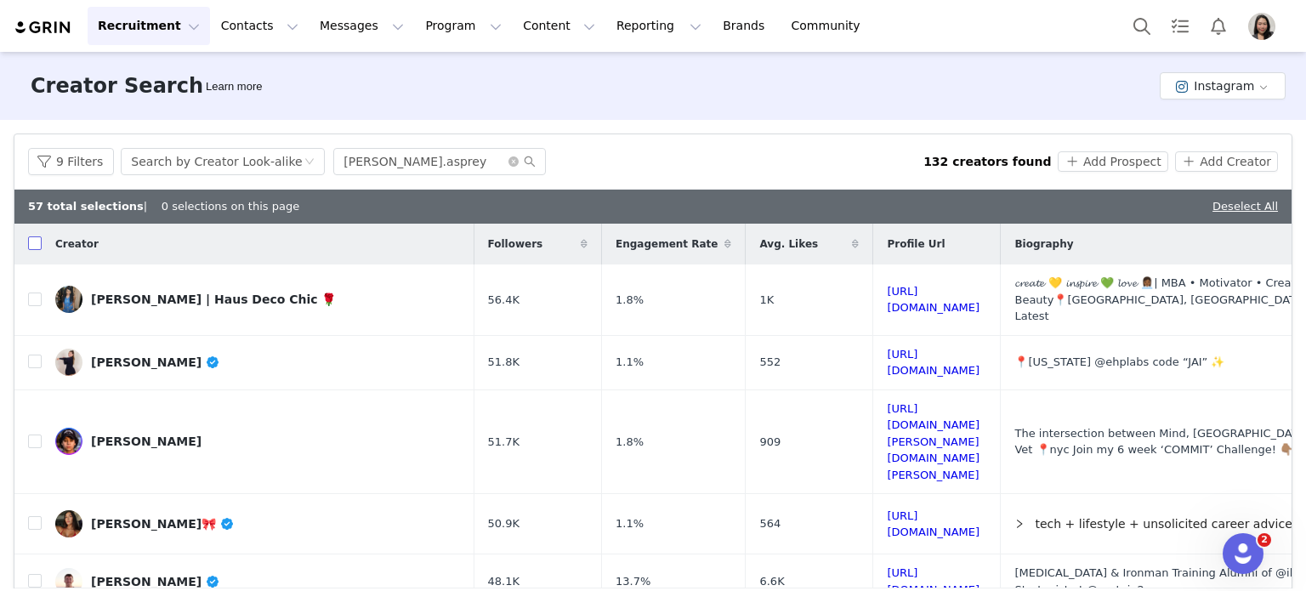
checkbox input "true"
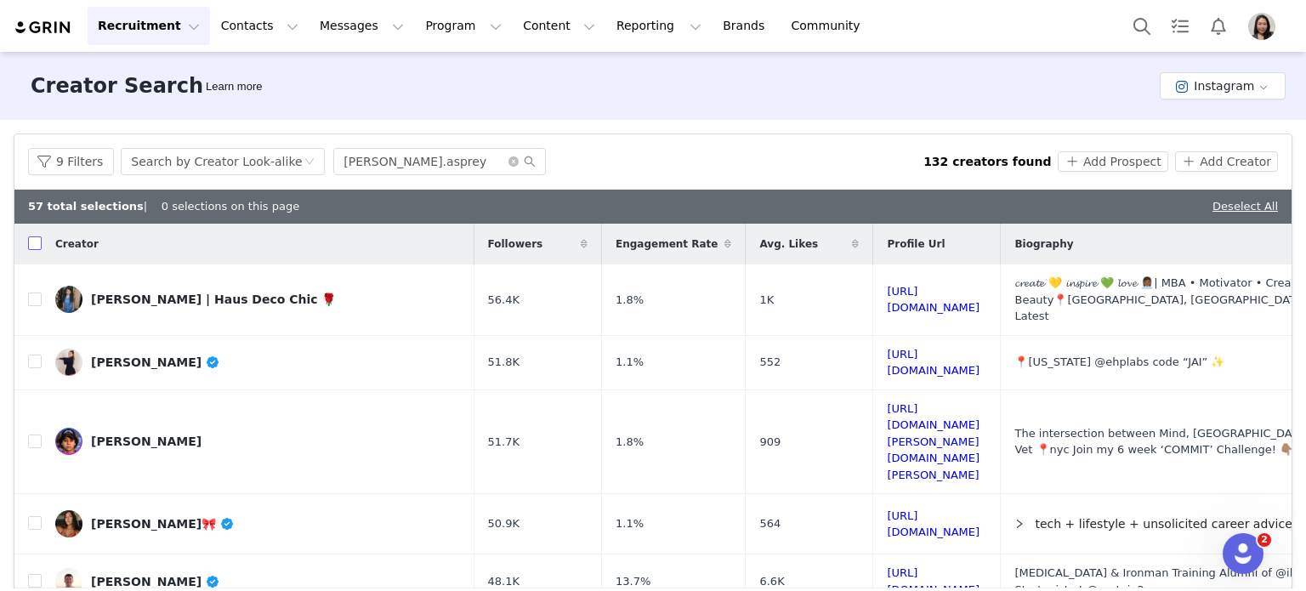
checkbox input "true"
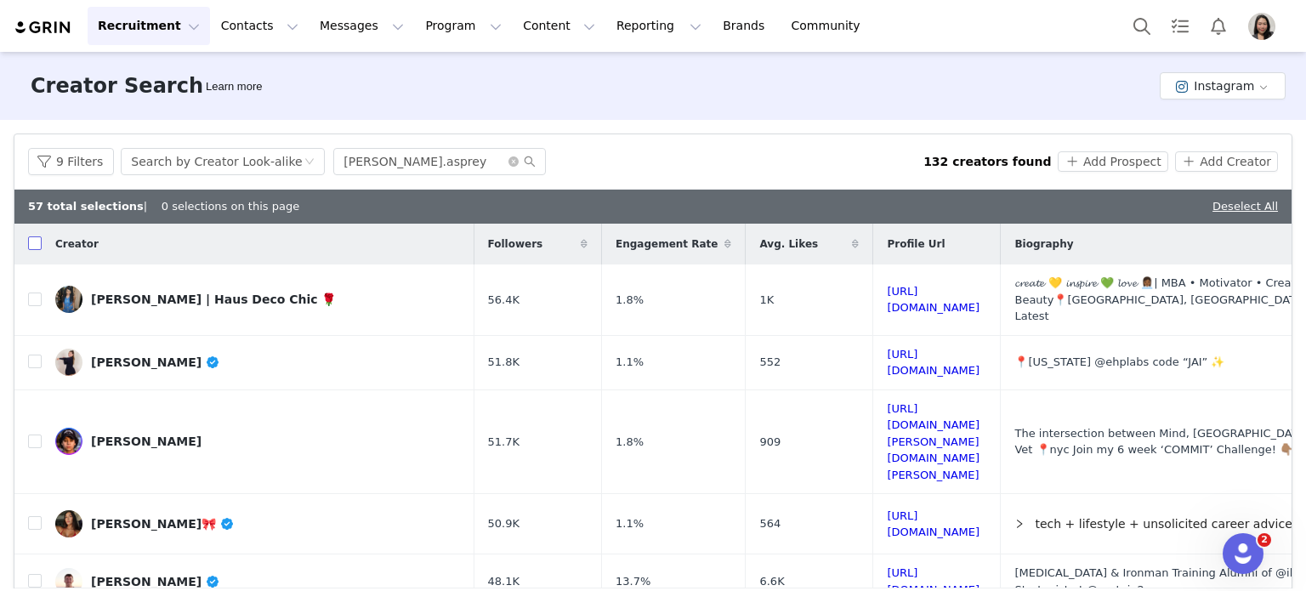
checkbox input "true"
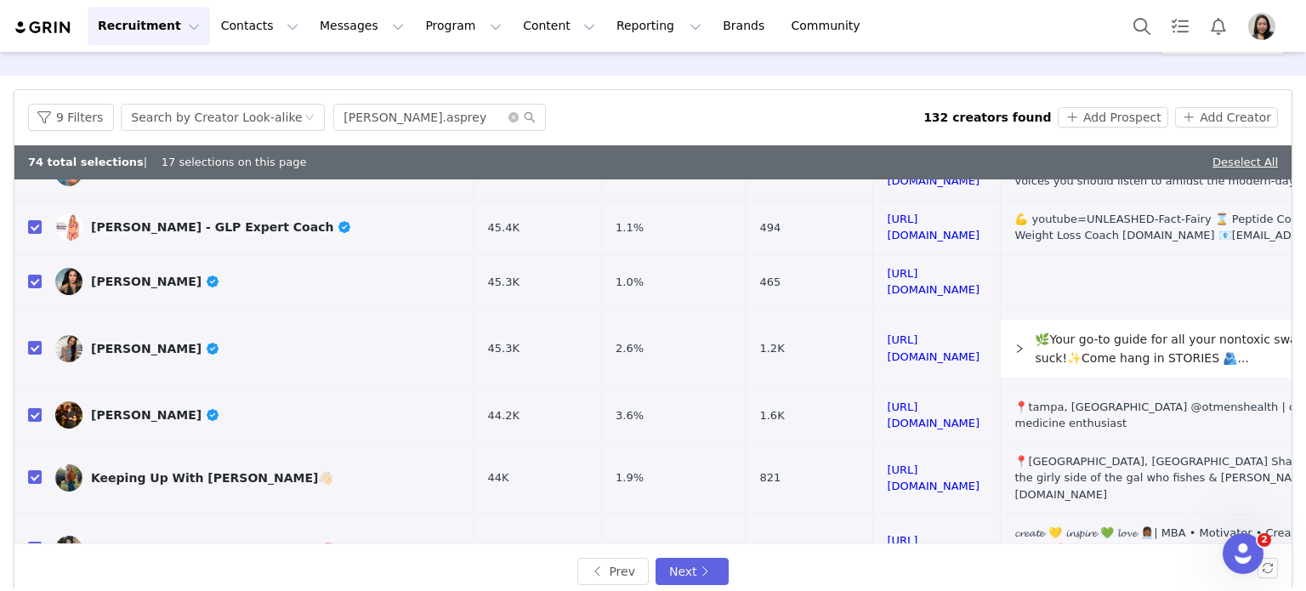
scroll to position [68, 0]
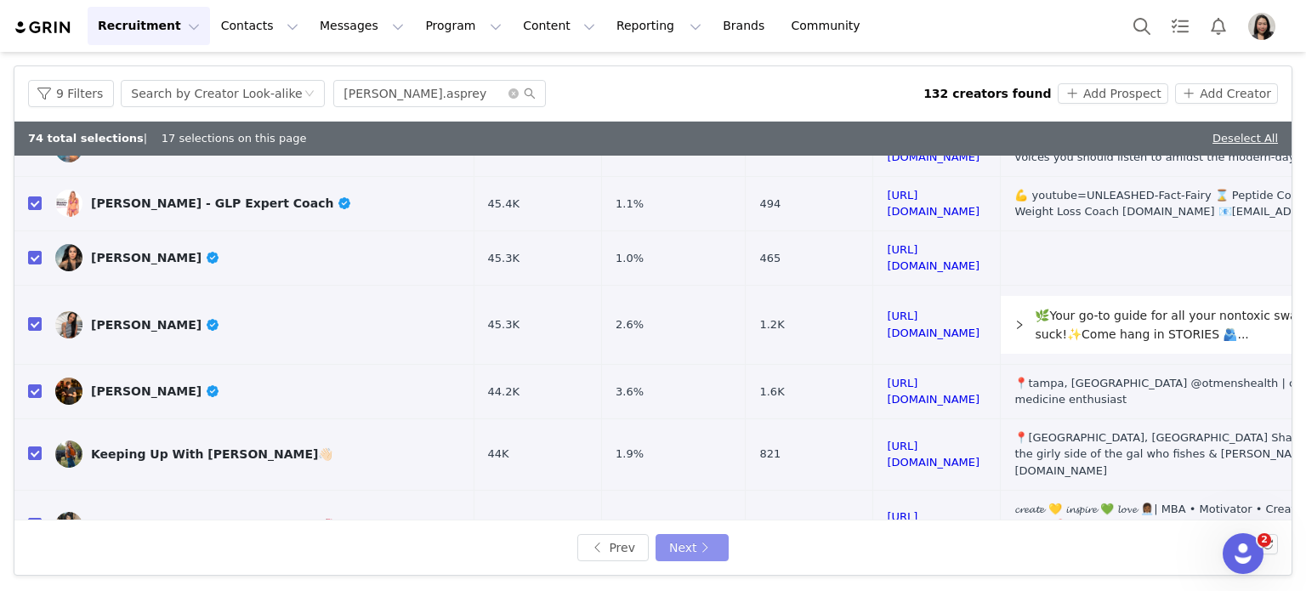
click at [697, 550] on button "Next" at bounding box center [691, 547] width 73 height 27
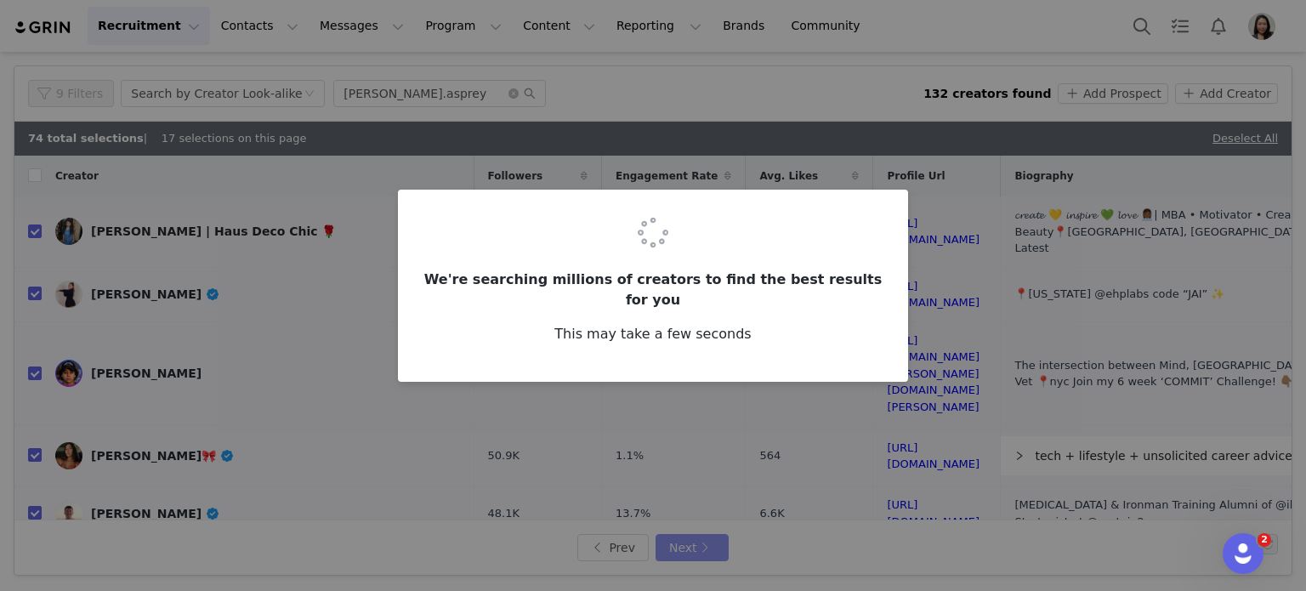
checkbox input "false"
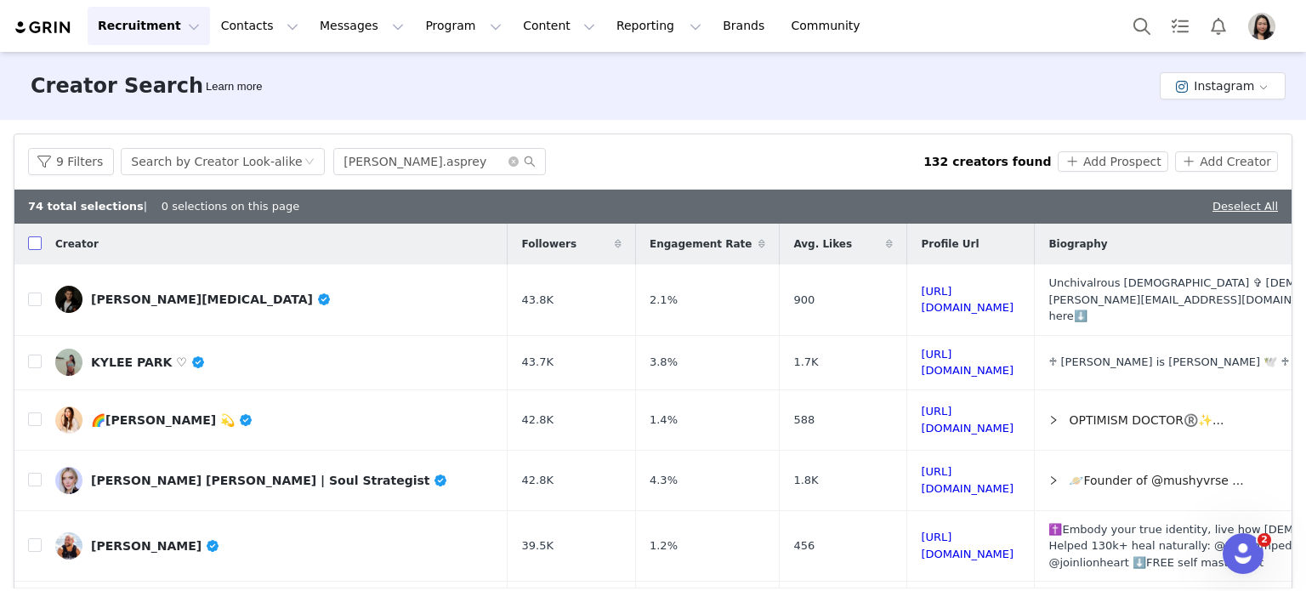
click at [31, 244] on input "checkbox" at bounding box center [35, 243] width 14 height 14
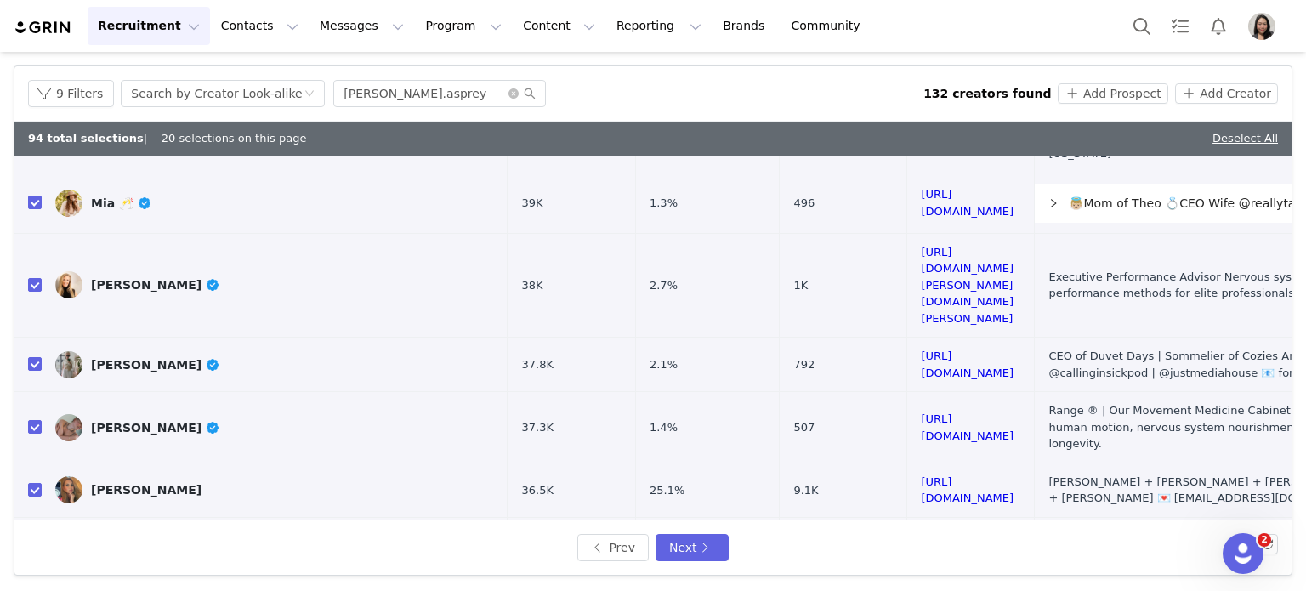
scroll to position [425, 0]
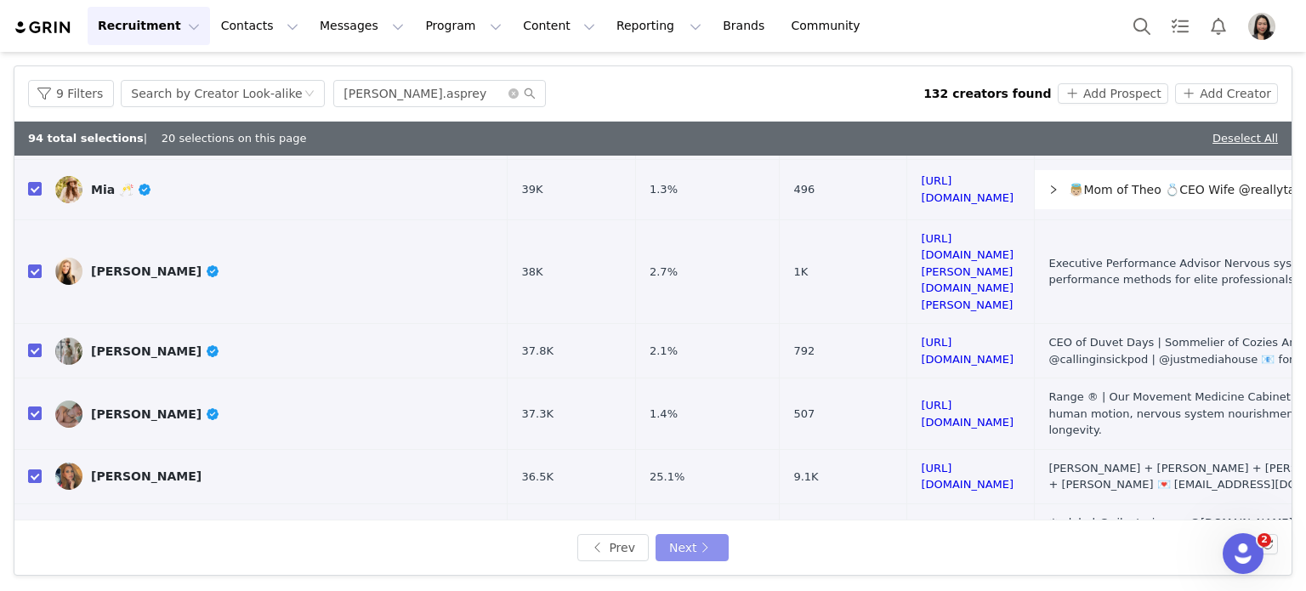
click at [704, 547] on button "Next" at bounding box center [691, 547] width 73 height 27
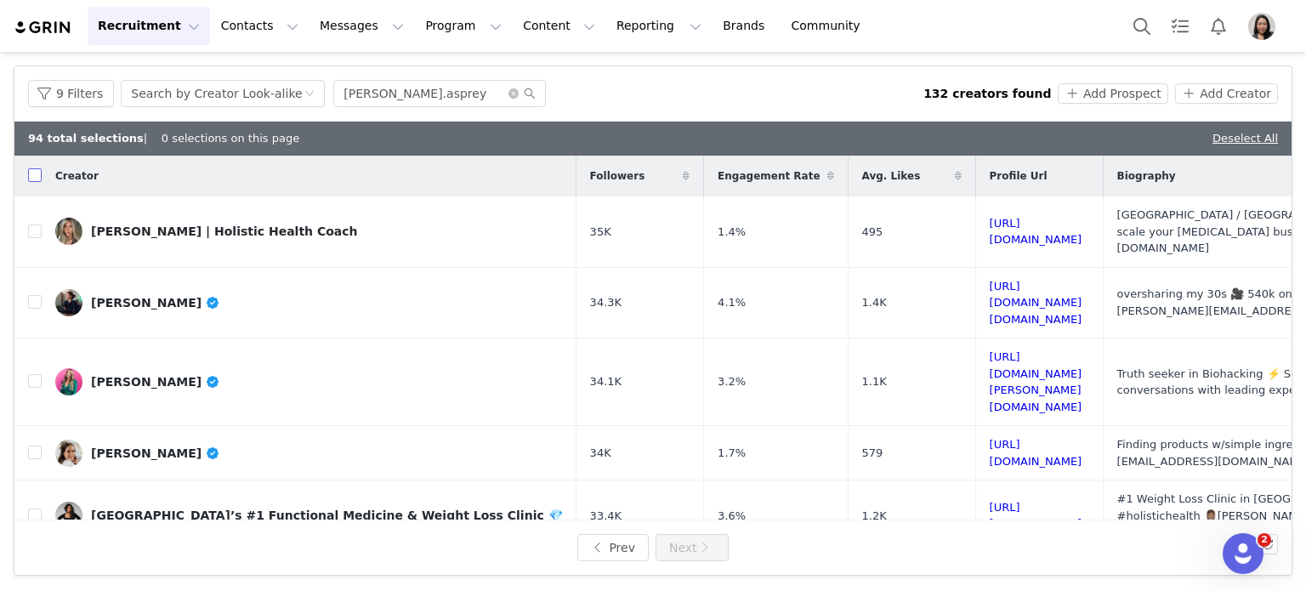
click at [36, 181] on input "checkbox" at bounding box center [35, 175] width 14 height 14
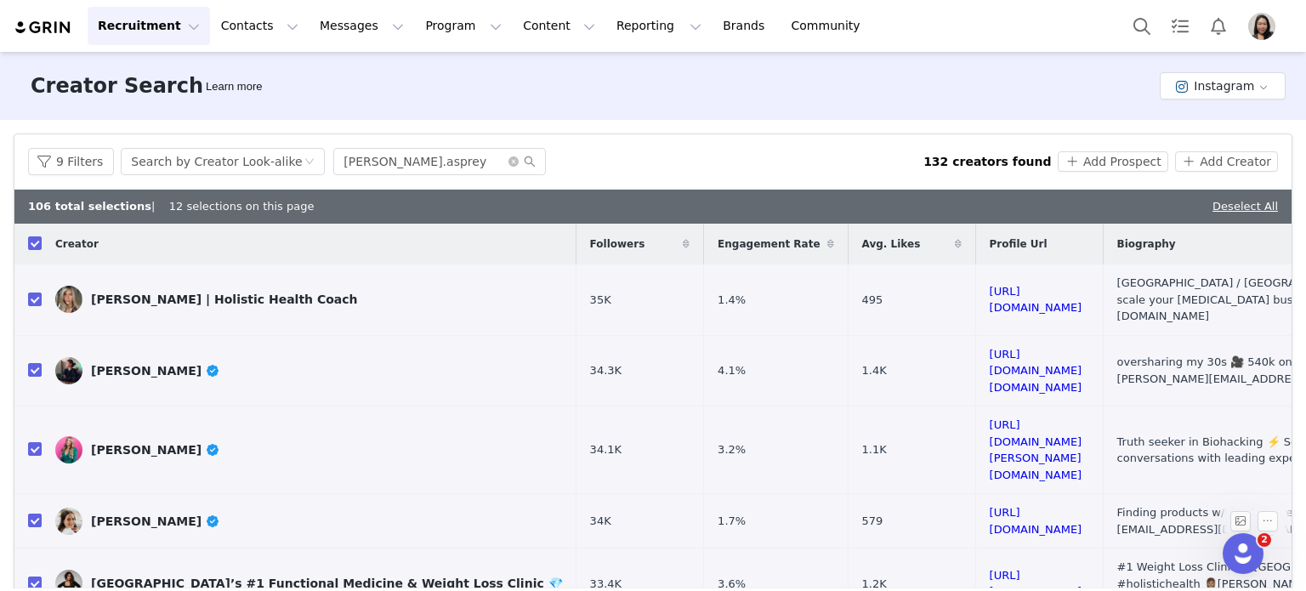
scroll to position [383, 0]
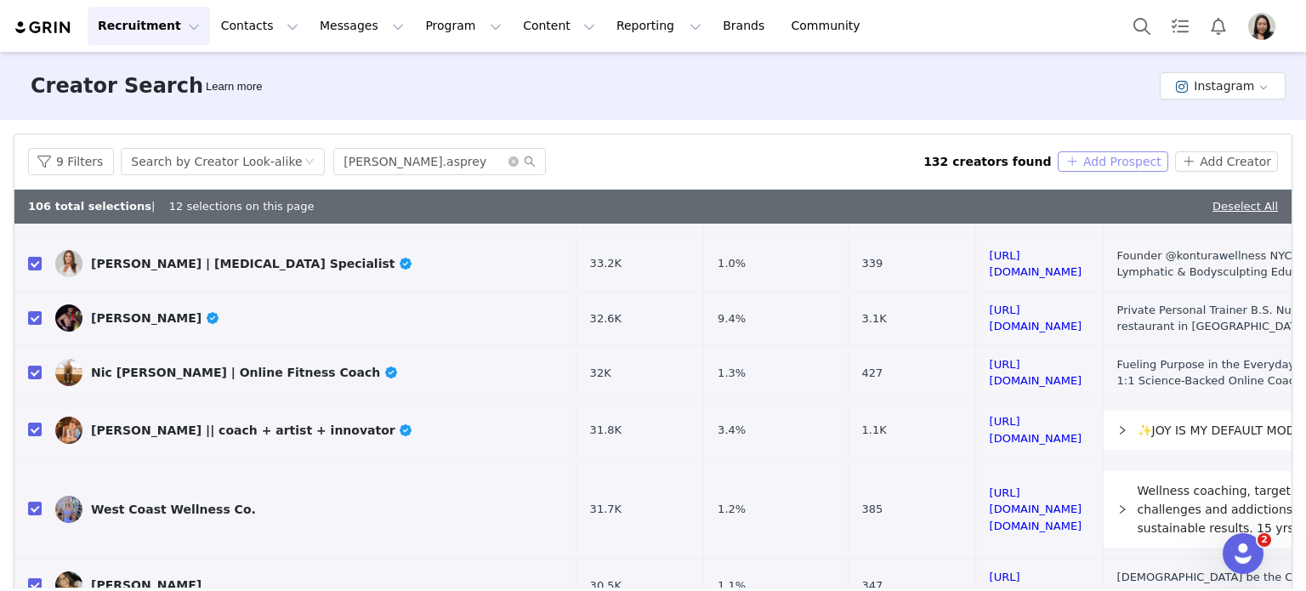
click at [1112, 161] on button "Add Prospect" at bounding box center [1113, 161] width 110 height 20
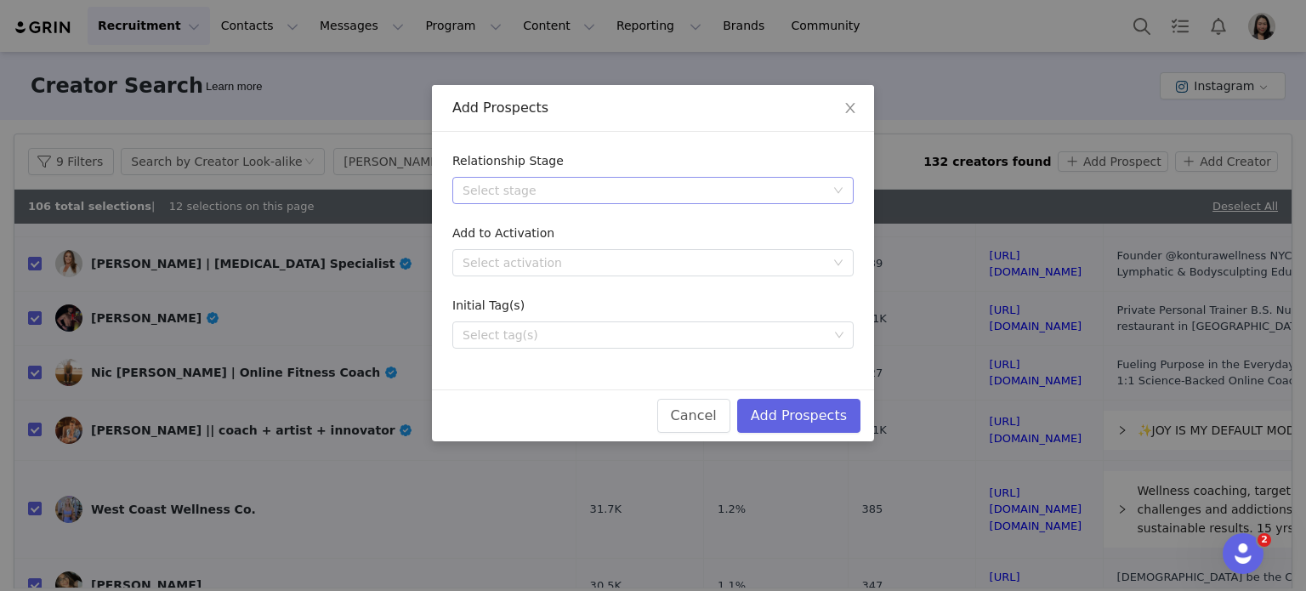
click at [807, 186] on div "Select stage" at bounding box center [643, 190] width 362 height 17
click at [633, 224] on li "Needs Outreach" at bounding box center [652, 224] width 401 height 27
click at [792, 402] on button "Add Prospects" at bounding box center [798, 416] width 123 height 34
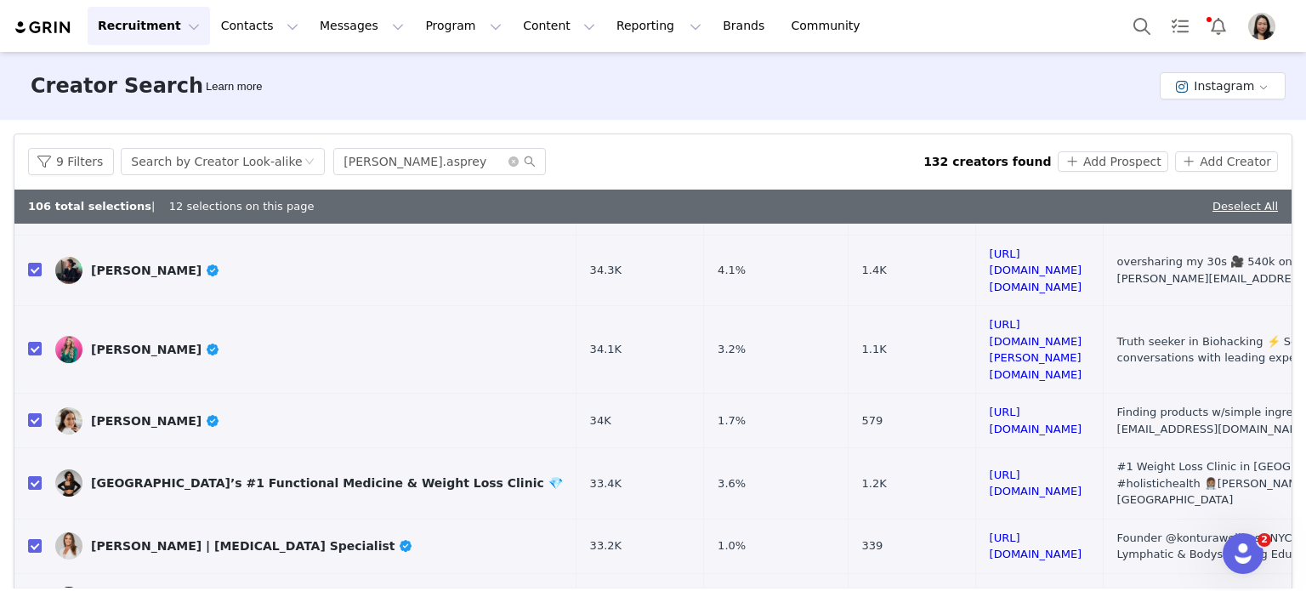
scroll to position [0, 0]
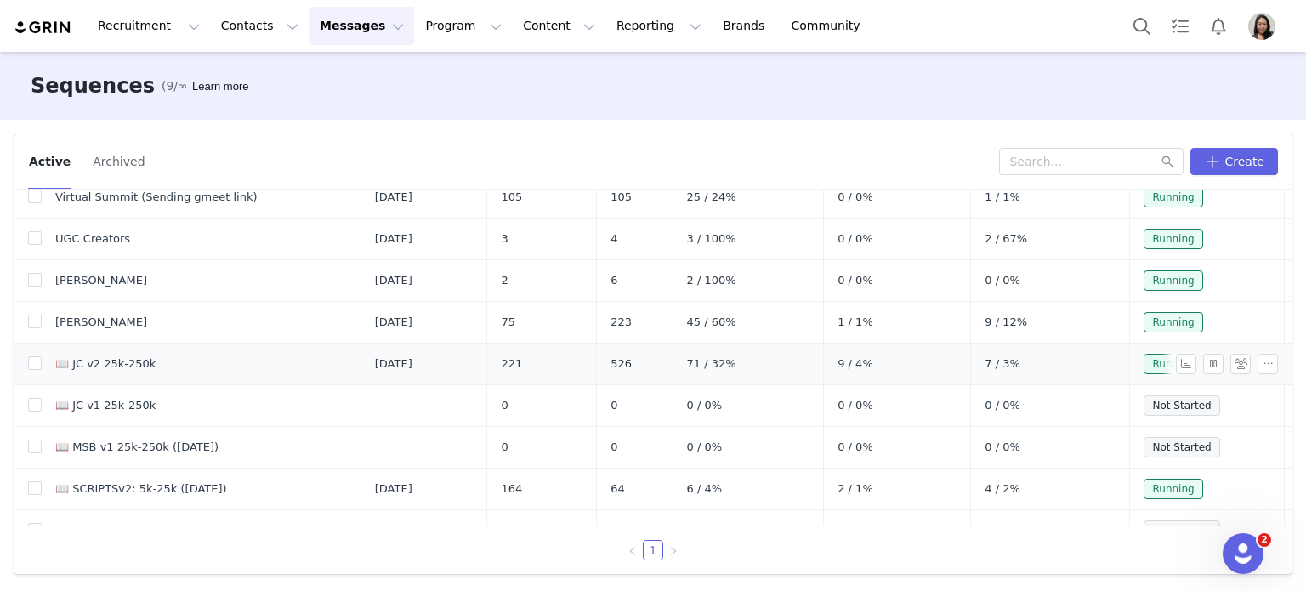
scroll to position [72, 0]
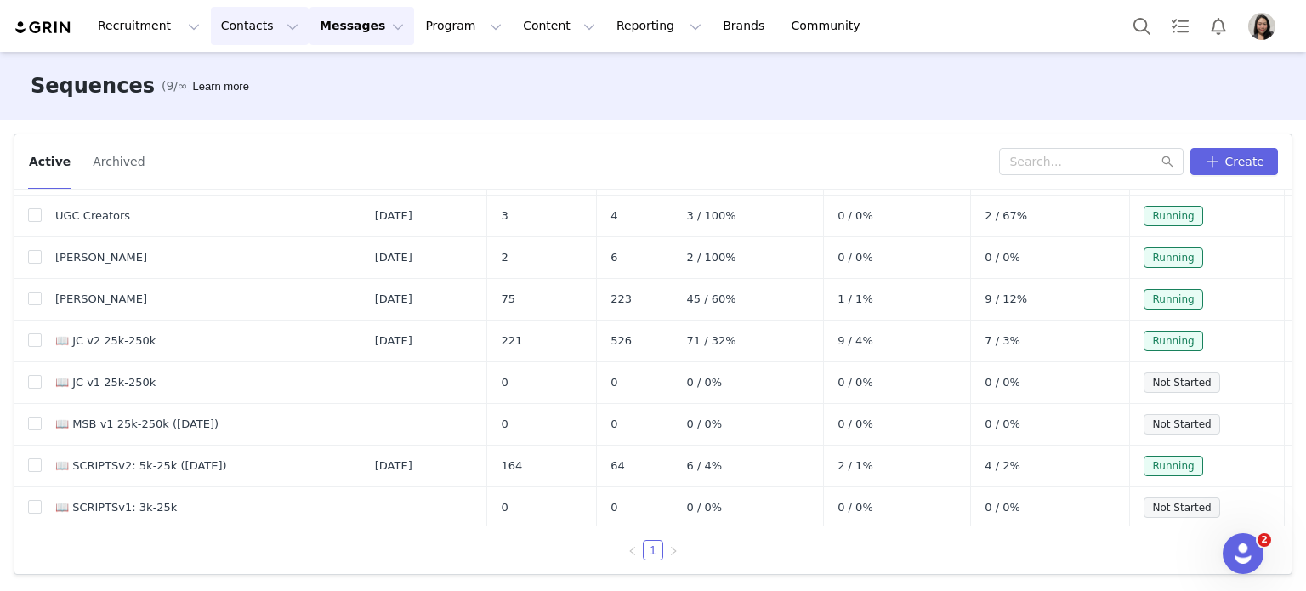
click at [230, 26] on button "Contacts Contacts" at bounding box center [260, 26] width 98 height 38
click at [246, 111] on p "Prospects" at bounding box center [235, 107] width 57 height 18
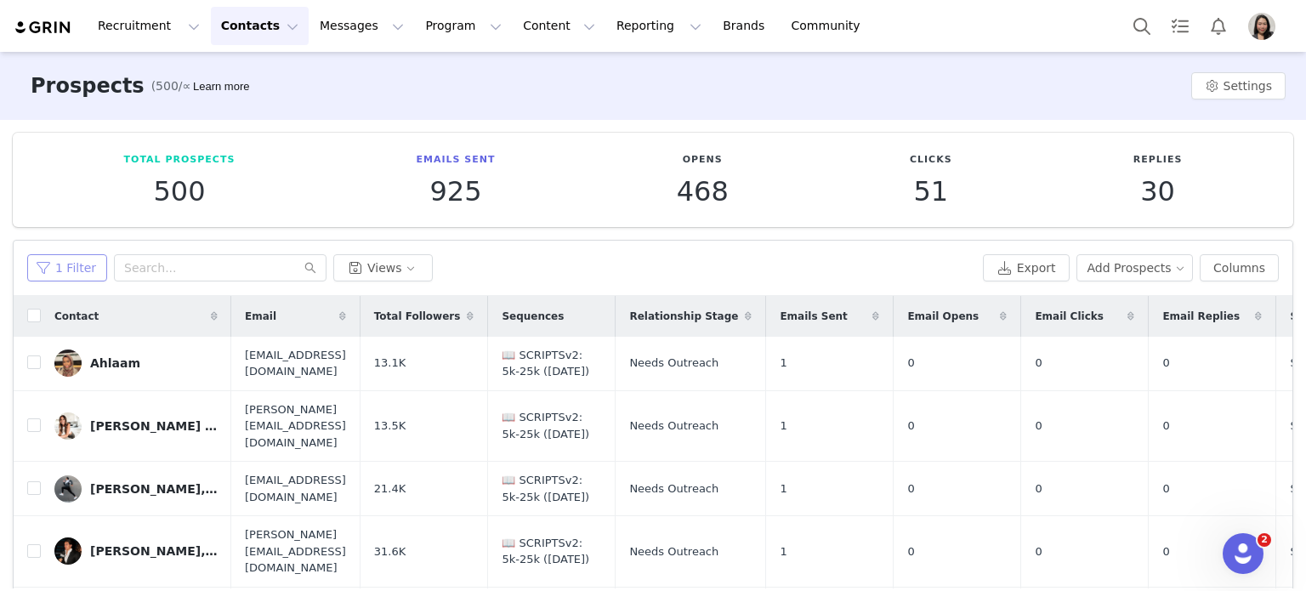
click at [62, 277] on button "1 Filter" at bounding box center [67, 267] width 80 height 27
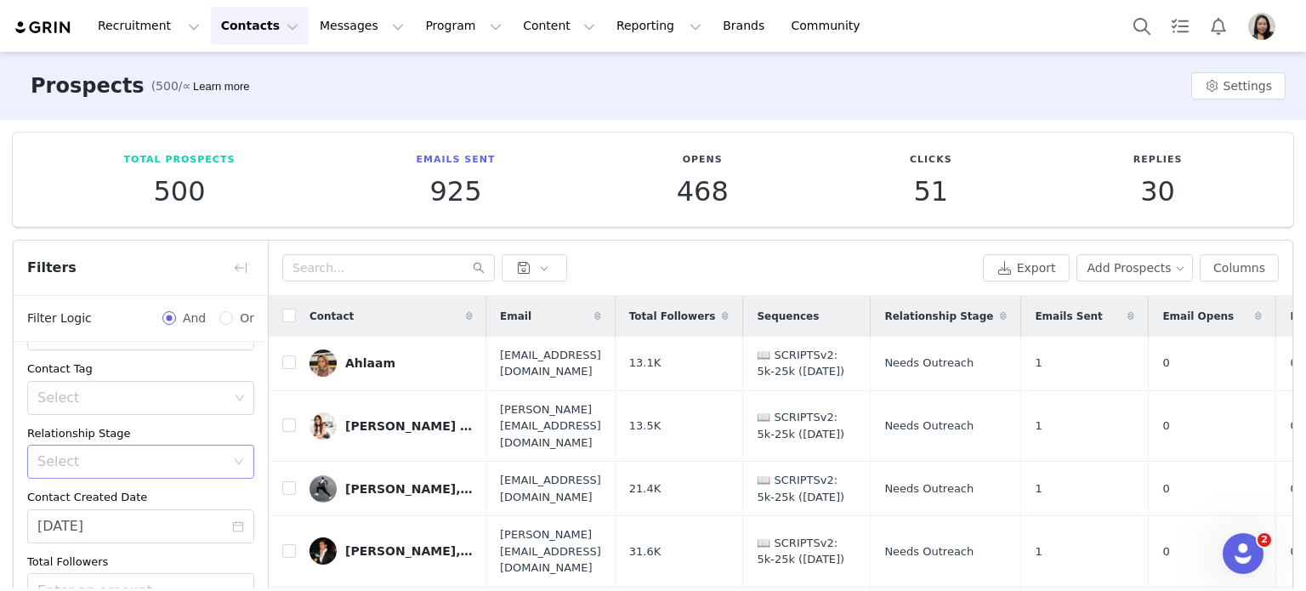
scroll to position [239, 0]
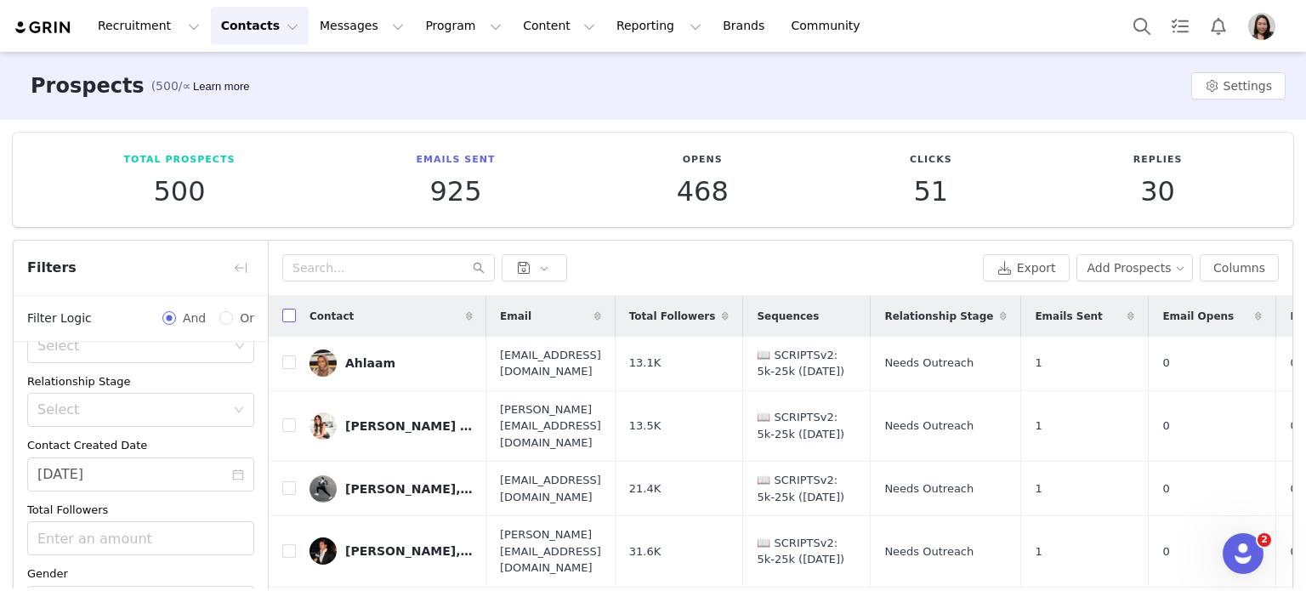
click at [286, 314] on input "checkbox" at bounding box center [289, 316] width 14 height 14
checkbox input "true"
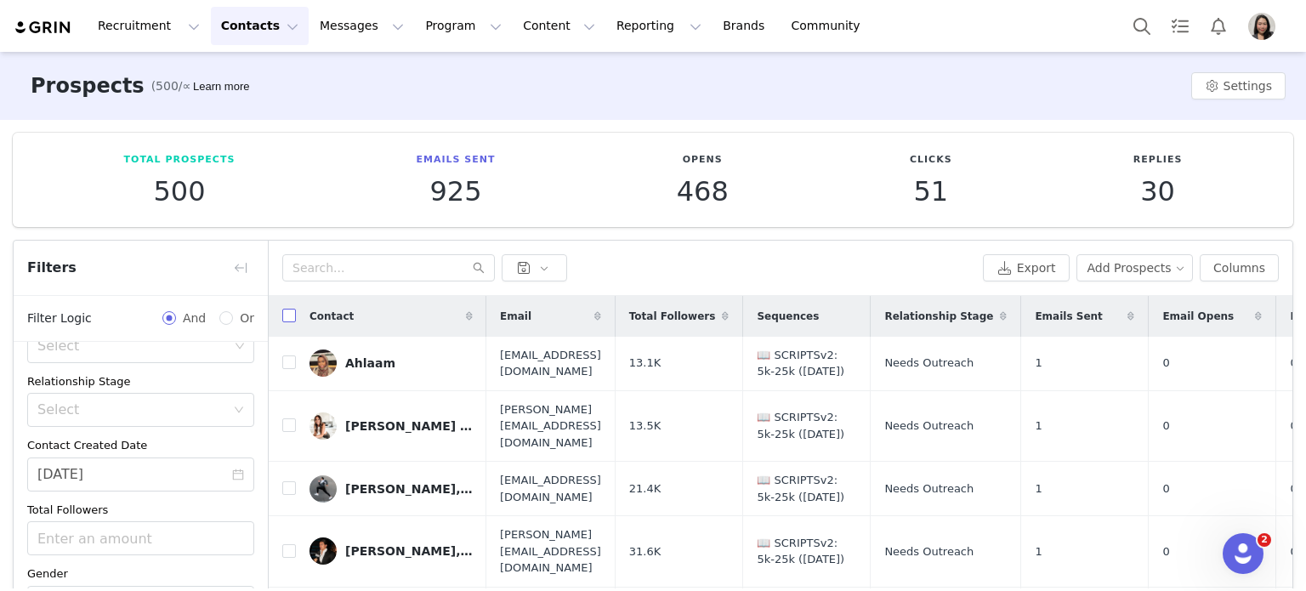
checkbox input "true"
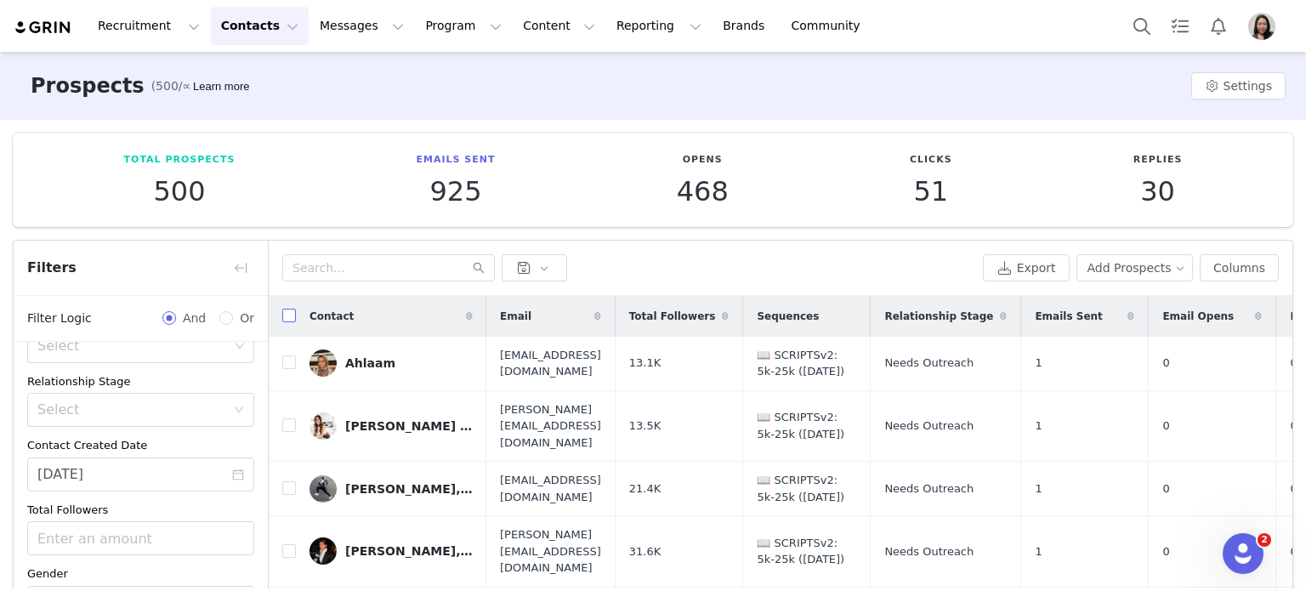
checkbox input "true"
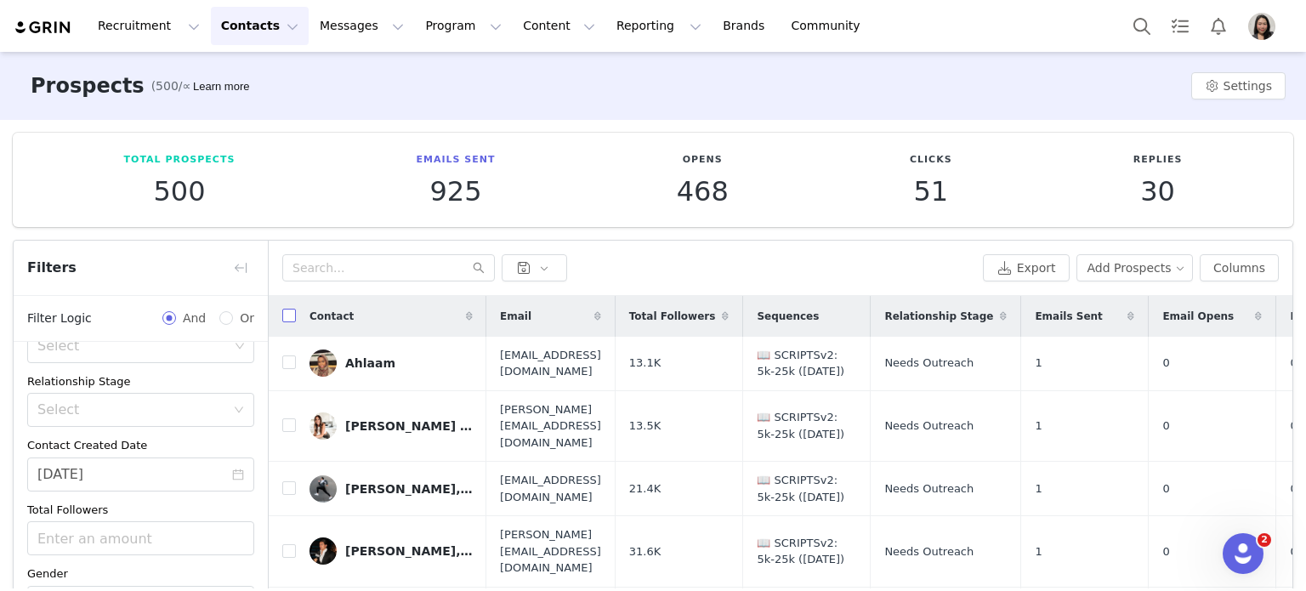
checkbox input "true"
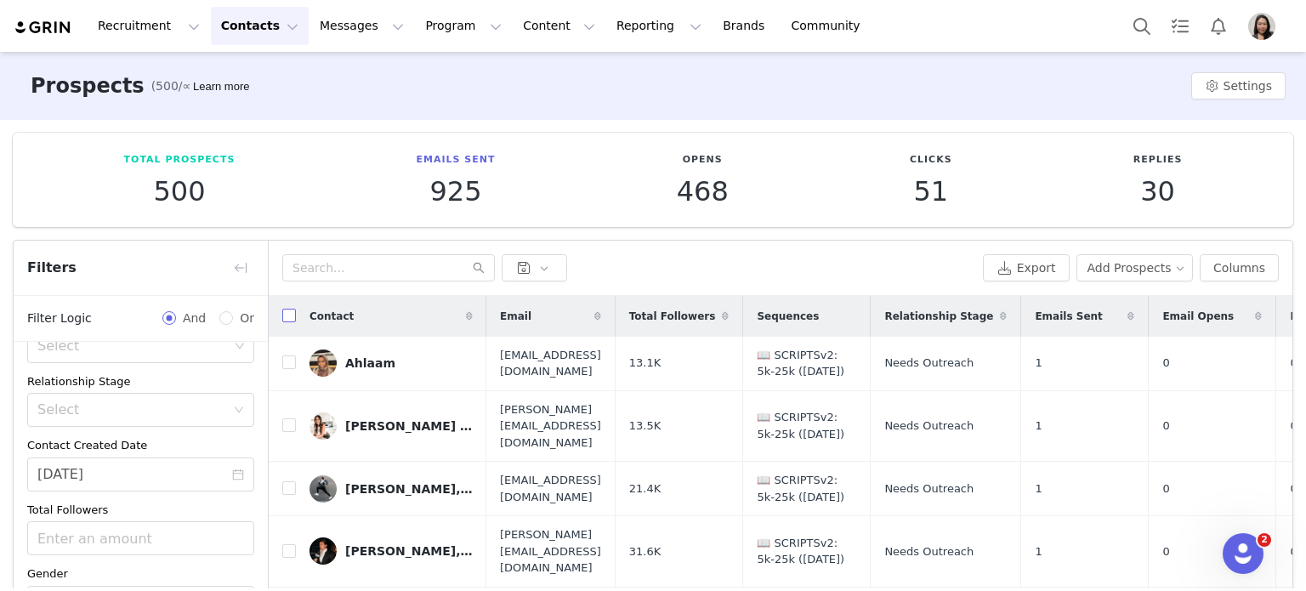
checkbox input "true"
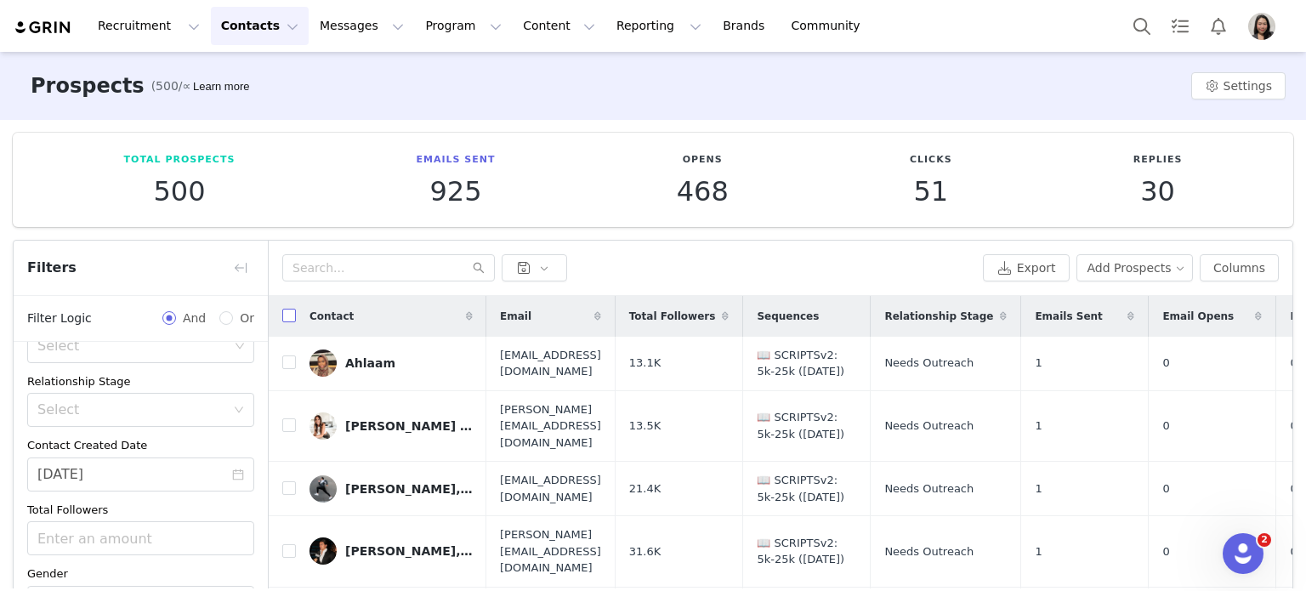
checkbox input "true"
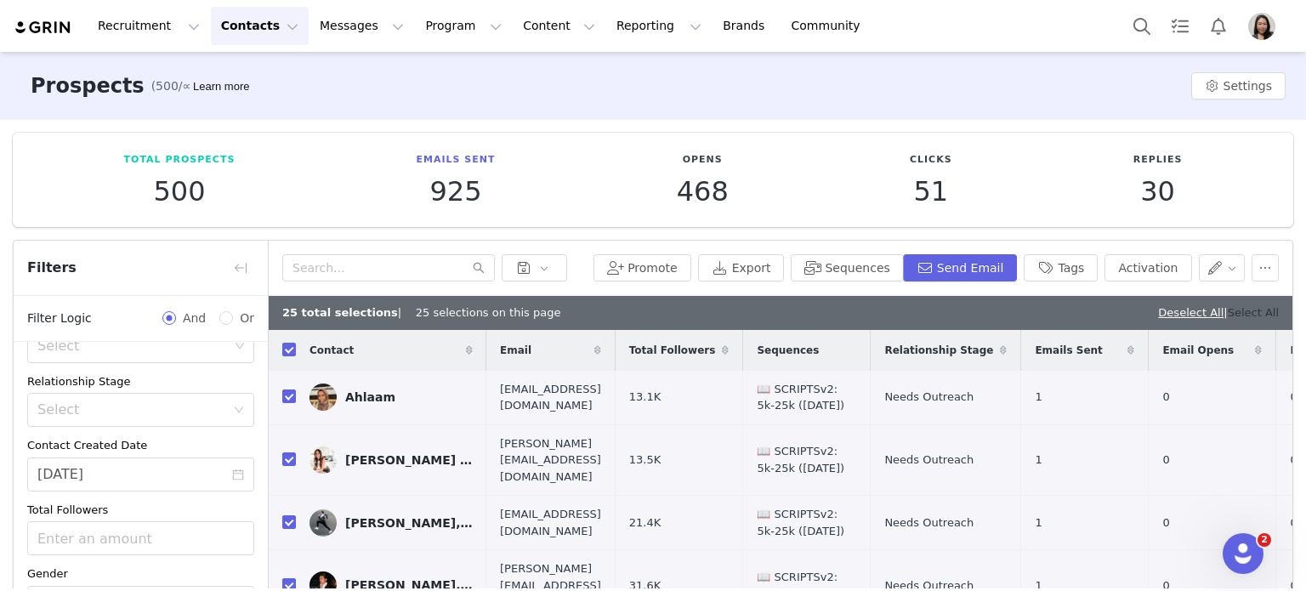
click at [1234, 315] on link "Select All" at bounding box center [1253, 312] width 51 height 13
click at [1211, 261] on button "button" at bounding box center [1222, 267] width 47 height 27
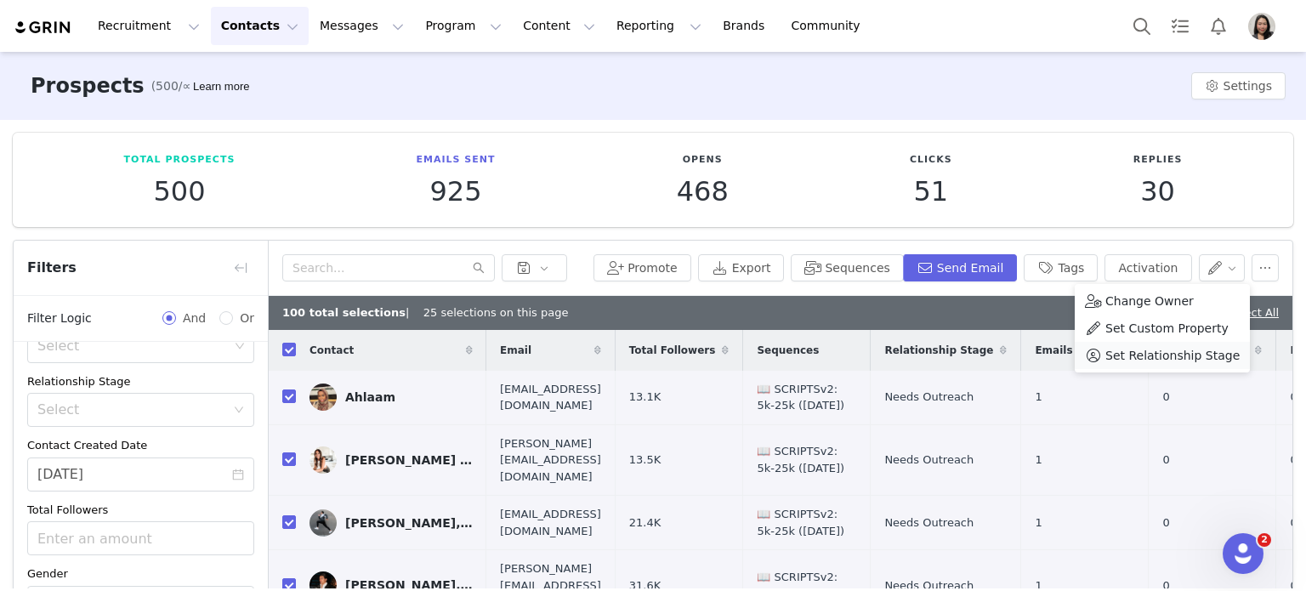
click at [1162, 355] on span "Set Relationship Stage" at bounding box center [1172, 355] width 134 height 19
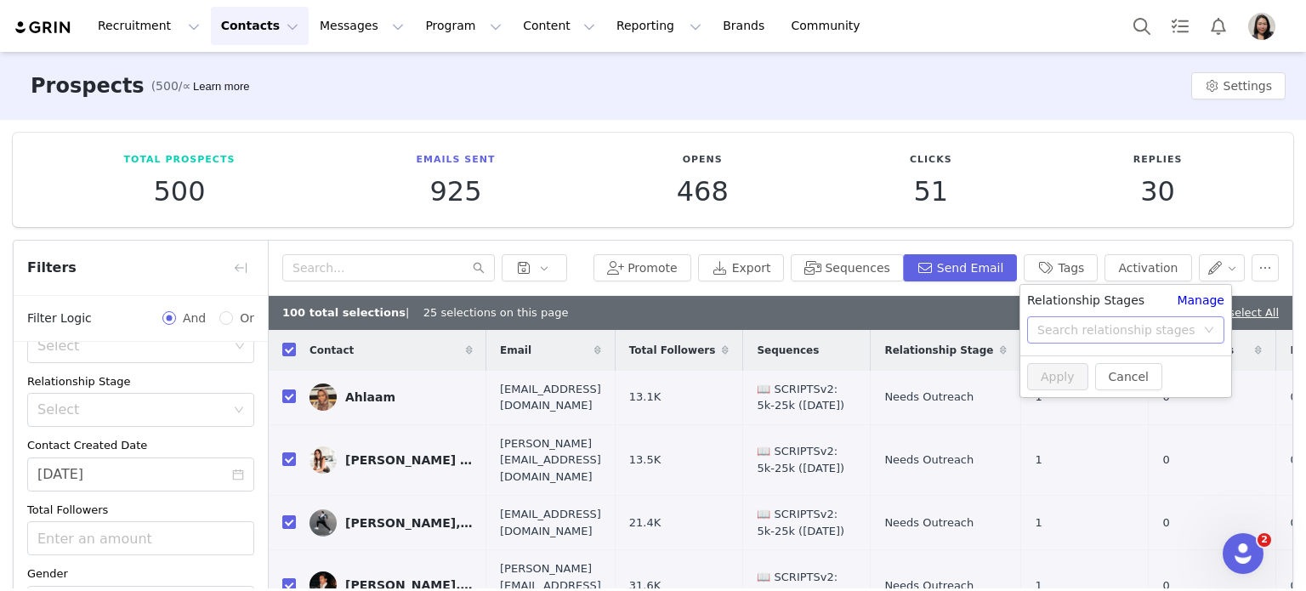
click at [1200, 322] on div "Search relationship stages" at bounding box center [1120, 330] width 166 height 26
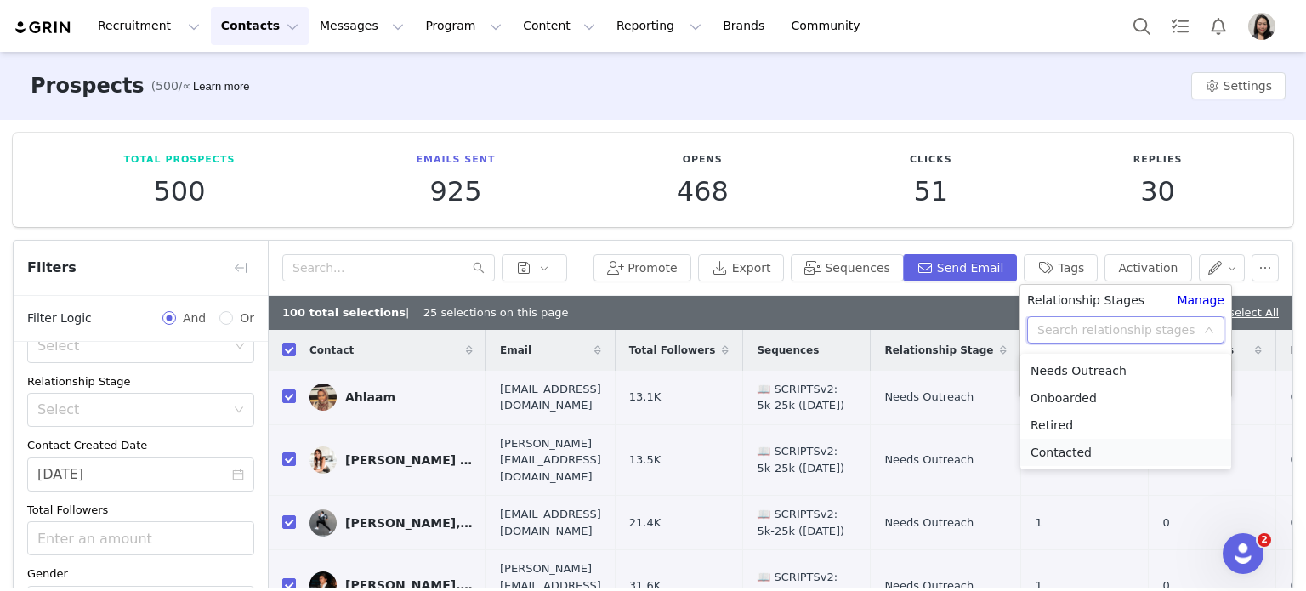
click at [1072, 451] on li "Contacted" at bounding box center [1125, 452] width 211 height 27
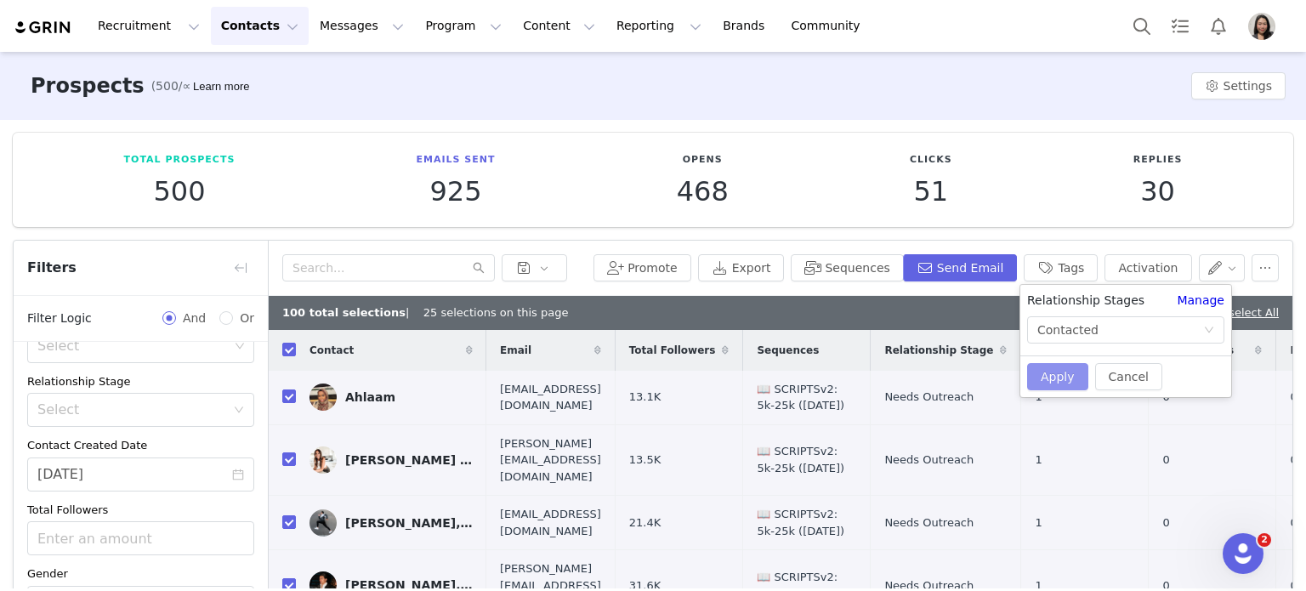
click at [1046, 380] on button "Apply" at bounding box center [1057, 376] width 61 height 27
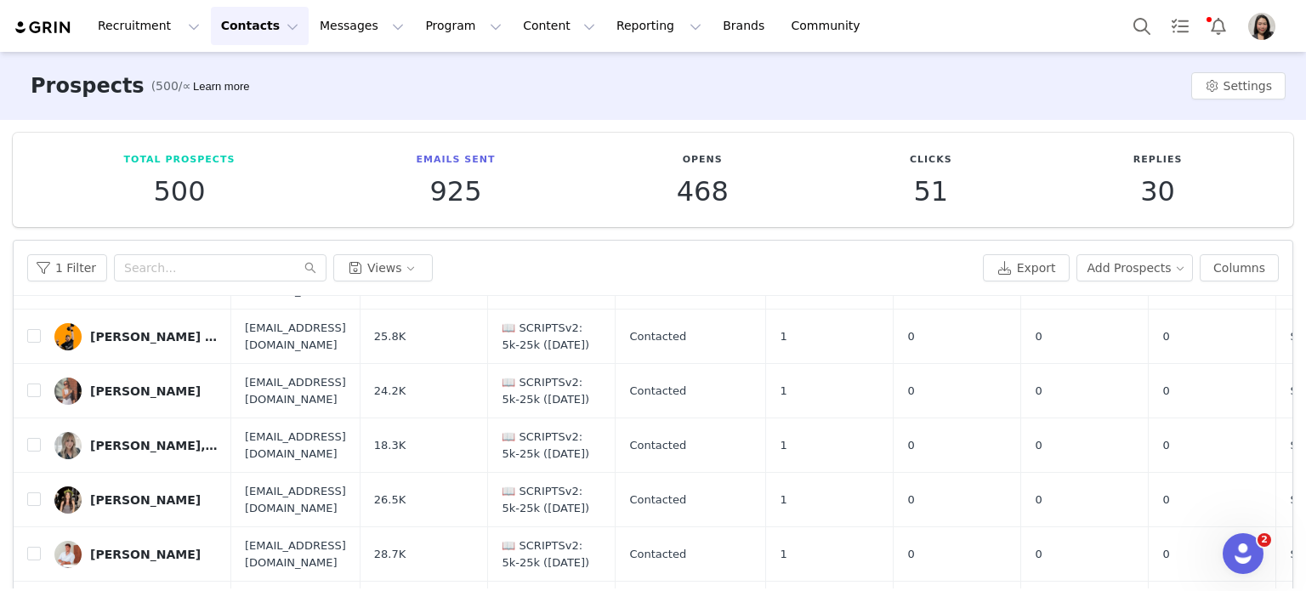
scroll to position [141, 0]
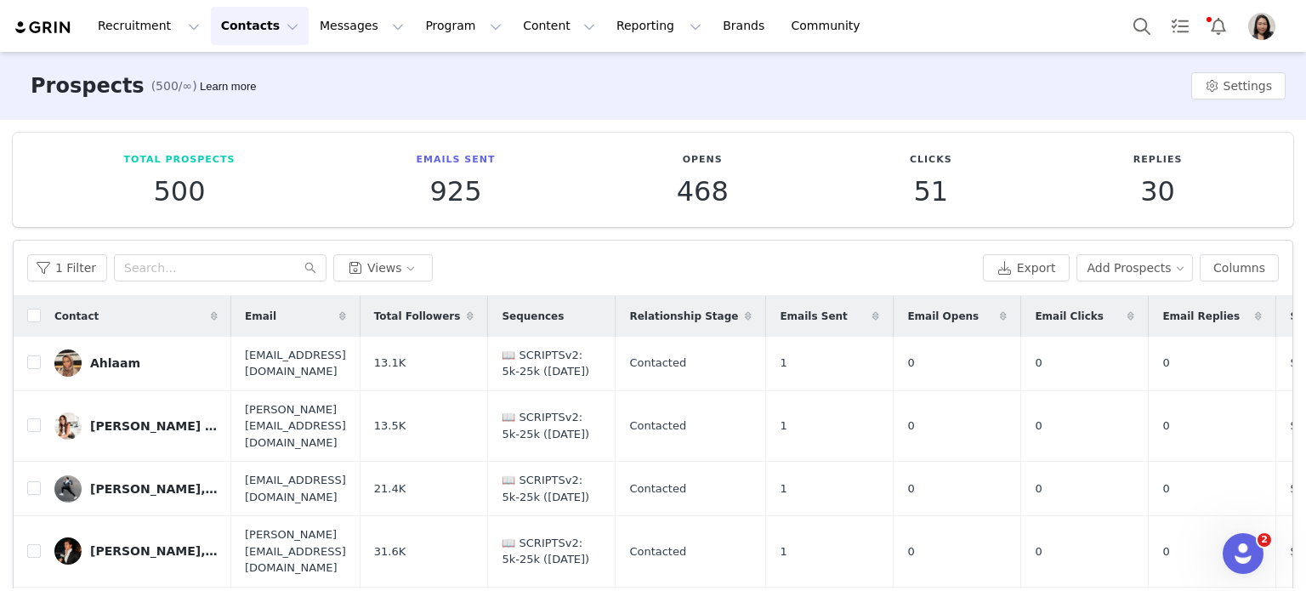
click at [552, 88] on div "Prospects (500/∞) Learn more Settings" at bounding box center [653, 86] width 1306 height 68
click at [74, 262] on button "1 Filter" at bounding box center [67, 267] width 80 height 27
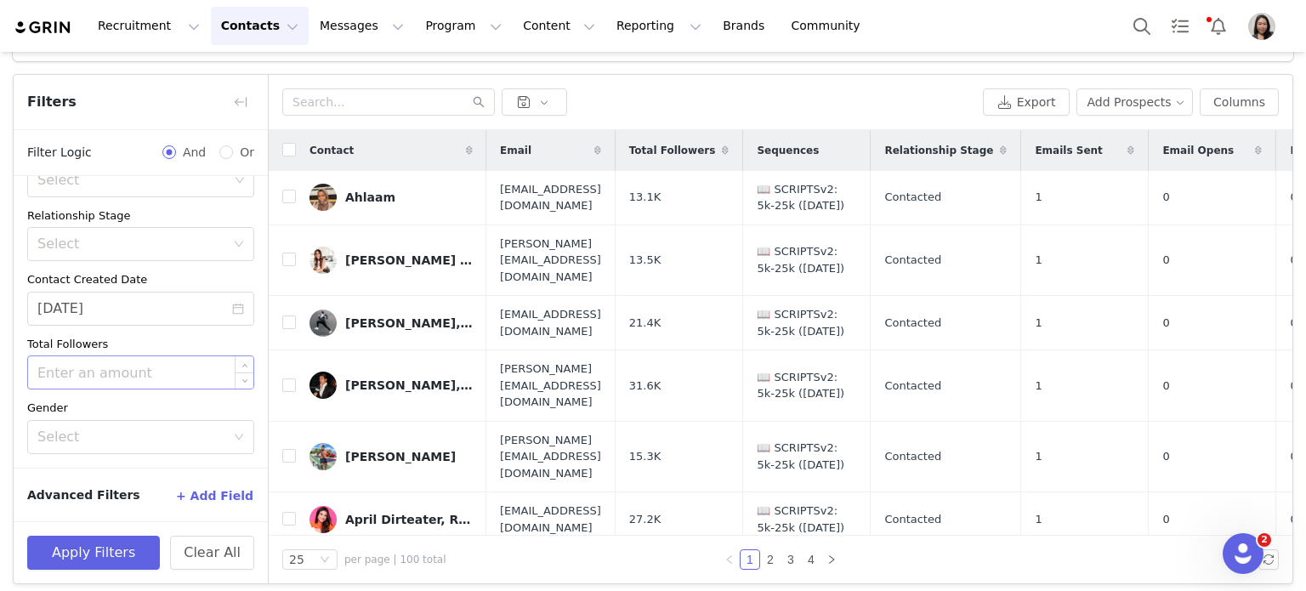
scroll to position [173, 0]
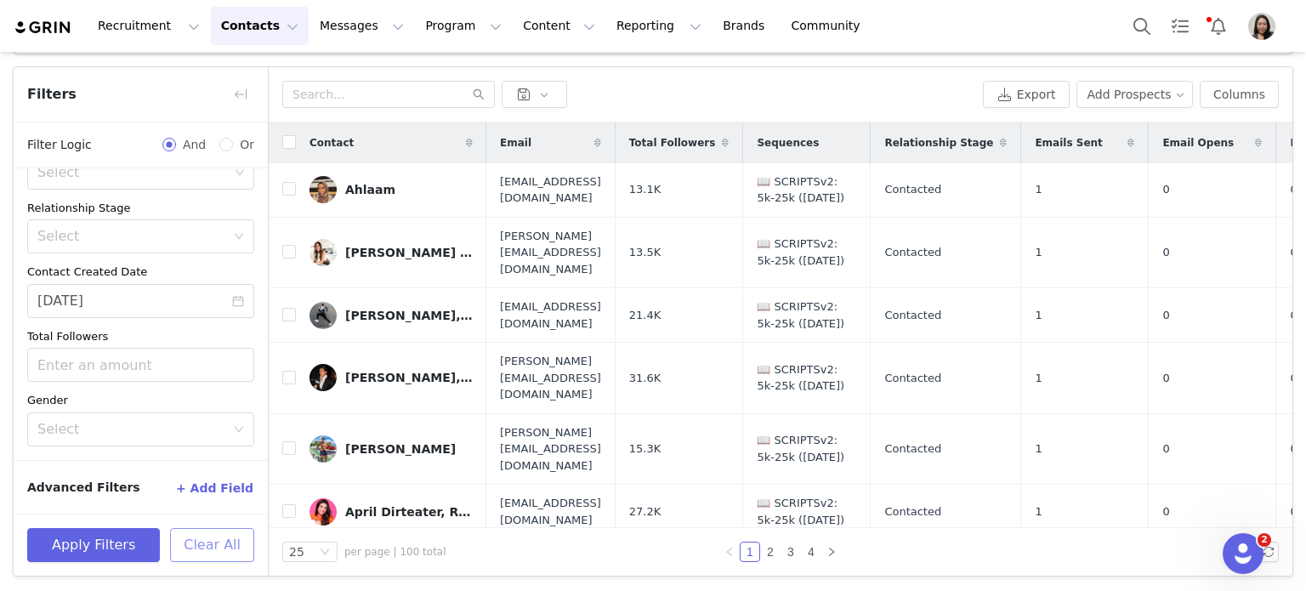
click at [207, 552] on button "Clear All" at bounding box center [212, 545] width 84 height 34
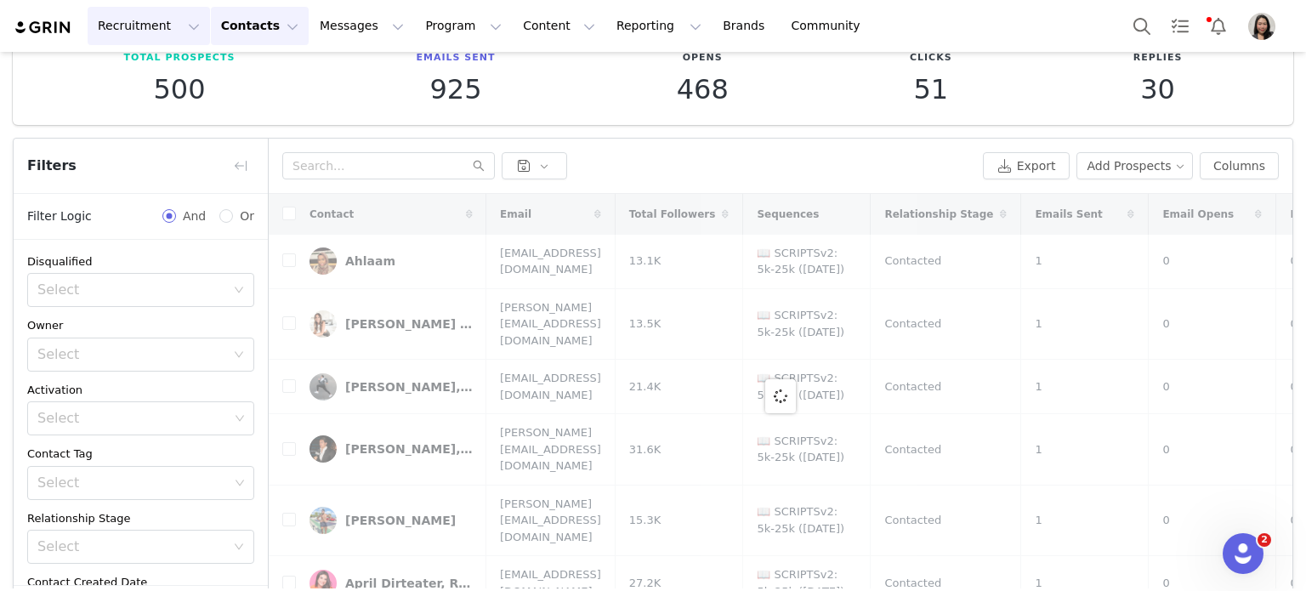
scroll to position [0, 0]
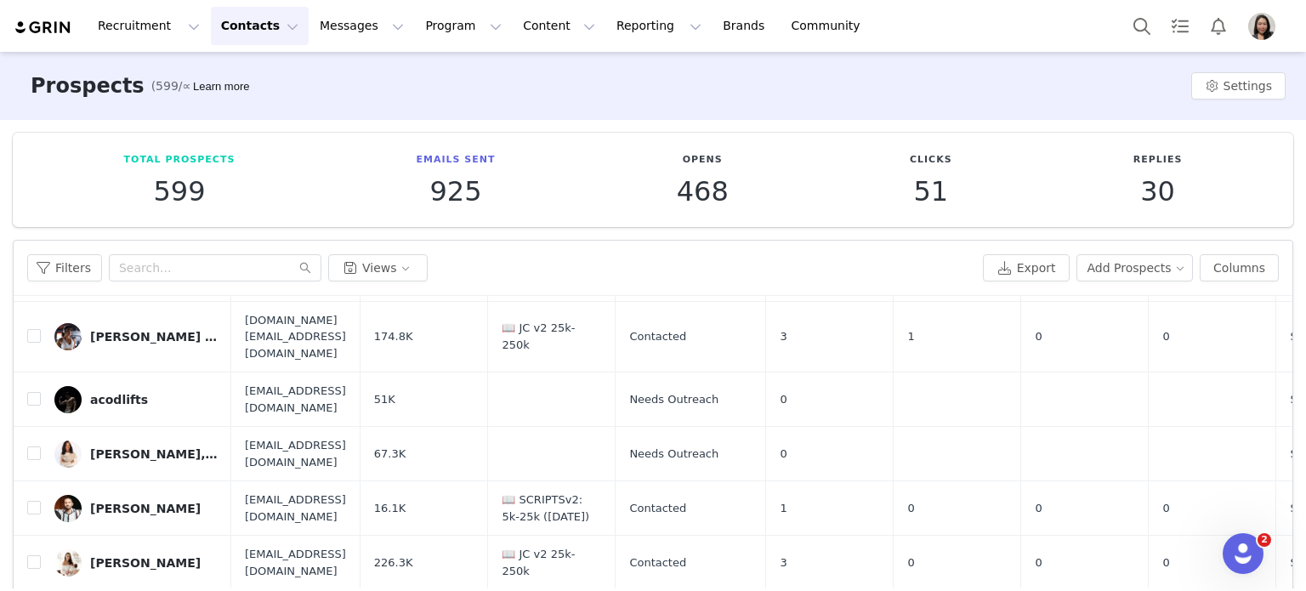
scroll to position [283, 0]
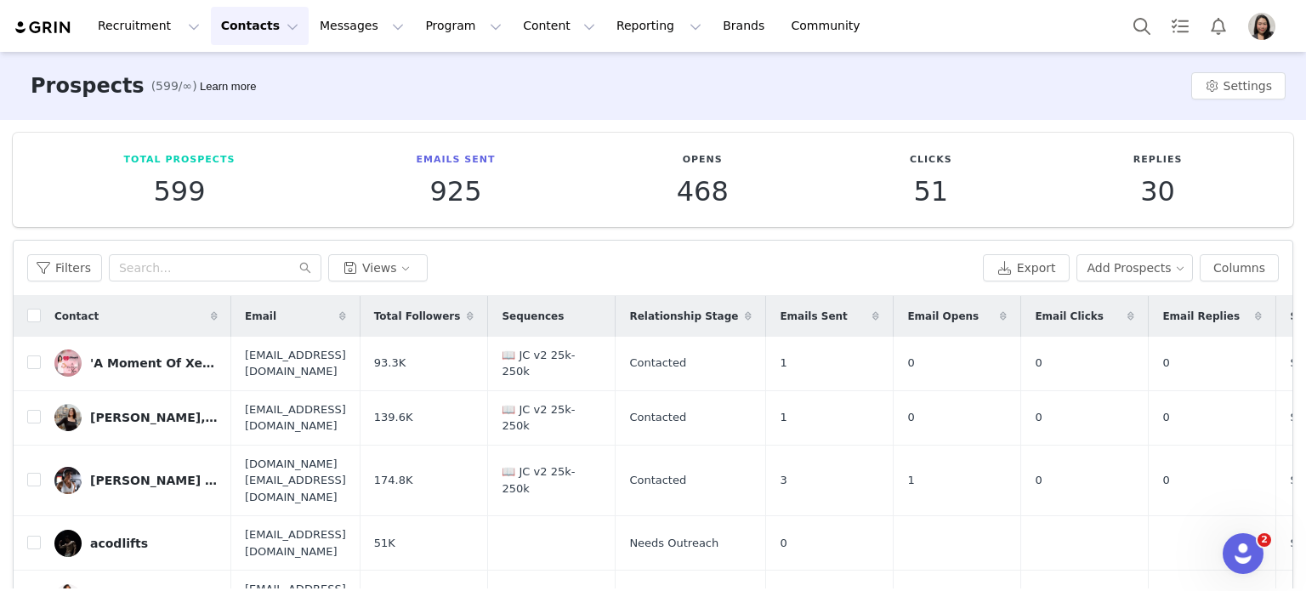
click at [905, 34] on div "Recruitment Recruitment Creator Search Curated Lists Landing Pages Web Extensio…" at bounding box center [653, 26] width 1306 height 52
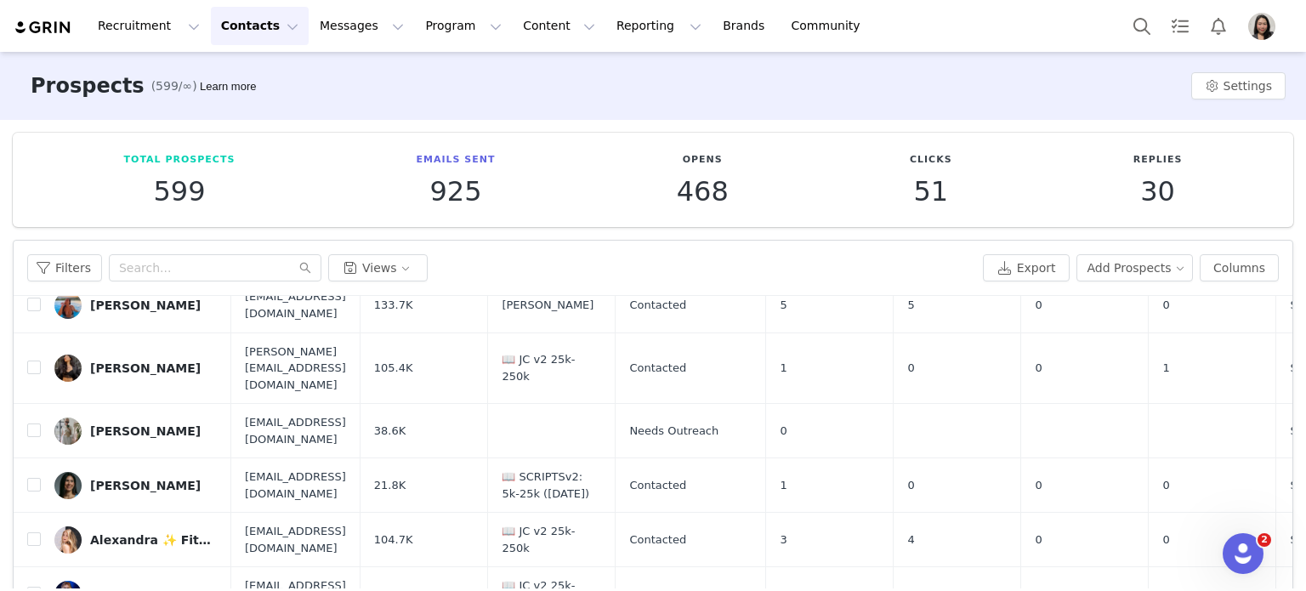
scroll to position [885, 0]
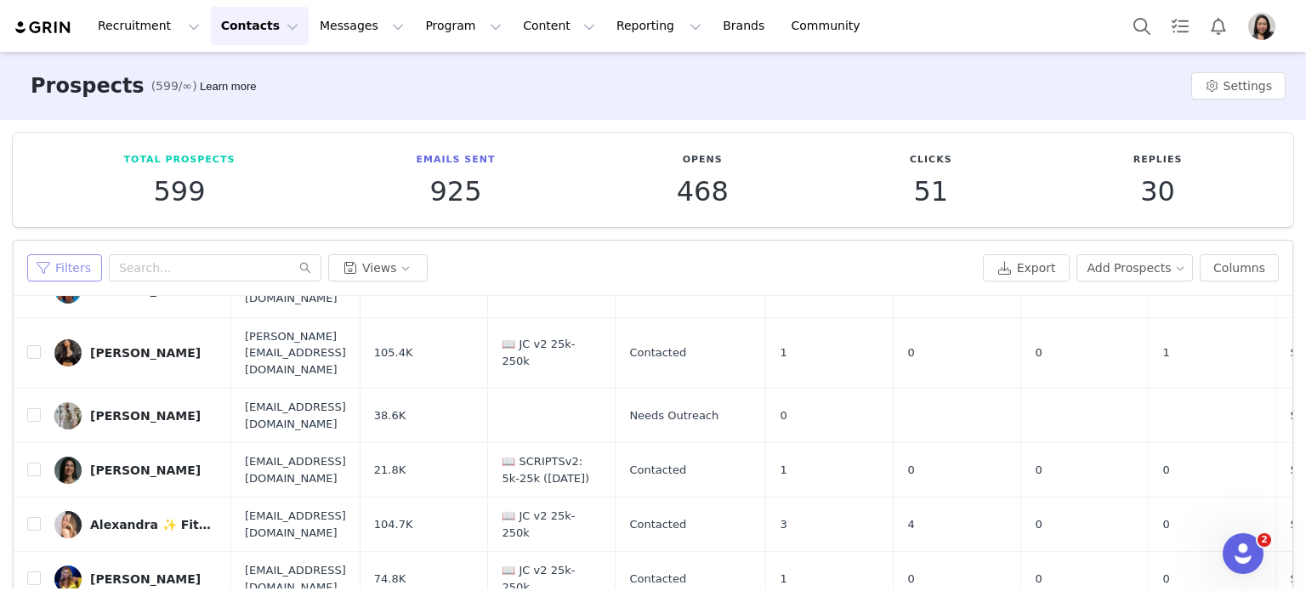
click at [77, 267] on button "Filters" at bounding box center [64, 267] width 75 height 27
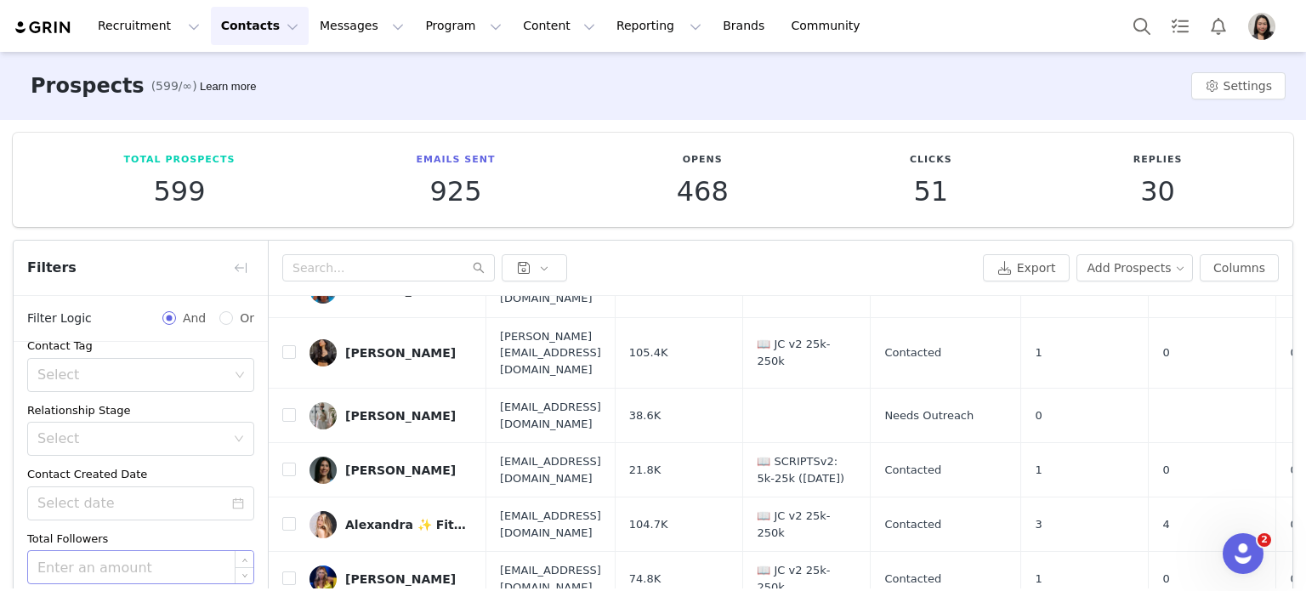
scroll to position [239, 0]
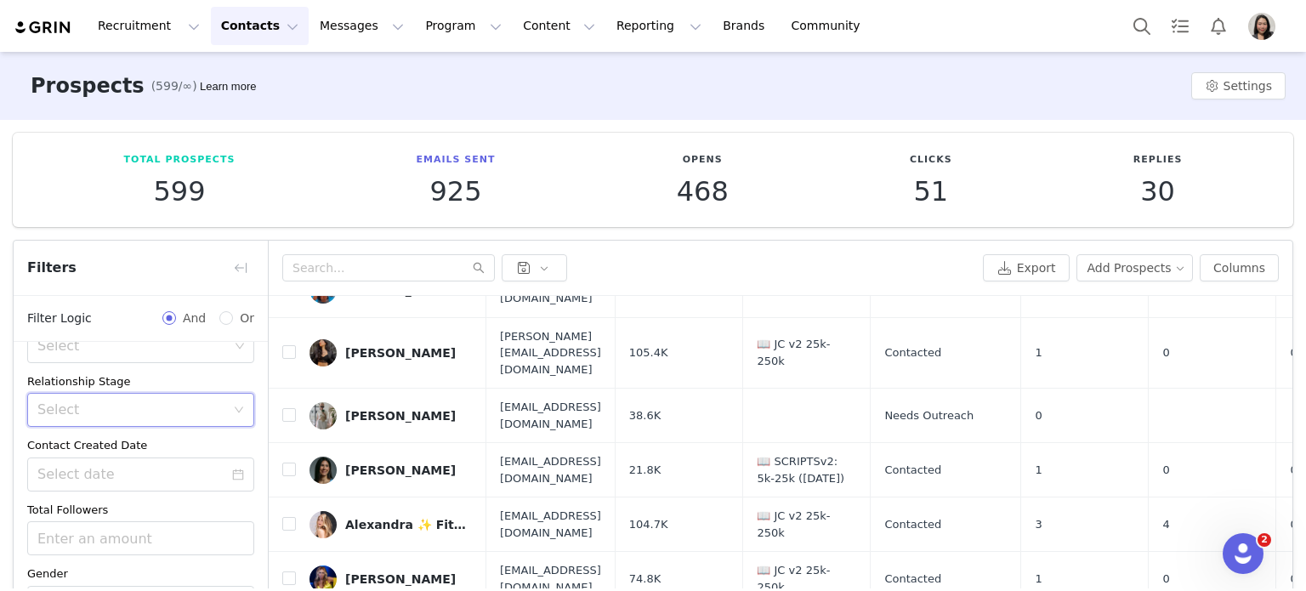
click at [179, 417] on div "Select" at bounding box center [135, 410] width 196 height 32
click at [139, 455] on li "Needs Outreach" at bounding box center [134, 446] width 214 height 27
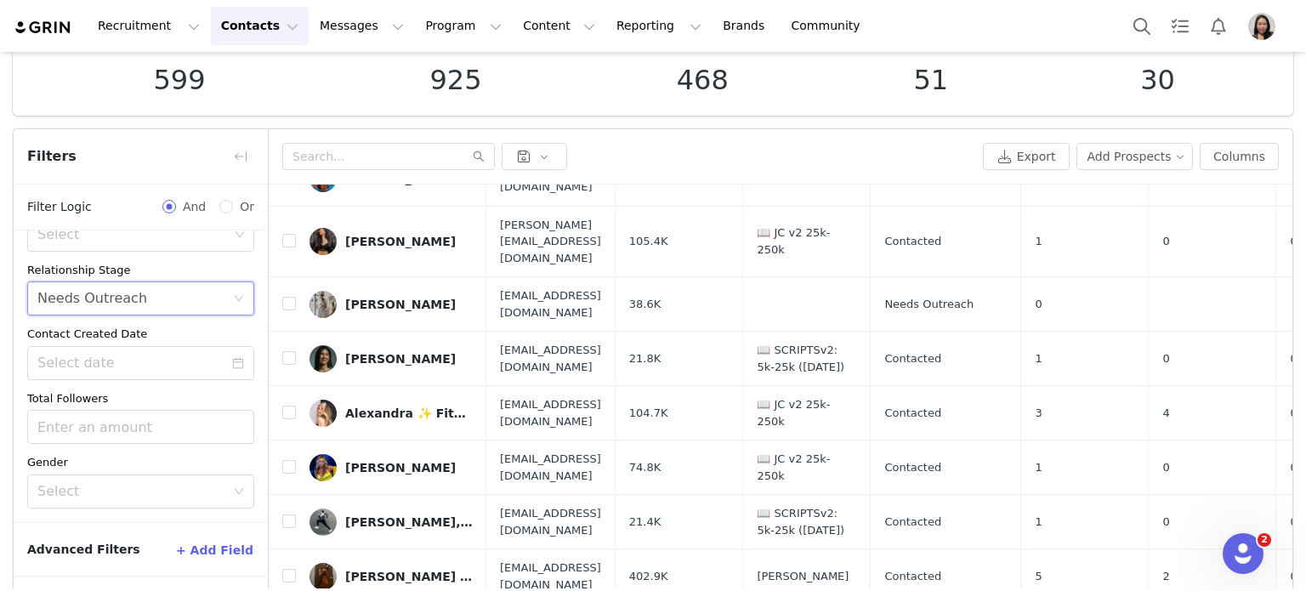
scroll to position [173, 0]
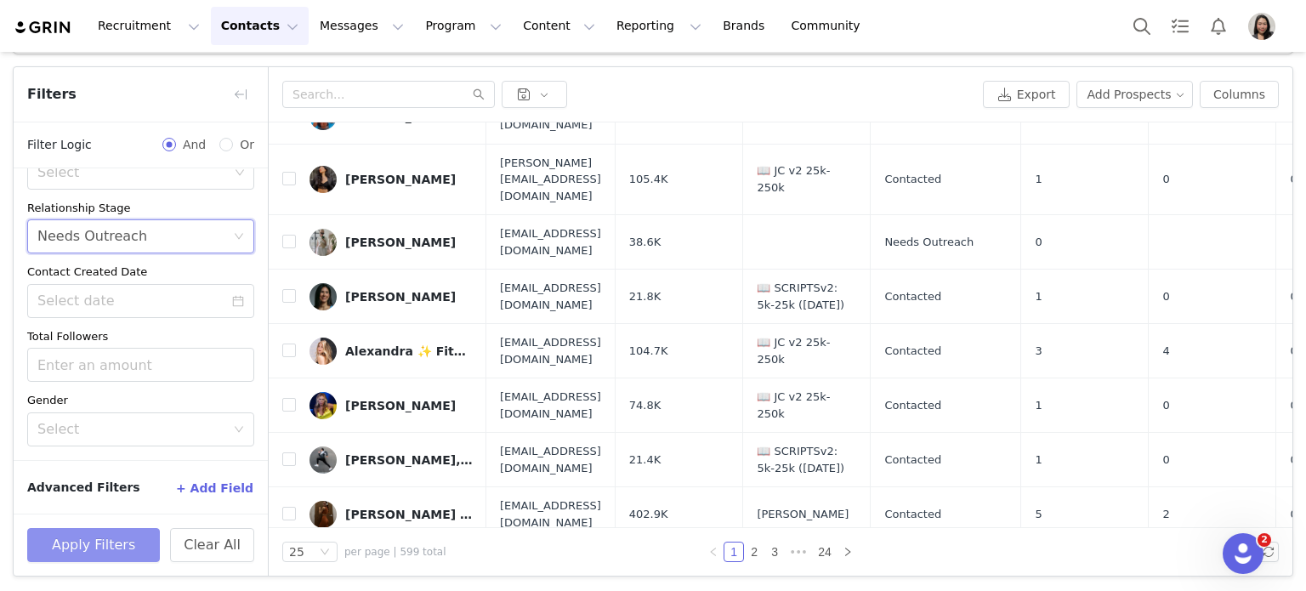
click at [67, 553] on button "Apply Filters" at bounding box center [93, 545] width 133 height 34
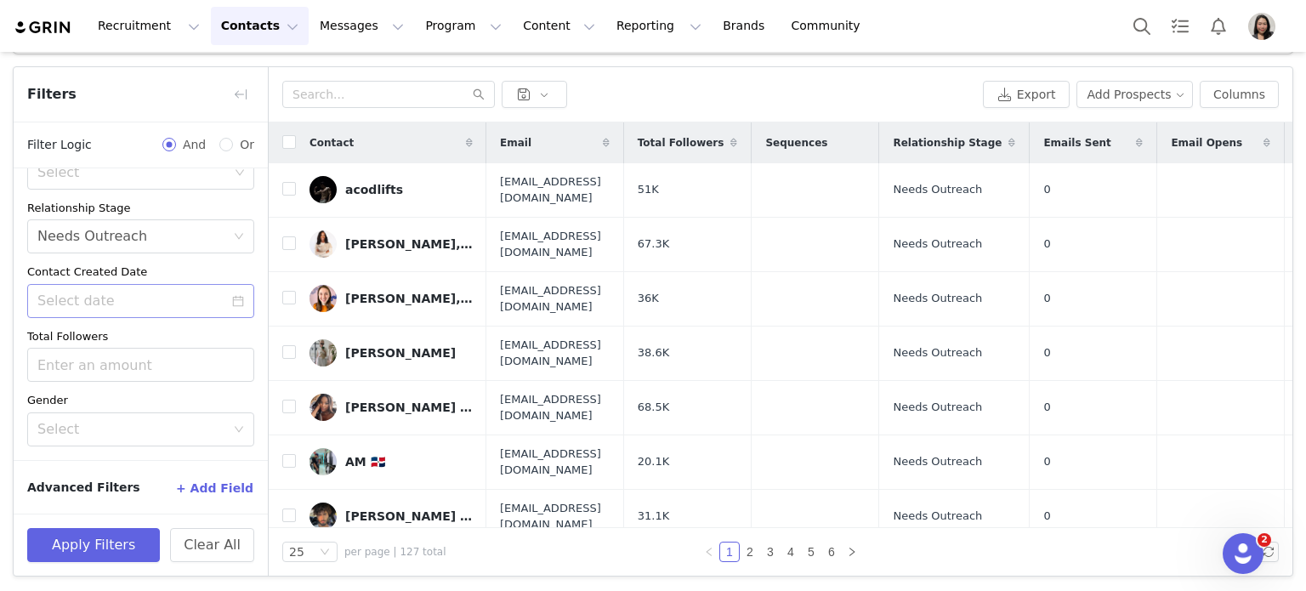
click at [232, 301] on icon "icon: calendar" at bounding box center [238, 301] width 12 height 12
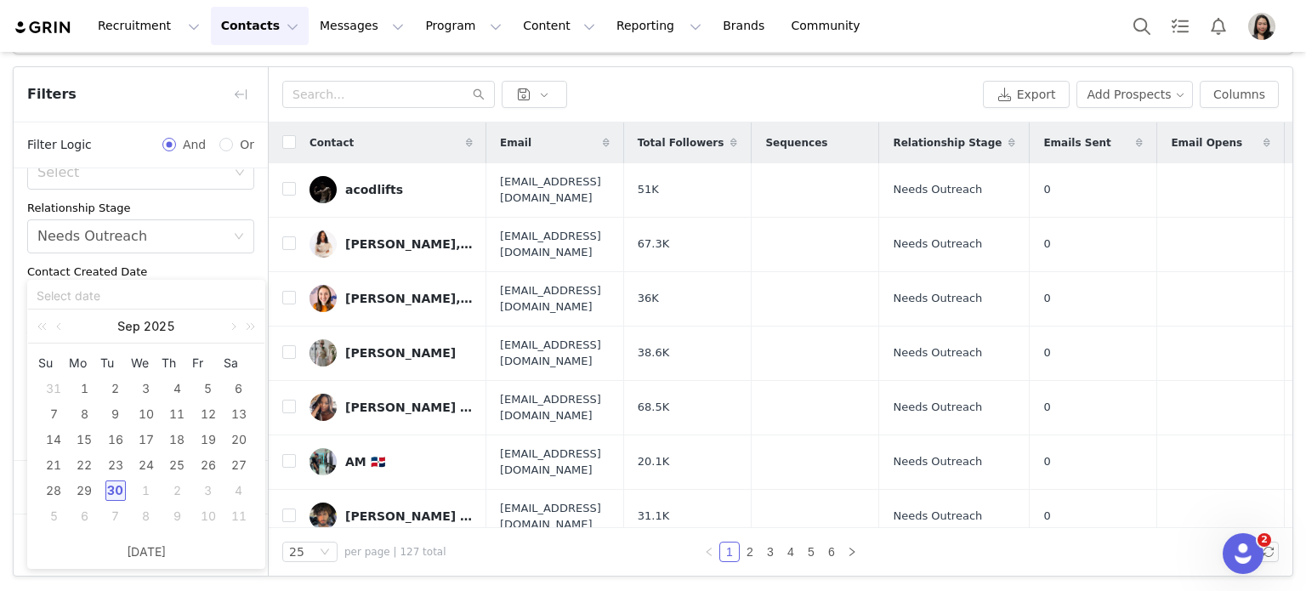
click at [111, 489] on div "30" at bounding box center [115, 490] width 20 height 20
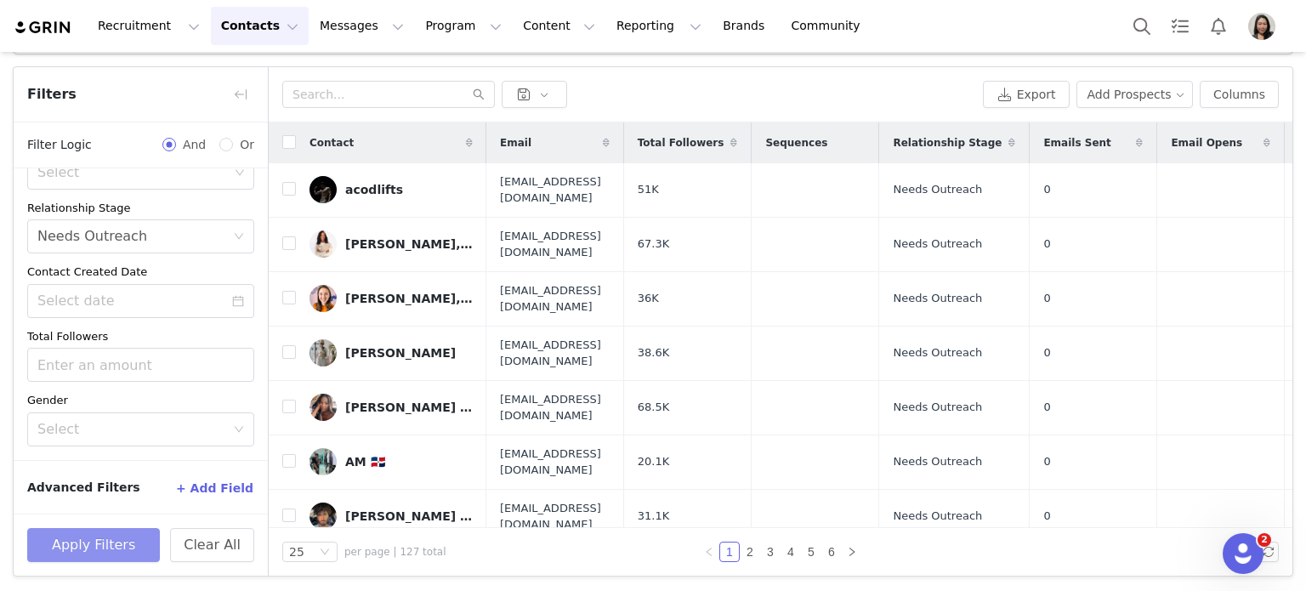
click at [100, 550] on button "Apply Filters" at bounding box center [93, 545] width 133 height 34
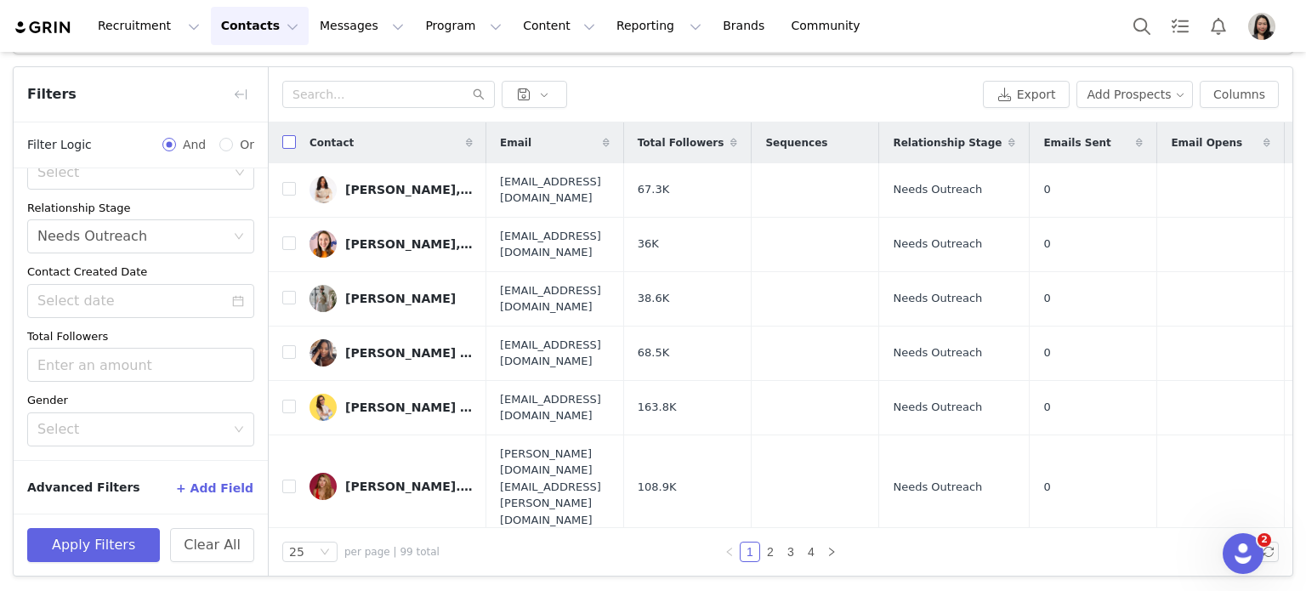
click at [282, 139] on input "checkbox" at bounding box center [289, 142] width 14 height 14
checkbox input "true"
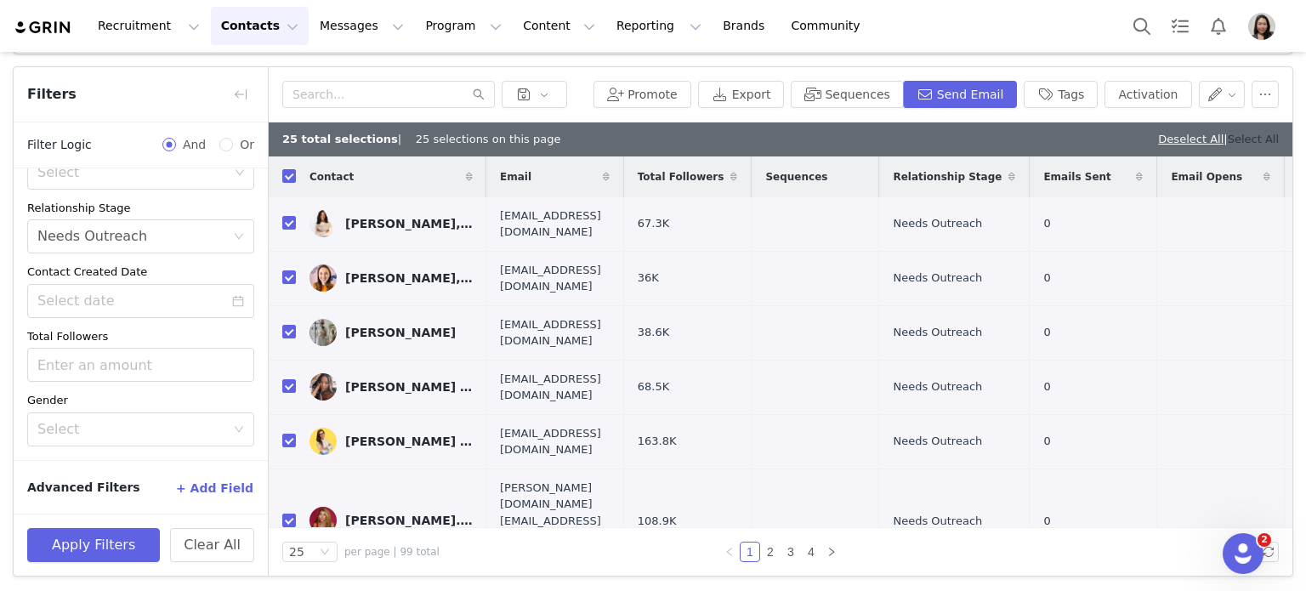
click at [1228, 142] on link "Select All" at bounding box center [1253, 139] width 51 height 13
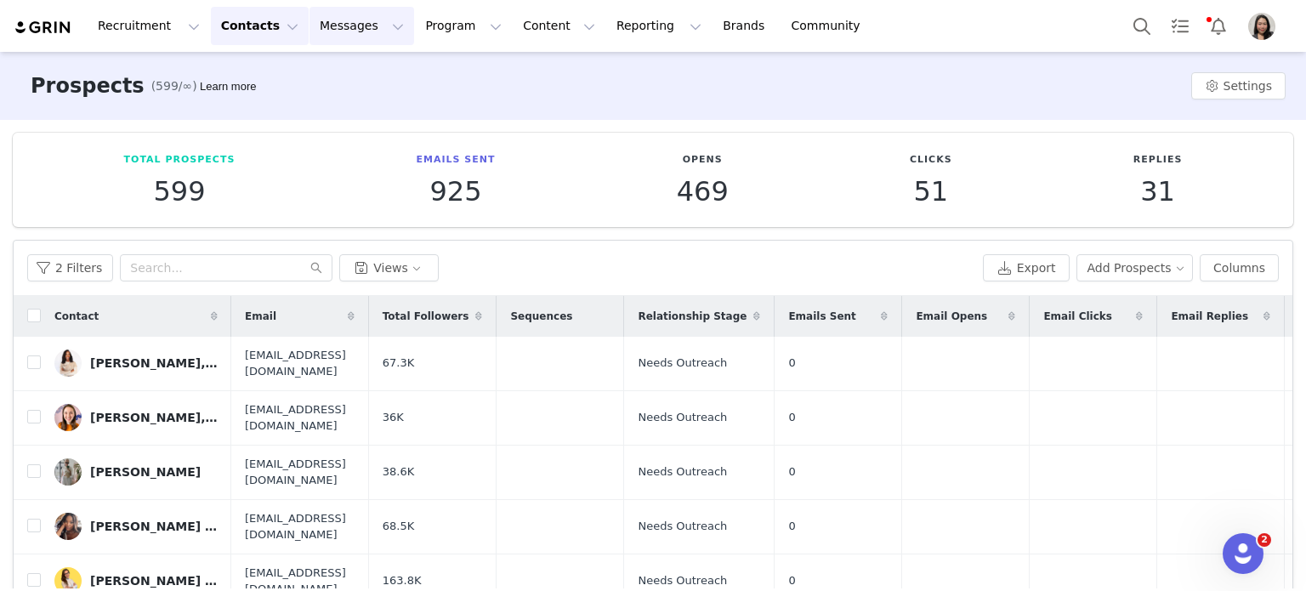
click at [350, 40] on button "Messages Messages" at bounding box center [361, 26] width 105 height 38
click at [332, 113] on div "Inbox" at bounding box center [349, 107] width 114 height 18
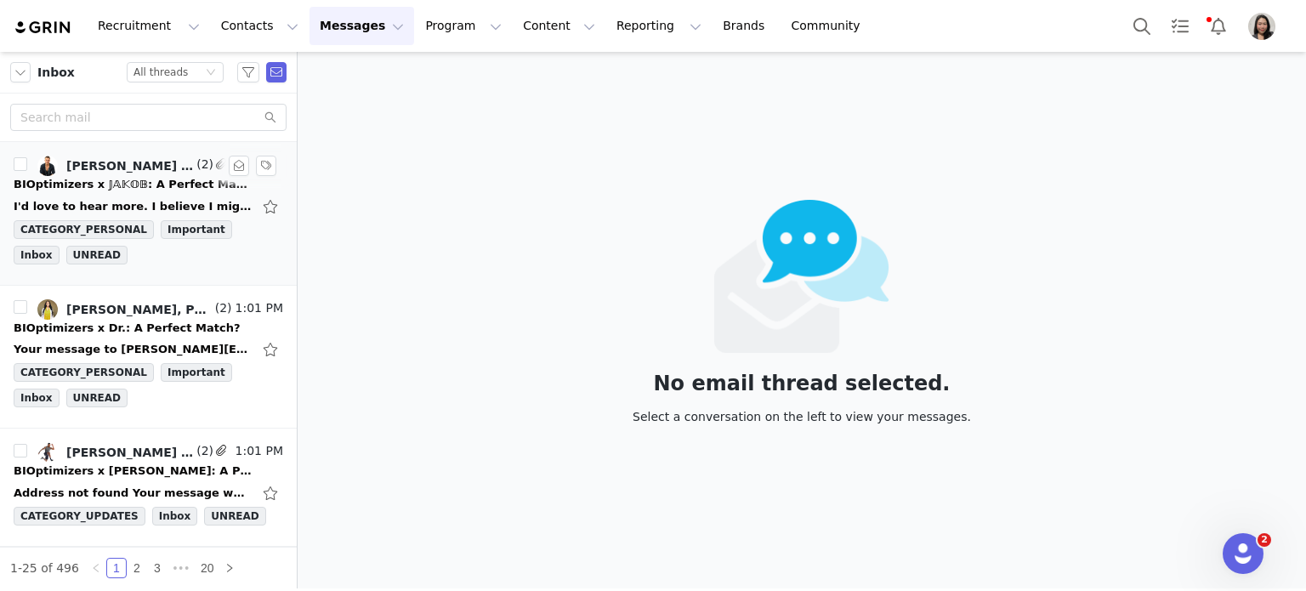
click at [180, 193] on div "I'd love to hear more. I believe I might have met someone one the founding team…" at bounding box center [149, 206] width 270 height 27
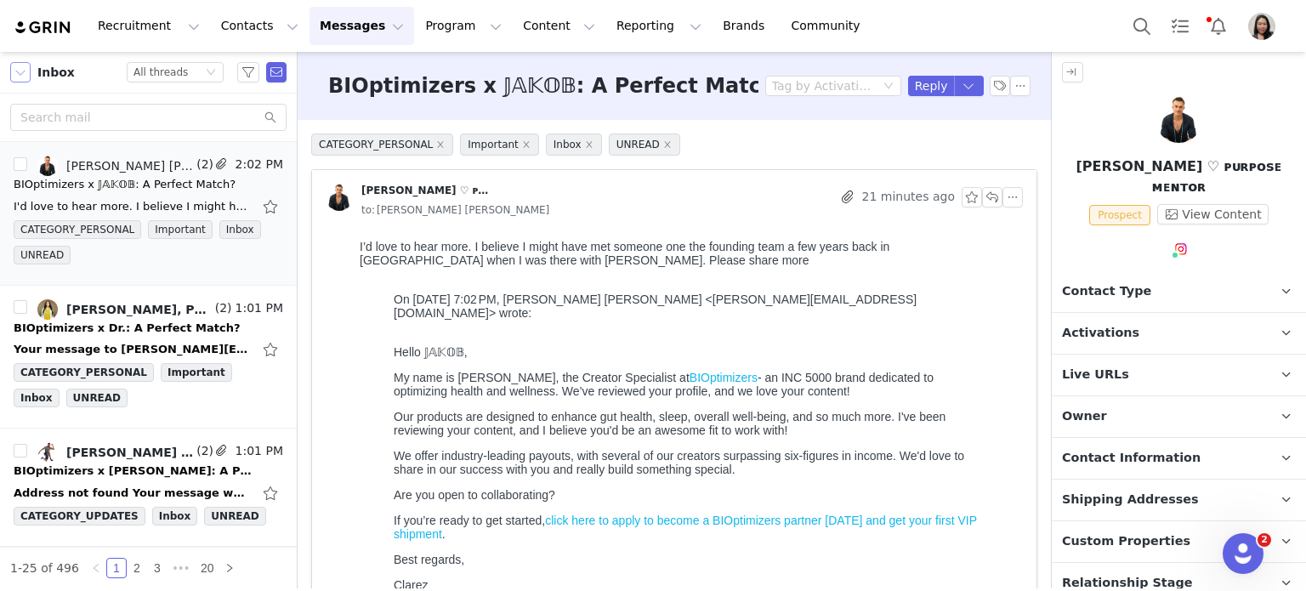
click at [19, 68] on button "button" at bounding box center [20, 72] width 20 height 20
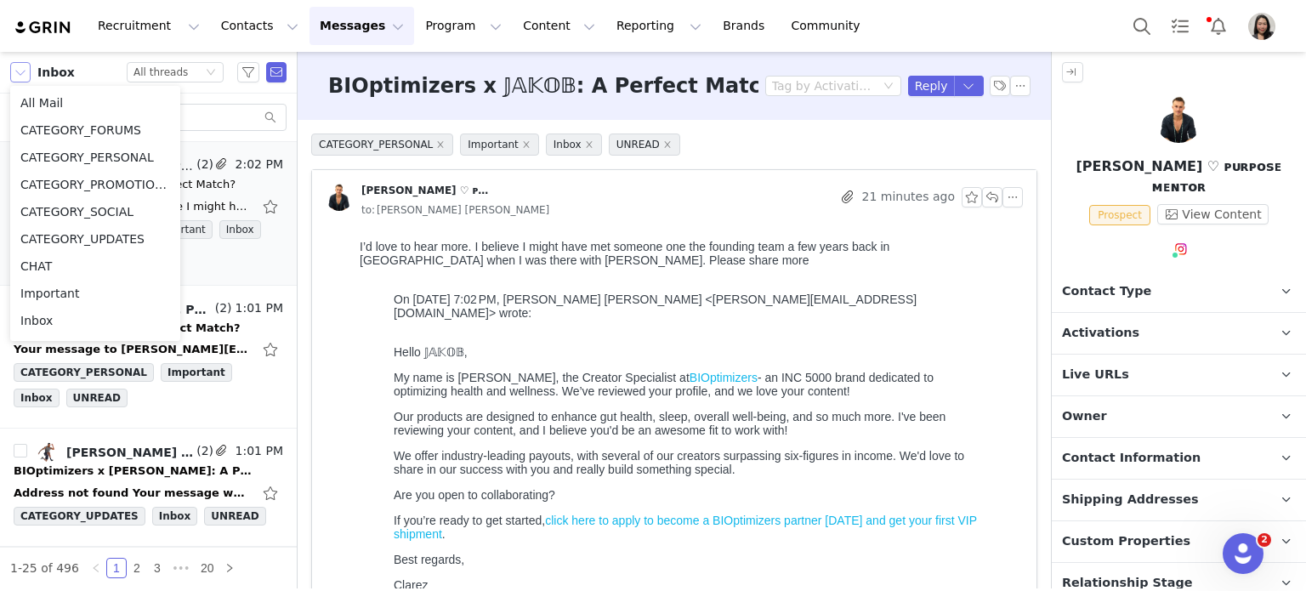
click at [19, 68] on button "button" at bounding box center [20, 72] width 20 height 20
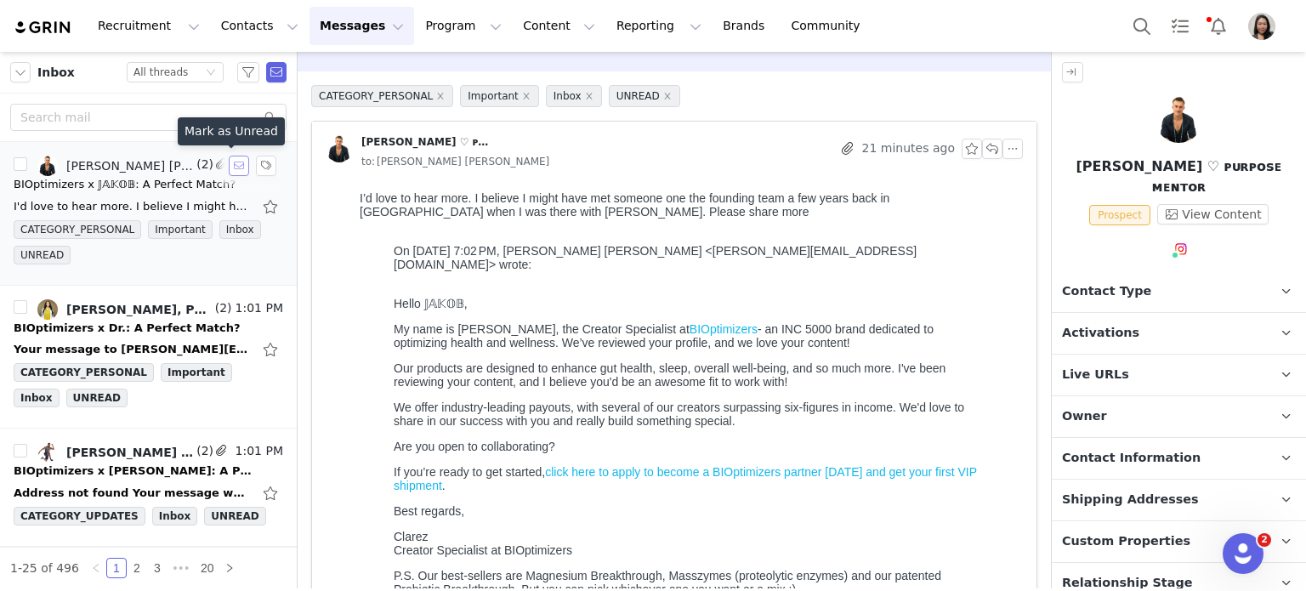
click at [229, 162] on button "button" at bounding box center [239, 166] width 20 height 20
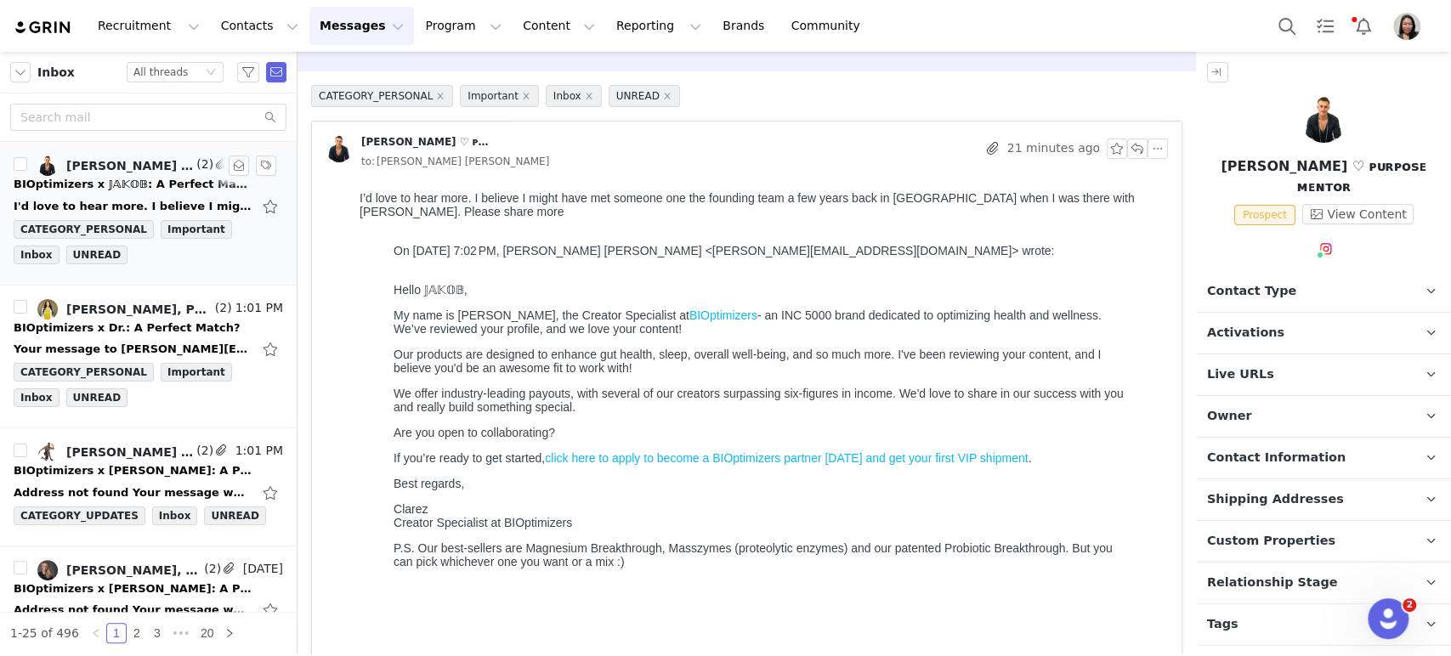
scroll to position [48, 0]
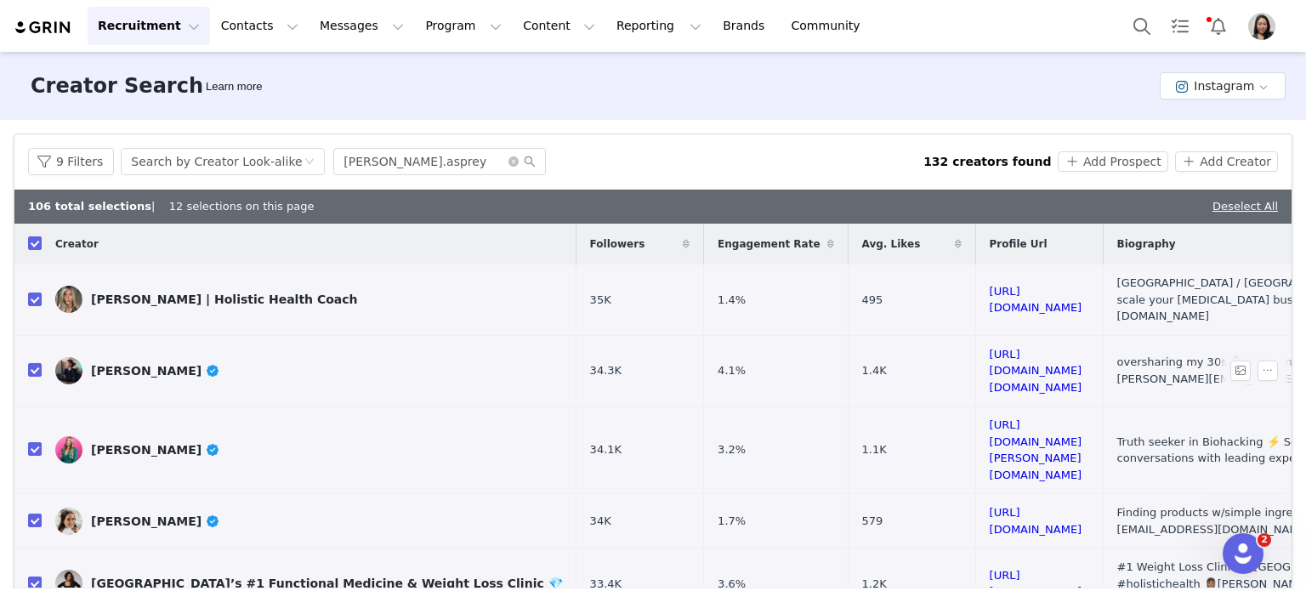
scroll to position [895, 0]
click at [116, 33] on button "Recruitment Recruitment" at bounding box center [149, 26] width 122 height 38
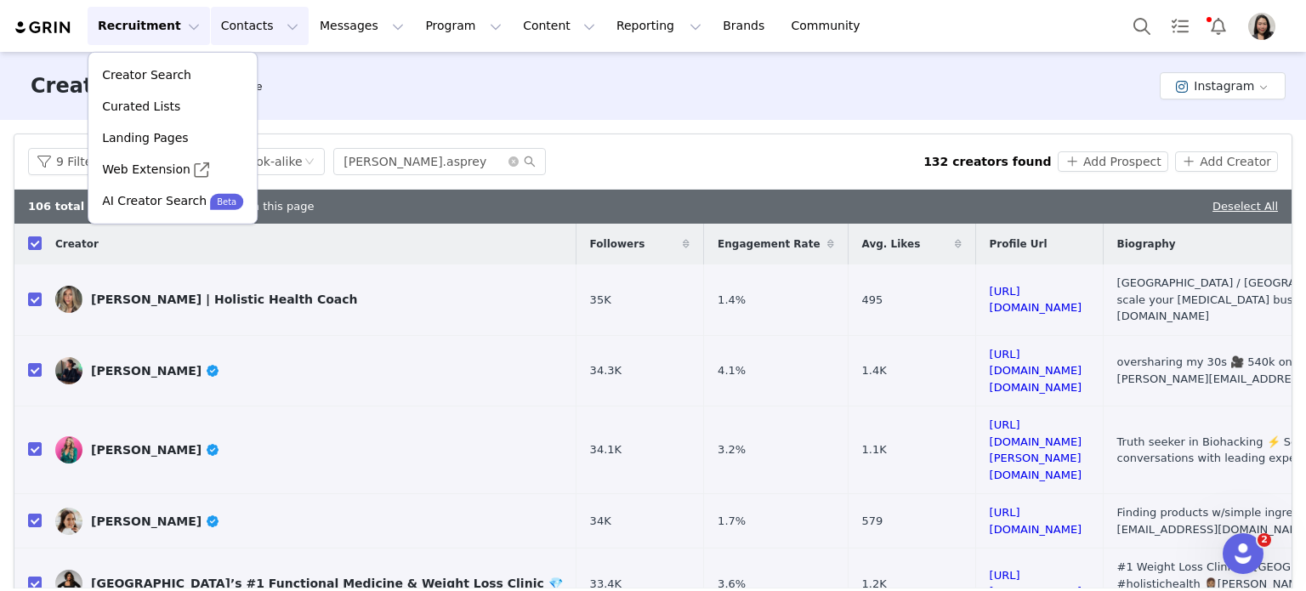
click at [225, 30] on button "Contacts Contacts" at bounding box center [260, 26] width 98 height 38
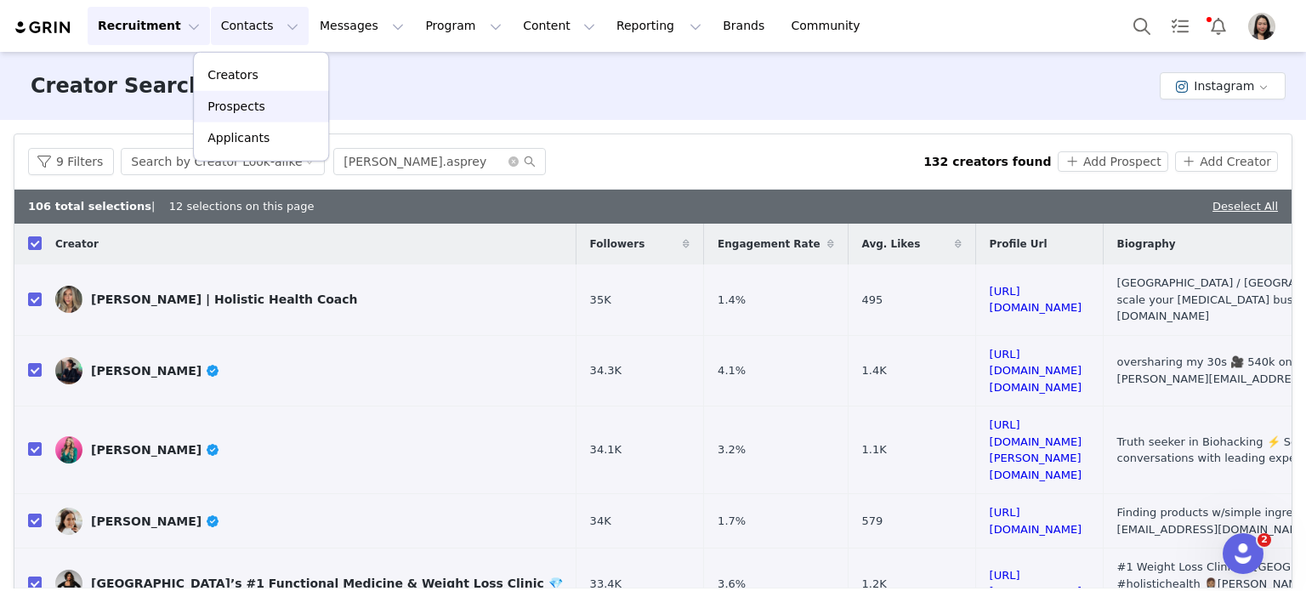
click at [238, 116] on link "Prospects" at bounding box center [261, 106] width 134 height 31
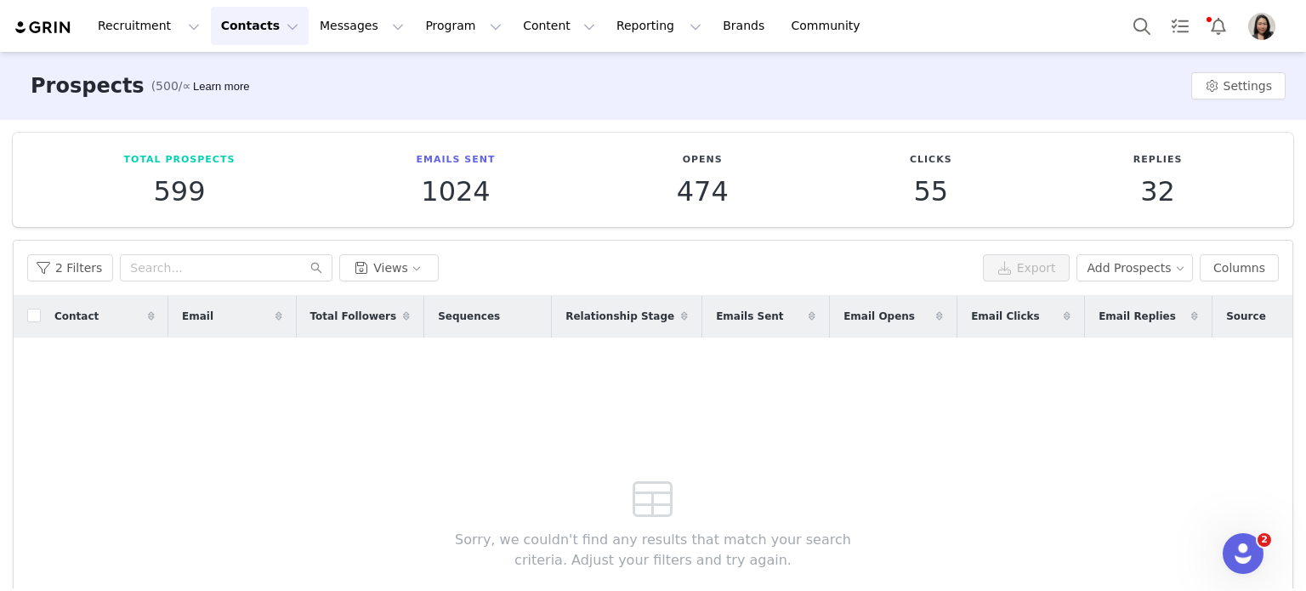
click at [52, 253] on div "2 Filters Views Export Add Prospects Columns" at bounding box center [653, 268] width 1279 height 55
click at [60, 264] on button "2 Filters" at bounding box center [70, 267] width 86 height 27
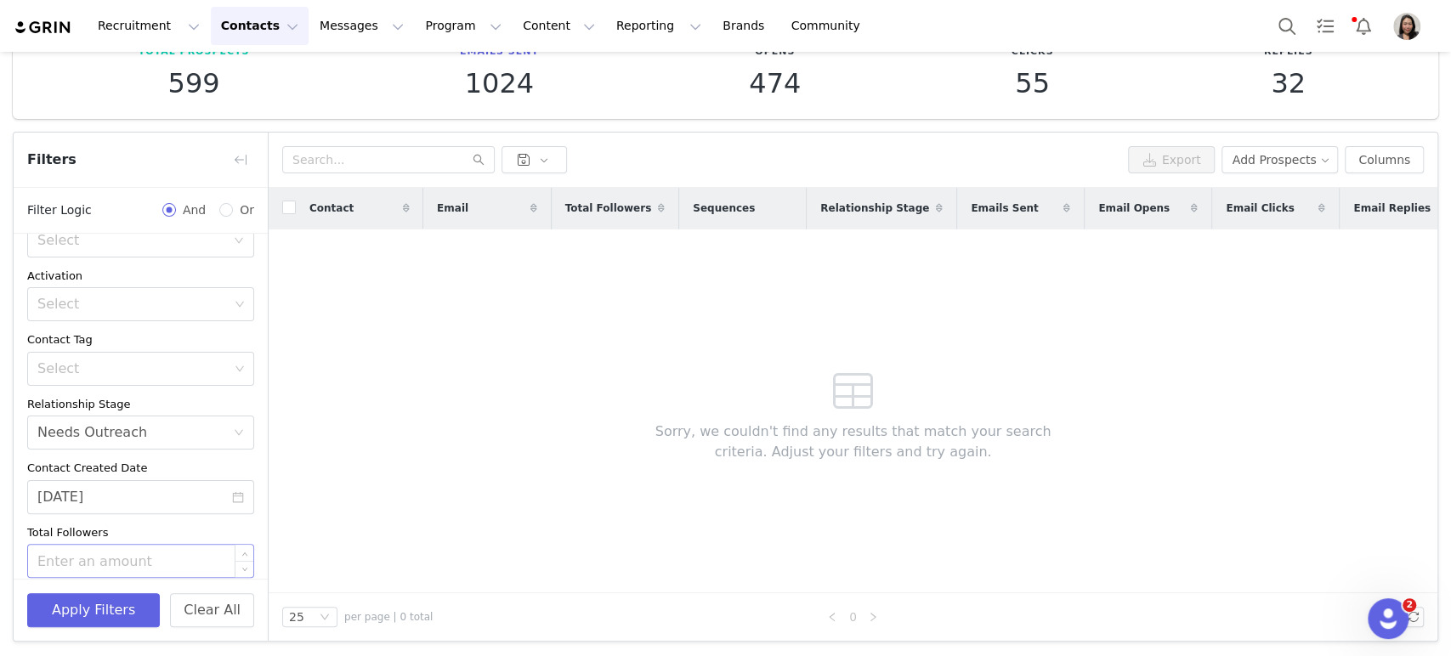
scroll to position [156, 0]
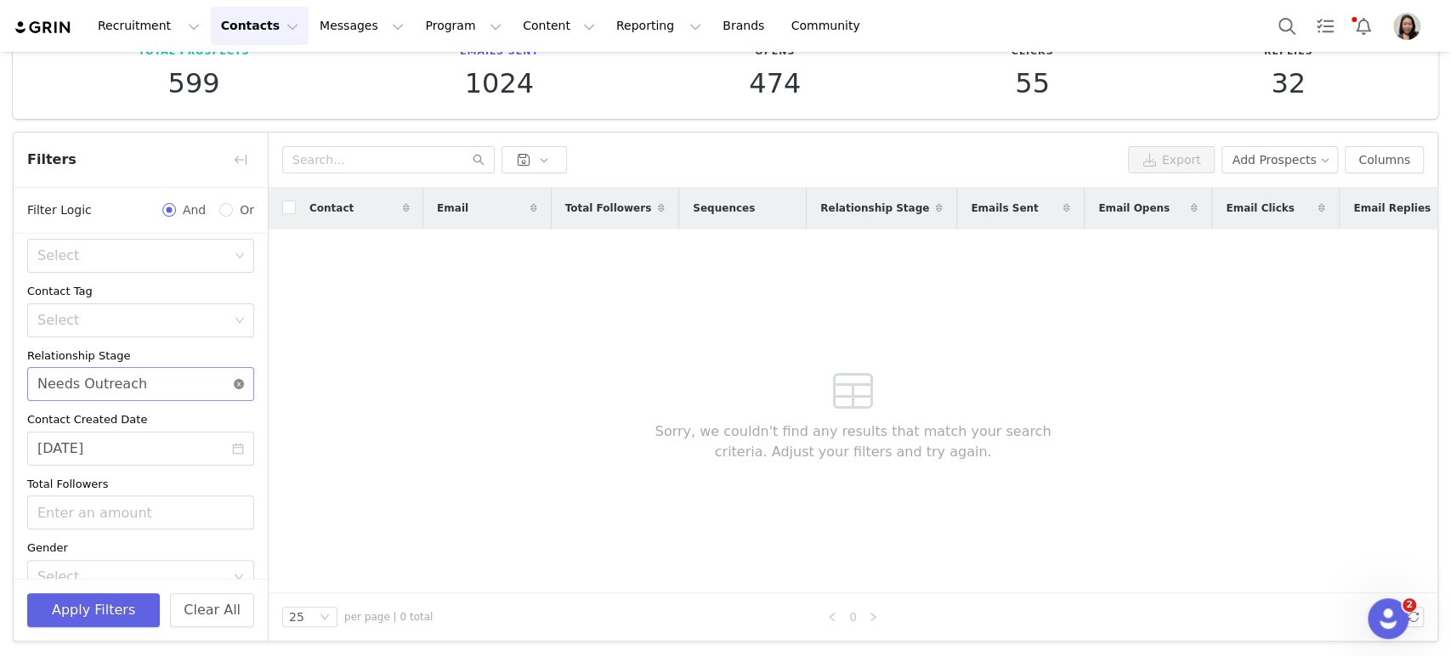
click at [234, 386] on icon "icon: close-circle" at bounding box center [239, 384] width 10 height 10
click at [220, 368] on div "Select" at bounding box center [140, 384] width 227 height 34
click at [76, 499] on li "Contacted" at bounding box center [133, 502] width 213 height 27
click at [126, 590] on button "Apply Filters" at bounding box center [93, 610] width 133 height 34
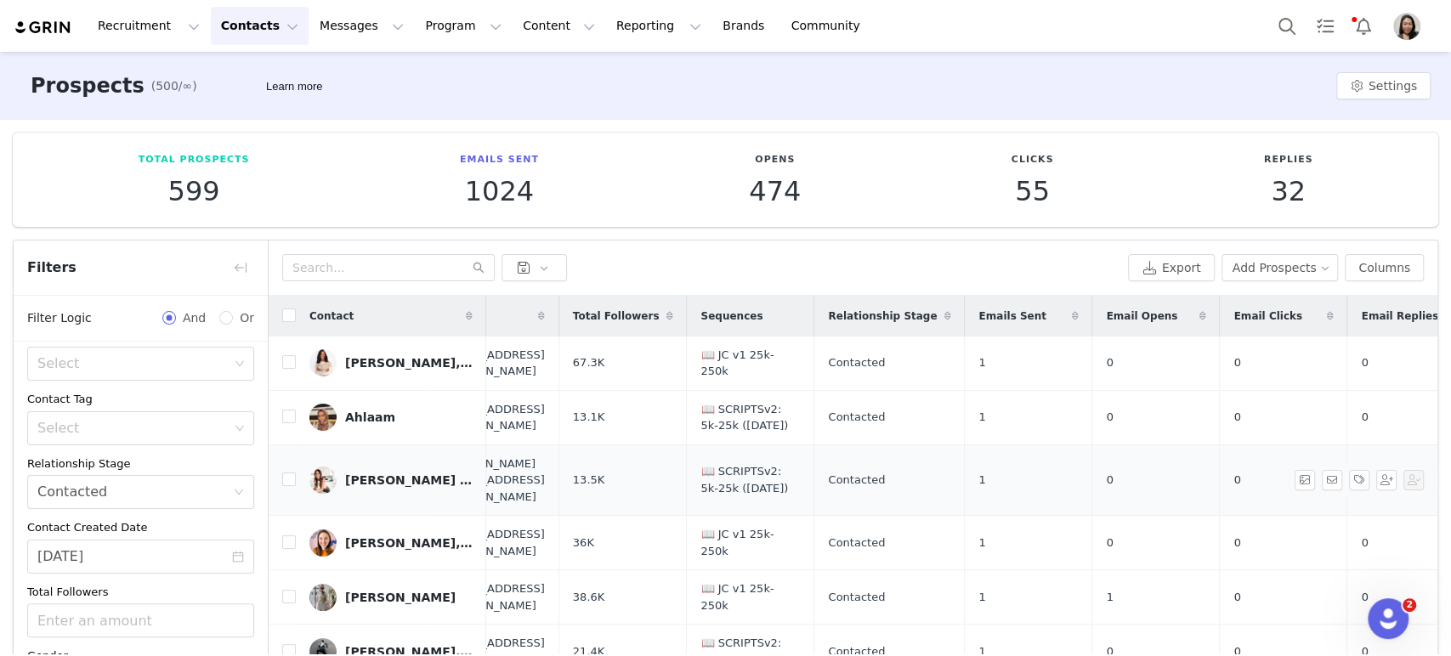
scroll to position [0, 0]
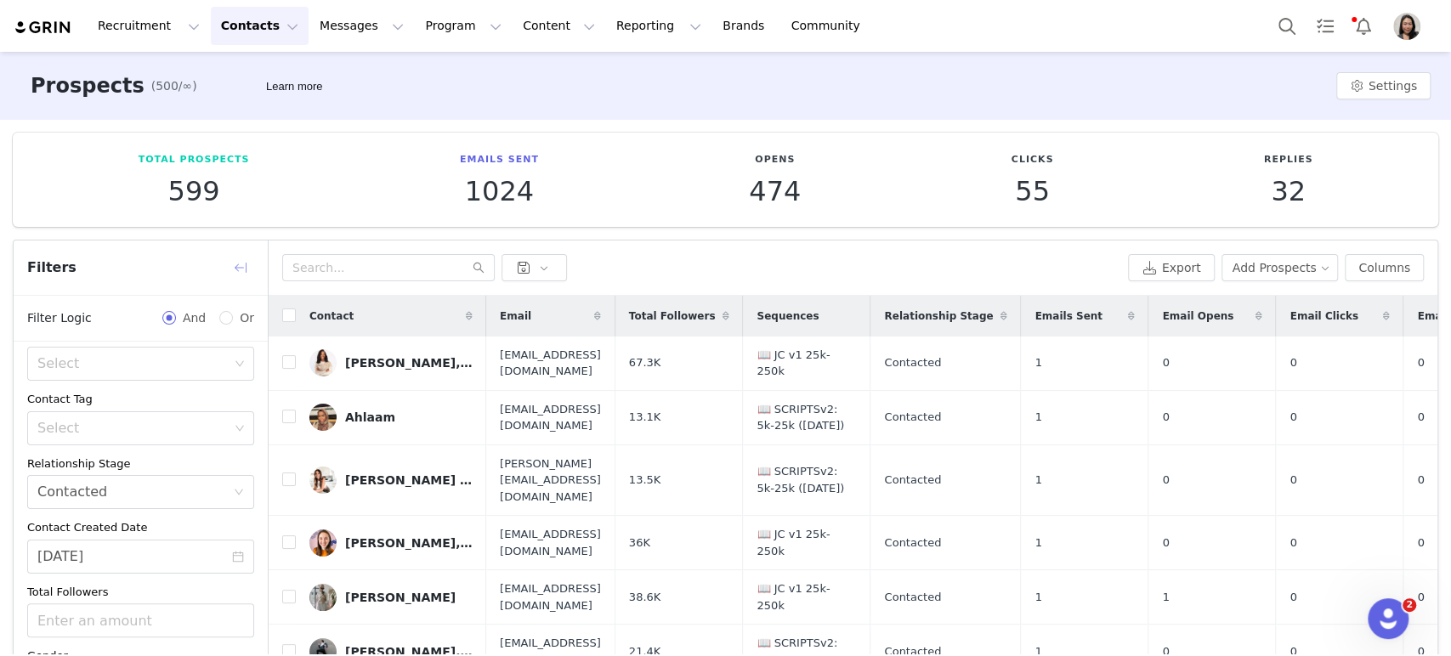
click at [244, 271] on button "button" at bounding box center [240, 267] width 27 height 27
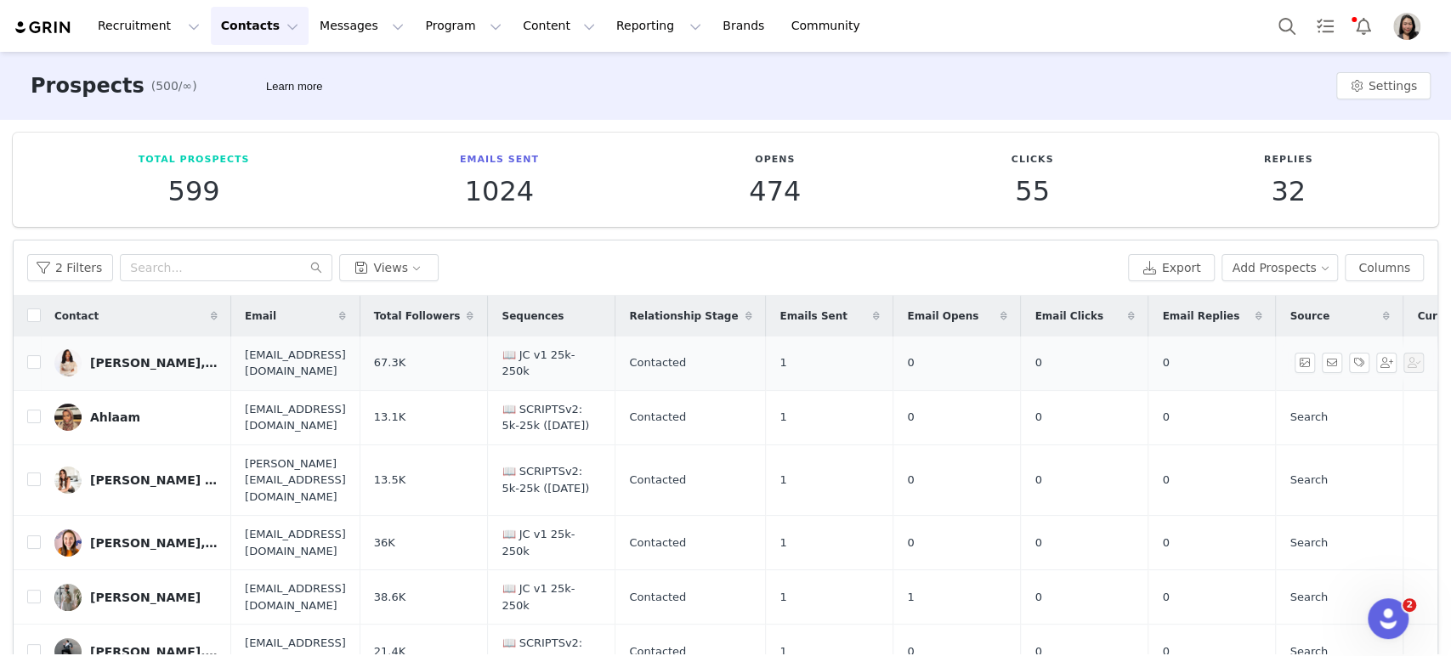
click at [162, 366] on div "Adaeze Nwoha, MD | ADA Well Med" at bounding box center [154, 363] width 128 height 14
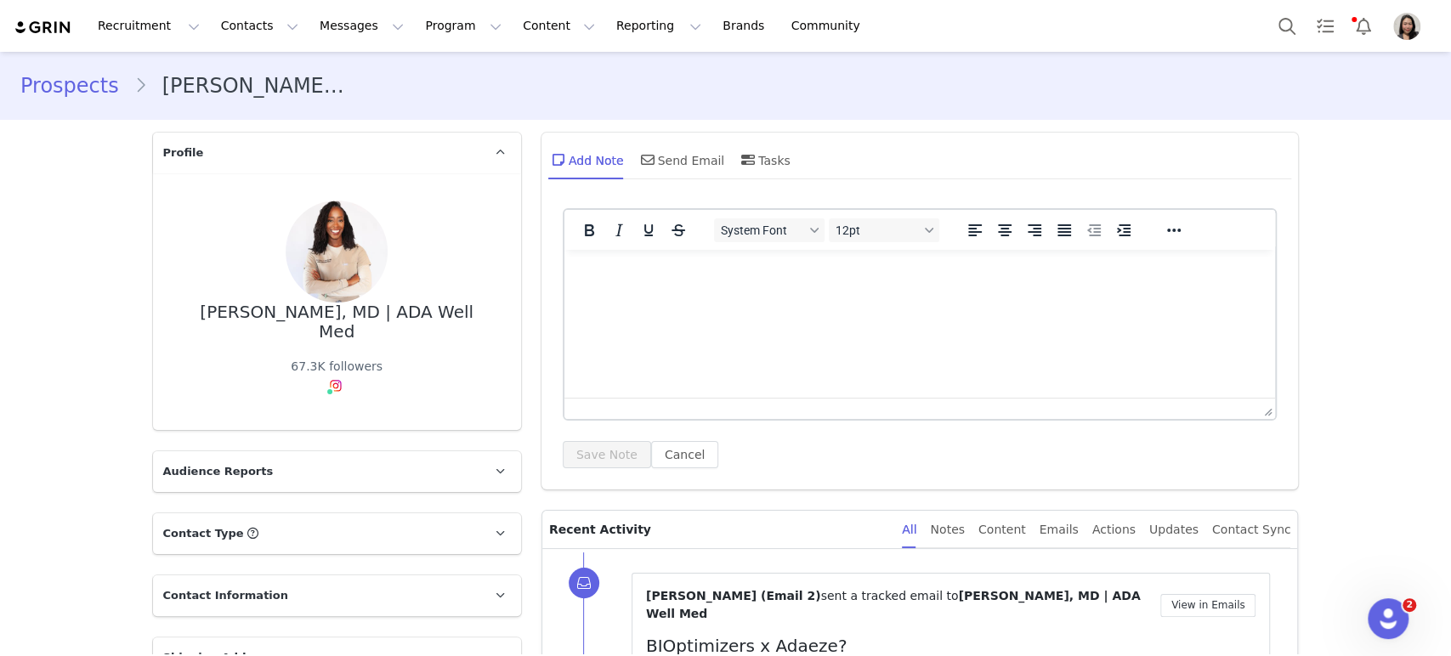
click at [71, 86] on link "Prospects" at bounding box center [77, 86] width 114 height 31
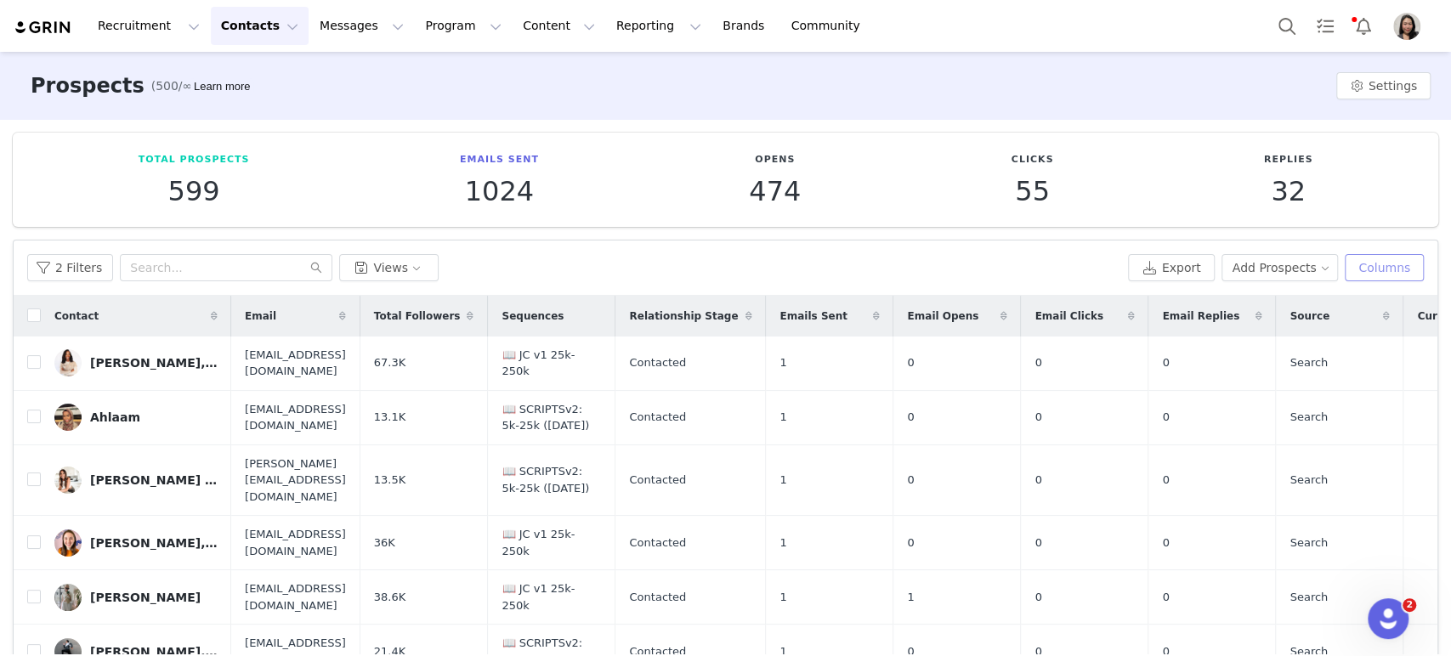
click at [1305, 270] on button "Columns" at bounding box center [1384, 267] width 79 height 27
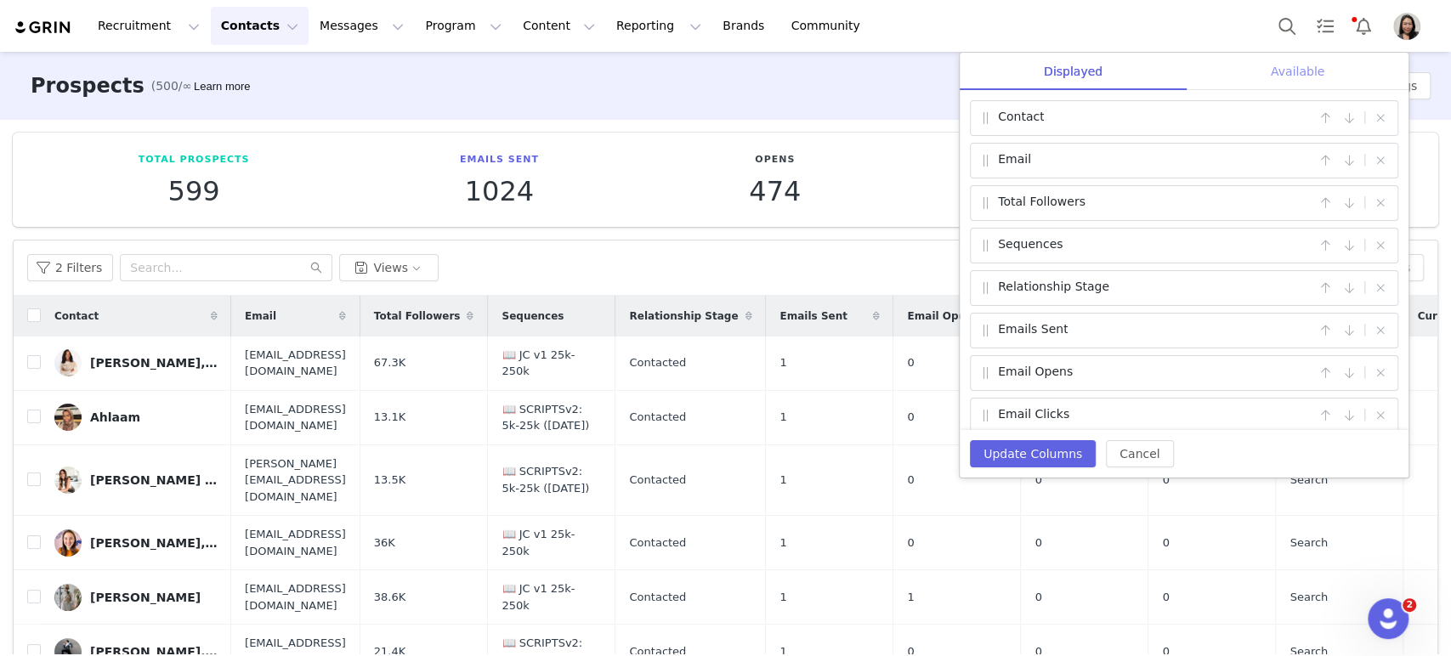
click at [1305, 73] on div "Available" at bounding box center [1298, 72] width 222 height 38
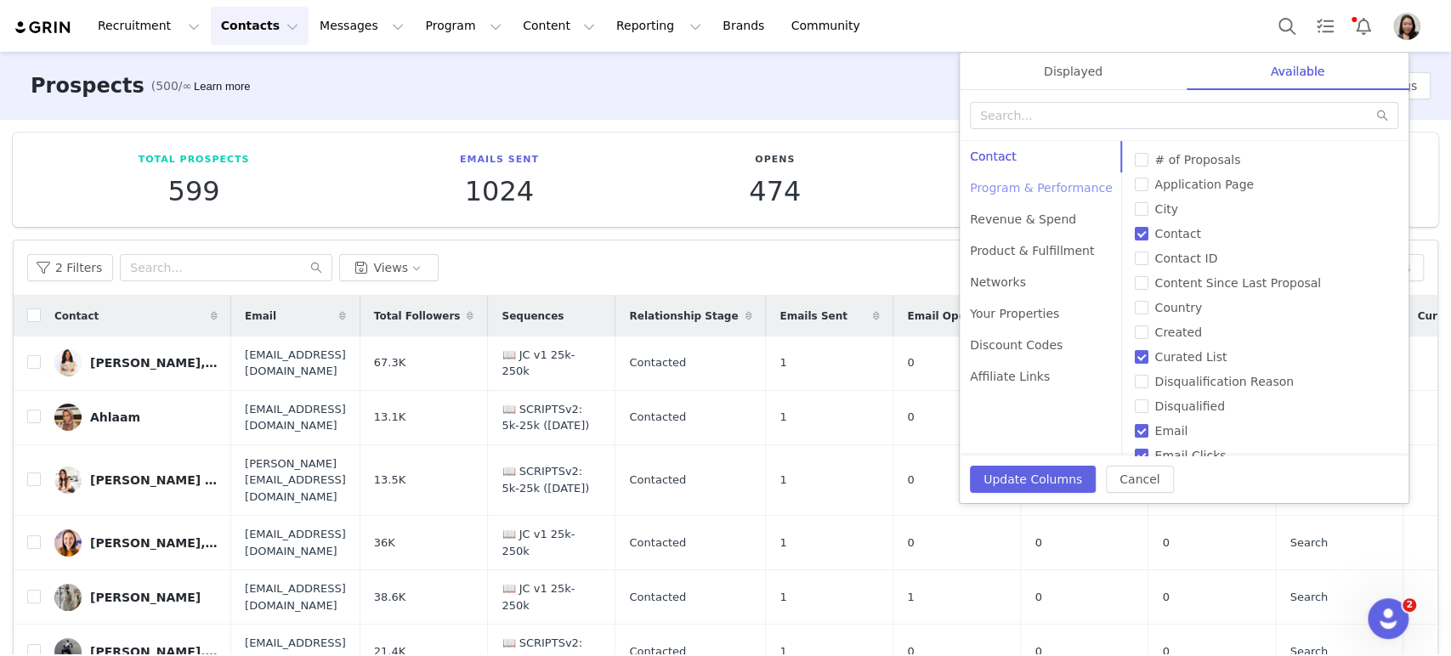
click at [1064, 189] on div "Program & Performance" at bounding box center [1041, 188] width 163 height 31
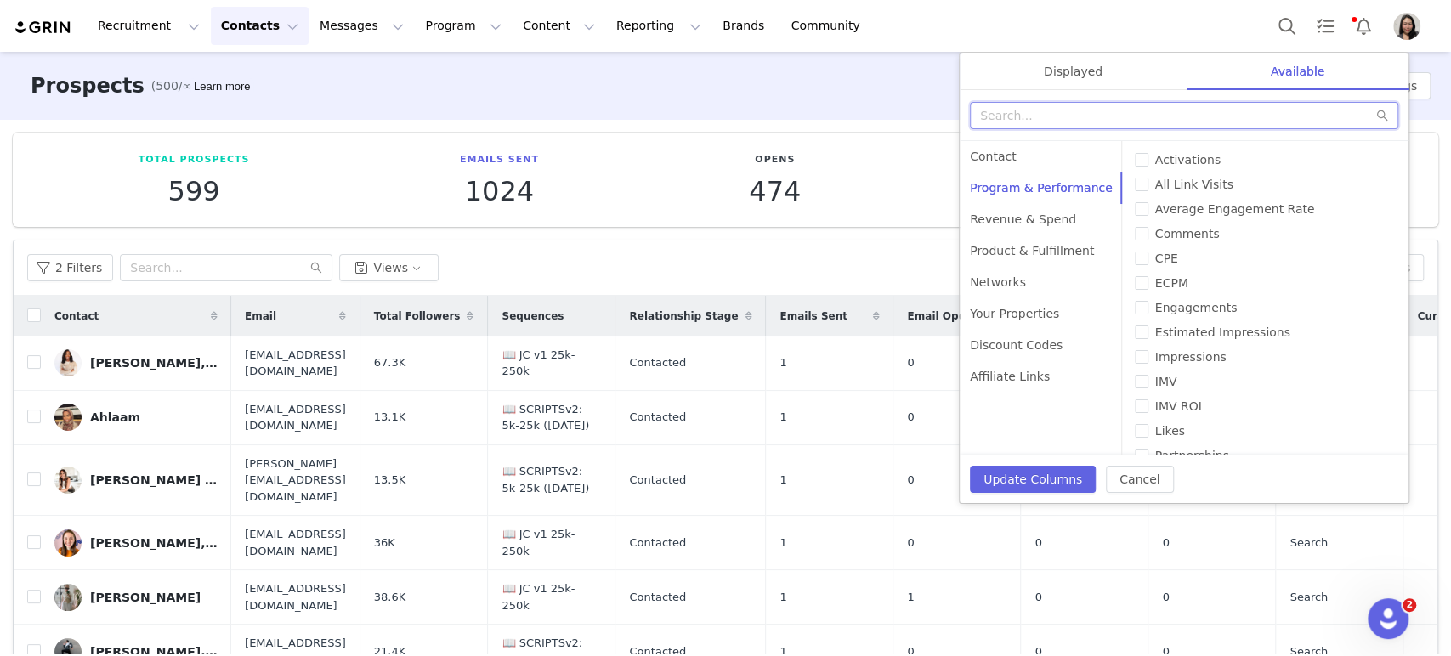
click at [1017, 115] on input "text" at bounding box center [1184, 115] width 428 height 27
type input "f"
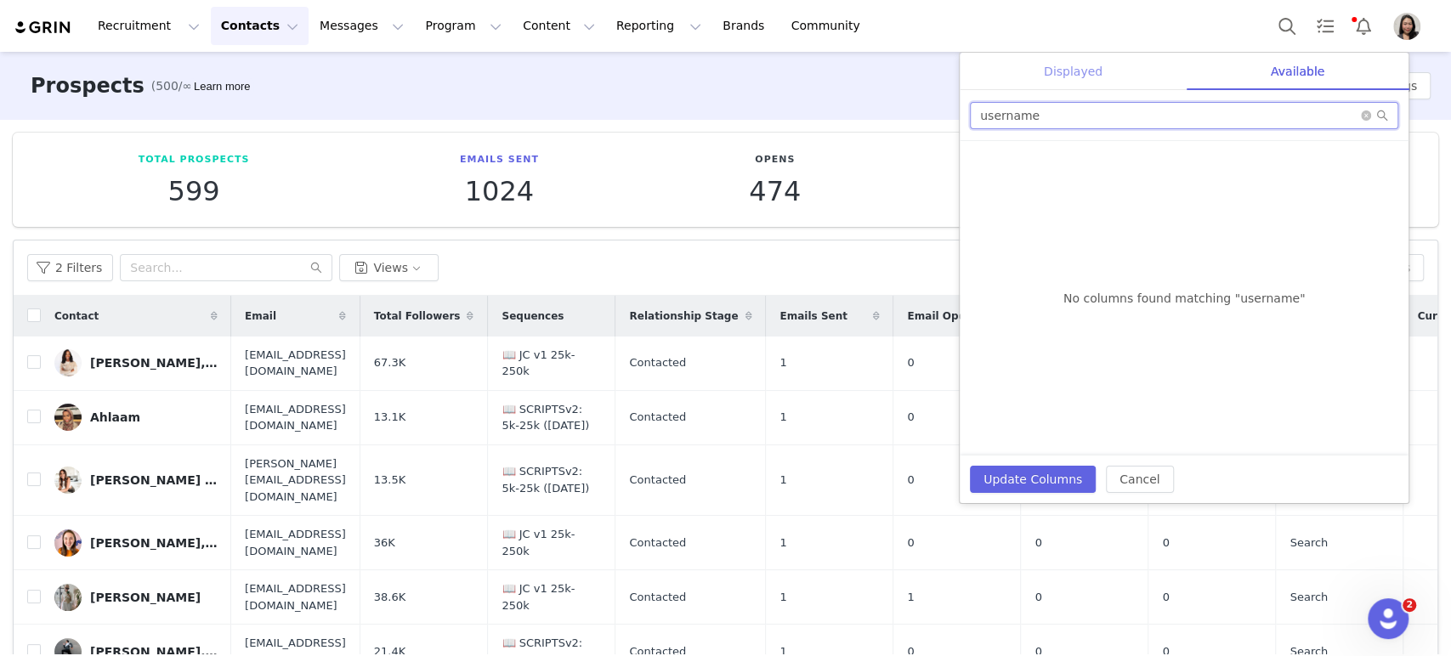
type input "username"
click at [1092, 67] on div "Displayed" at bounding box center [1073, 72] width 227 height 38
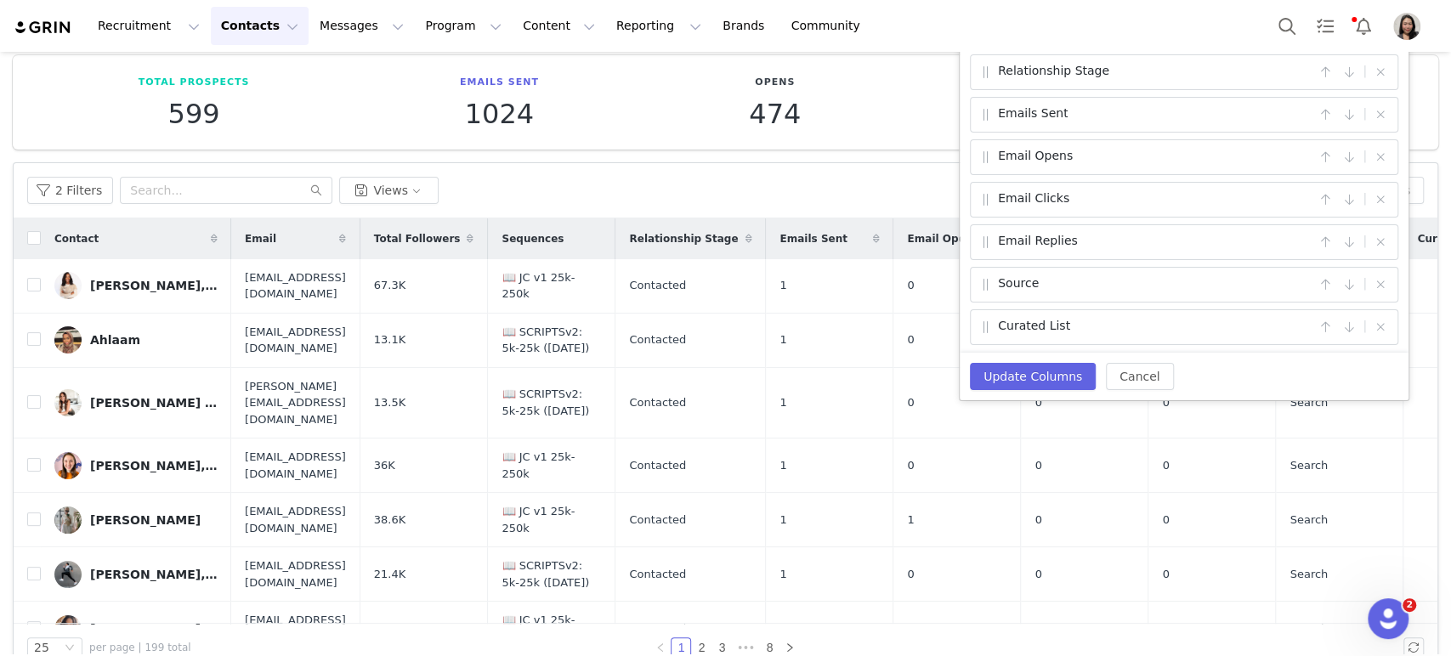
scroll to position [108, 0]
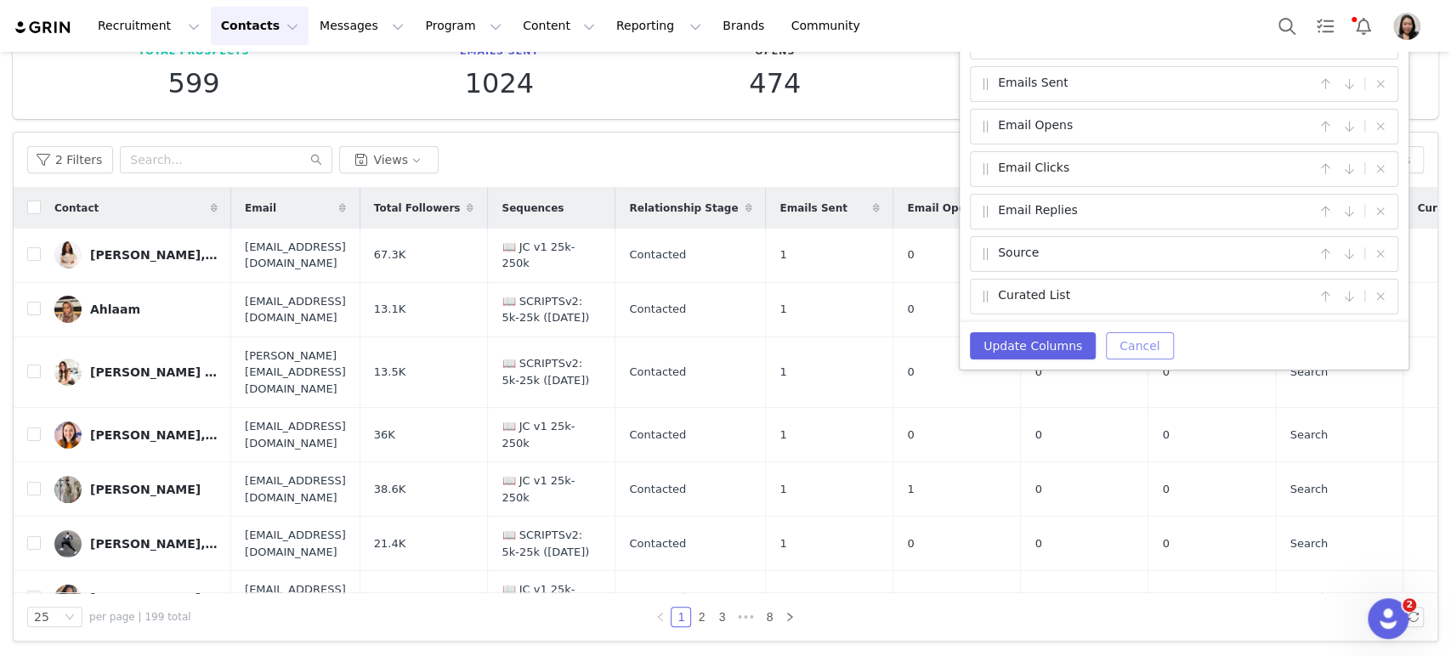
click at [1132, 343] on button "Cancel" at bounding box center [1139, 345] width 67 height 27
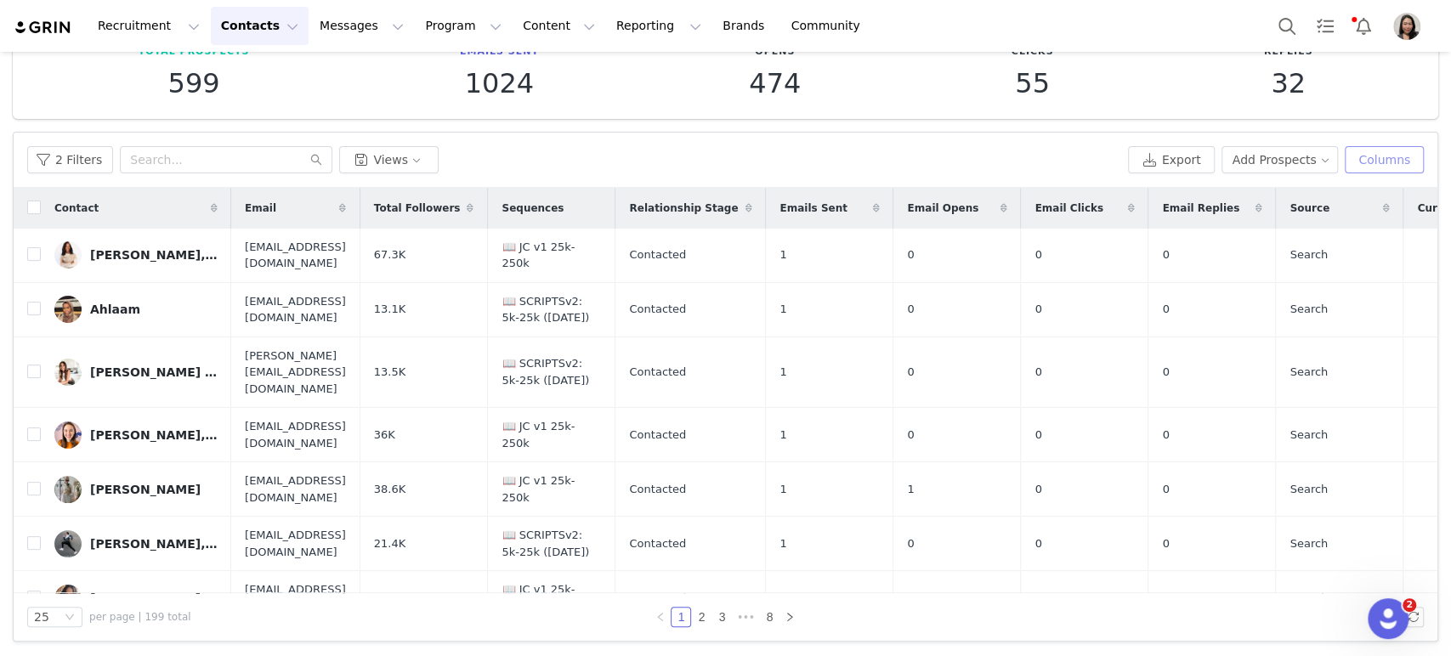
click at [1305, 167] on button "Columns" at bounding box center [1384, 159] width 79 height 27
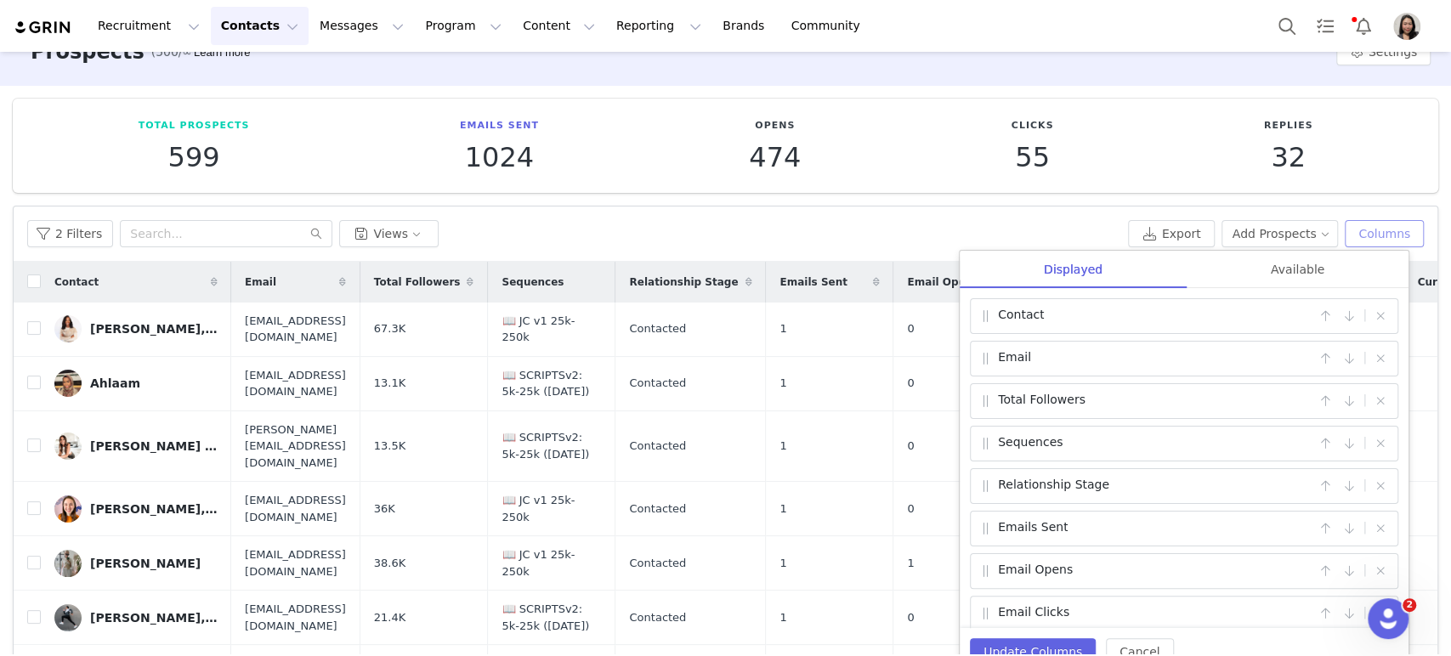
scroll to position [0, 0]
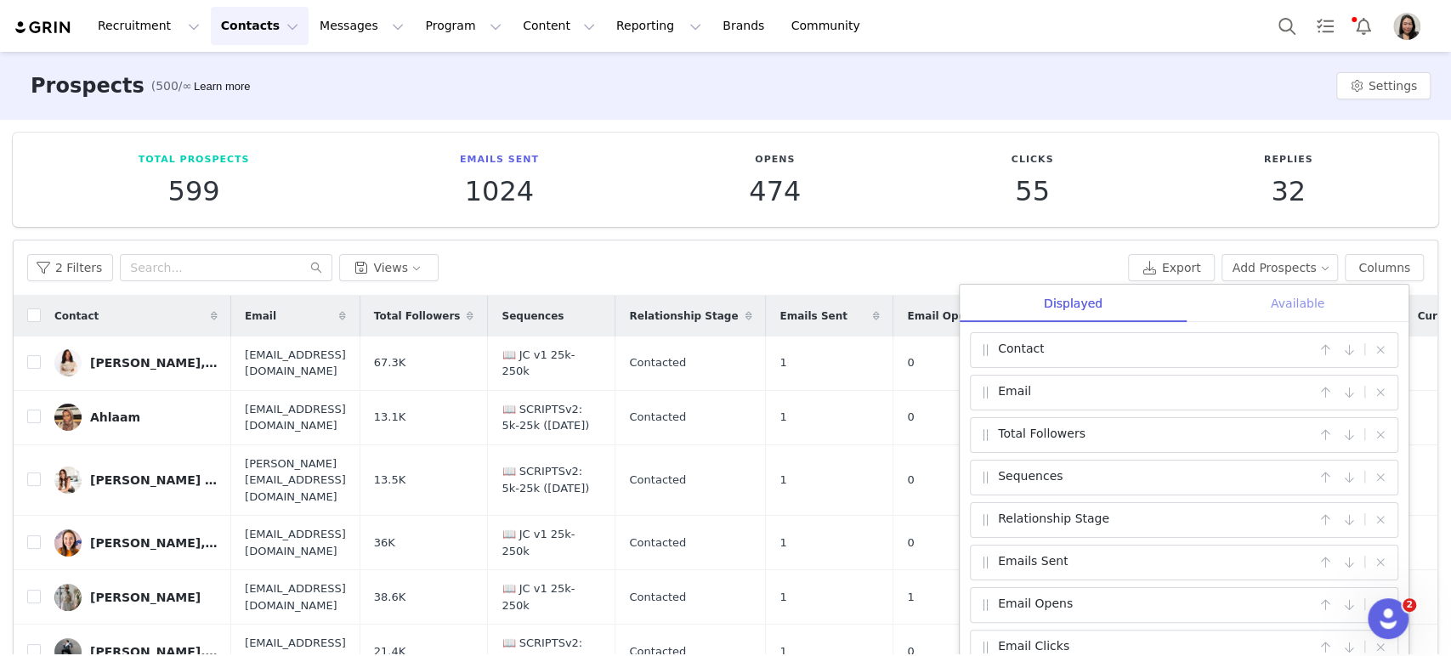
click at [1305, 304] on div "Available" at bounding box center [1298, 304] width 222 height 38
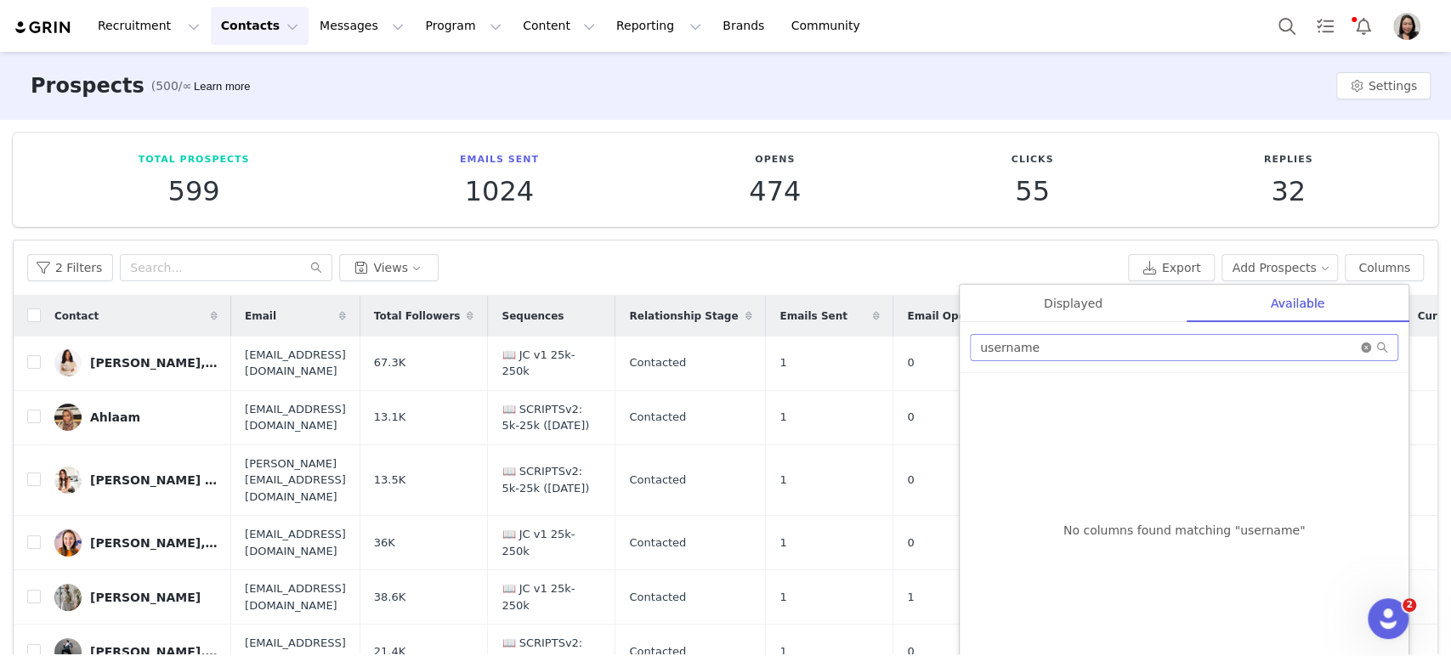
click at [1305, 349] on icon "icon: close-circle" at bounding box center [1366, 348] width 10 height 10
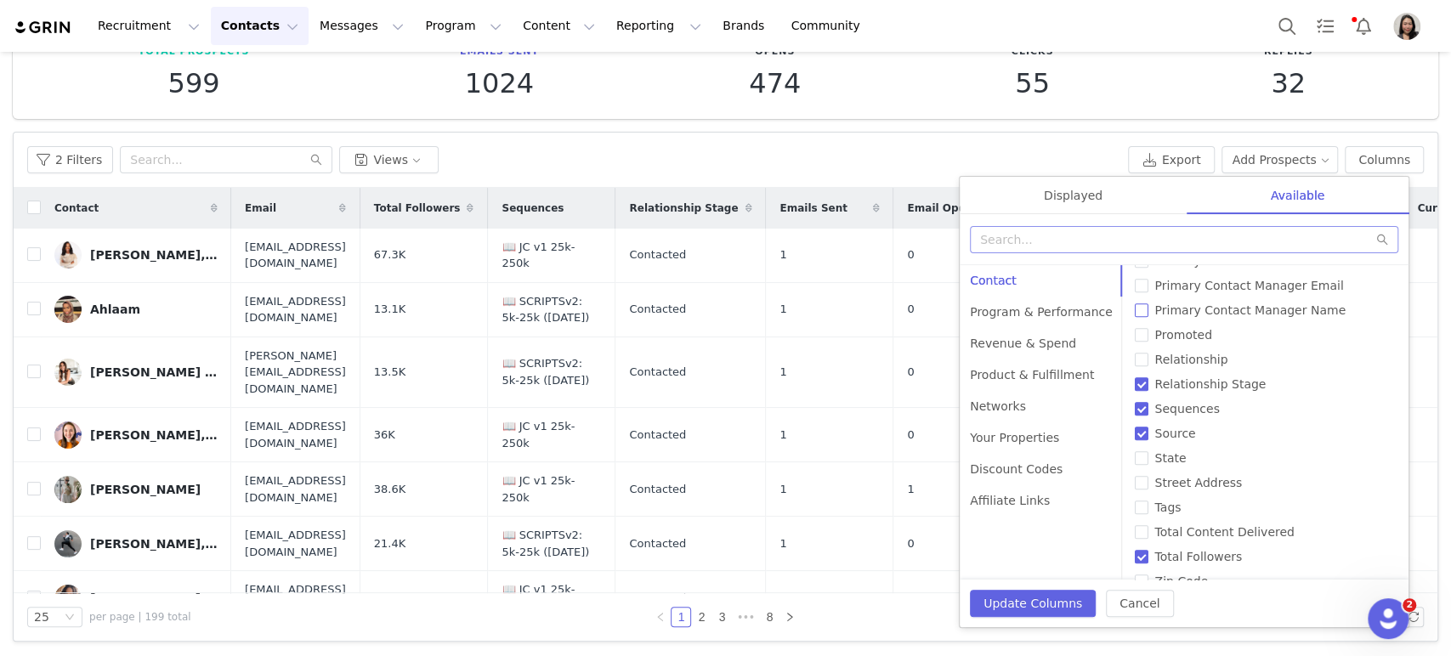
scroll to position [759, 0]
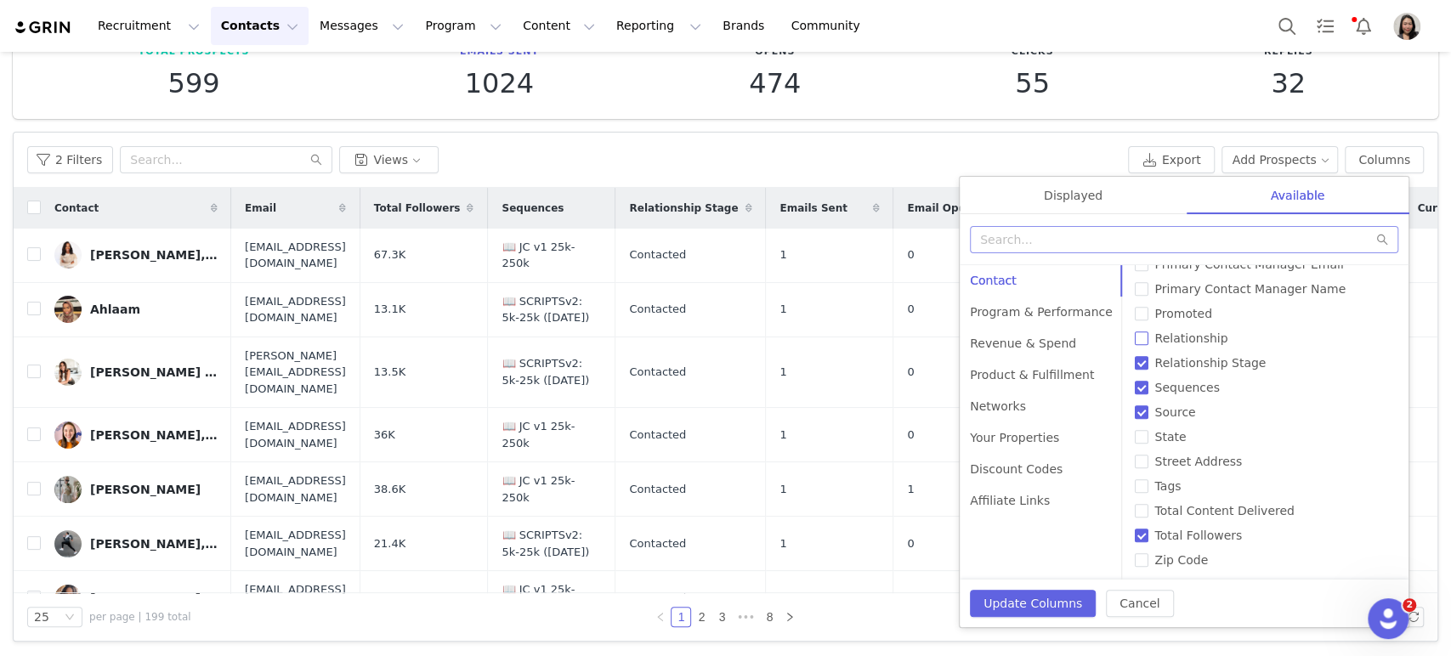
click at [1135, 332] on input "Relationship" at bounding box center [1142, 339] width 14 height 14
checkbox input "true"
click at [1029, 590] on button "Update Columns" at bounding box center [1033, 603] width 126 height 27
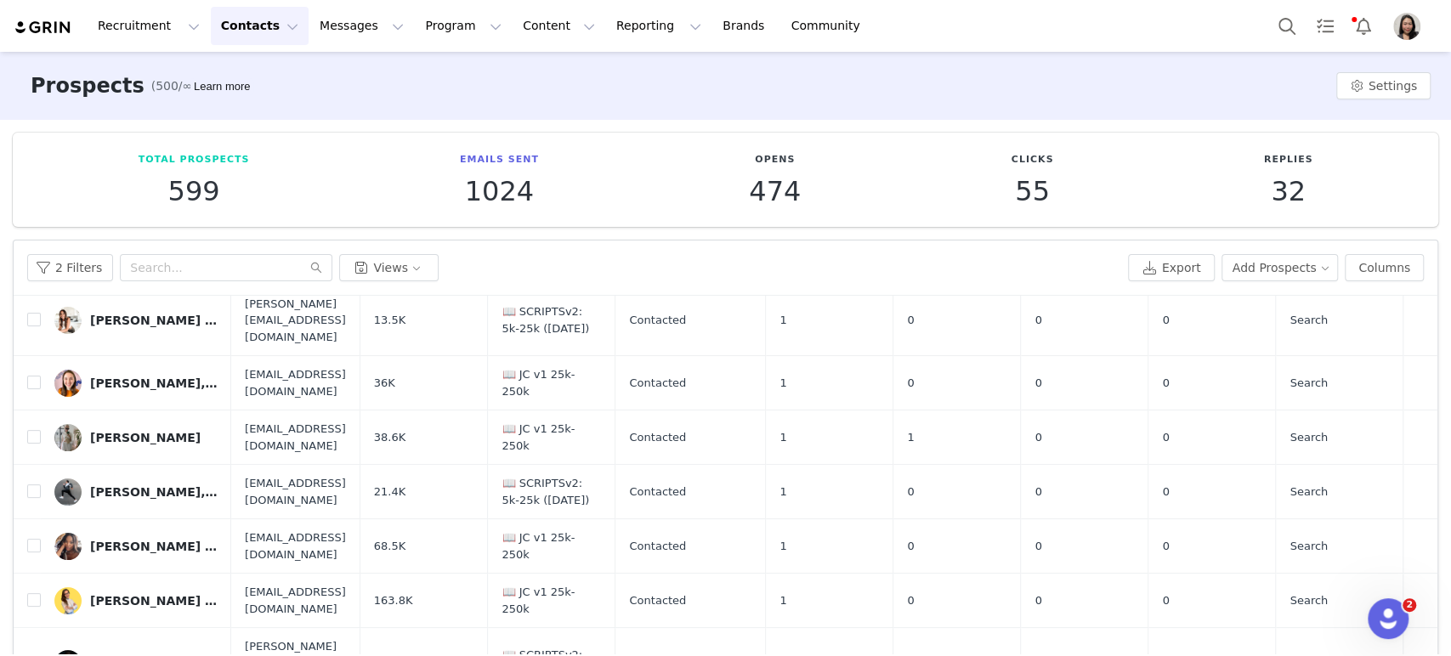
scroll to position [0, 0]
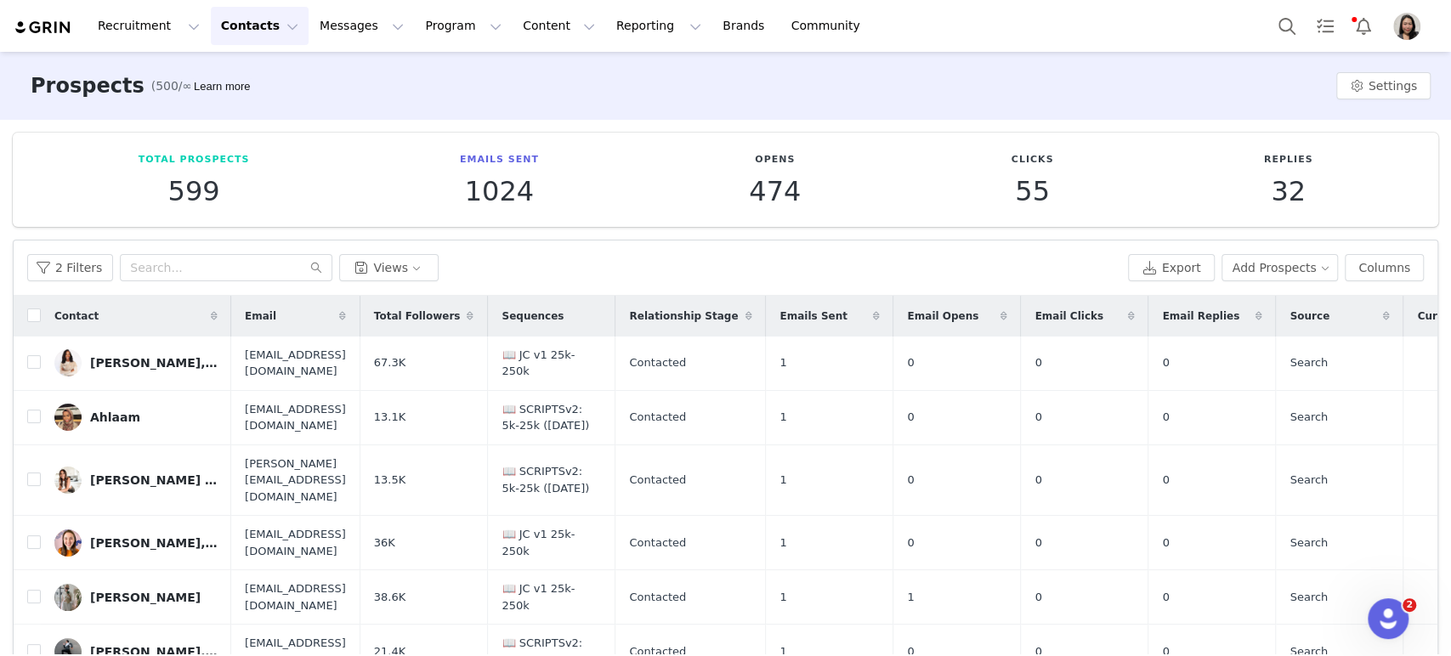
click at [196, 356] on div "Adaeze Nwoha, MD | ADA Well Med" at bounding box center [154, 363] width 128 height 14
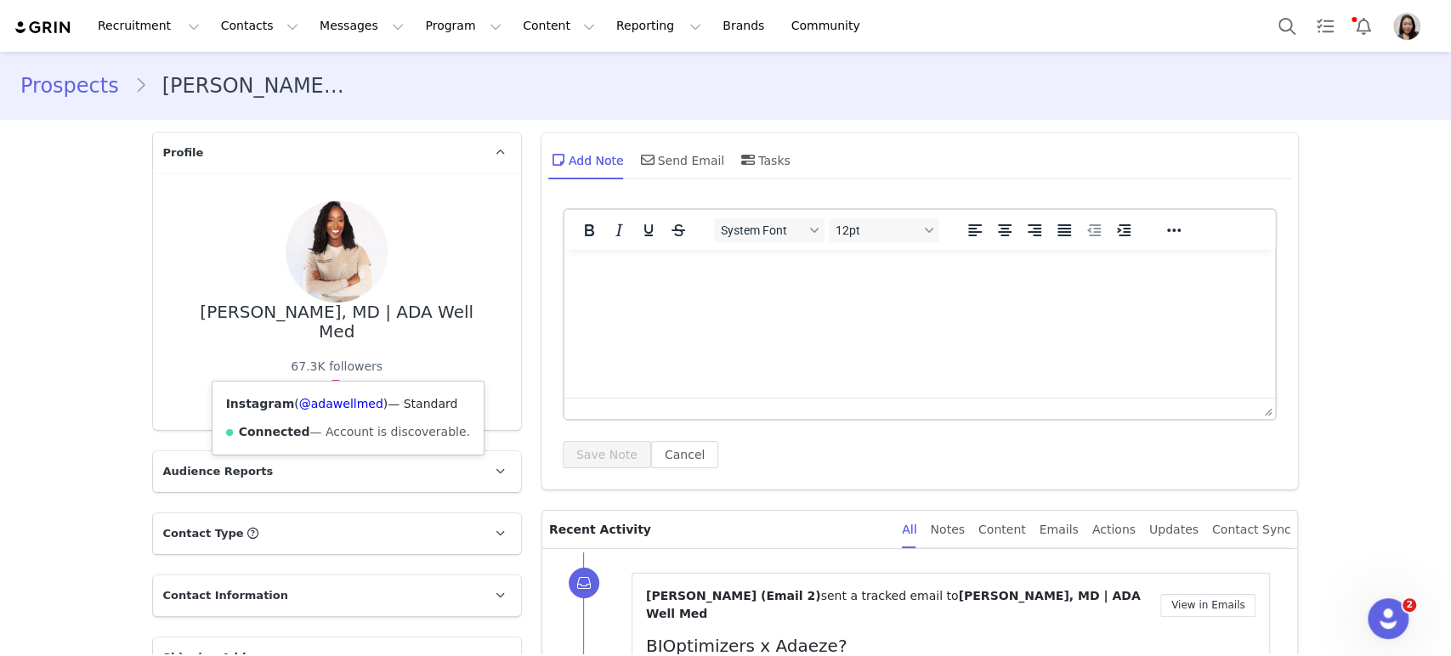
click at [329, 379] on img at bounding box center [336, 386] width 14 height 14
drag, startPoint x: 347, startPoint y: 400, endPoint x: 518, endPoint y: 299, distance: 198.6
click at [299, 358] on div "67.3K followers" at bounding box center [337, 367] width 92 height 18
click at [318, 358] on div "67.3K followers" at bounding box center [337, 367] width 92 height 18
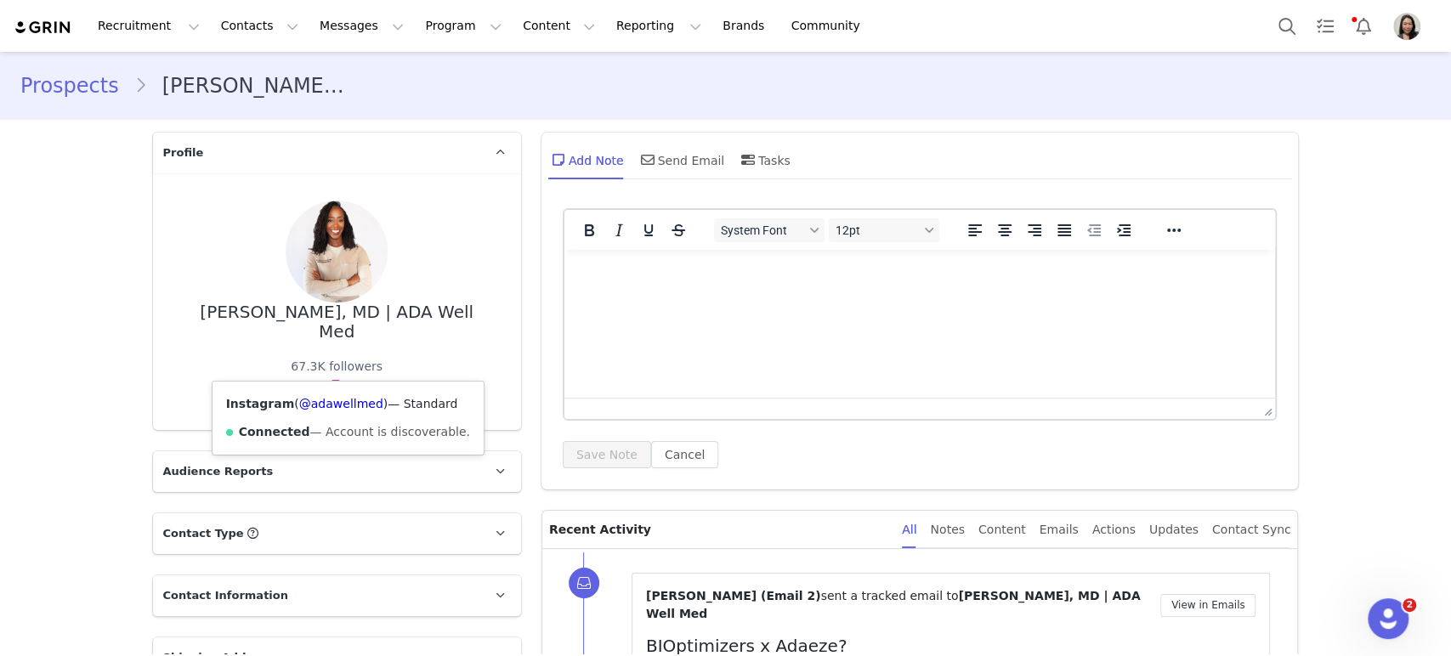
click at [330, 379] on img at bounding box center [336, 386] width 14 height 14
click at [329, 379] on img at bounding box center [336, 386] width 14 height 14
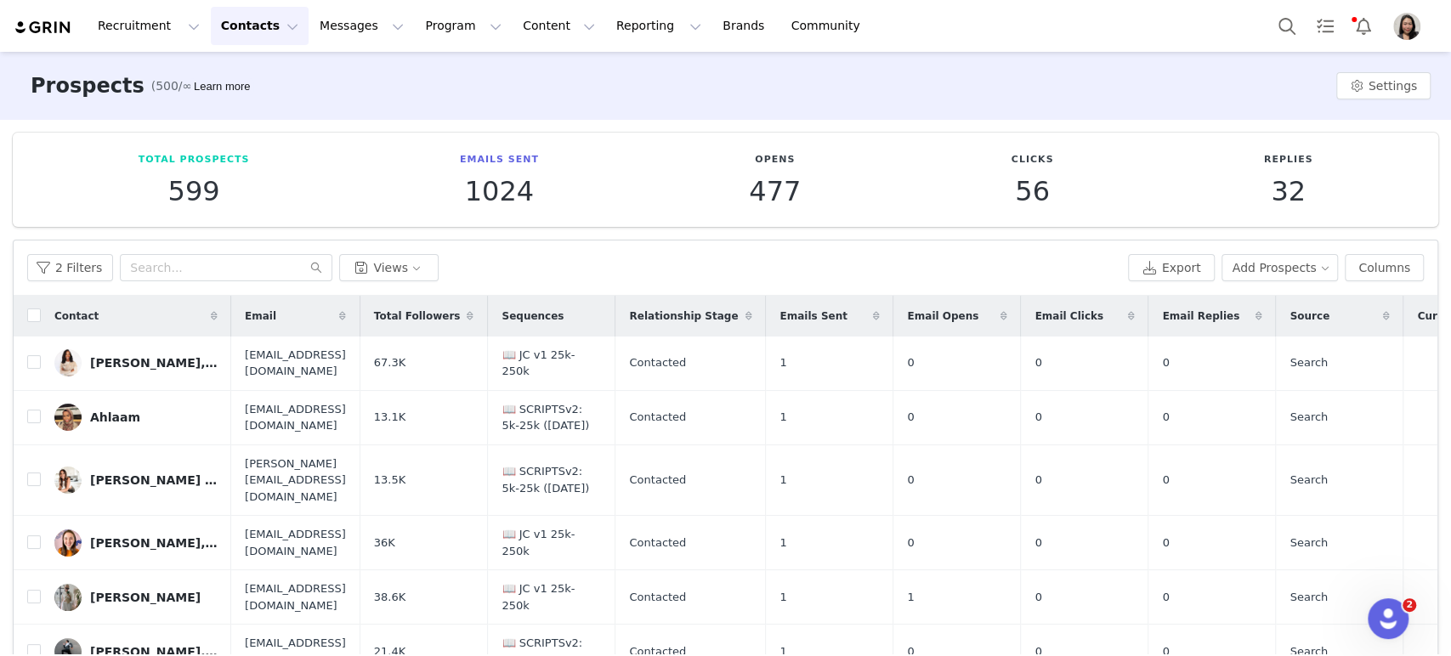
drag, startPoint x: 143, startPoint y: 360, endPoint x: 611, endPoint y: 277, distance: 475.6
click at [611, 277] on div "2 Filters Views" at bounding box center [574, 267] width 1094 height 27
click at [184, 363] on div "Adaeze Nwoha, MD | ADA Well Med" at bounding box center [154, 363] width 128 height 14
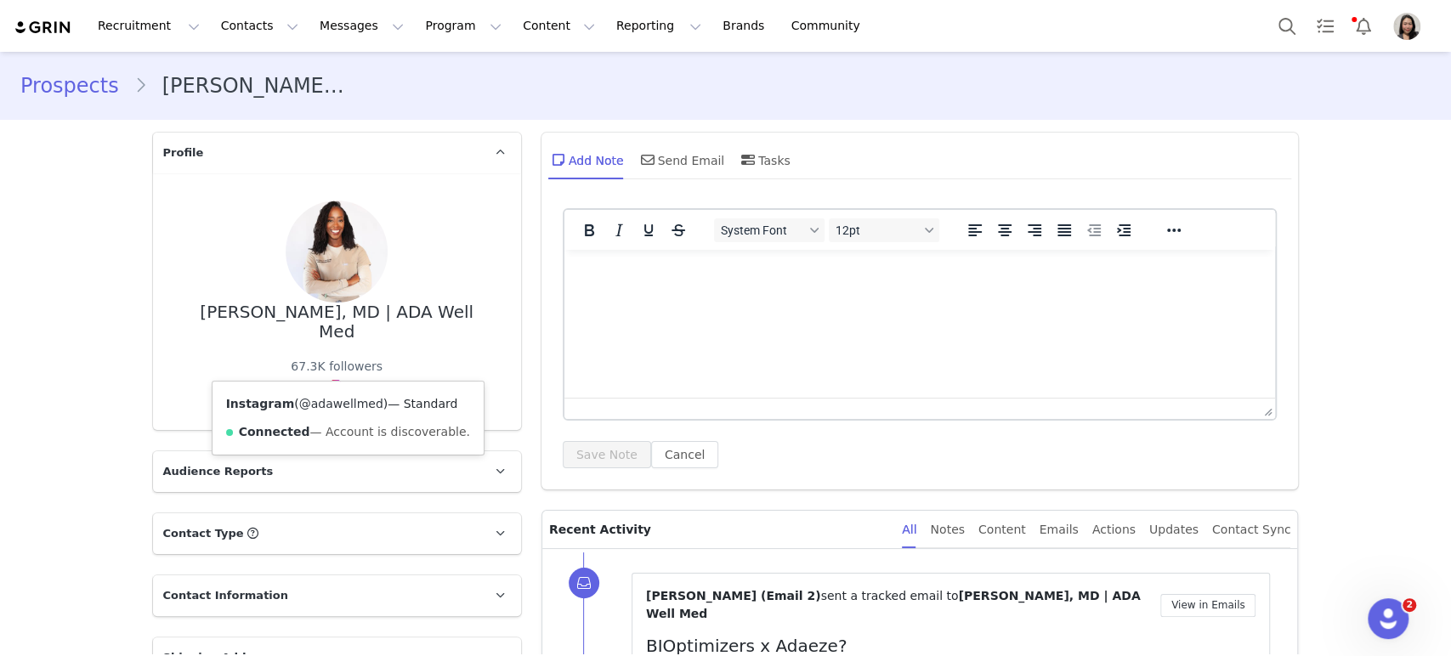
click at [327, 408] on link "@adawellmed" at bounding box center [341, 404] width 84 height 14
click at [44, 75] on link "Prospects" at bounding box center [77, 86] width 114 height 31
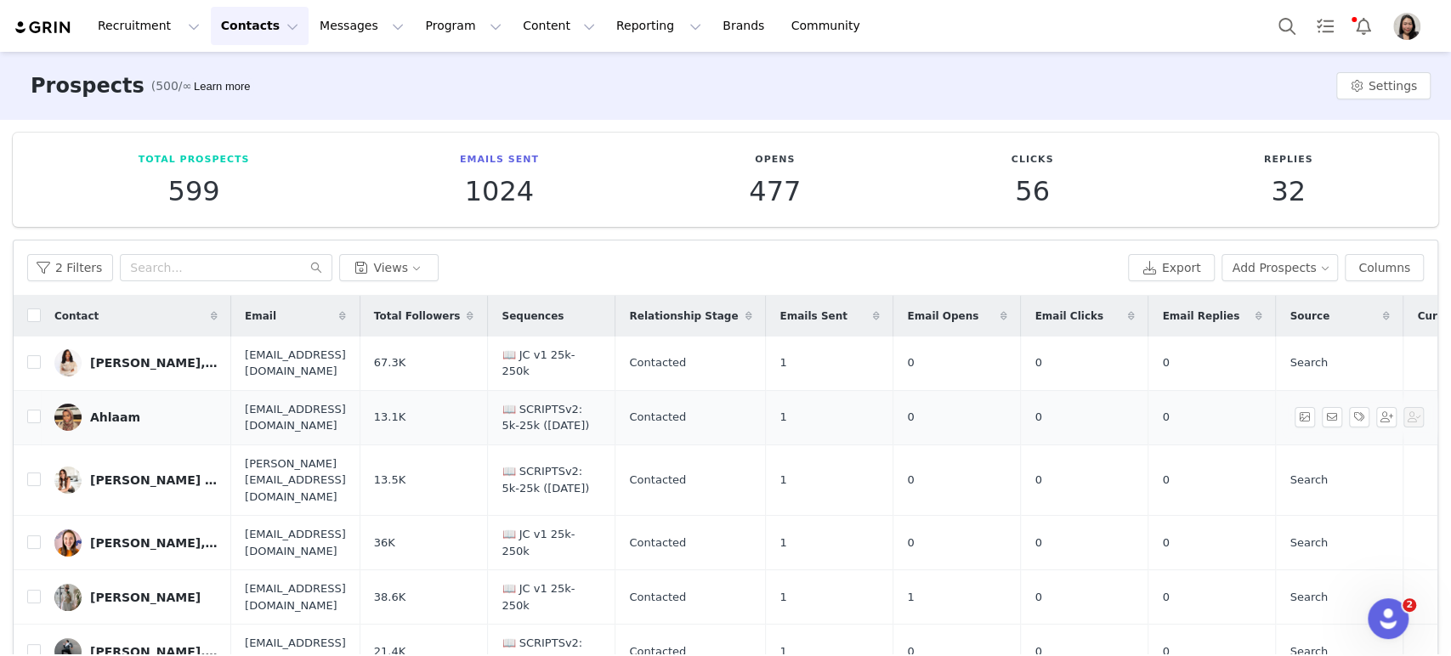
click at [121, 413] on div "Ahlaam" at bounding box center [115, 418] width 50 height 14
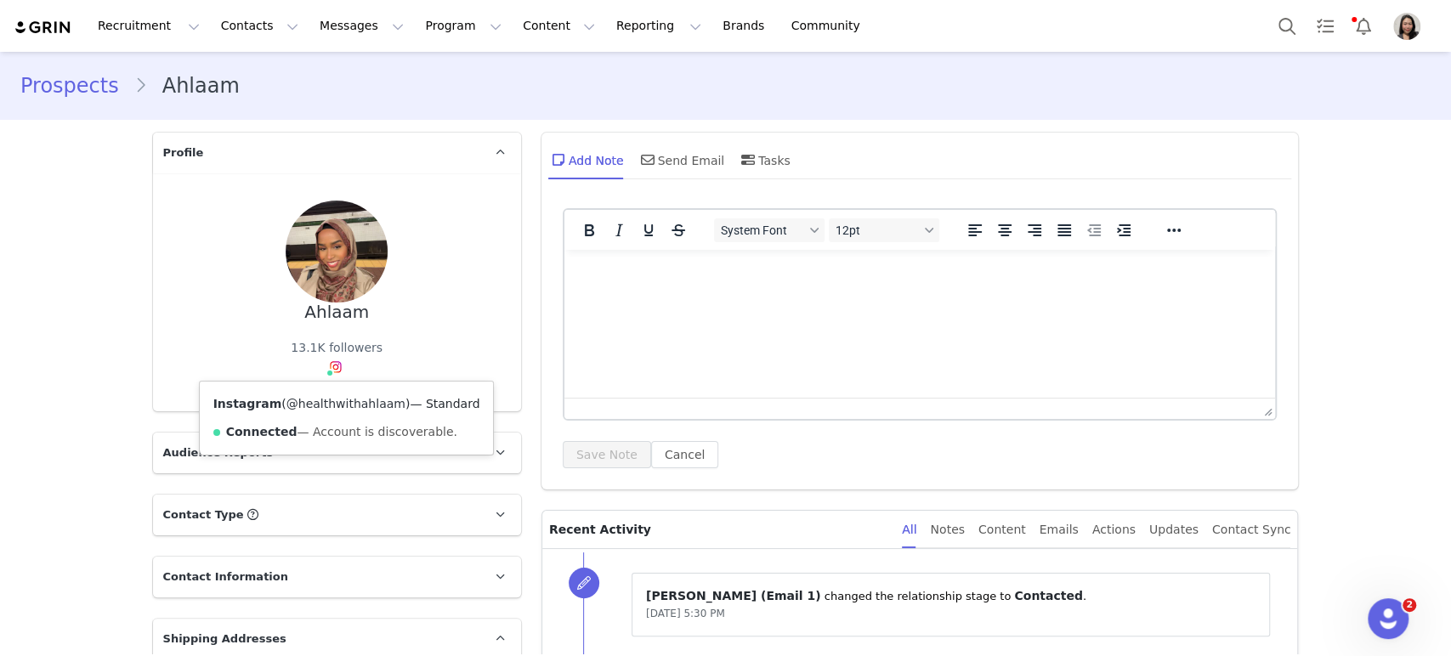
click at [328, 403] on link "@healthwithahlaam" at bounding box center [346, 404] width 119 height 14
click at [37, 80] on link "Prospects" at bounding box center [77, 86] width 114 height 31
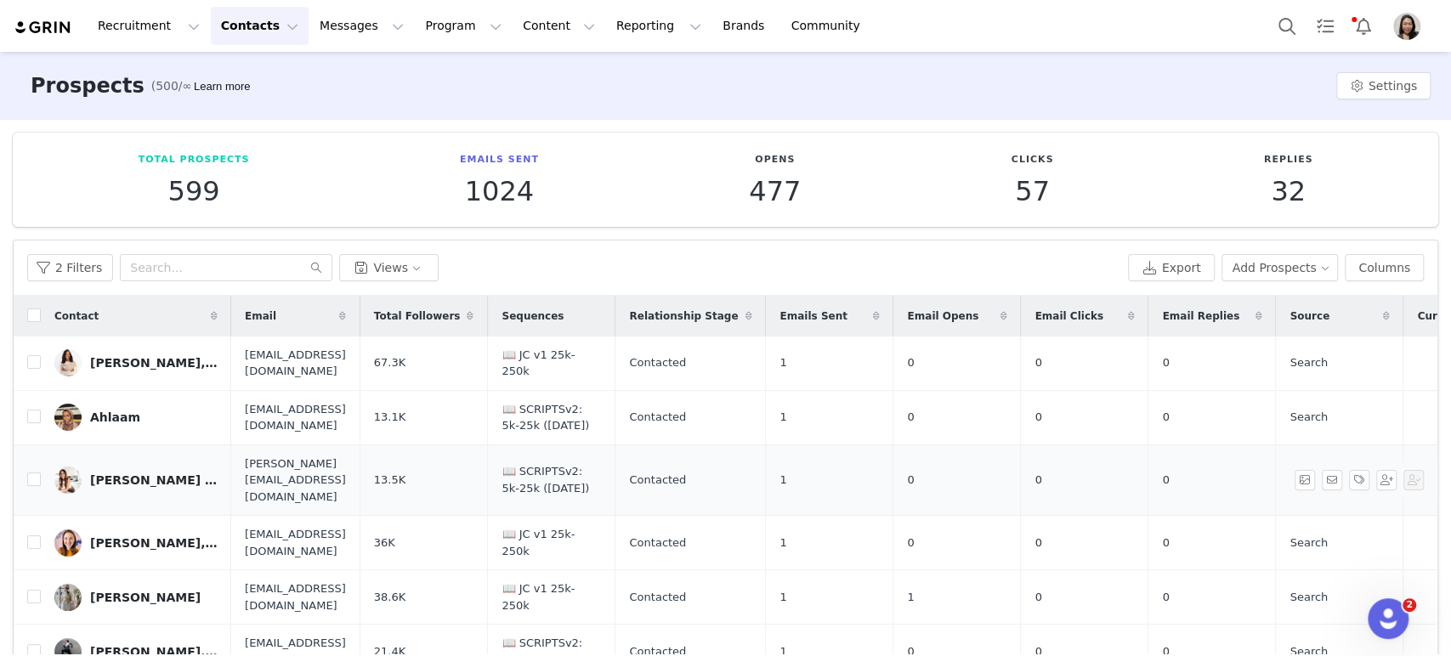
click at [120, 474] on div "Albee Lynch, RD | 40+ Fitness & Nutrition" at bounding box center [154, 481] width 128 height 14
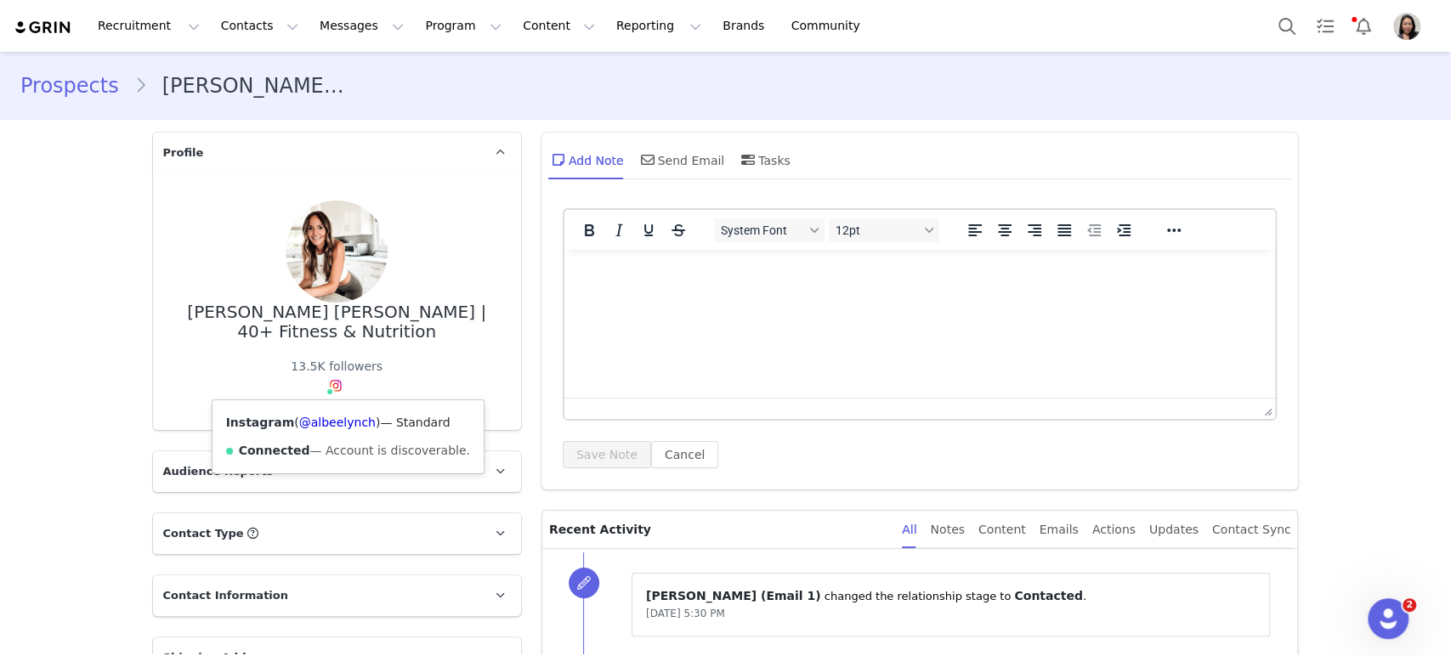
drag, startPoint x: 320, startPoint y: 421, endPoint x: 362, endPoint y: 432, distance: 43.9
click at [362, 432] on div "Instagram ( @albeelynch ) — Standard Connected — Account is discoverable." at bounding box center [348, 436] width 271 height 73
copy span "@albeelynch )"
drag, startPoint x: 351, startPoint y: 3, endPoint x: 417, endPoint y: 97, distance: 114.6
click at [417, 97] on div "Prospects Albee Lynch, RD | 40+ Fitness & Nutrition" at bounding box center [725, 86] width 1410 height 31
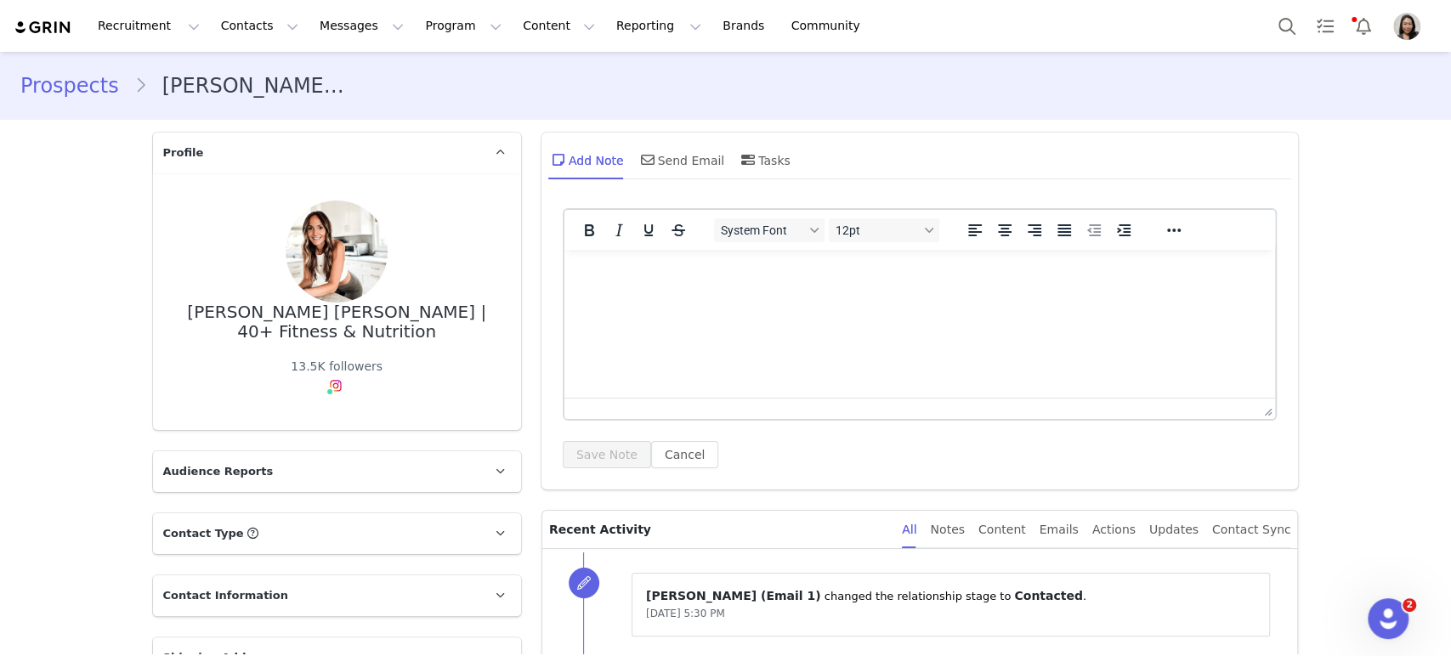
click at [61, 82] on link "Prospects" at bounding box center [77, 86] width 114 height 31
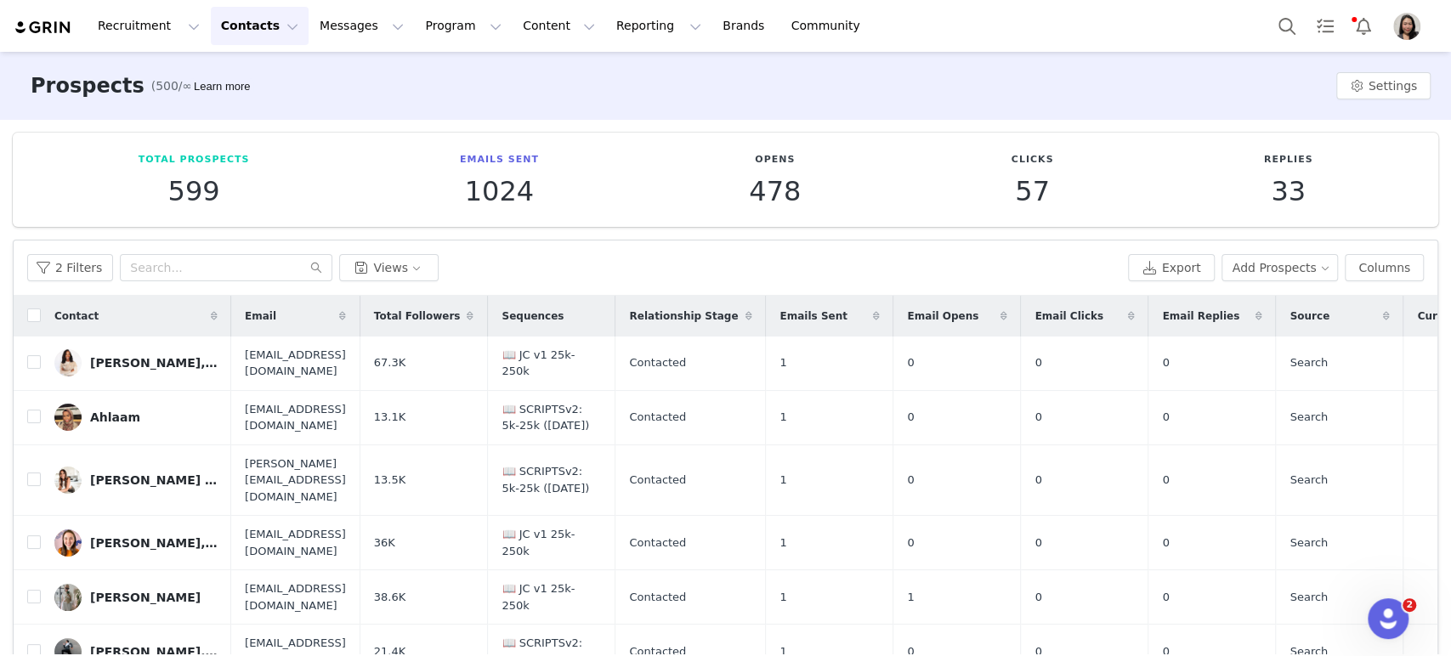
click at [125, 530] on link "Alex Dainis, PhD" at bounding box center [135, 543] width 163 height 27
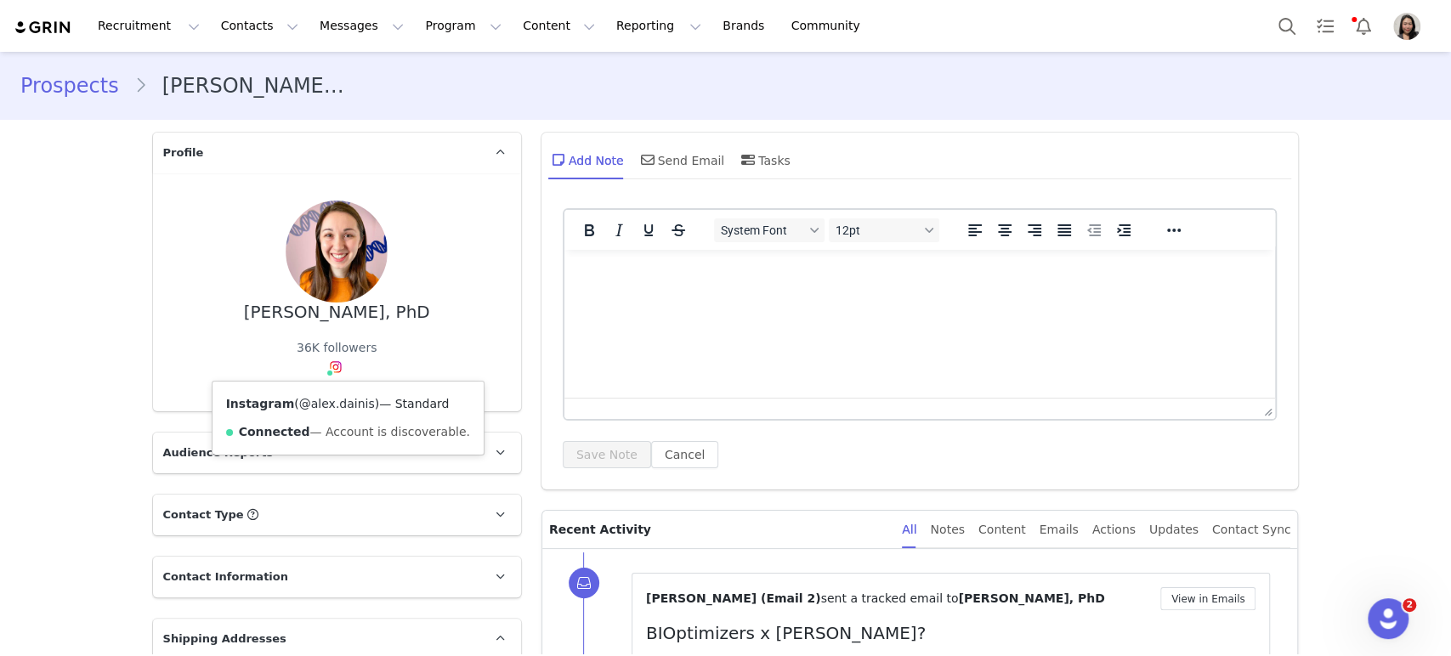
drag, startPoint x: 283, startPoint y: 399, endPoint x: 352, endPoint y: 406, distance: 69.3
click at [352, 406] on span "( @alex.dainis )" at bounding box center [336, 404] width 85 height 14
copy span "@alex.dainis"
click at [58, 84] on link "Prospects" at bounding box center [77, 86] width 114 height 31
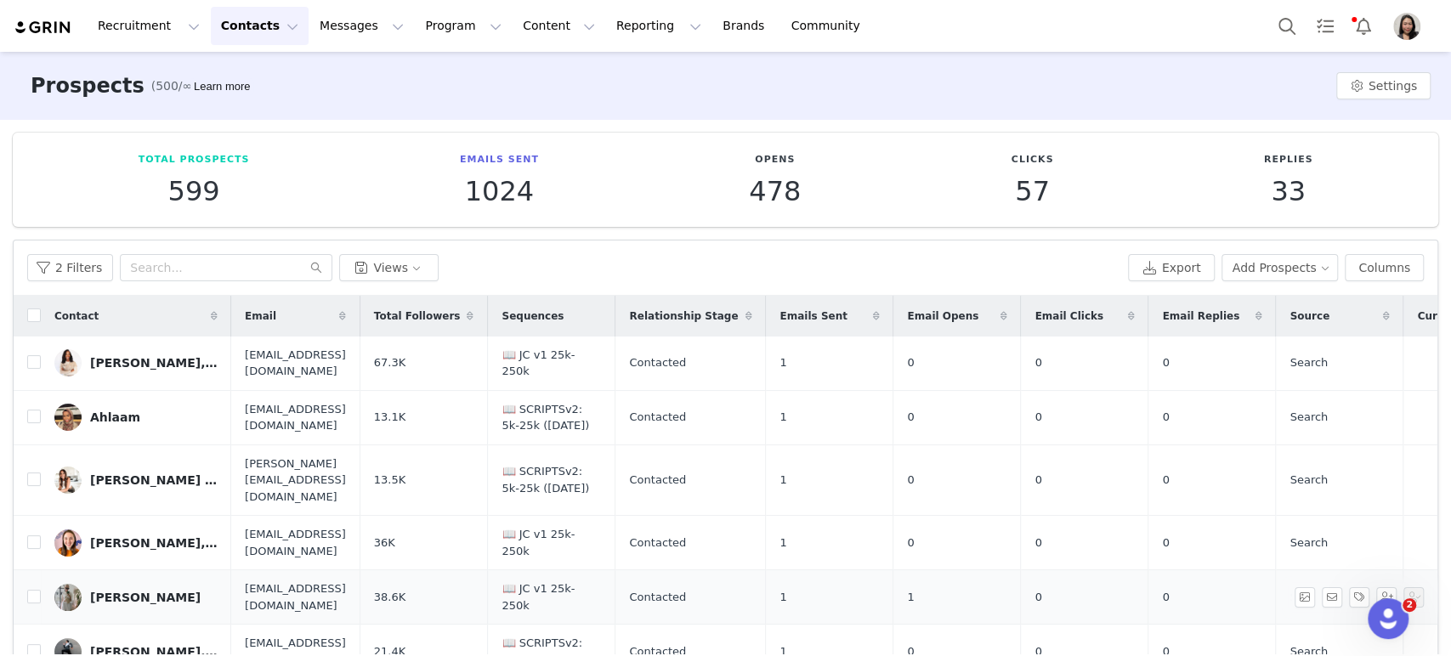
click at [113, 590] on div "Alexandra Cain Wildeson" at bounding box center [145, 598] width 111 height 14
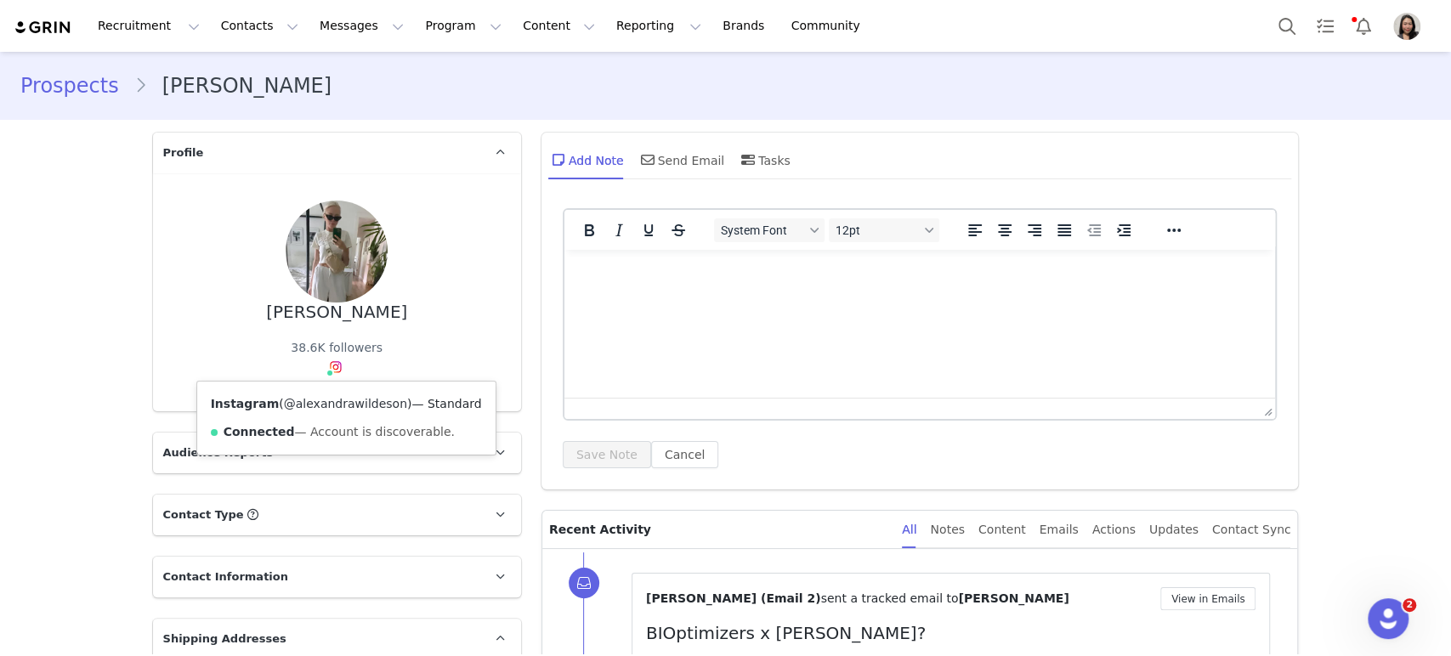
drag, startPoint x: 267, startPoint y: 407, endPoint x: 379, endPoint y: 406, distance: 112.2
click at [379, 406] on span "( @alexandrawildeson )" at bounding box center [345, 404] width 133 height 14
copy span "@alexandrawildeson"
click at [47, 79] on link "Prospects" at bounding box center [77, 86] width 114 height 31
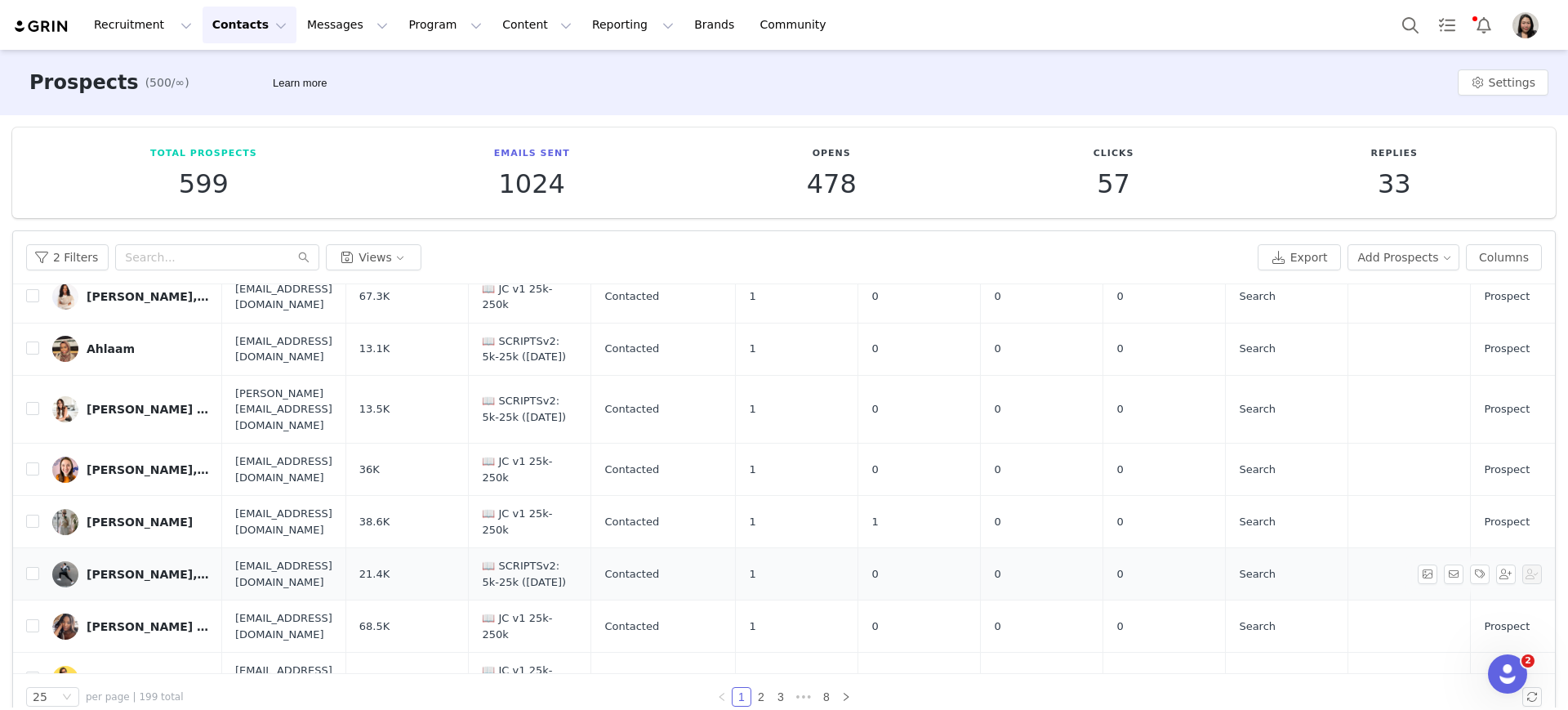
scroll to position [72, 0]
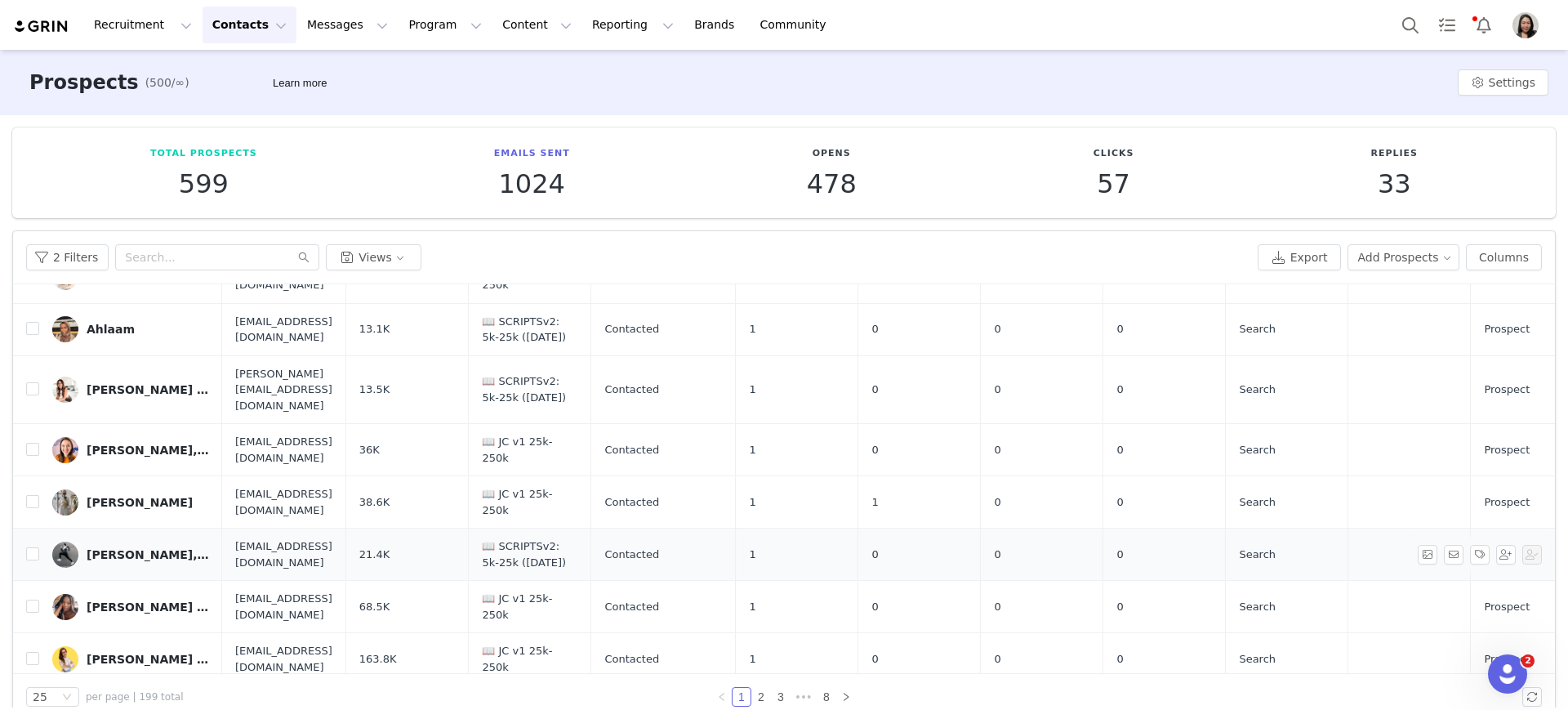
click at [110, 548] on div "ALEXIS LAWSON, BS🐯, CSCS, CES" at bounding box center [148, 554] width 123 height 13
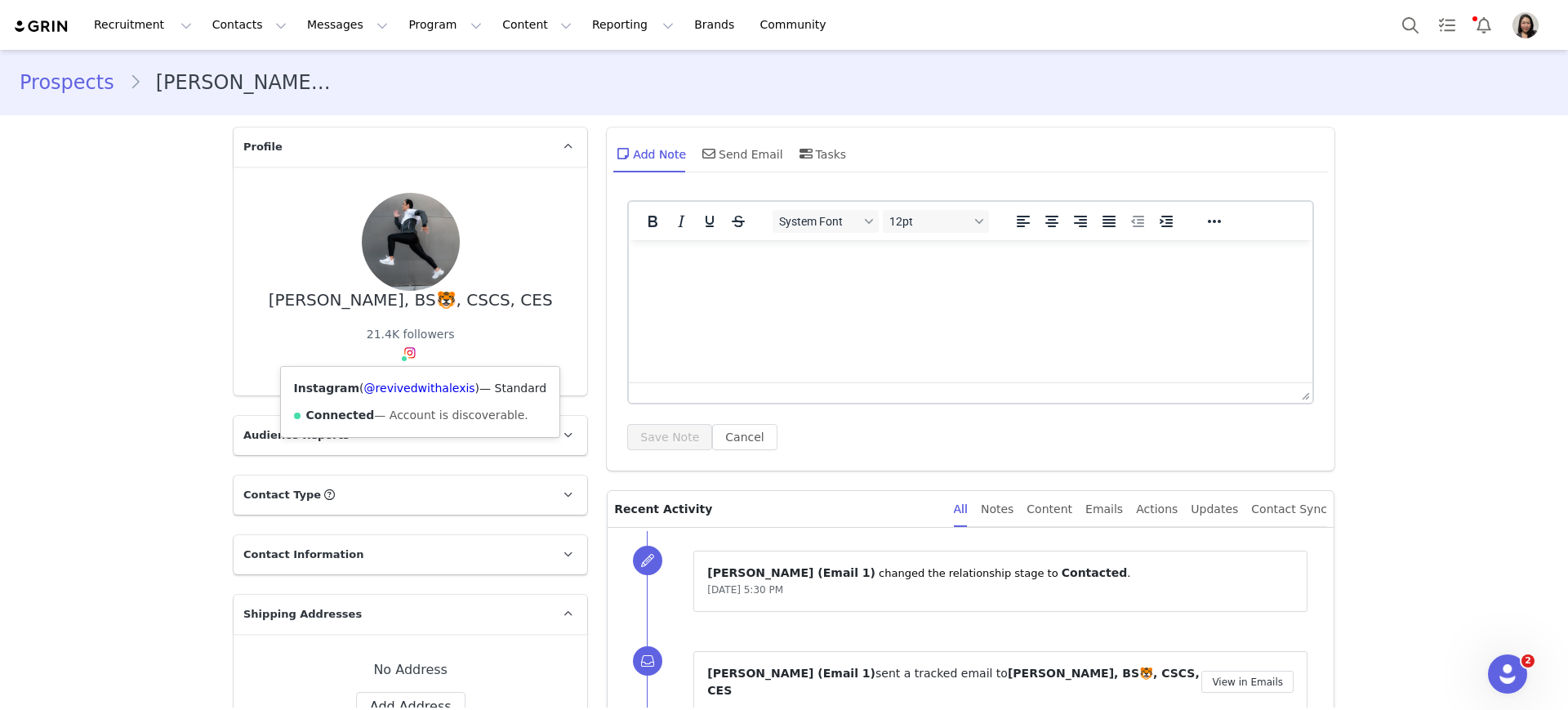
drag, startPoint x: 346, startPoint y: 391, endPoint x: 450, endPoint y: 390, distance: 104.0
click at [450, 390] on span "( @revivedwithalexis )" at bounding box center [419, 388] width 120 height 13
copy span "@revivedwithalexis"
click at [52, 97] on div "Prospects ALEXIS LAWSON, BS🐯, CSCS, CES" at bounding box center [784, 83] width 1568 height 56
click at [62, 90] on link "Prospects" at bounding box center [74, 83] width 110 height 30
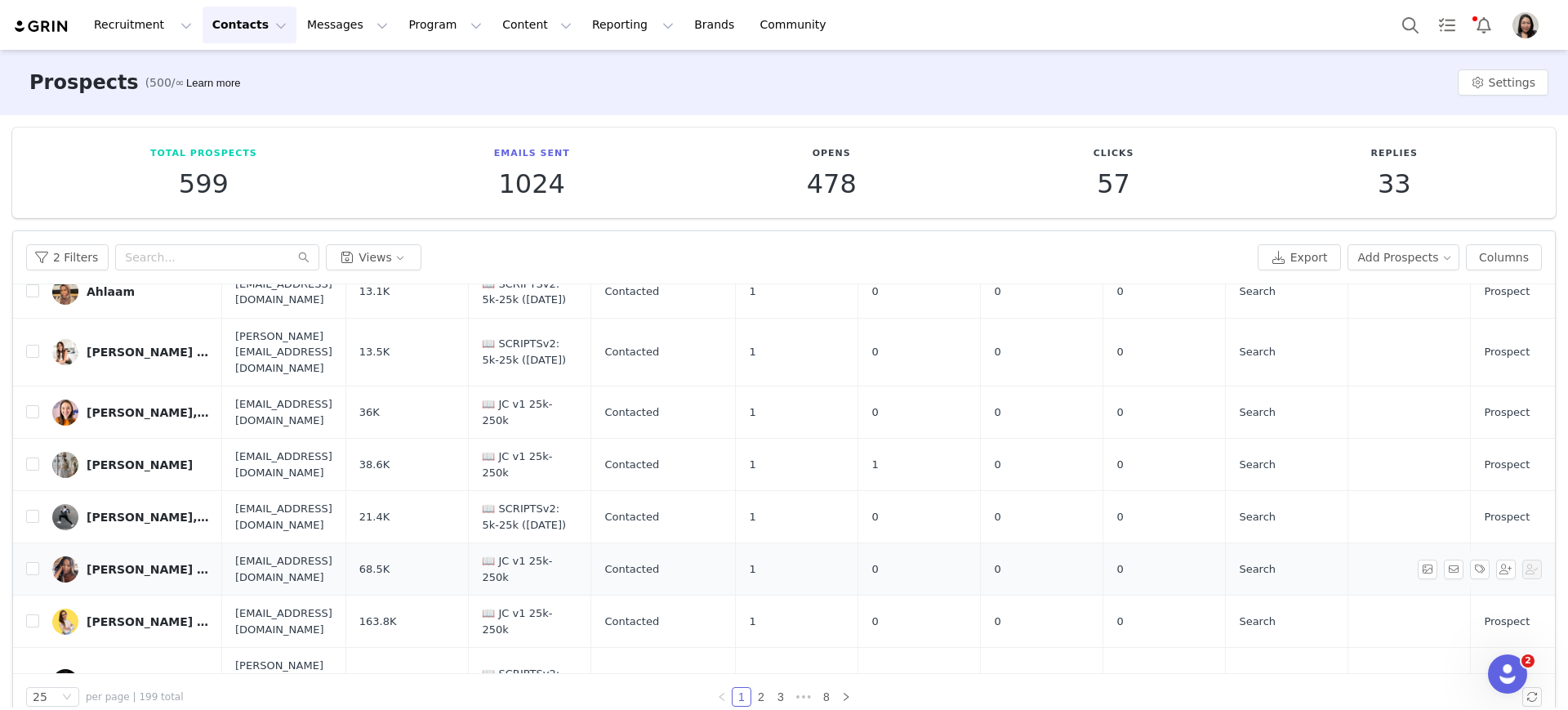
scroll to position [112, 0]
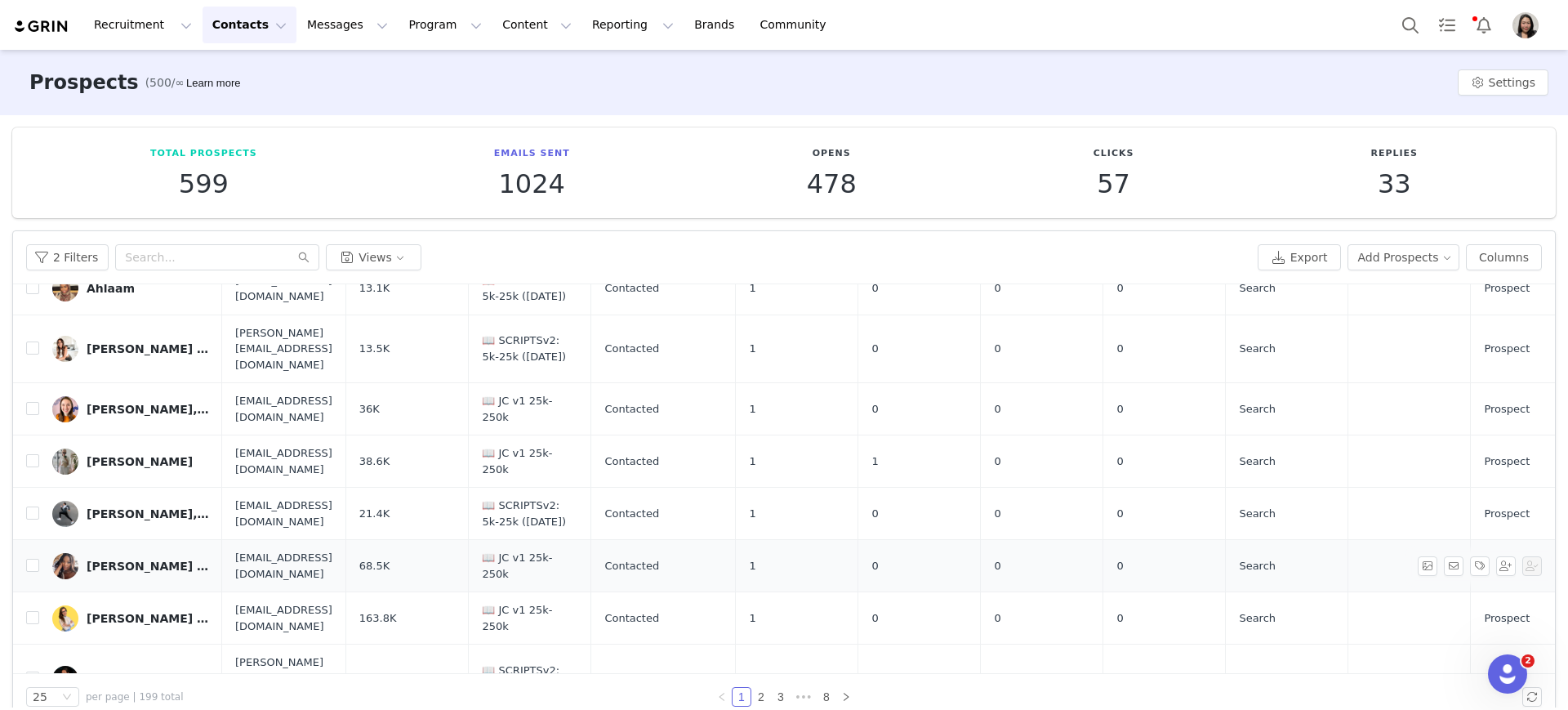
click at [153, 559] on div "Allie Marie Redmond" at bounding box center [148, 566] width 123 height 13
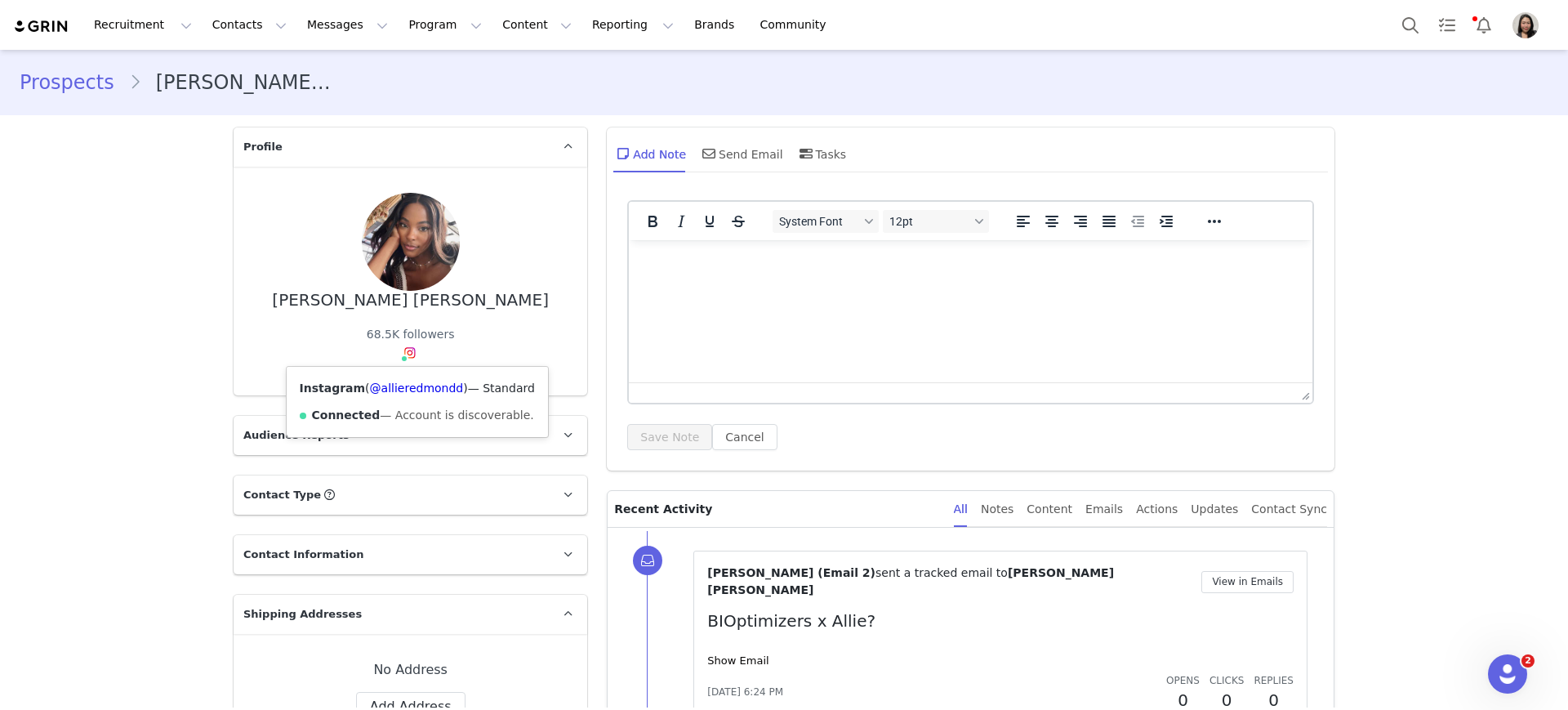
drag, startPoint x: 352, startPoint y: 389, endPoint x: 443, endPoint y: 400, distance: 91.7
click at [443, 400] on div "Instagram ( @allieredmondd ) — Standard Connected — Account is discoverable." at bounding box center [417, 402] width 261 height 70
click at [452, 397] on div "Instagram ( @allieredmondd ) — Standard Connected — Account is discoverable." at bounding box center [417, 402] width 261 height 70
drag, startPoint x: 354, startPoint y: 390, endPoint x: 450, endPoint y: 384, distance: 96.2
click at [449, 384] on span "( @allieredmondd )" at bounding box center [416, 388] width 103 height 13
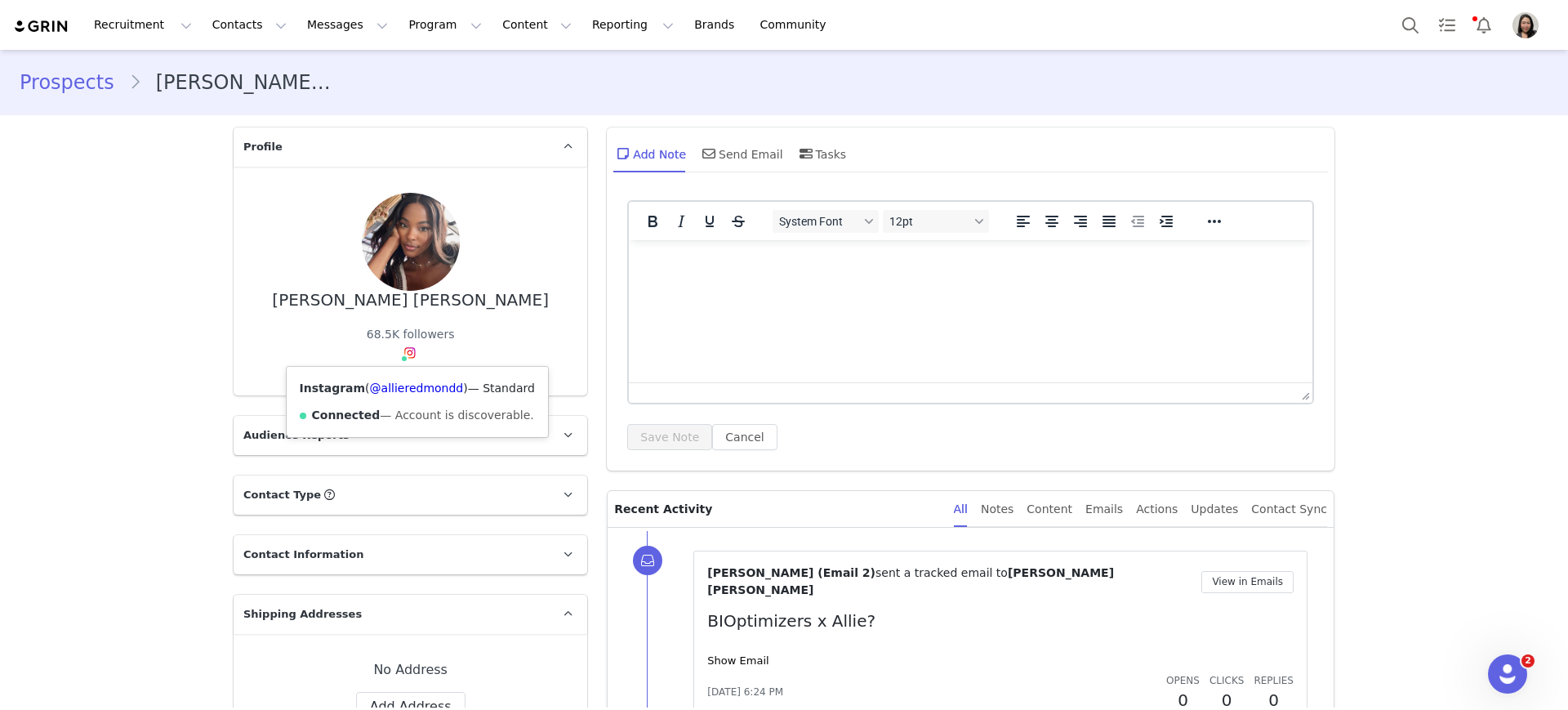
copy span "@allieredmondd )"
click at [90, 79] on link "Prospects" at bounding box center [74, 83] width 110 height 30
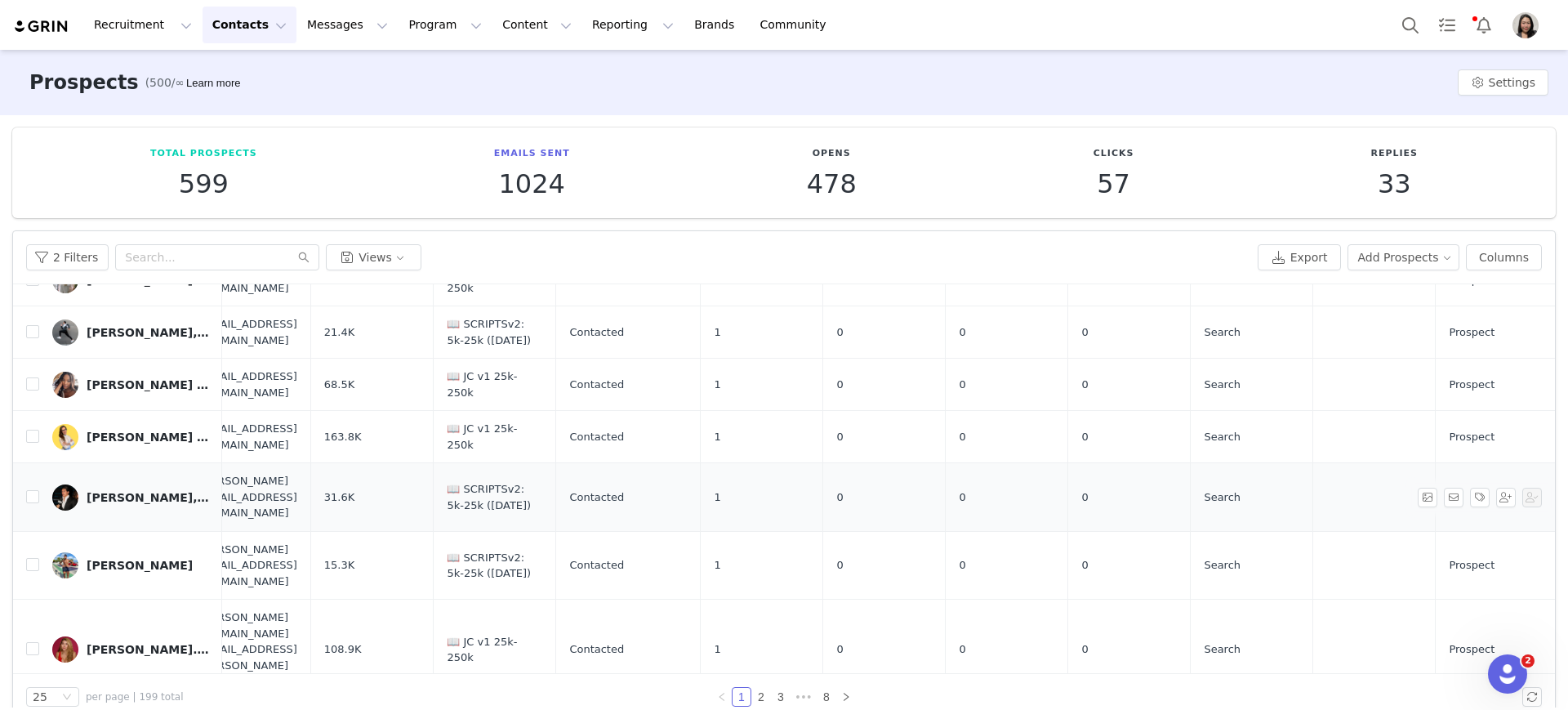
scroll to position [295, 36]
click at [160, 429] on div "Andrea C. Love, PhD" at bounding box center [148, 436] width 123 height 13
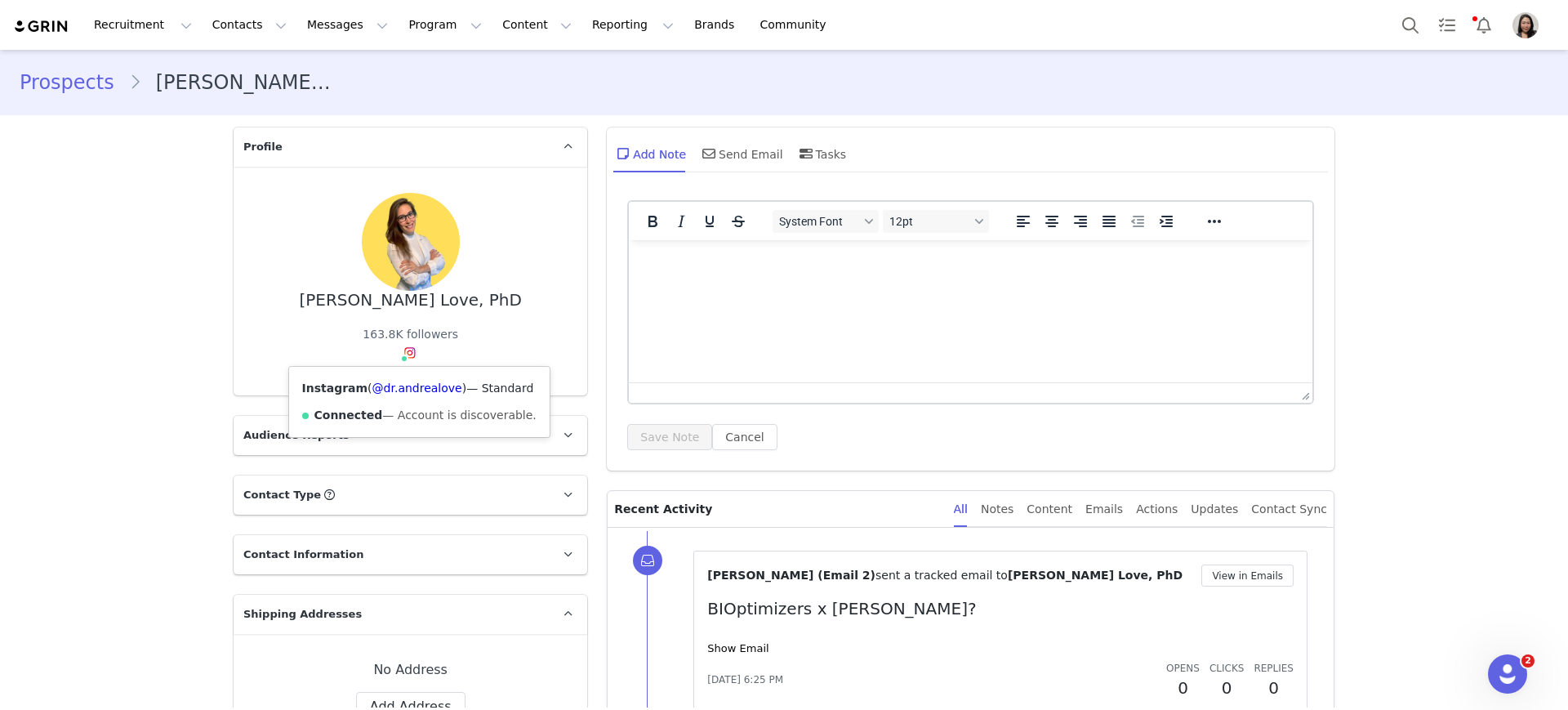
drag, startPoint x: 355, startPoint y: 385, endPoint x: 447, endPoint y: 390, distance: 92.1
click at [447, 390] on span "( @dr.andrealove )" at bounding box center [417, 388] width 99 height 13
copy span "@dr.andrealove )"
click at [46, 81] on link "Prospects" at bounding box center [74, 83] width 110 height 30
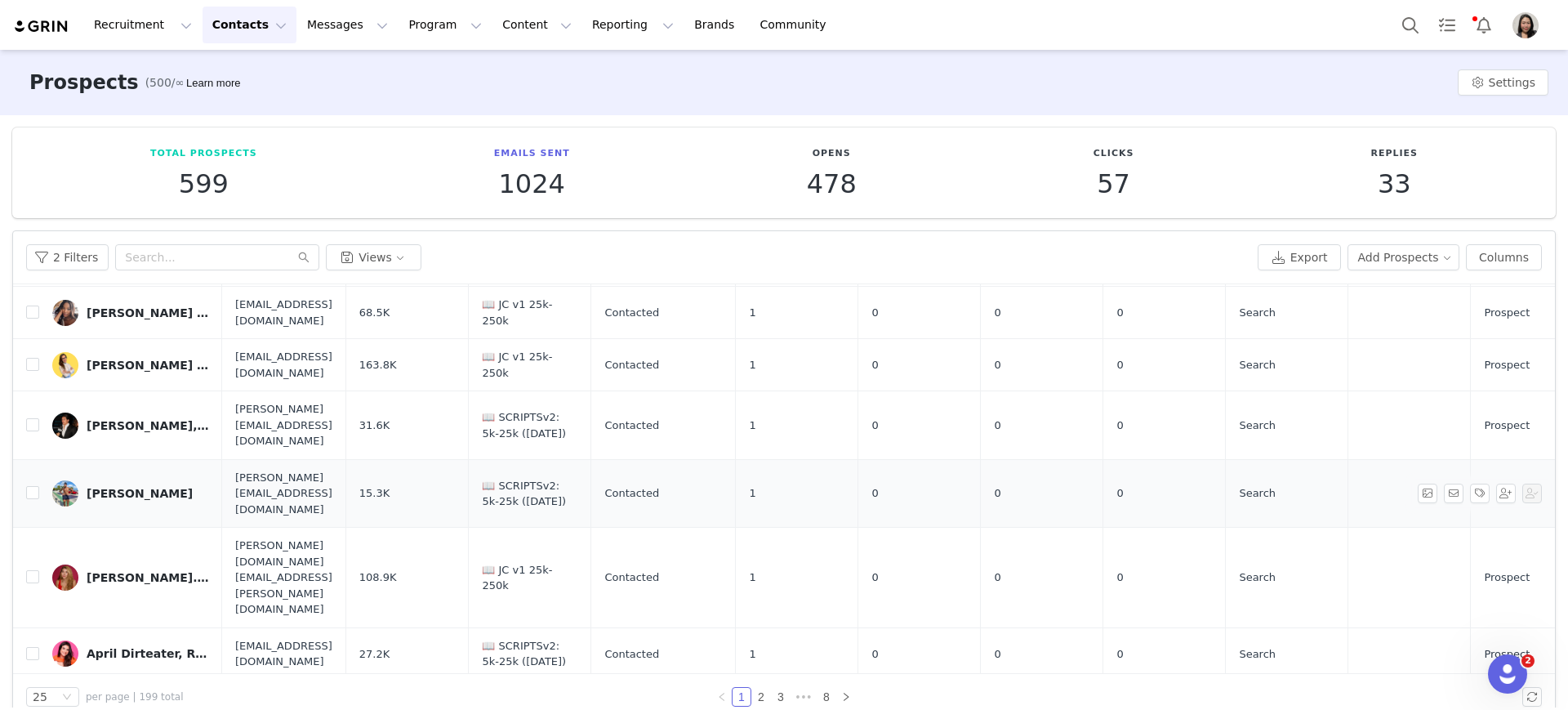
scroll to position [371, 0]
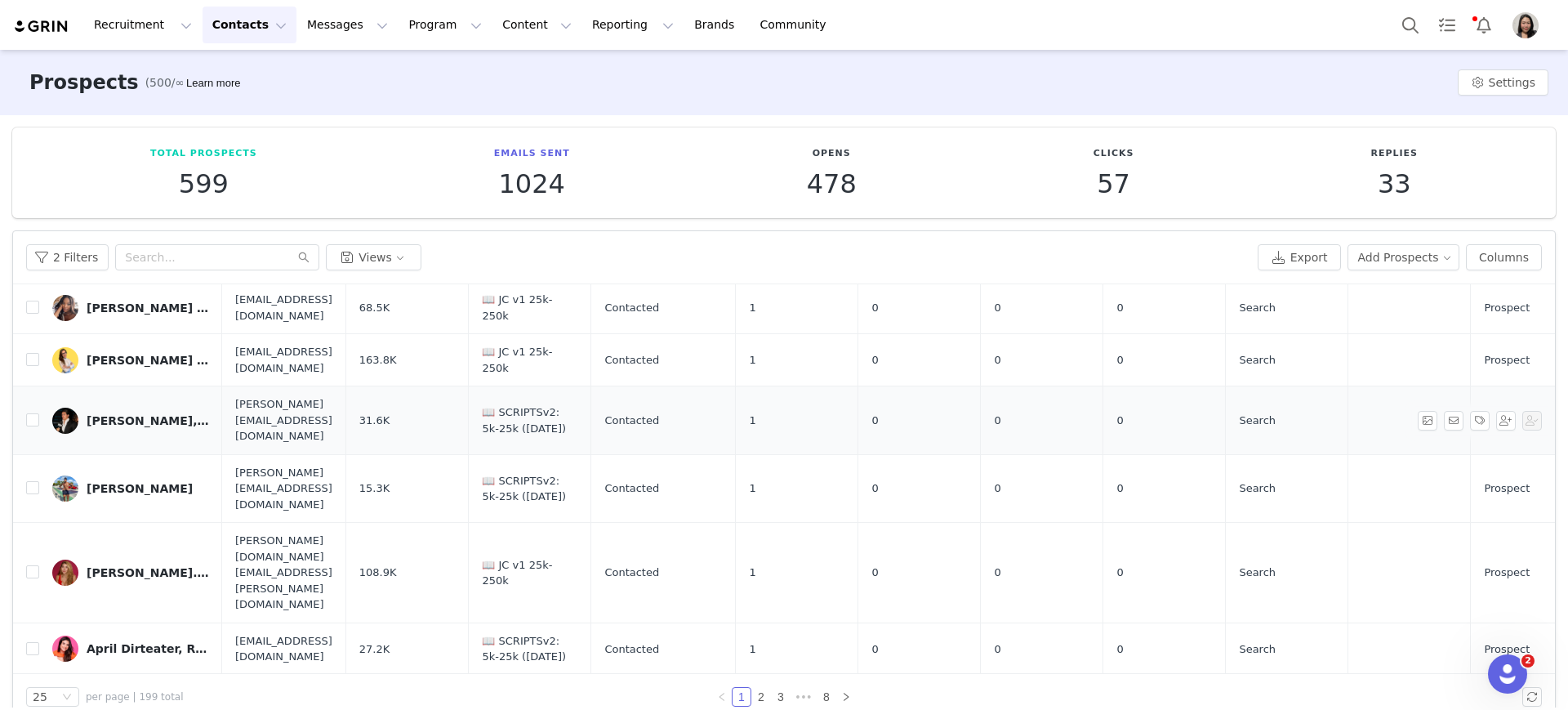
click at [143, 414] on div "Andrés Preschel, BSc, MSc(c) | Health & Performance Coach" at bounding box center [148, 421] width 123 height 13
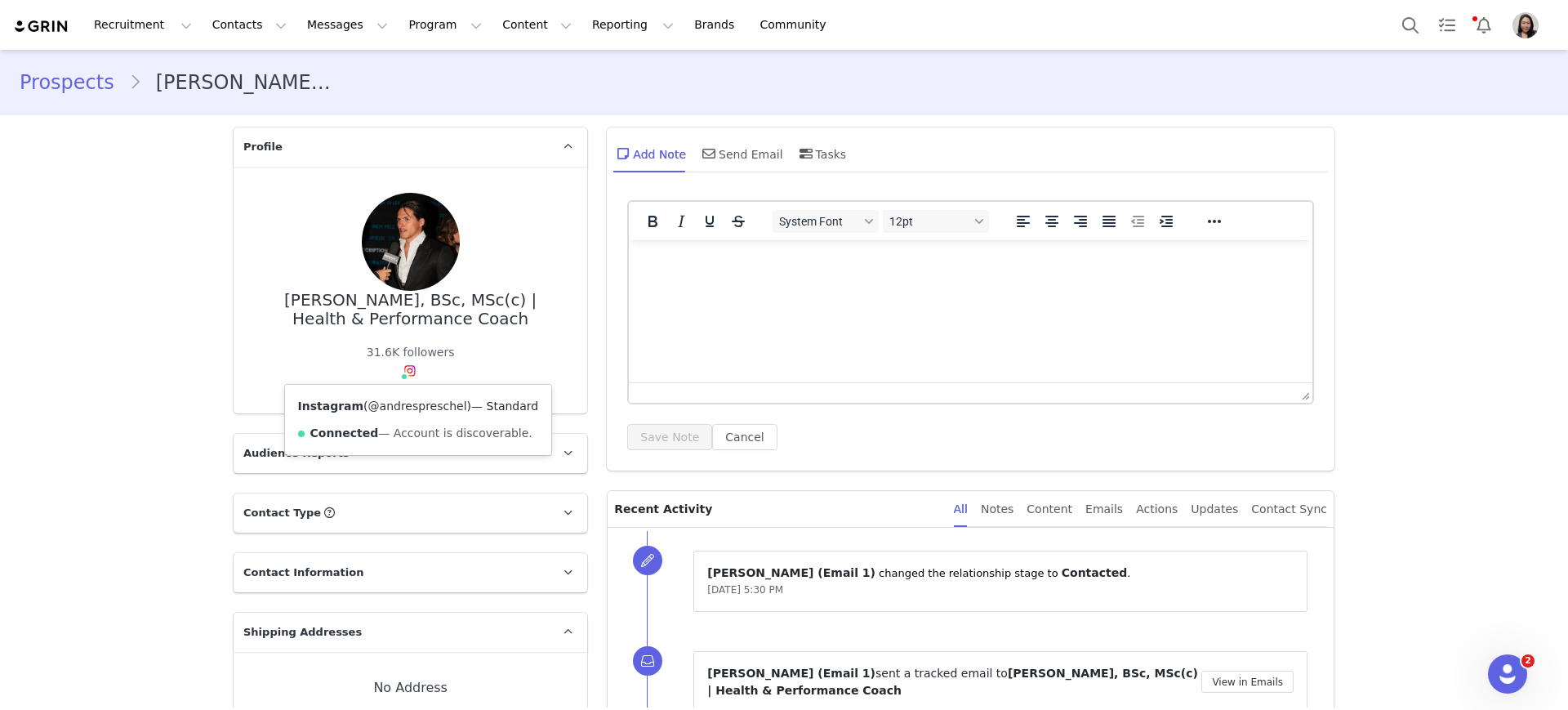
drag, startPoint x: 352, startPoint y: 407, endPoint x: 439, endPoint y: 407, distance: 87.0
click at [439, 407] on span "( @andrespreschel )" at bounding box center [417, 406] width 108 height 13
click at [368, 410] on link "@andrespreschel" at bounding box center [417, 406] width 99 height 13
click at [47, 97] on div "Prospects Andrés Preschel, BSc, MSc(c) | Health & Performance Coach" at bounding box center [784, 83] width 1568 height 56
click at [61, 86] on link "Prospects" at bounding box center [74, 83] width 110 height 30
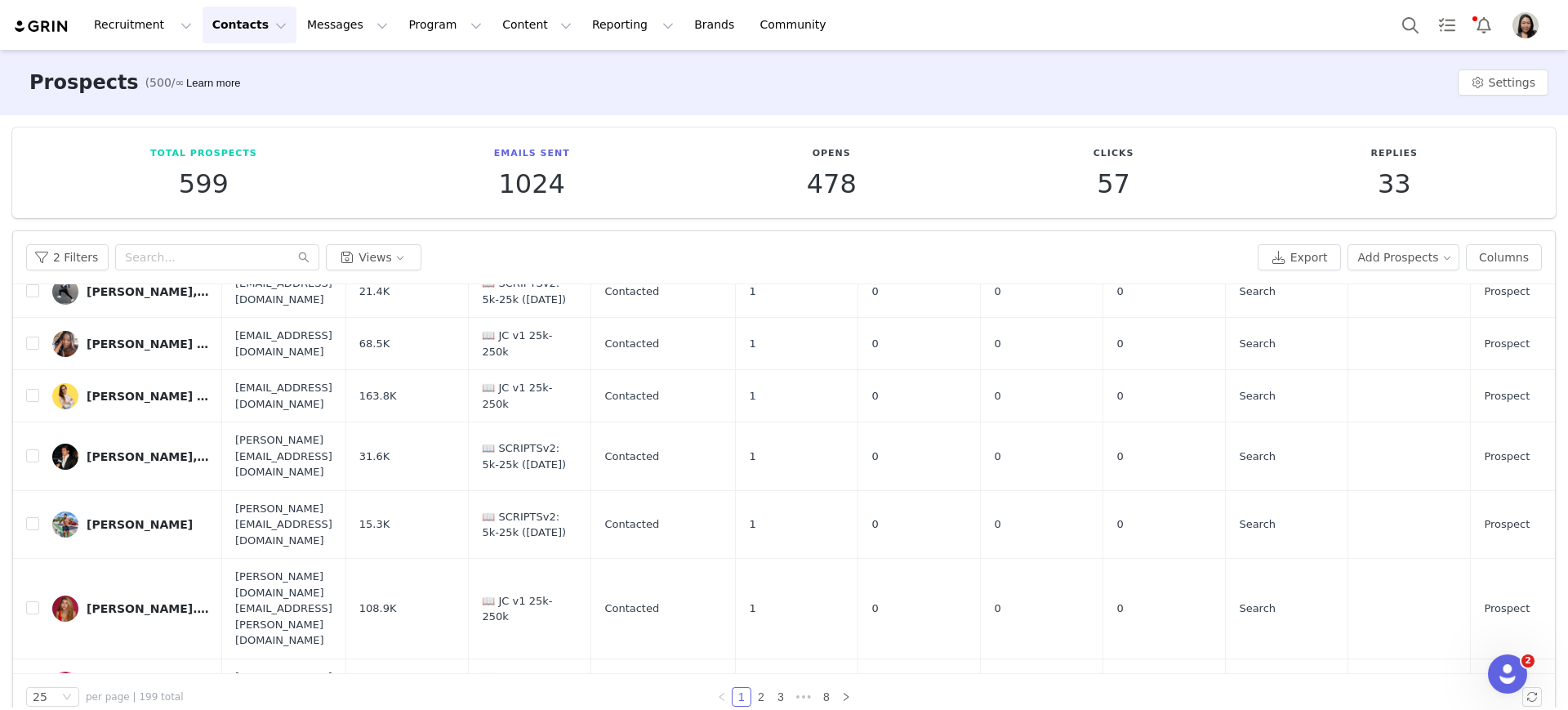
scroll to position [341, 0]
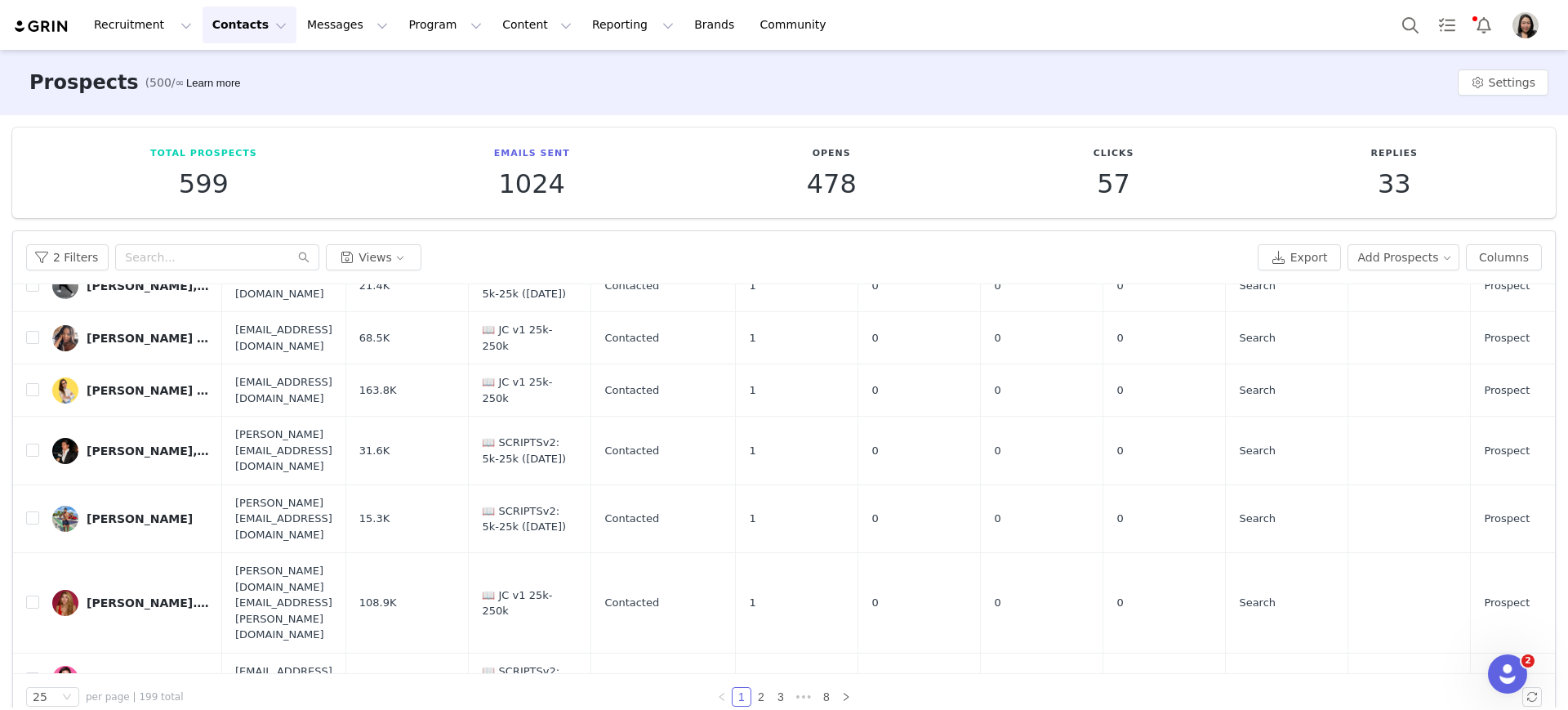
click at [110, 512] on div "Andrew Hill" at bounding box center [139, 519] width 107 height 13
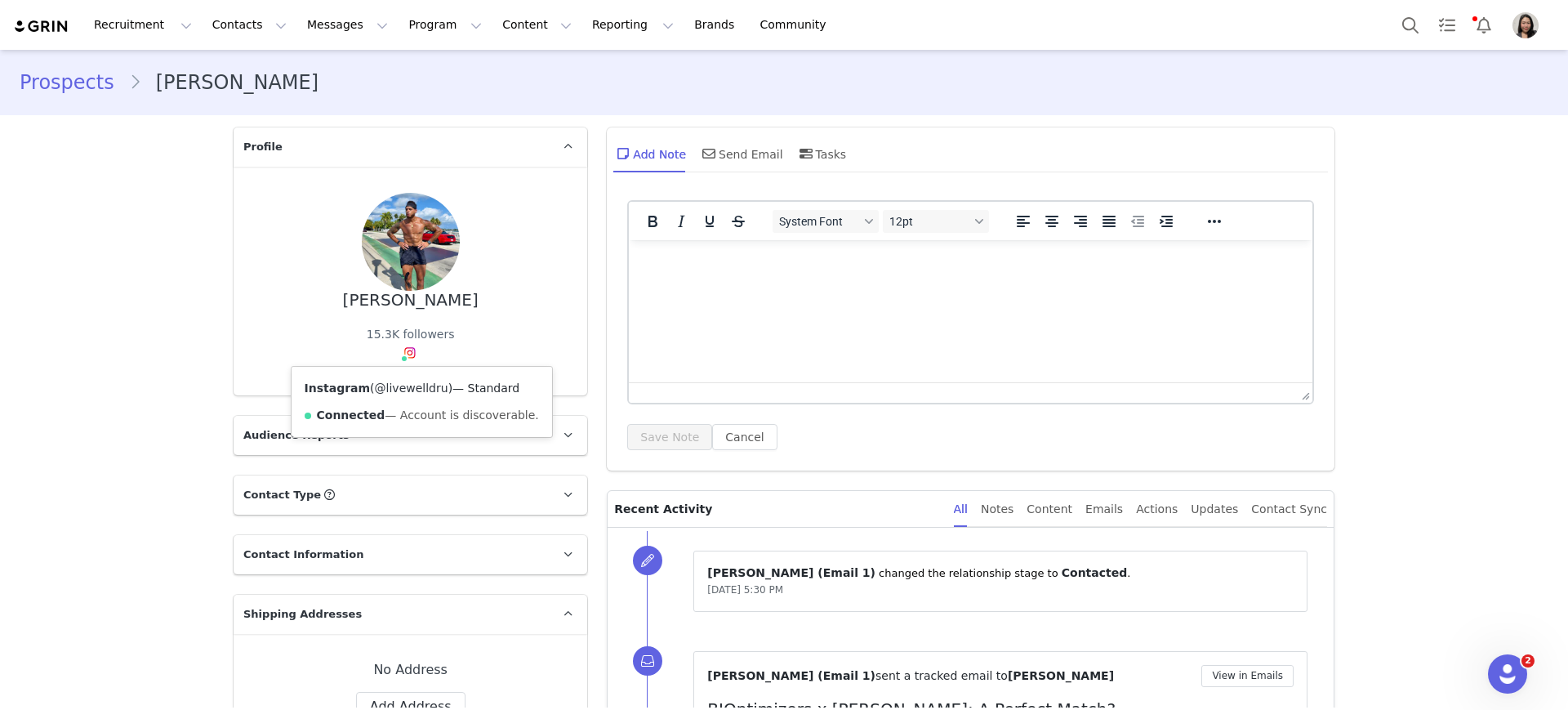
click at [395, 381] on link "@livewelldru" at bounding box center [411, 388] width 74 height 13
click at [92, 85] on link "Prospects" at bounding box center [74, 83] width 110 height 30
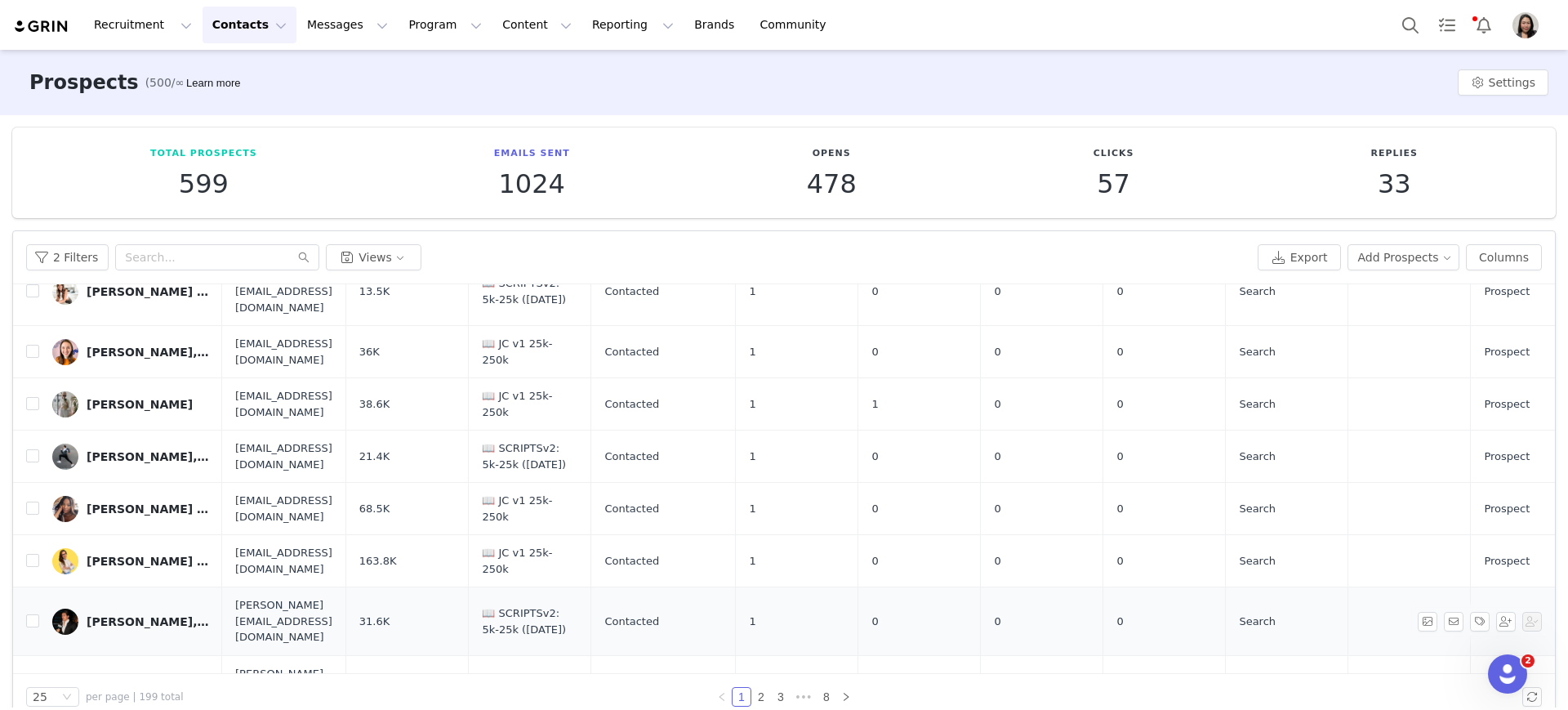
scroll to position [341, 0]
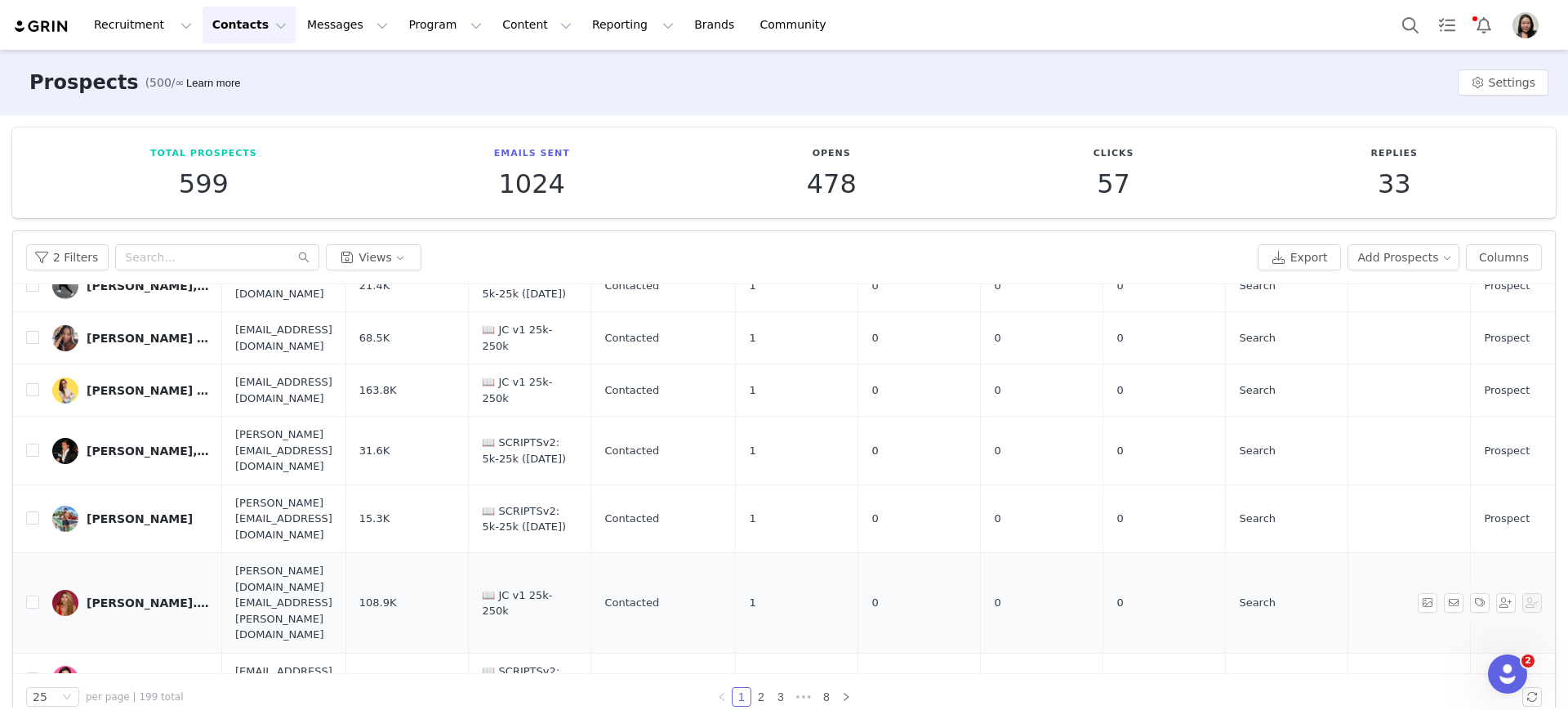
click at [141, 567] on div "apolonia.pina" at bounding box center [148, 603] width 123 height 13
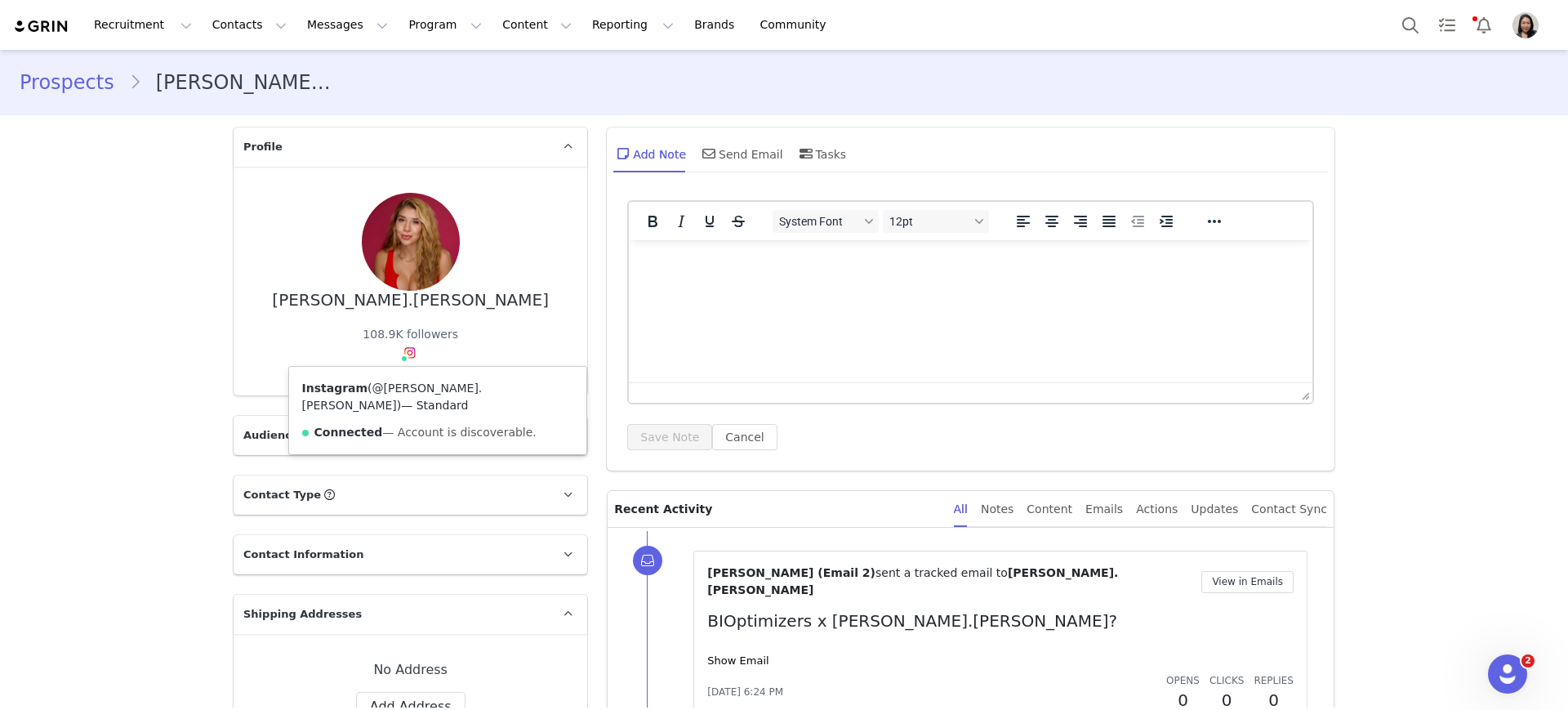
click at [398, 383] on link "@apolonia.pina" at bounding box center [393, 396] width 181 height 30
click at [59, 83] on link "Prospects" at bounding box center [74, 83] width 110 height 30
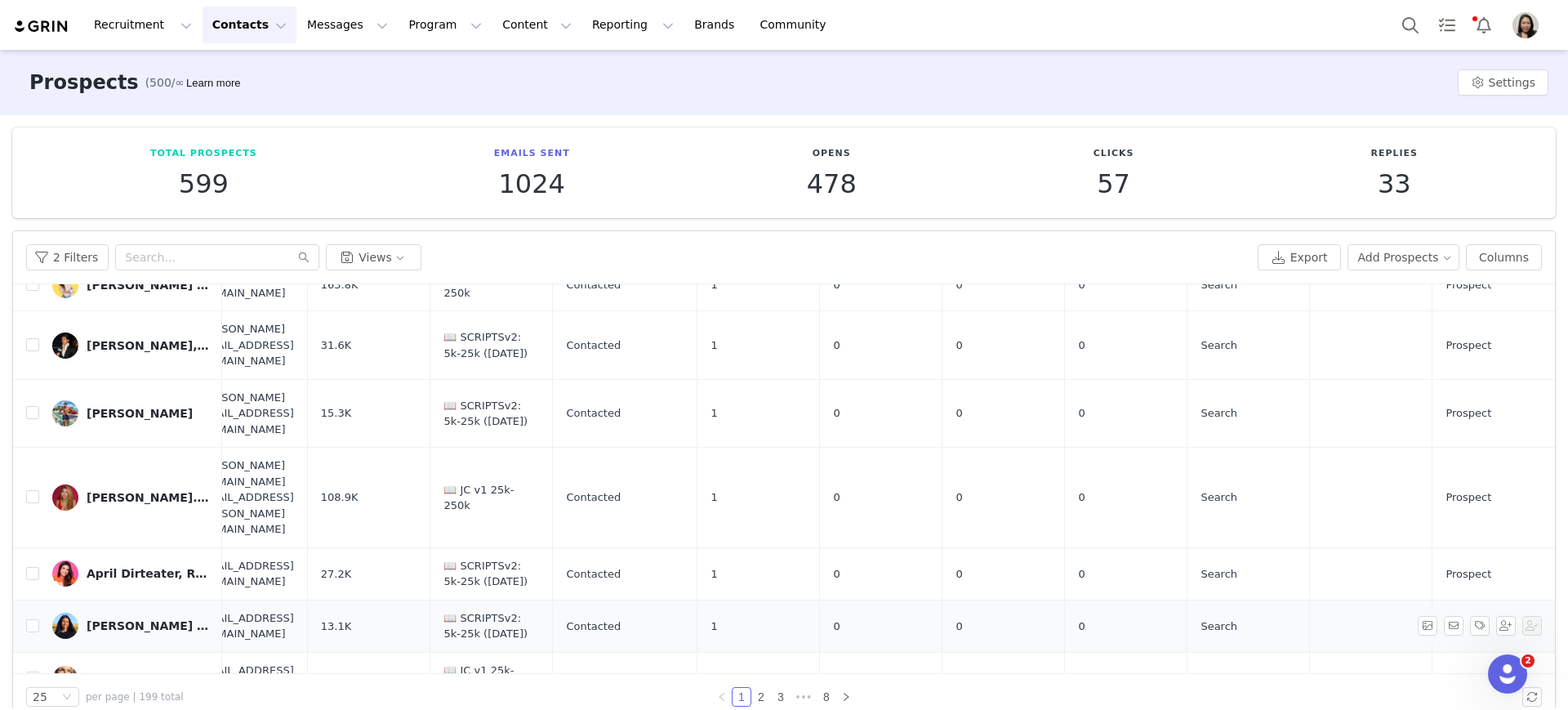
scroll to position [458, 94]
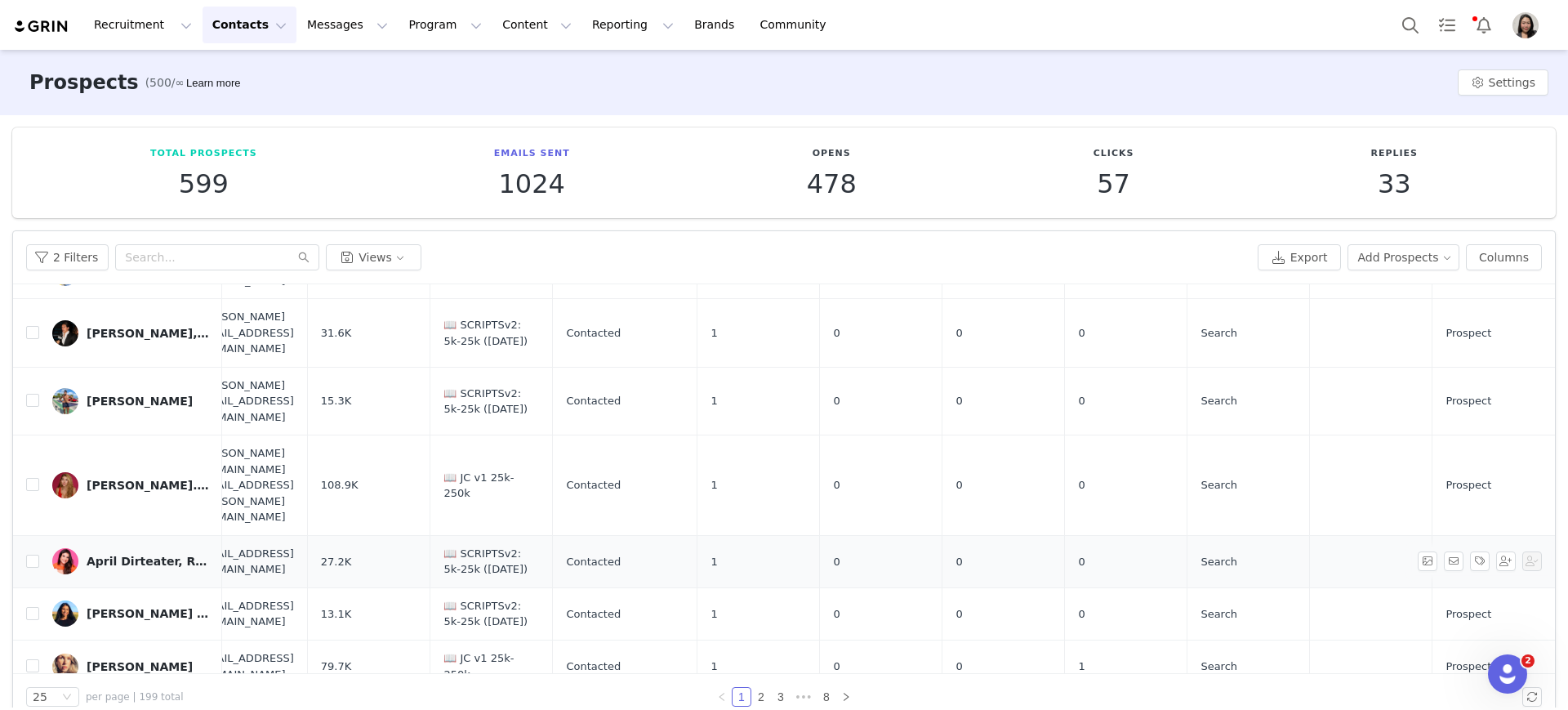
click at [118, 554] on div "April Dirteater, RD | Optimal Health • Personalized Nutrition" at bounding box center [148, 561] width 123 height 13
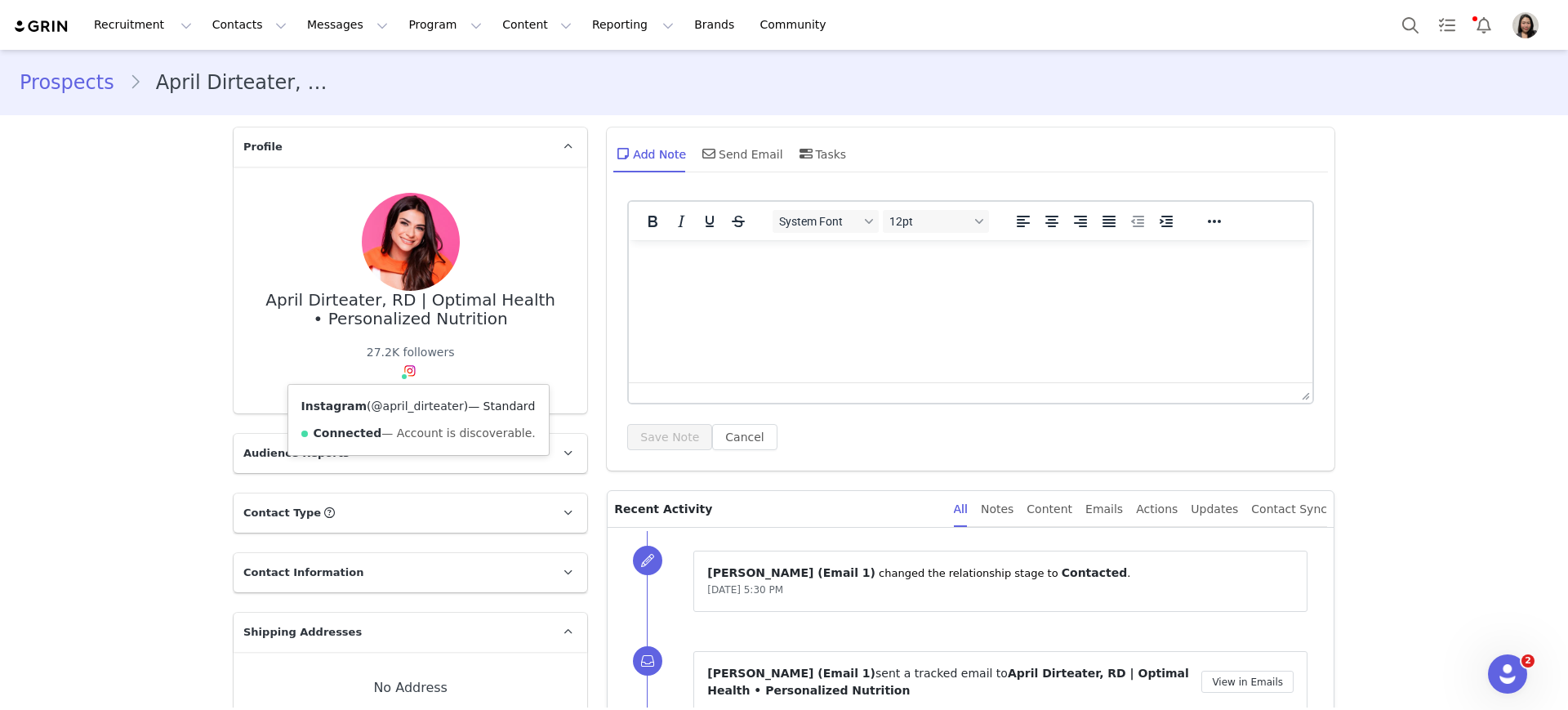
click at [388, 411] on link "@april_dirteater" at bounding box center [418, 406] width 92 height 13
click at [94, 85] on link "Prospects" at bounding box center [74, 83] width 110 height 30
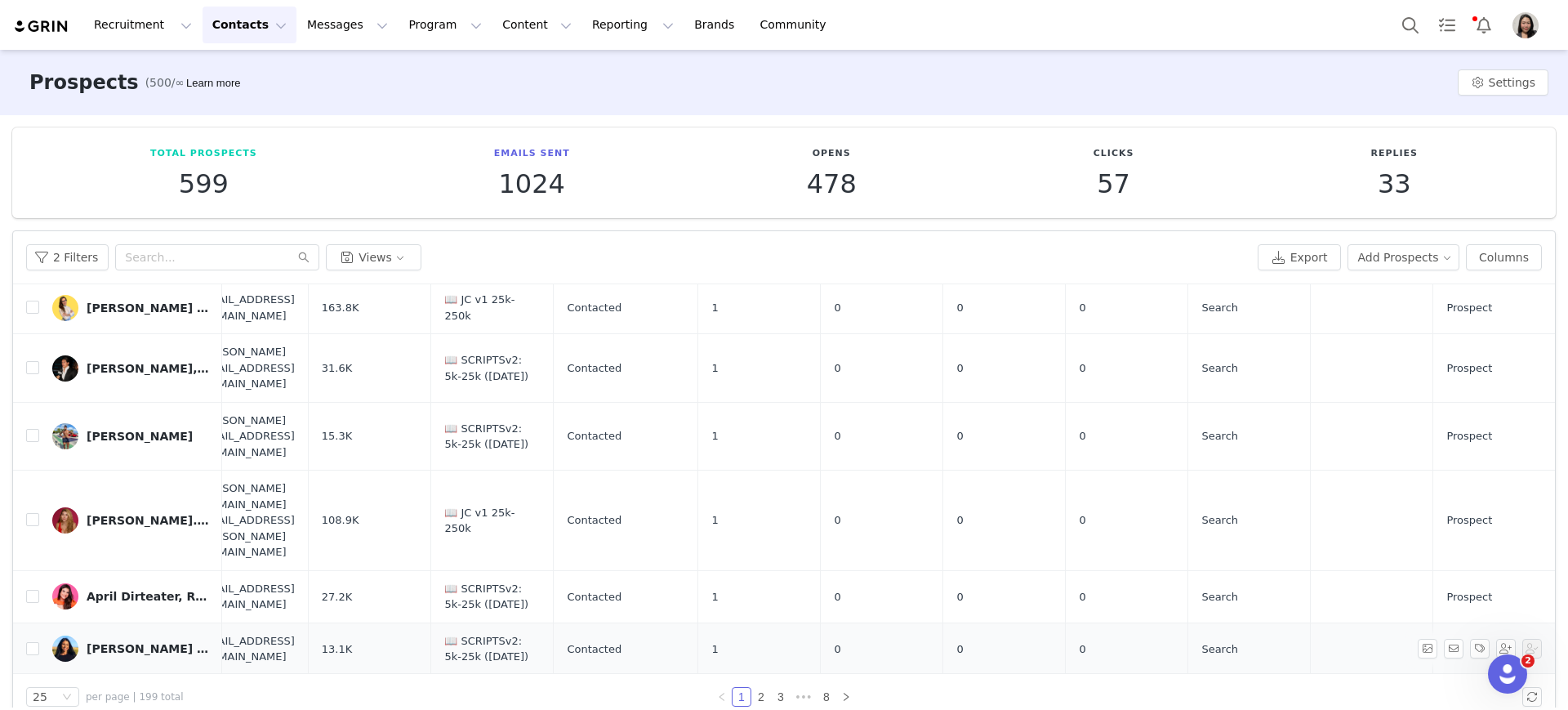
scroll to position [424, 37]
click at [130, 567] on div "Ashley | Fitness & Nutrition Coach" at bounding box center [148, 648] width 123 height 13
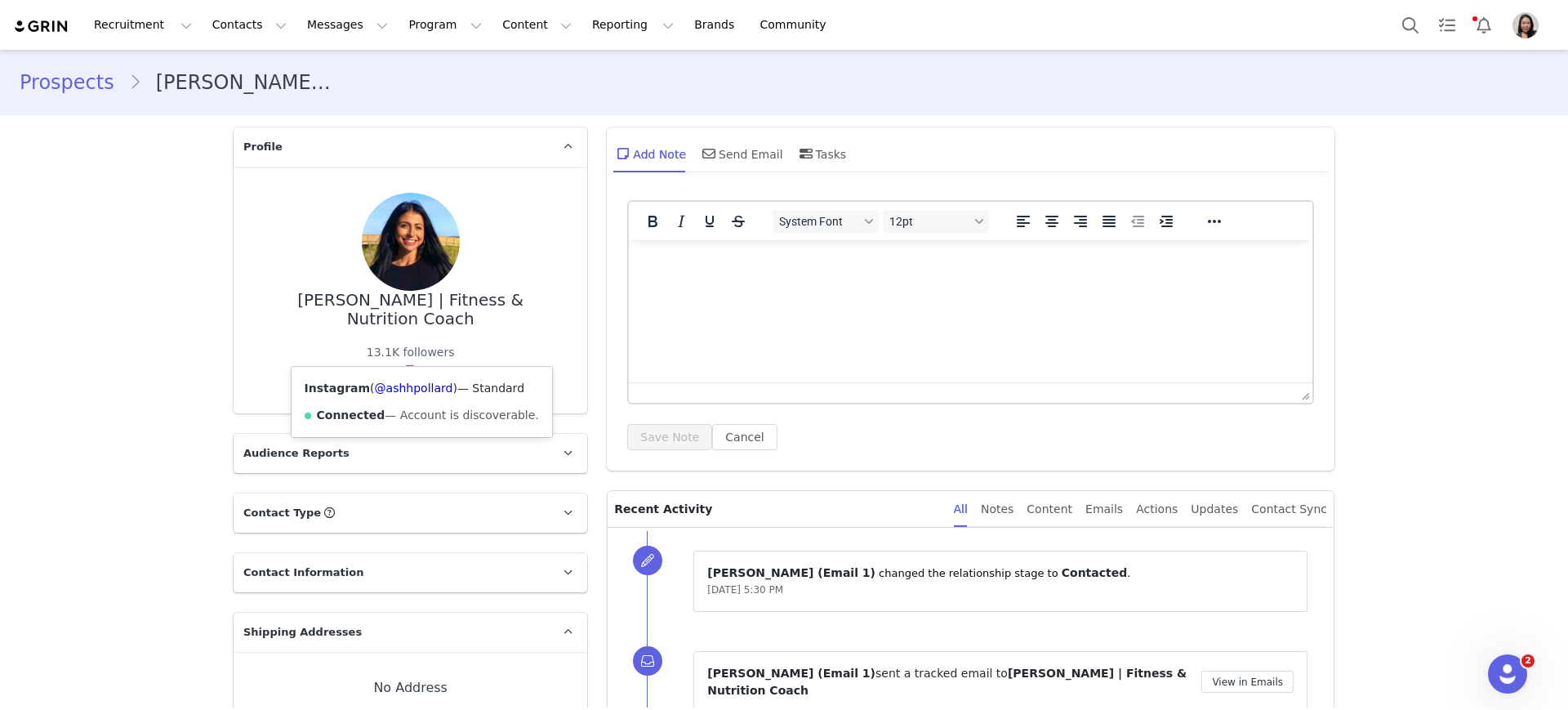
drag, startPoint x: 359, startPoint y: 388, endPoint x: 439, endPoint y: 403, distance: 81.4
click at [436, 390] on span "( @ashhpollard )" at bounding box center [413, 388] width 87 height 13
copy span "@ashhpollard )"
click at [61, 86] on link "Prospects" at bounding box center [74, 83] width 110 height 30
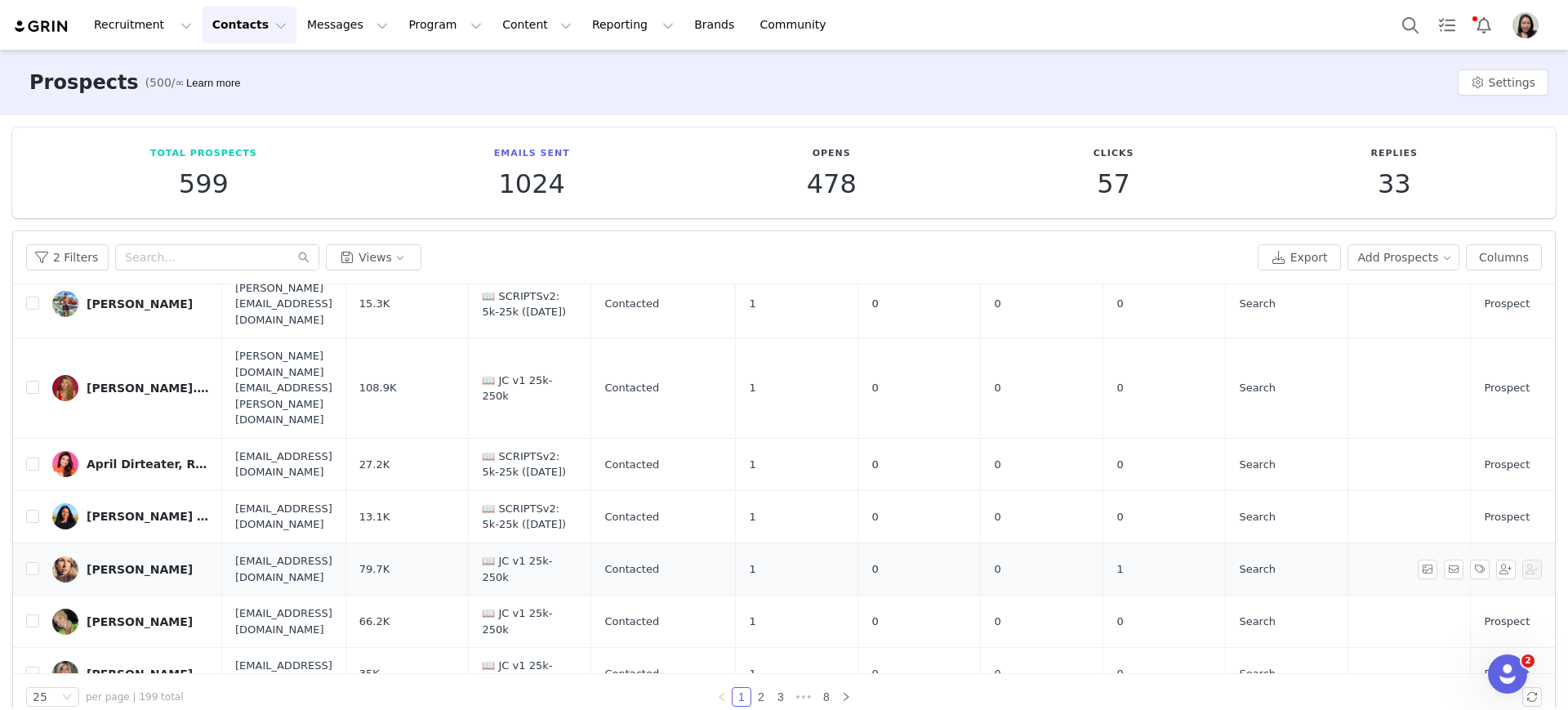
scroll to position [558, 0]
click at [126, 553] on link "Ashley S Mixon" at bounding box center [130, 566] width 157 height 26
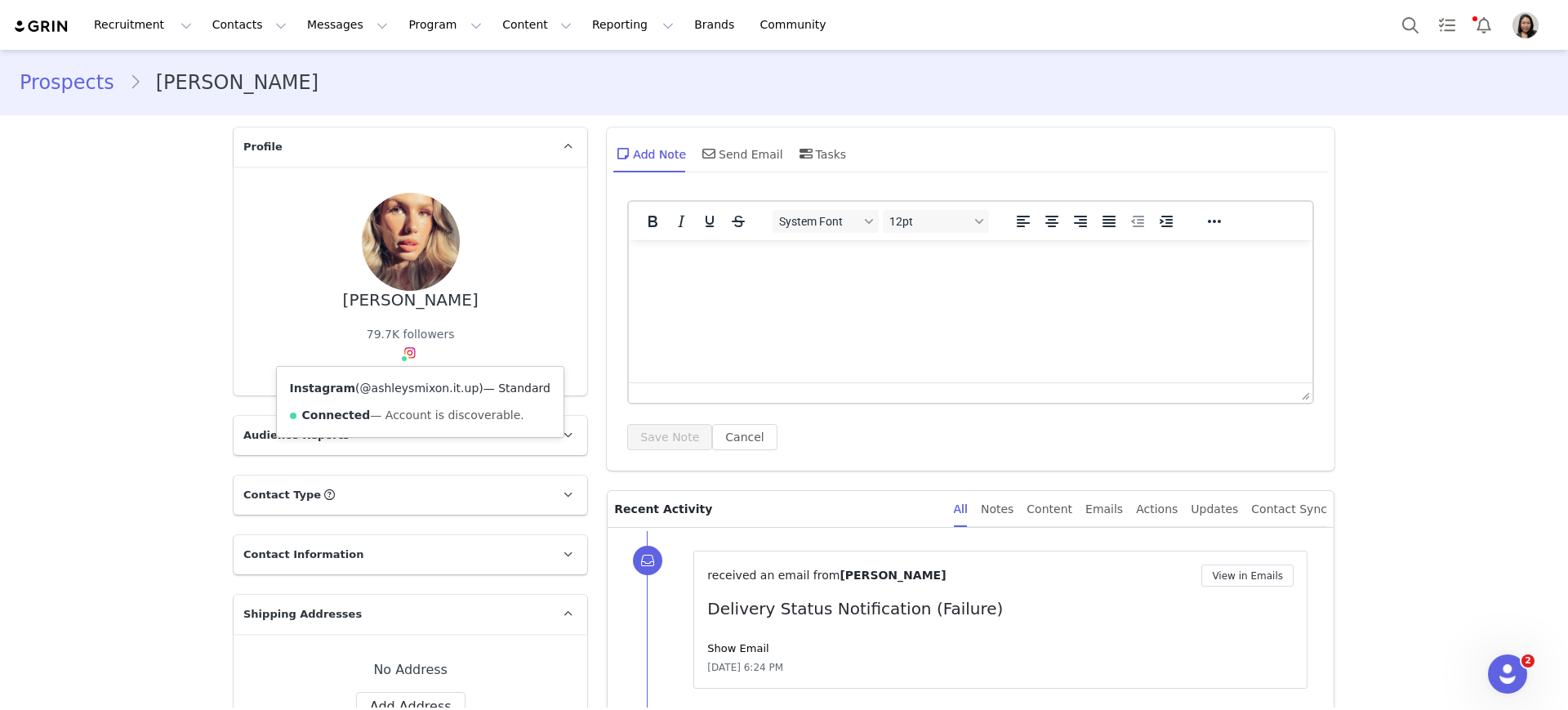
drag, startPoint x: 345, startPoint y: 390, endPoint x: 450, endPoint y: 393, distance: 105.0
click at [450, 393] on span "( @ashleysmixon.it.up )" at bounding box center [419, 388] width 128 height 13
copy link "@ashleysmixon.it.up"
click at [404, 355] on img at bounding box center [410, 353] width 13 height 13
copy link "@ashleysmixon.it.up"
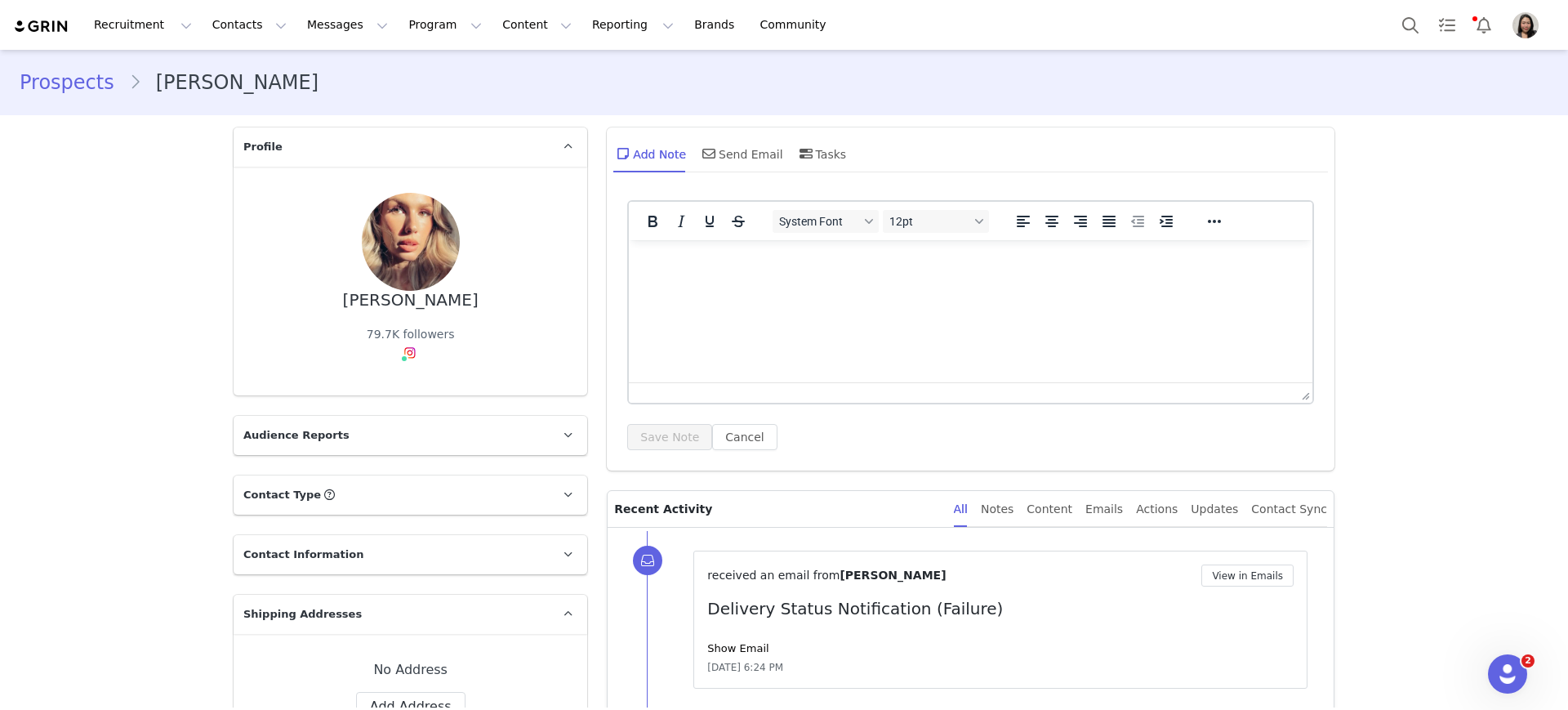
click at [66, 89] on link "Prospects" at bounding box center [74, 83] width 110 height 30
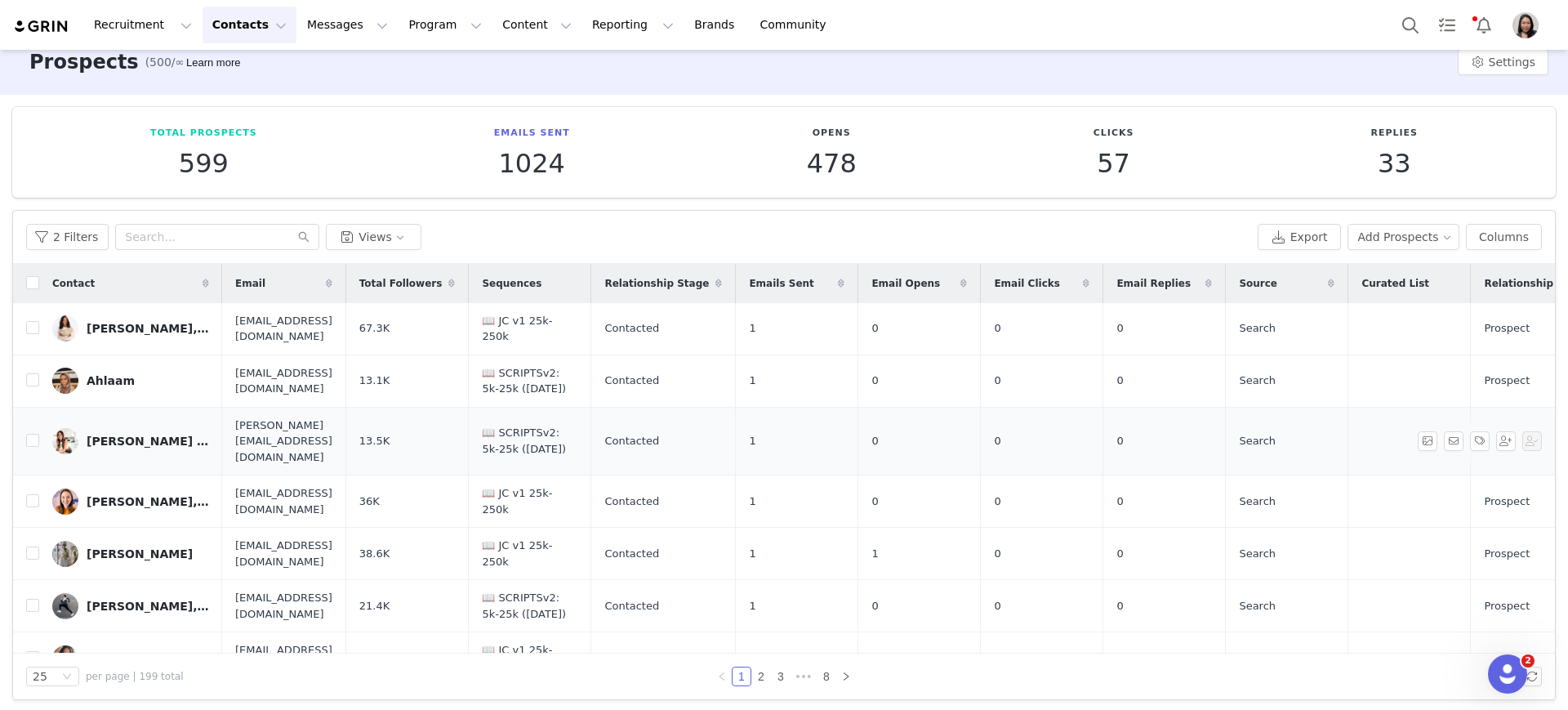
scroll to position [25, 0]
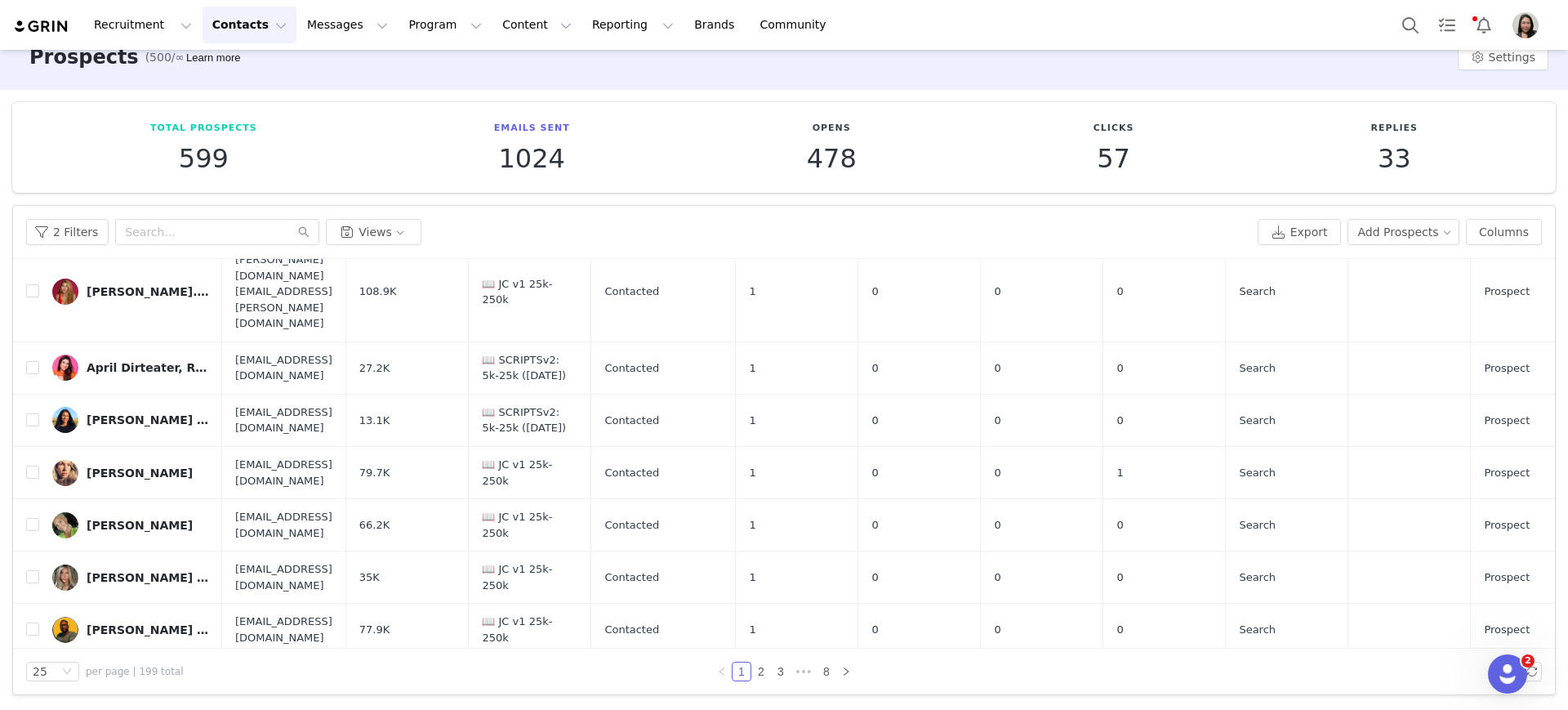
scroll to position [680, 0]
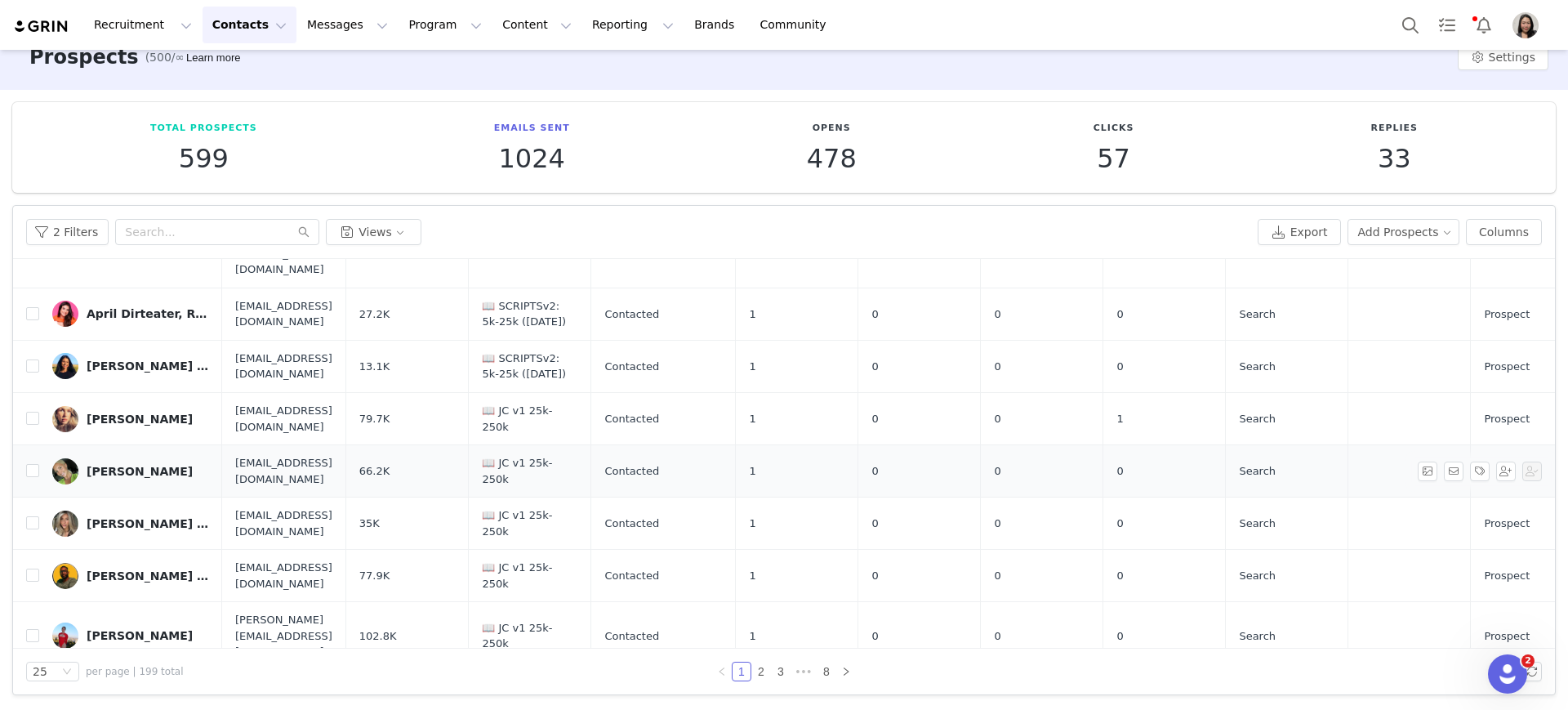
click at [119, 458] on link "Aurora Parssinen" at bounding box center [130, 471] width 157 height 26
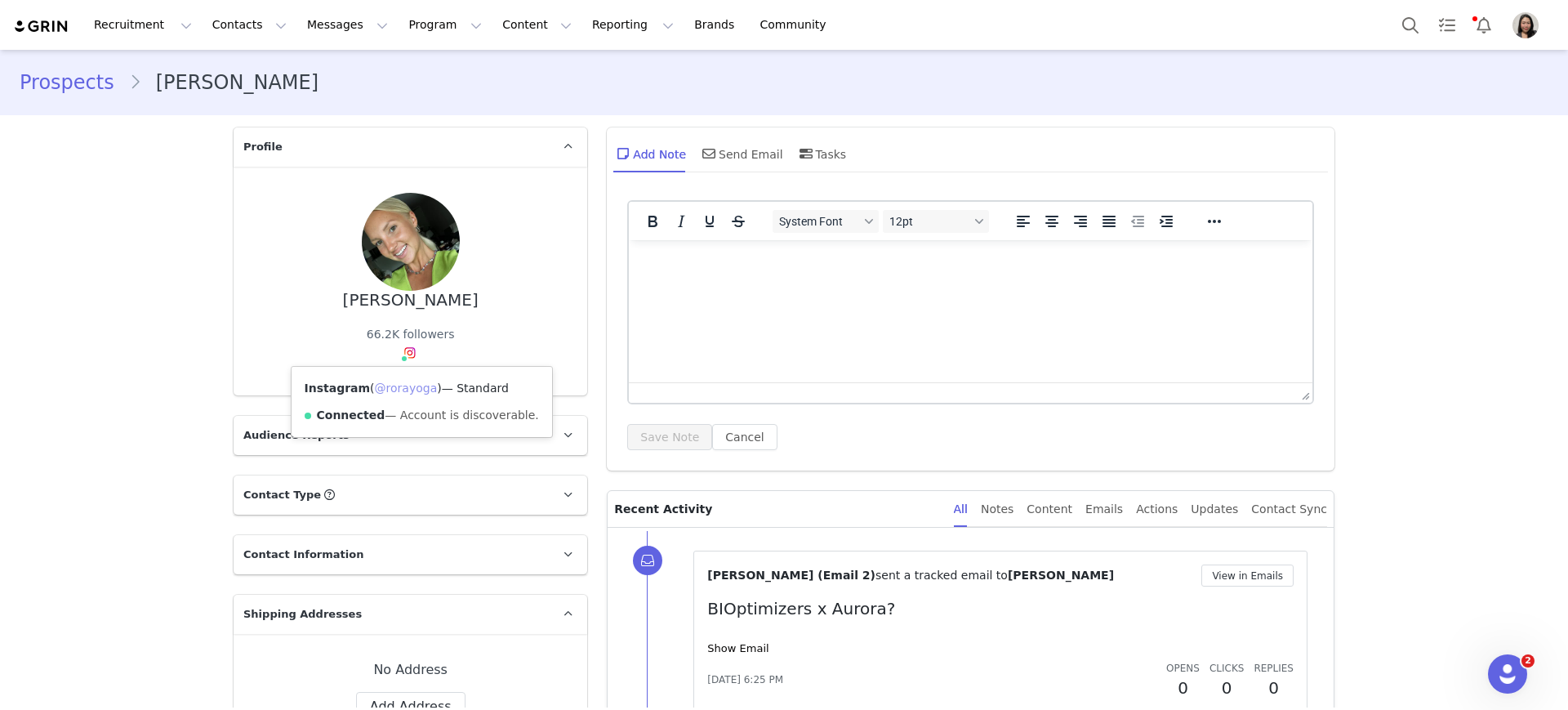
click at [375, 392] on link "@rorayoga" at bounding box center [405, 388] width 62 height 13
click at [49, 85] on link "Prospects" at bounding box center [74, 83] width 110 height 30
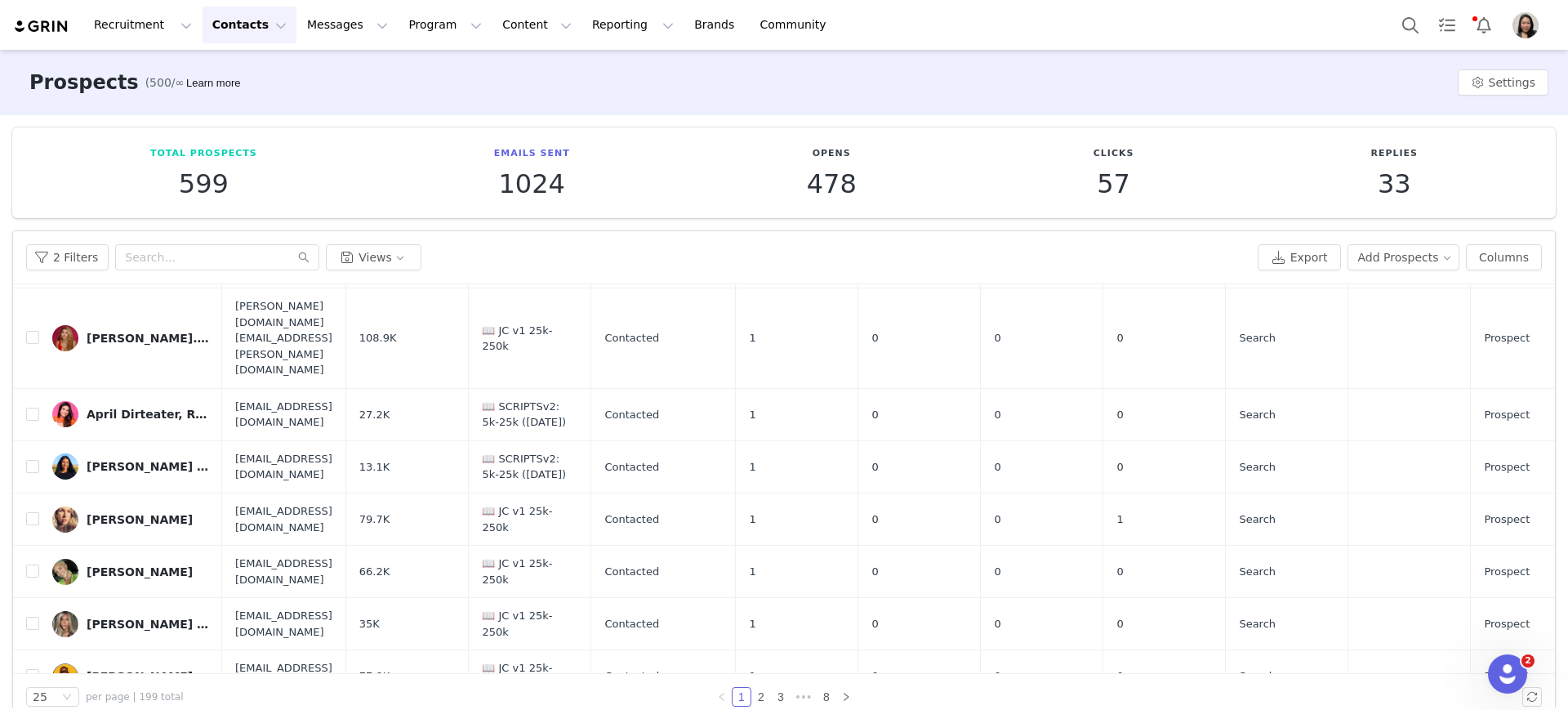
scroll to position [680, 0]
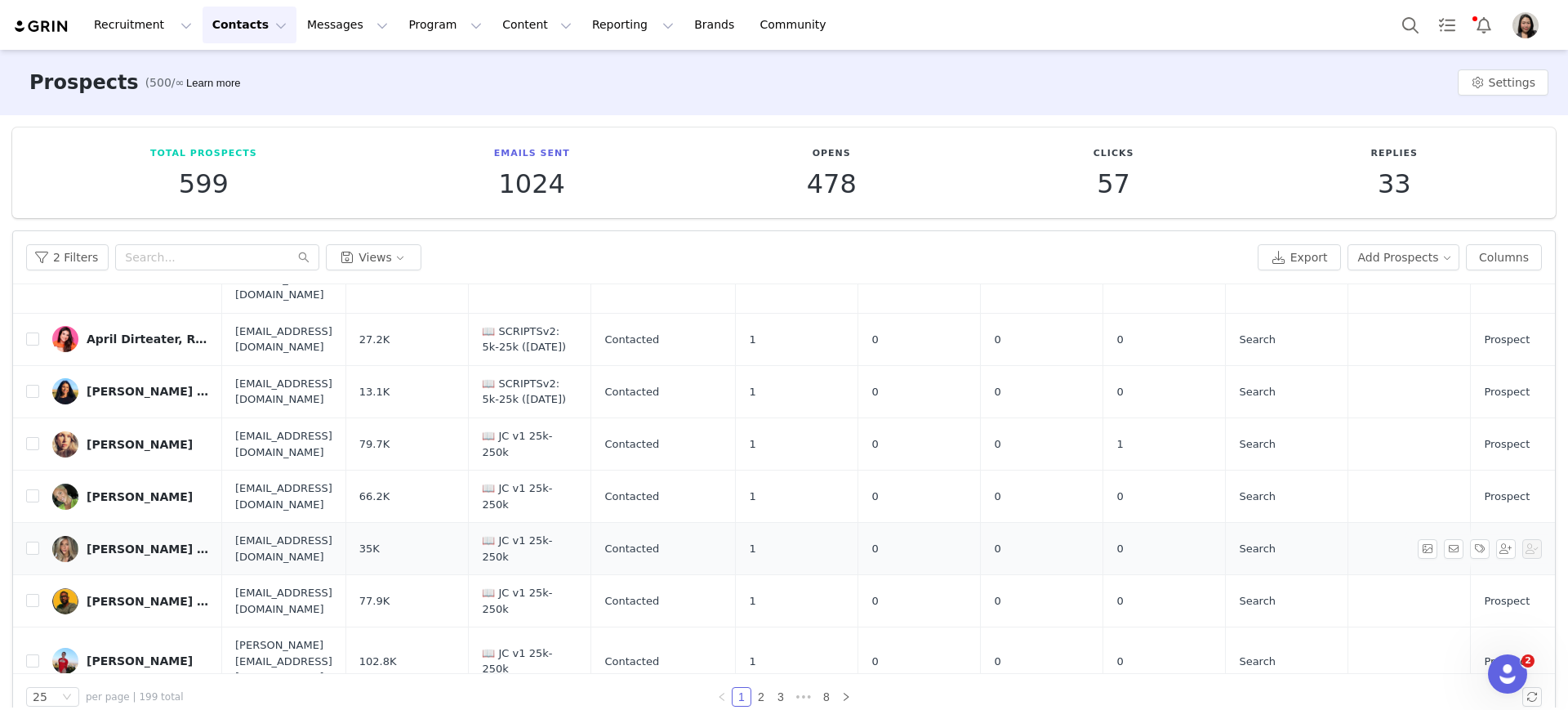
click at [139, 543] on div "Autumn Clayman | Holistic Health Coach" at bounding box center [148, 550] width 123 height 13
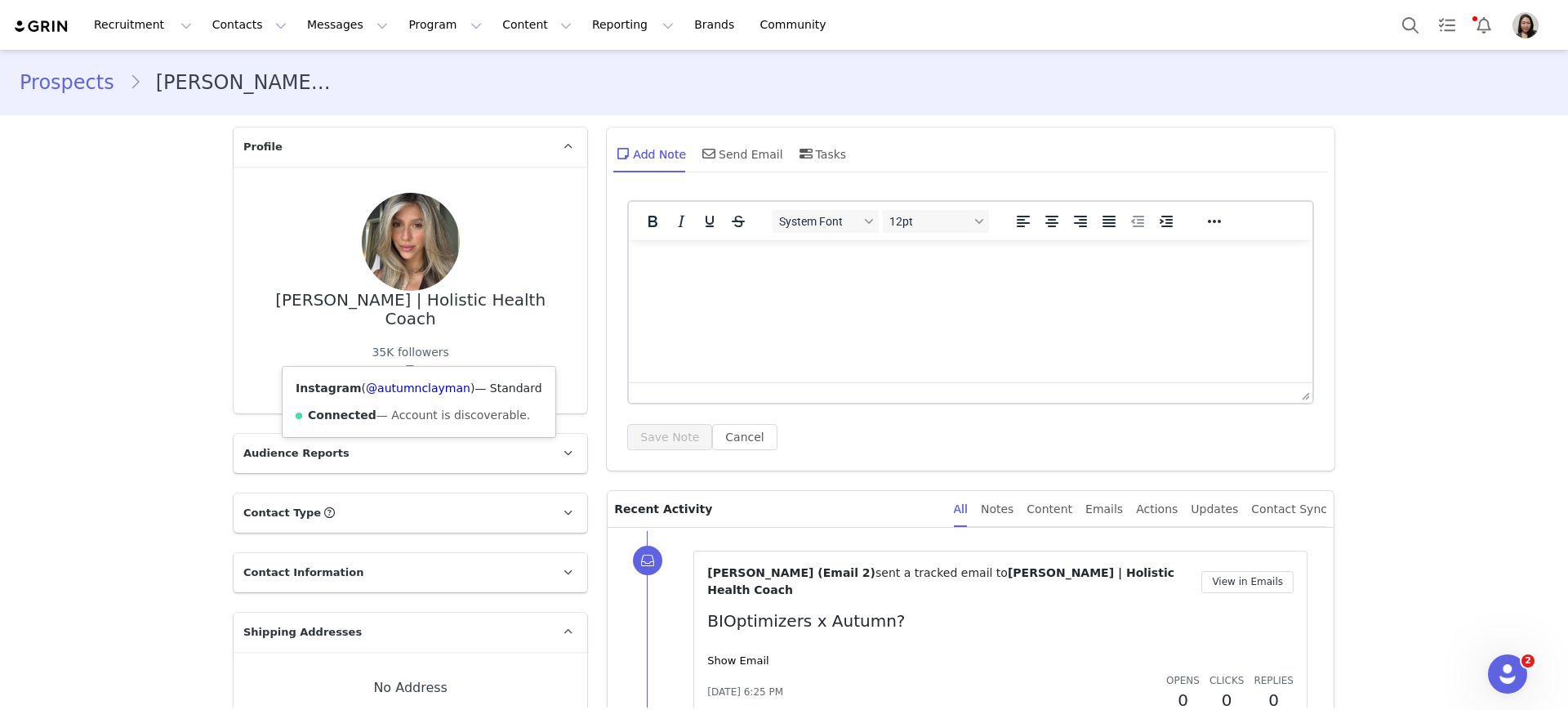
click at [406, 364] on img at bounding box center [410, 371] width 13 height 13
click at [385, 388] on link "@autumnclayman" at bounding box center [418, 388] width 105 height 13
click at [50, 95] on link "Prospects" at bounding box center [74, 83] width 110 height 30
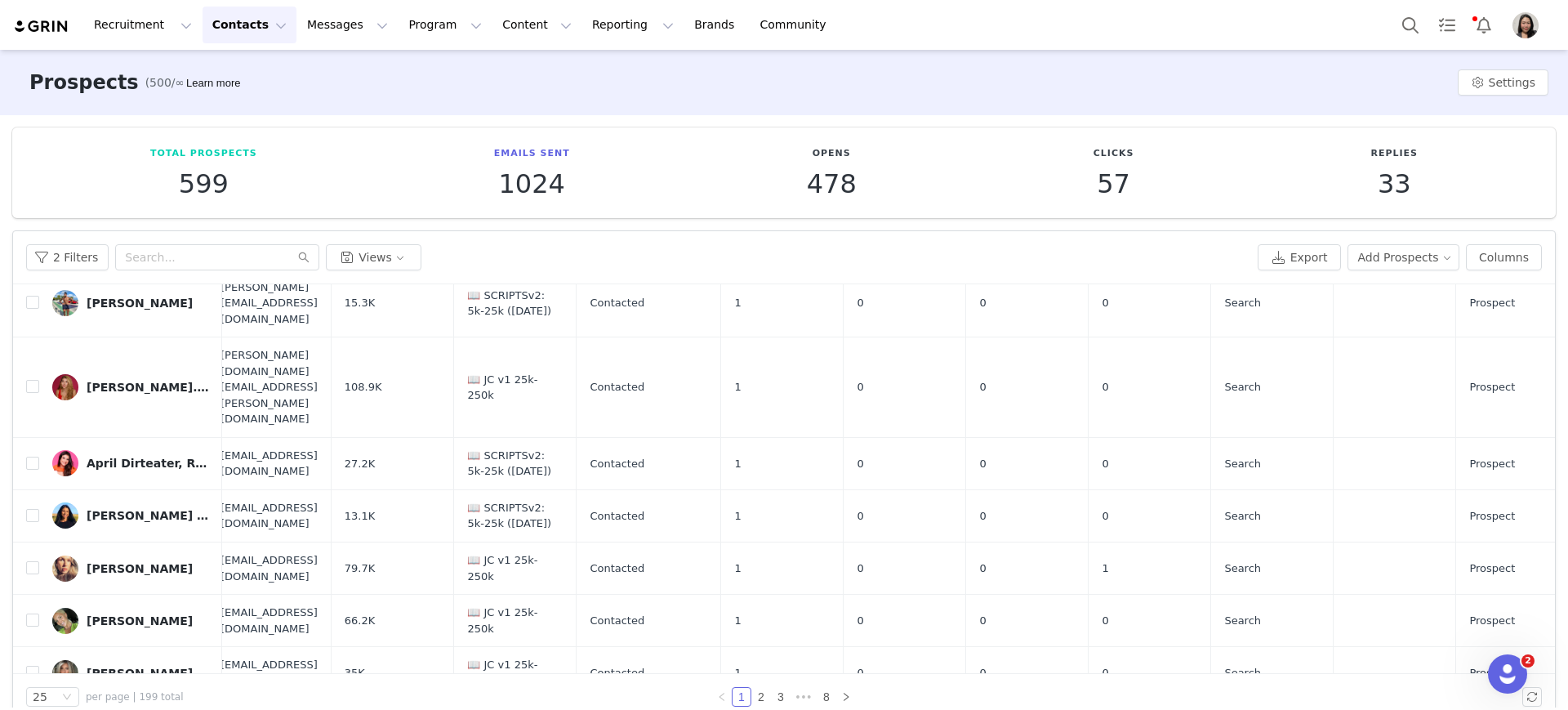
scroll to position [557, 14]
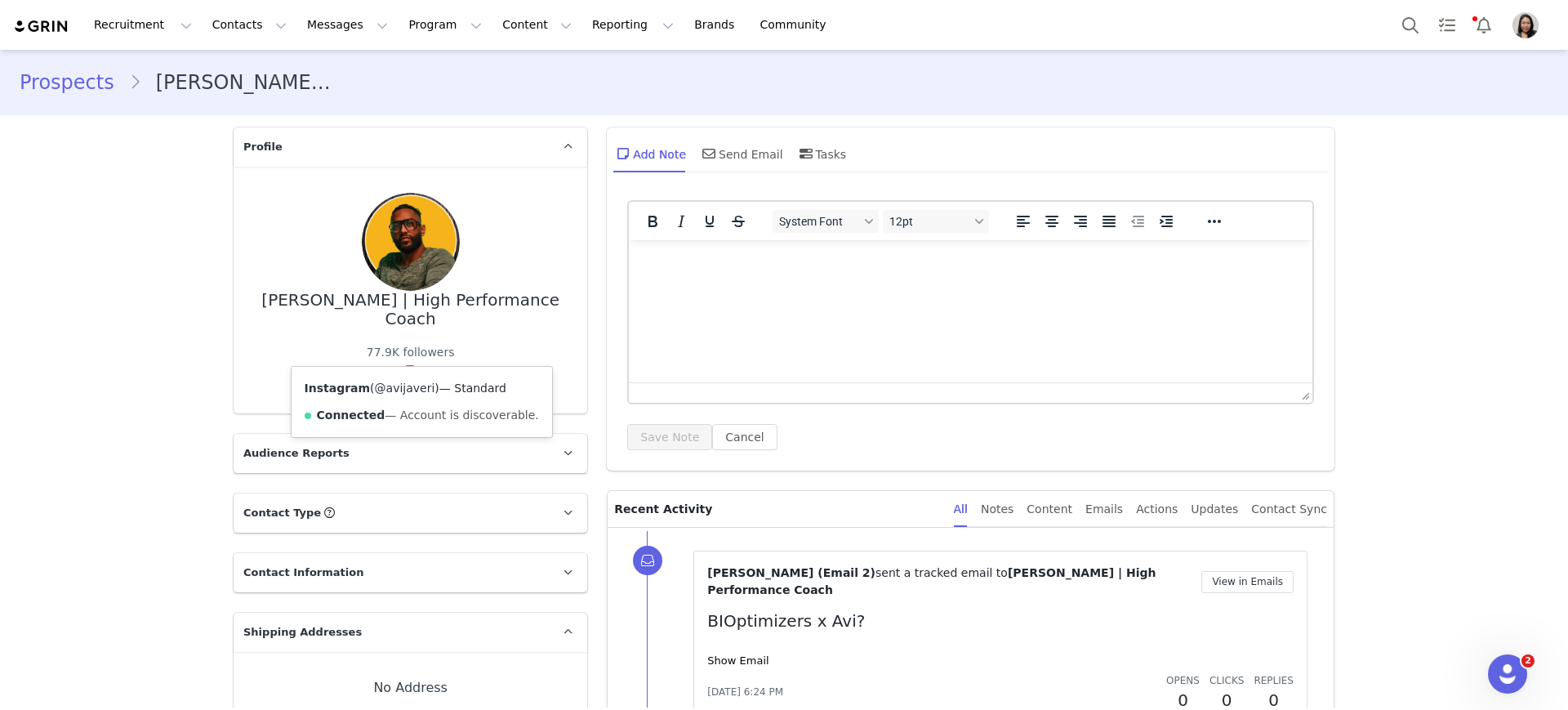
click at [409, 392] on link "@avijaveri" at bounding box center [404, 388] width 61 height 13
click at [67, 88] on link "Prospects" at bounding box center [74, 83] width 110 height 30
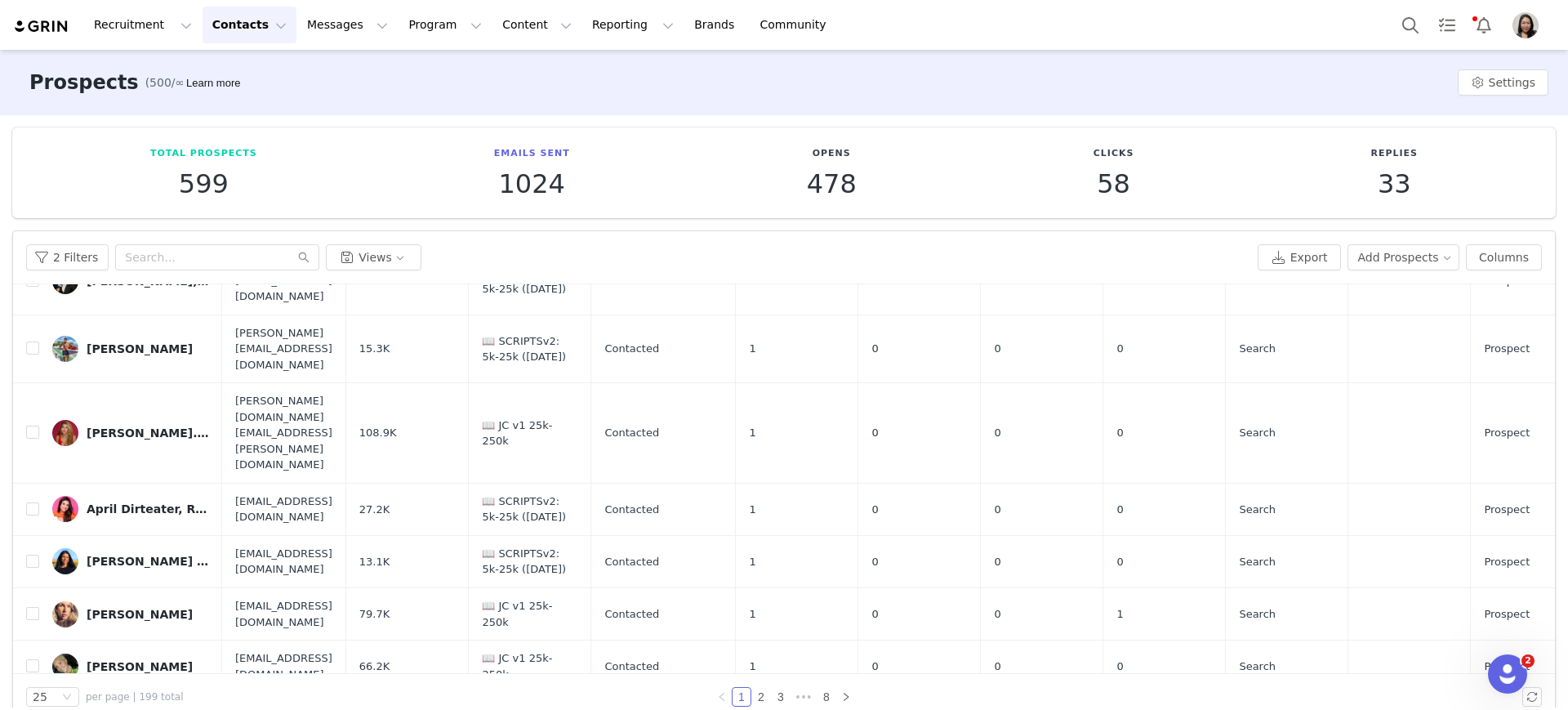
scroll to position [680, 0]
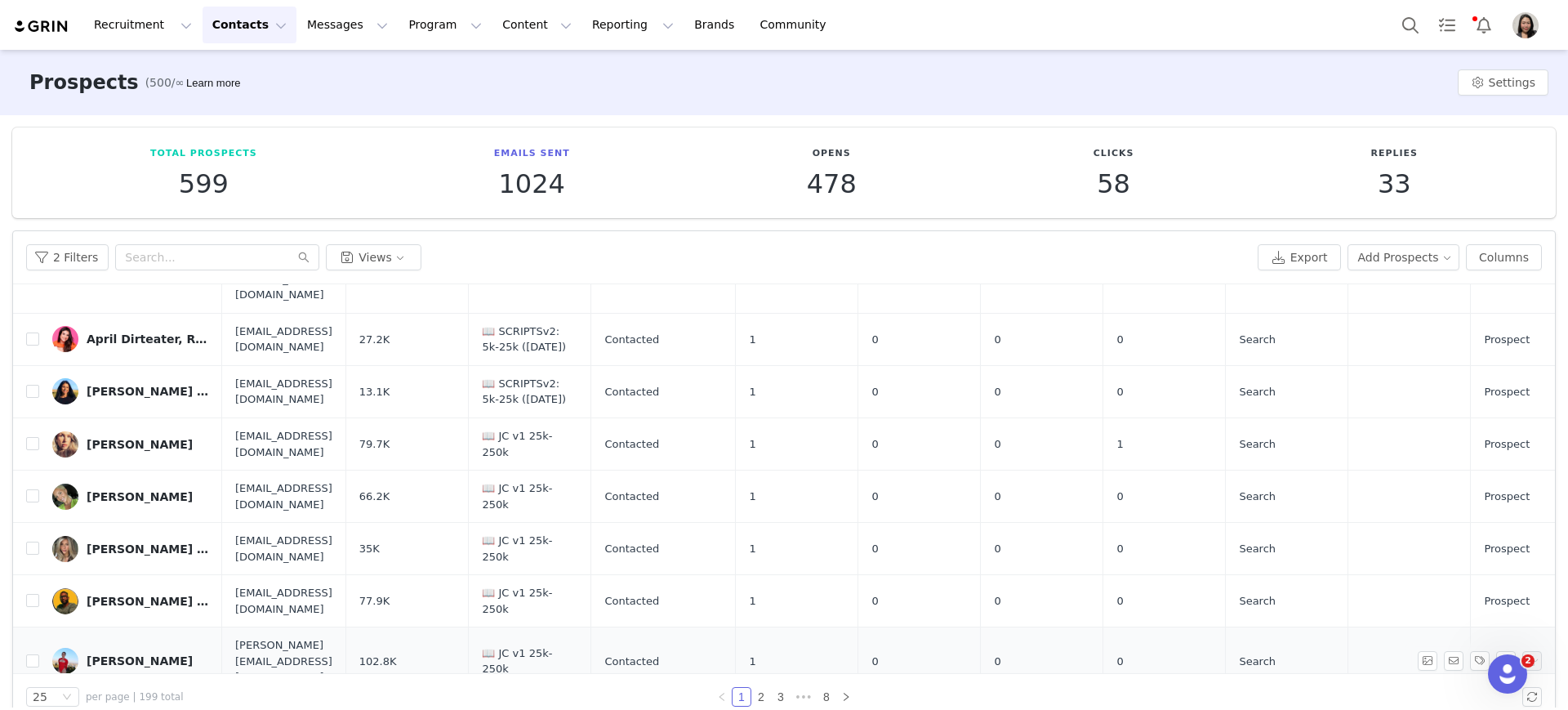
click at [97, 567] on div "Bea Amma" at bounding box center [139, 661] width 107 height 13
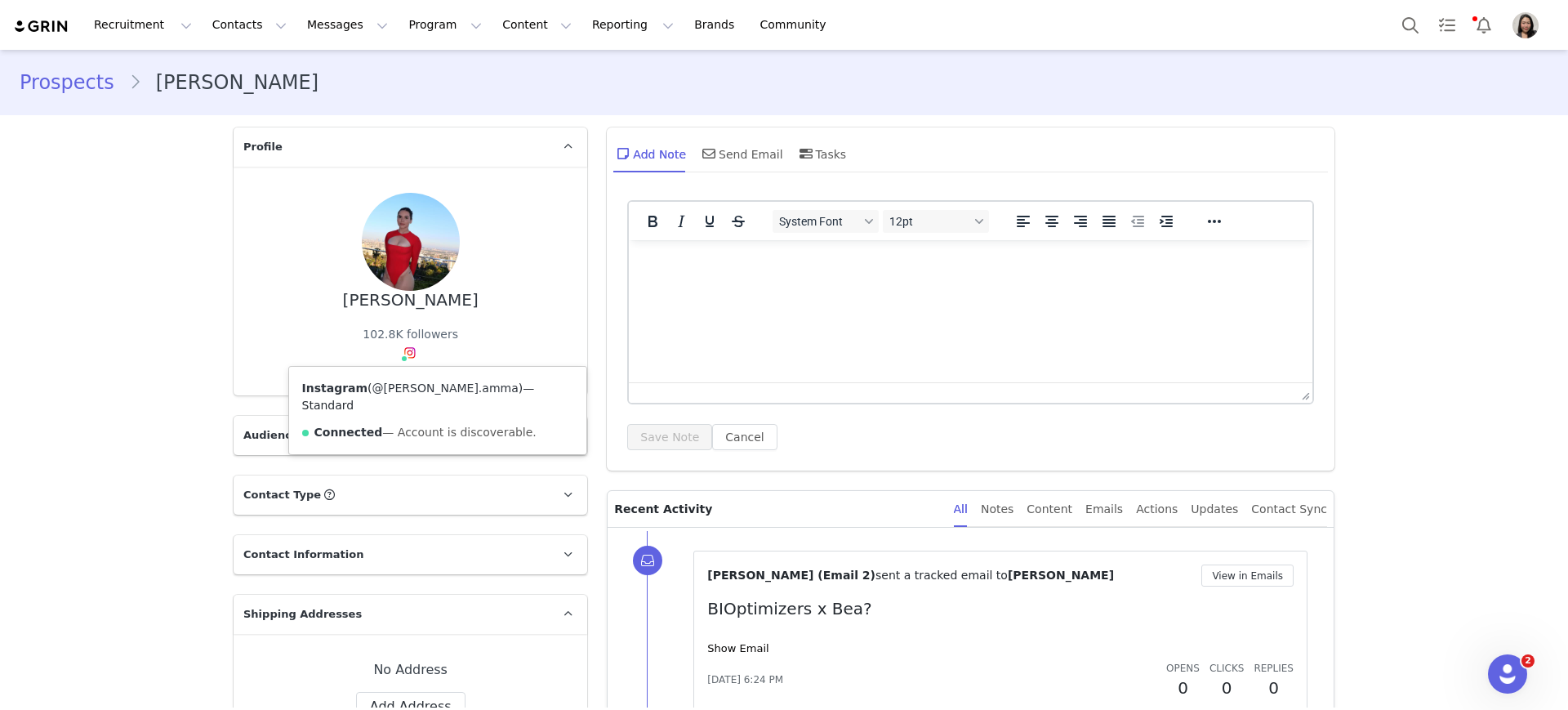
click at [390, 388] on link "@beatriz.amma" at bounding box center [446, 388] width 146 height 13
click at [58, 85] on link "Prospects" at bounding box center [74, 83] width 110 height 30
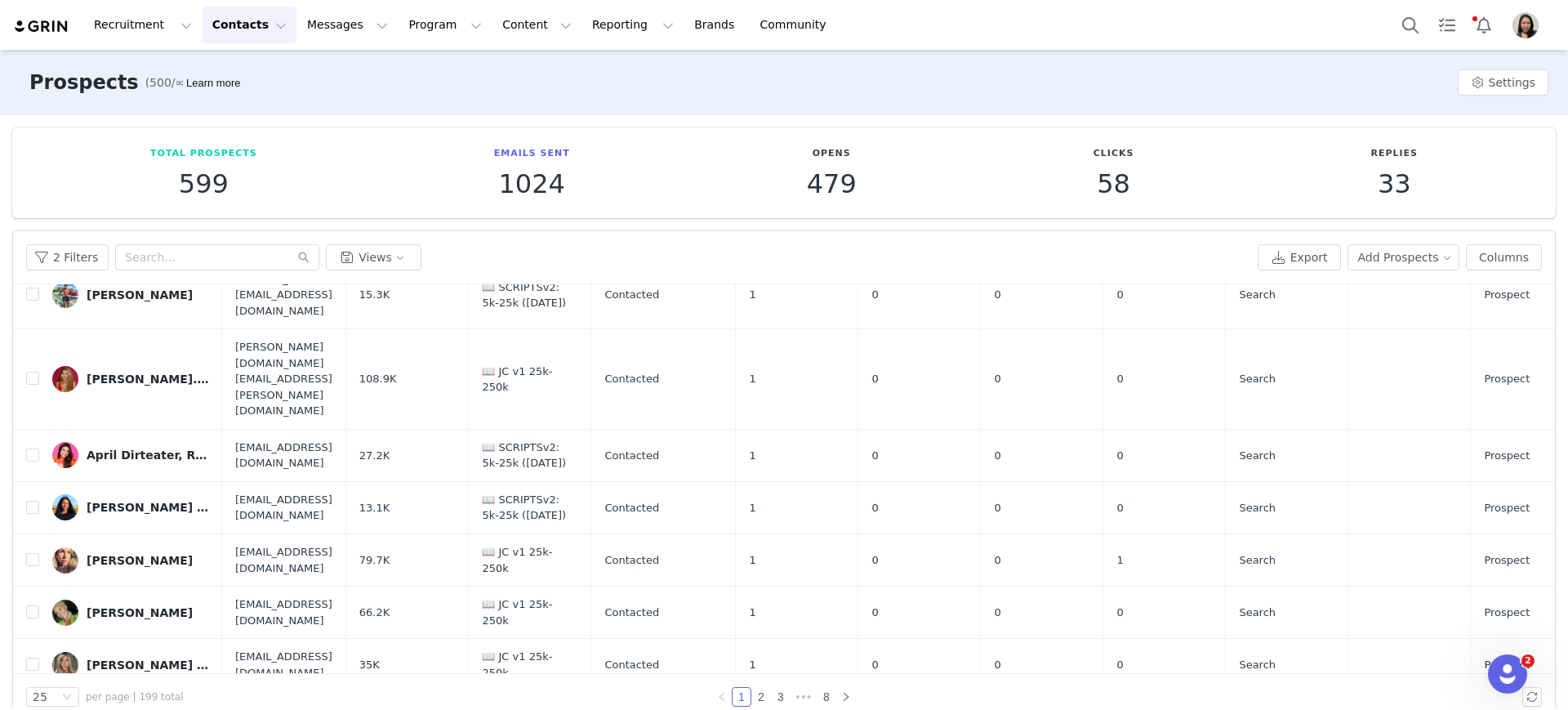
scroll to position [680, 0]
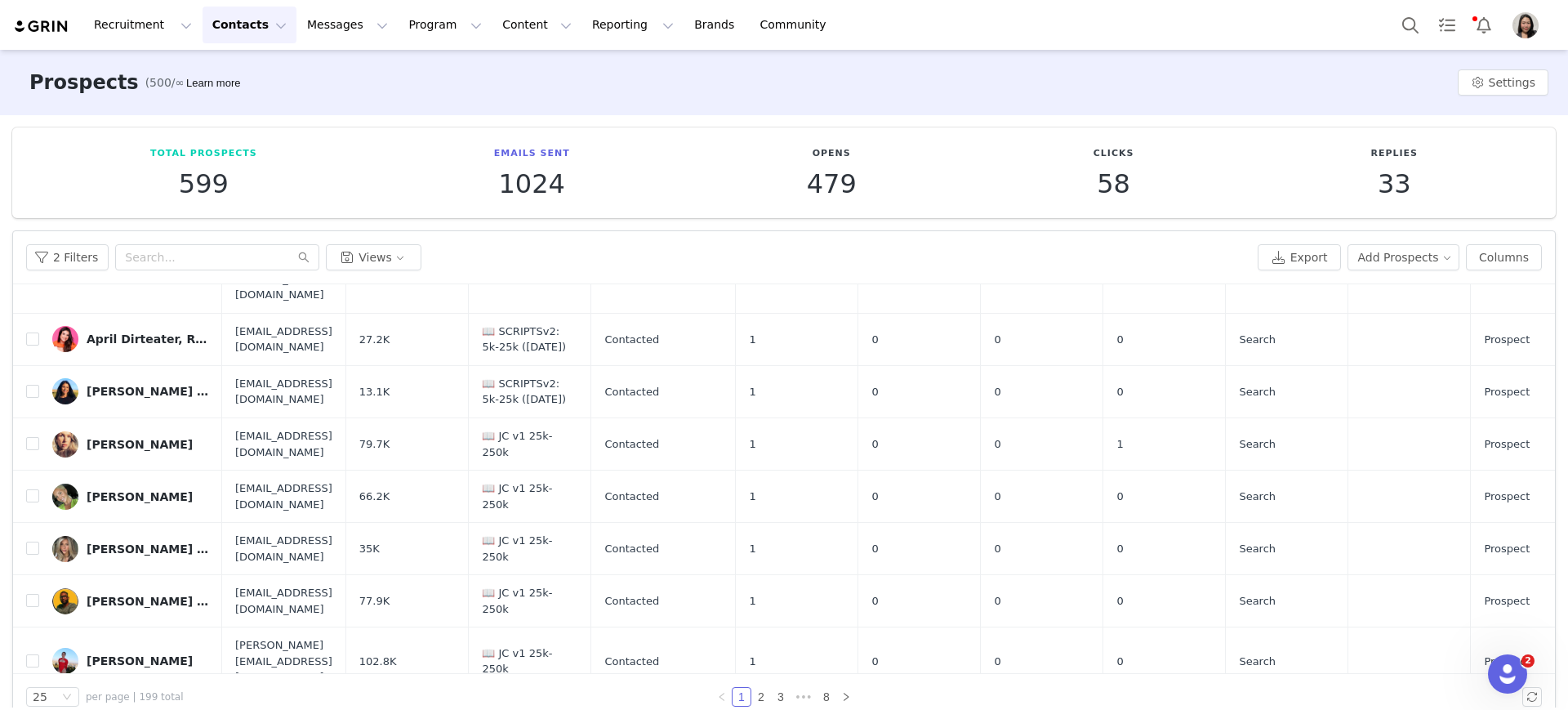
click at [128, 567] on div "BELL | WOMEN’S FITNESS COACH" at bounding box center [148, 722] width 123 height 13
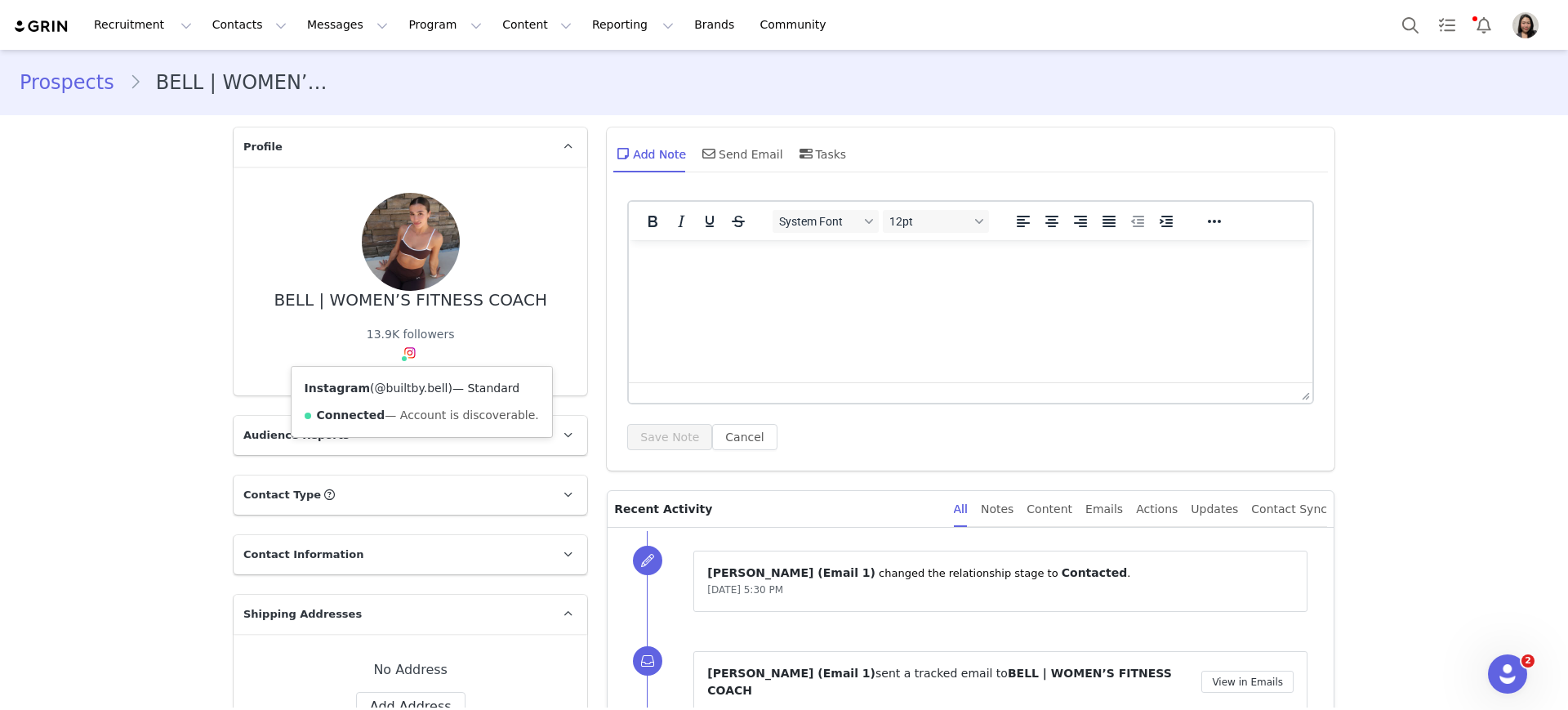
click at [405, 381] on link "@builtby.bell" at bounding box center [411, 388] width 74 height 13
click at [85, 90] on link "Prospects" at bounding box center [74, 83] width 110 height 30
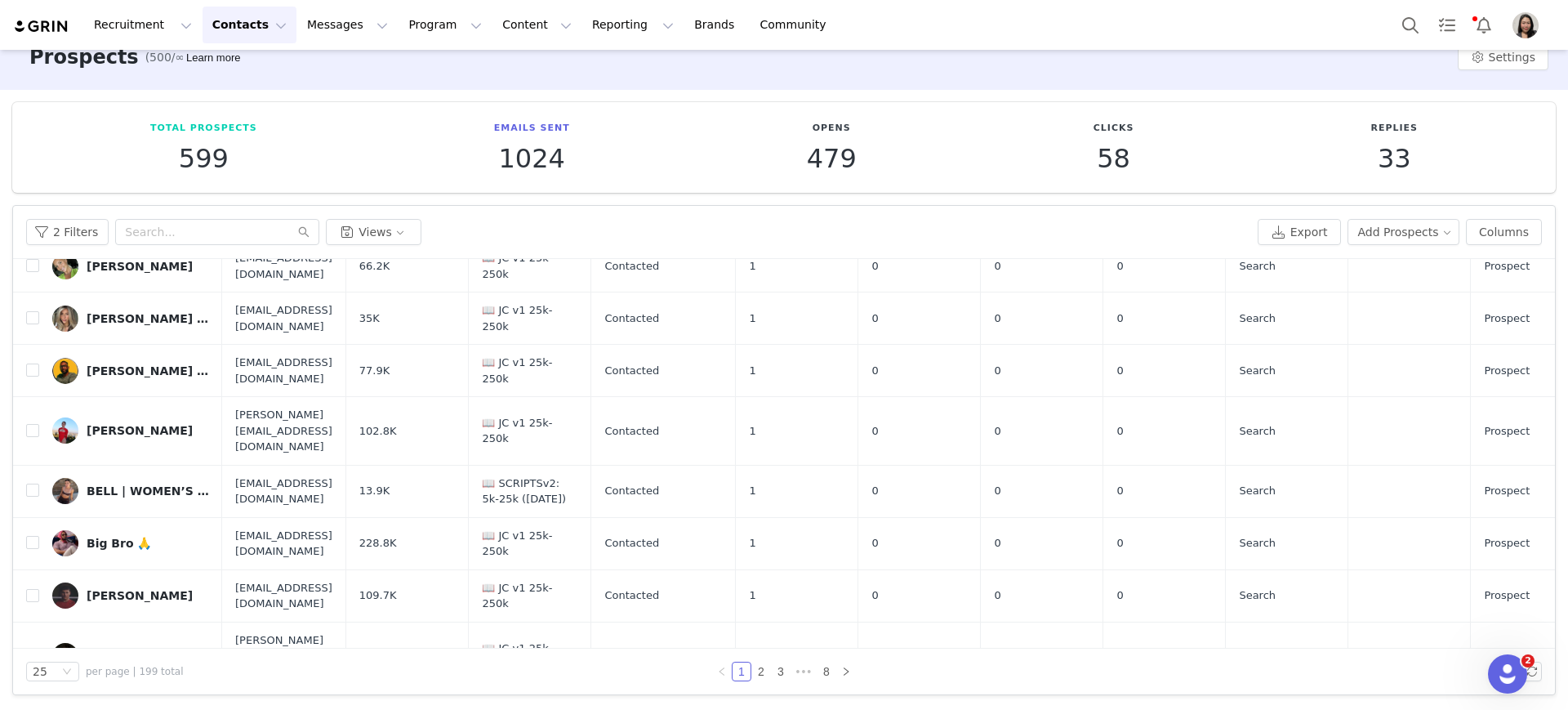
scroll to position [886, 0]
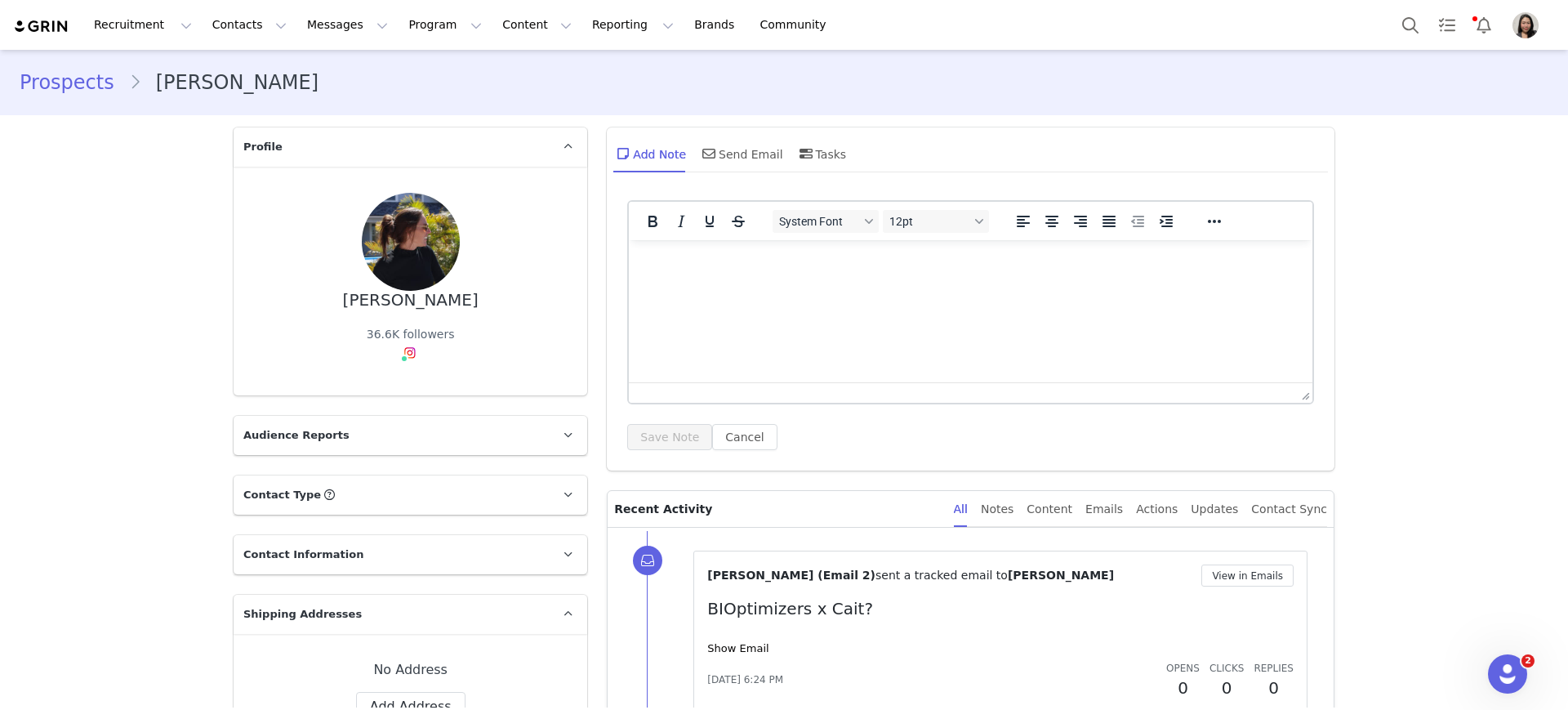
click at [94, 78] on link "Prospects" at bounding box center [74, 83] width 110 height 30
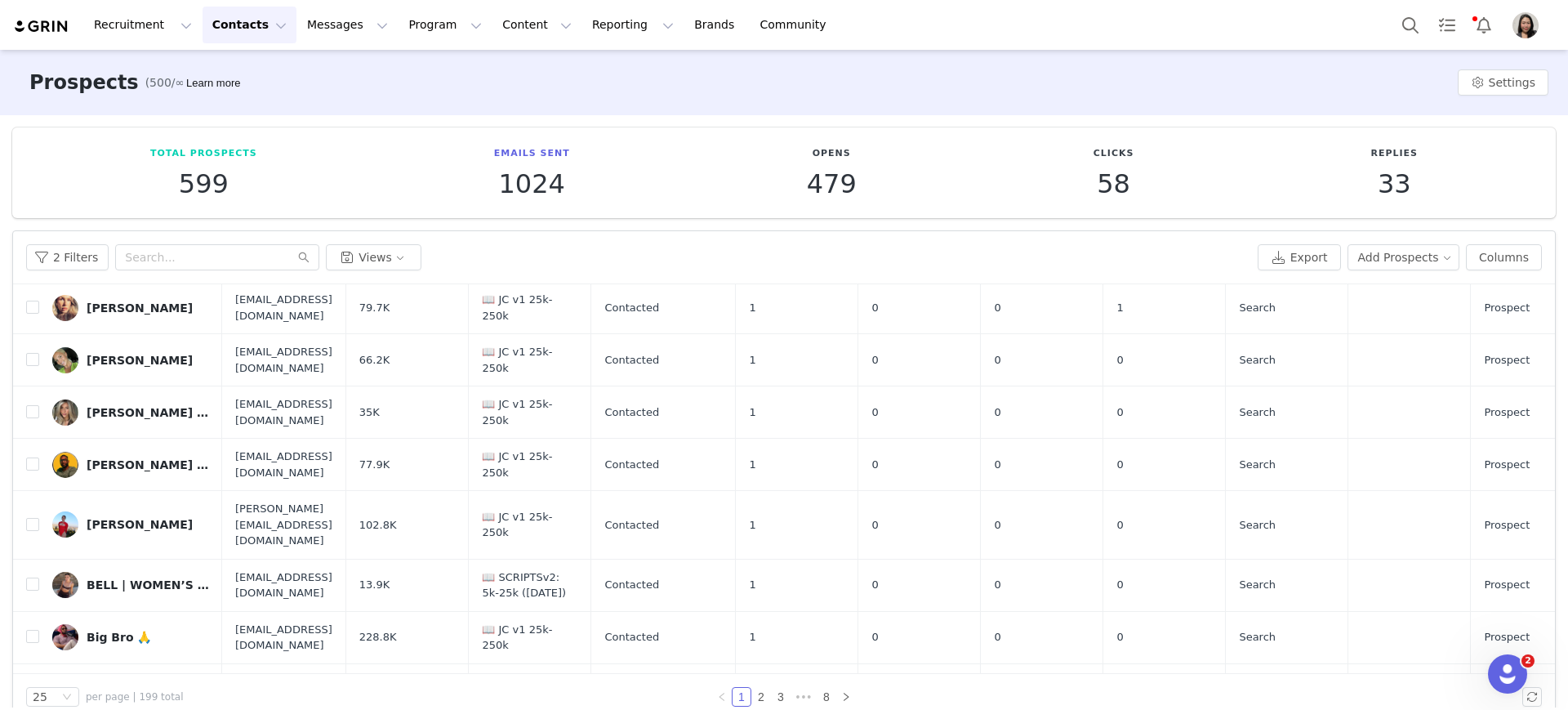
scroll to position [886, 0]
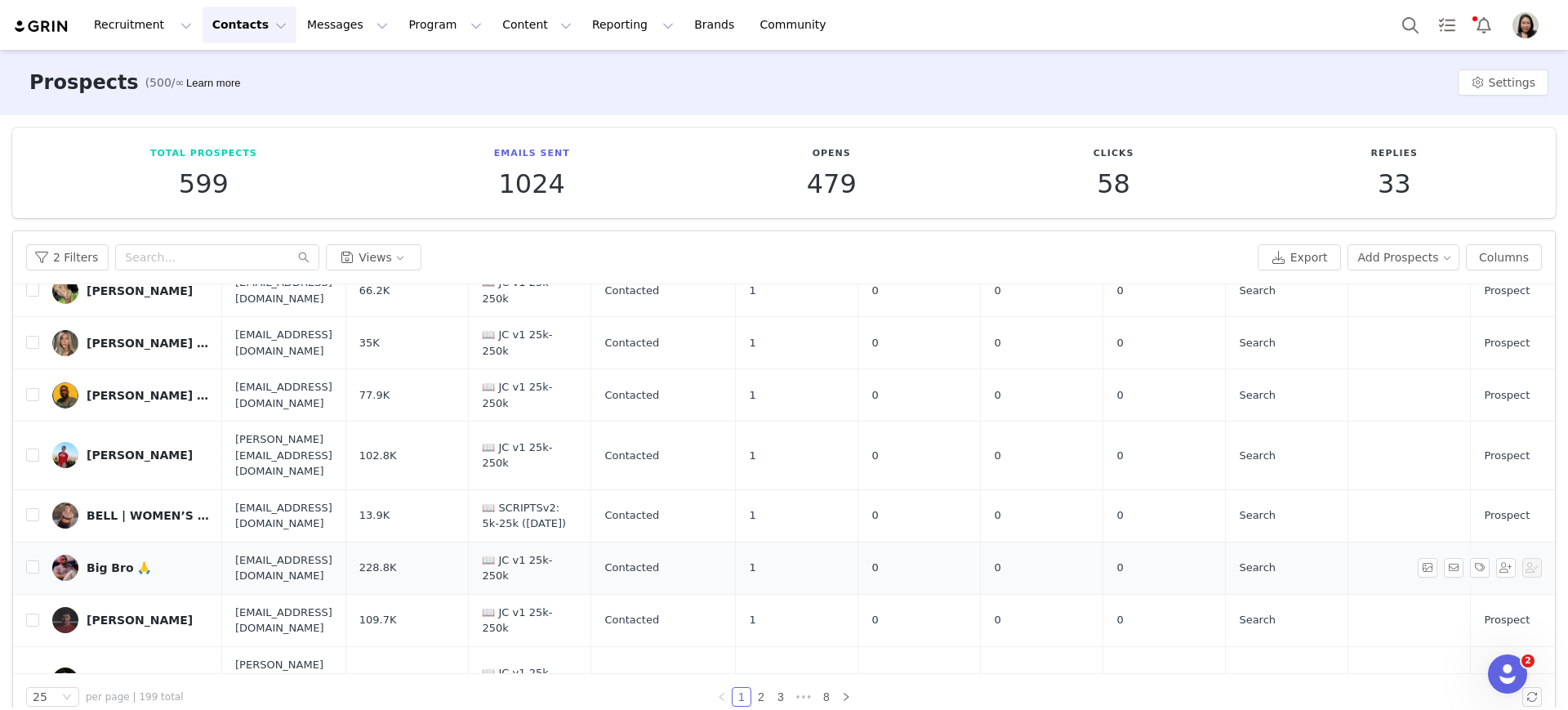
click at [114, 561] on div "Big Bro 🙏" at bounding box center [118, 568] width 64 height 13
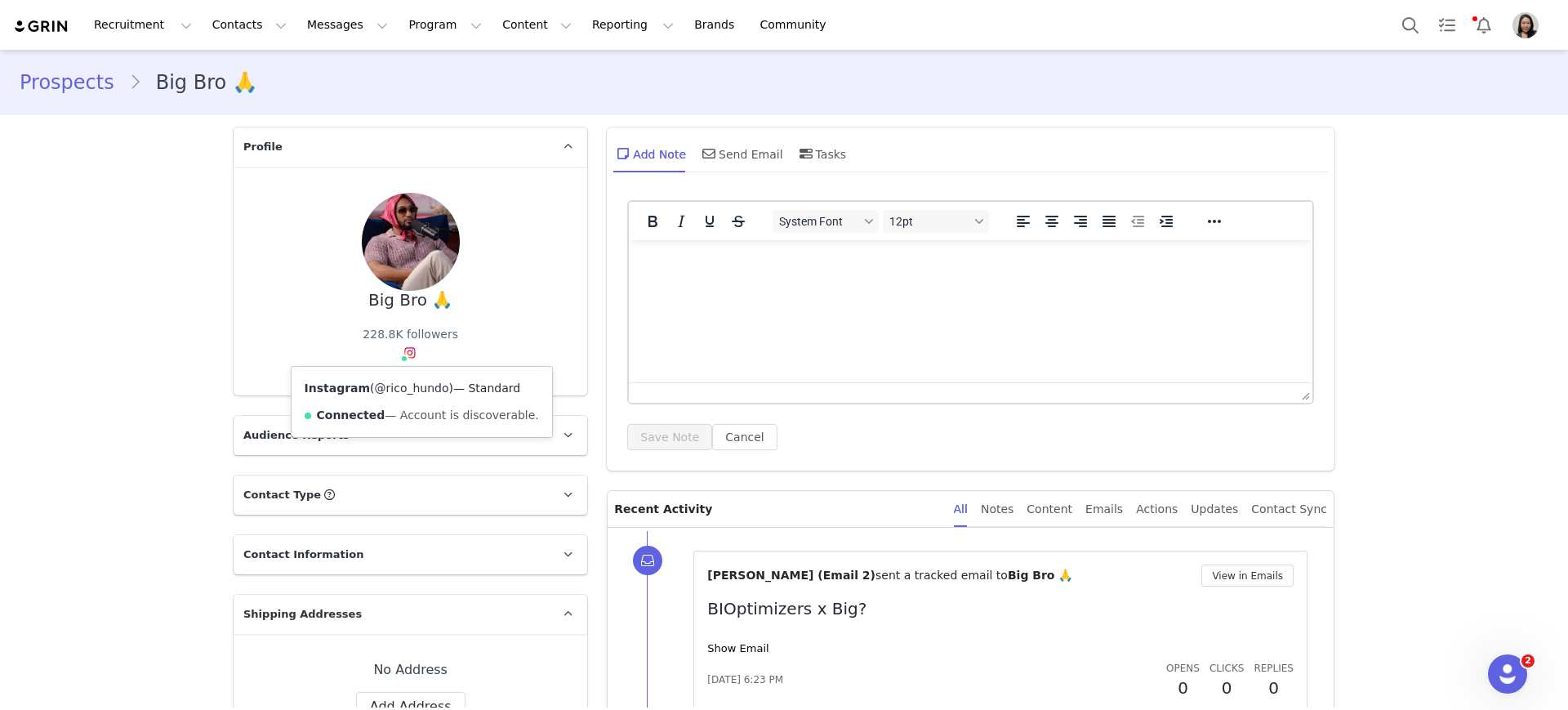
click at [413, 390] on link "@rico_hundo" at bounding box center [411, 388] width 74 height 13
click at [52, 80] on link "Prospects" at bounding box center [74, 83] width 110 height 30
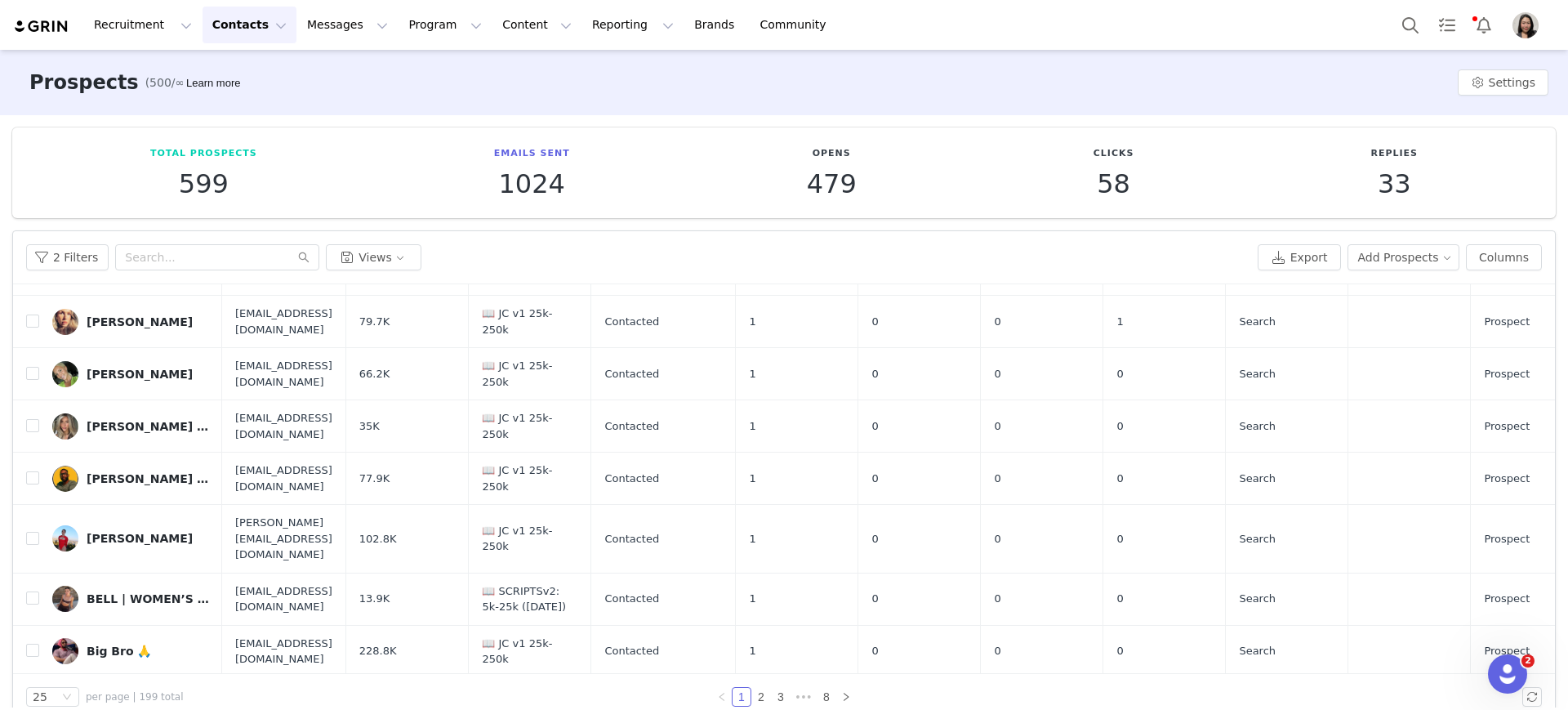
scroll to position [886, 0]
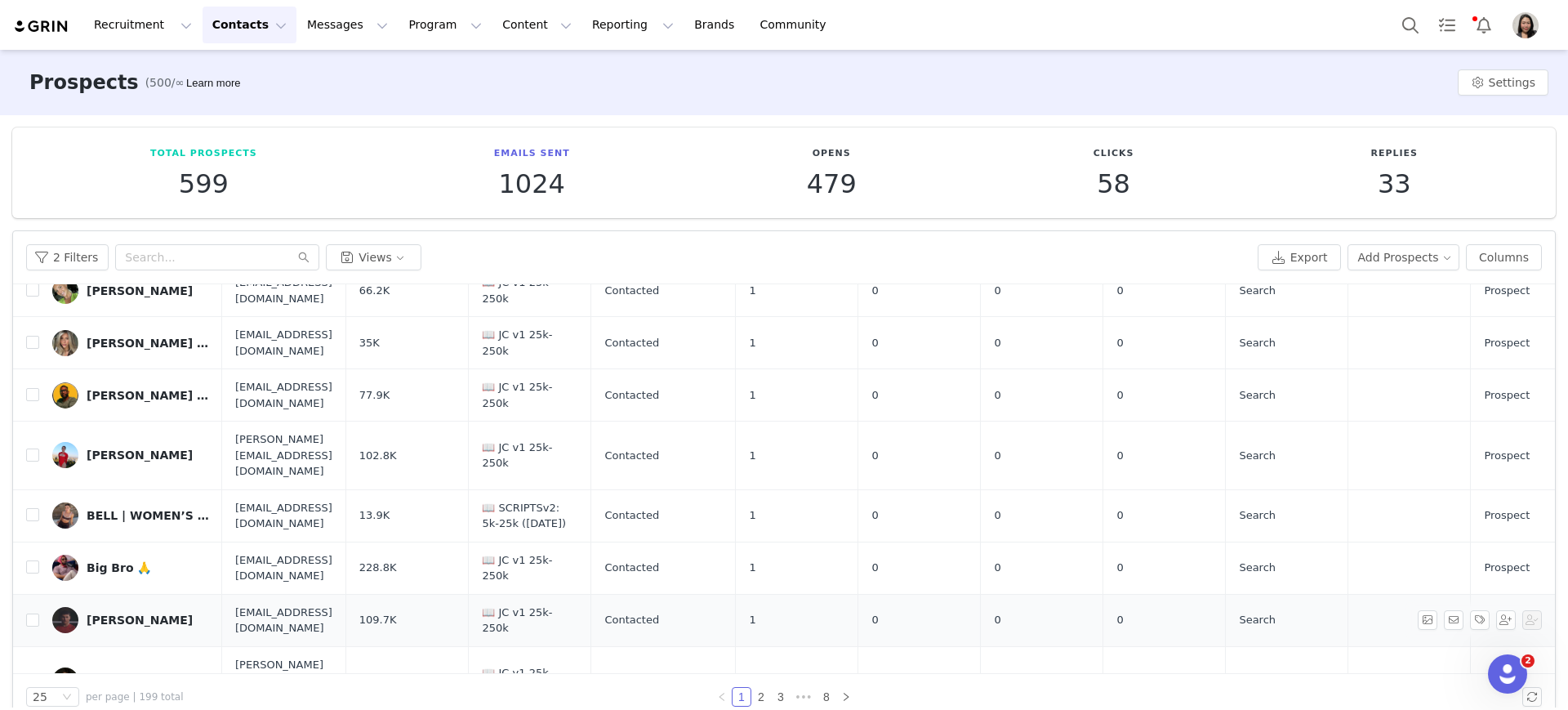
click at [110, 567] on div "BOBBY BUSHNELL" at bounding box center [139, 620] width 107 height 13
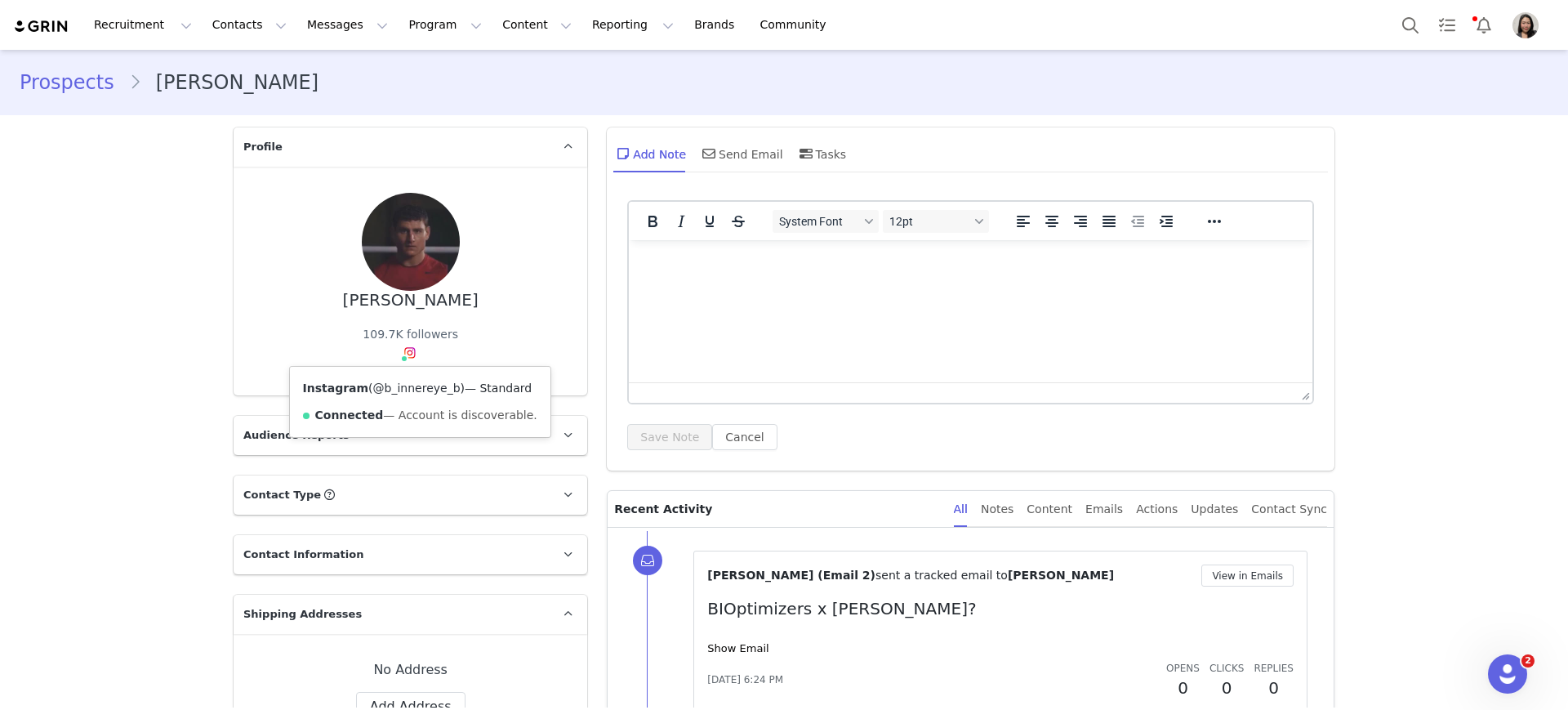
click at [409, 384] on link "@b_innereye_b" at bounding box center [417, 388] width 87 height 13
click at [74, 90] on link "Prospects" at bounding box center [74, 83] width 110 height 30
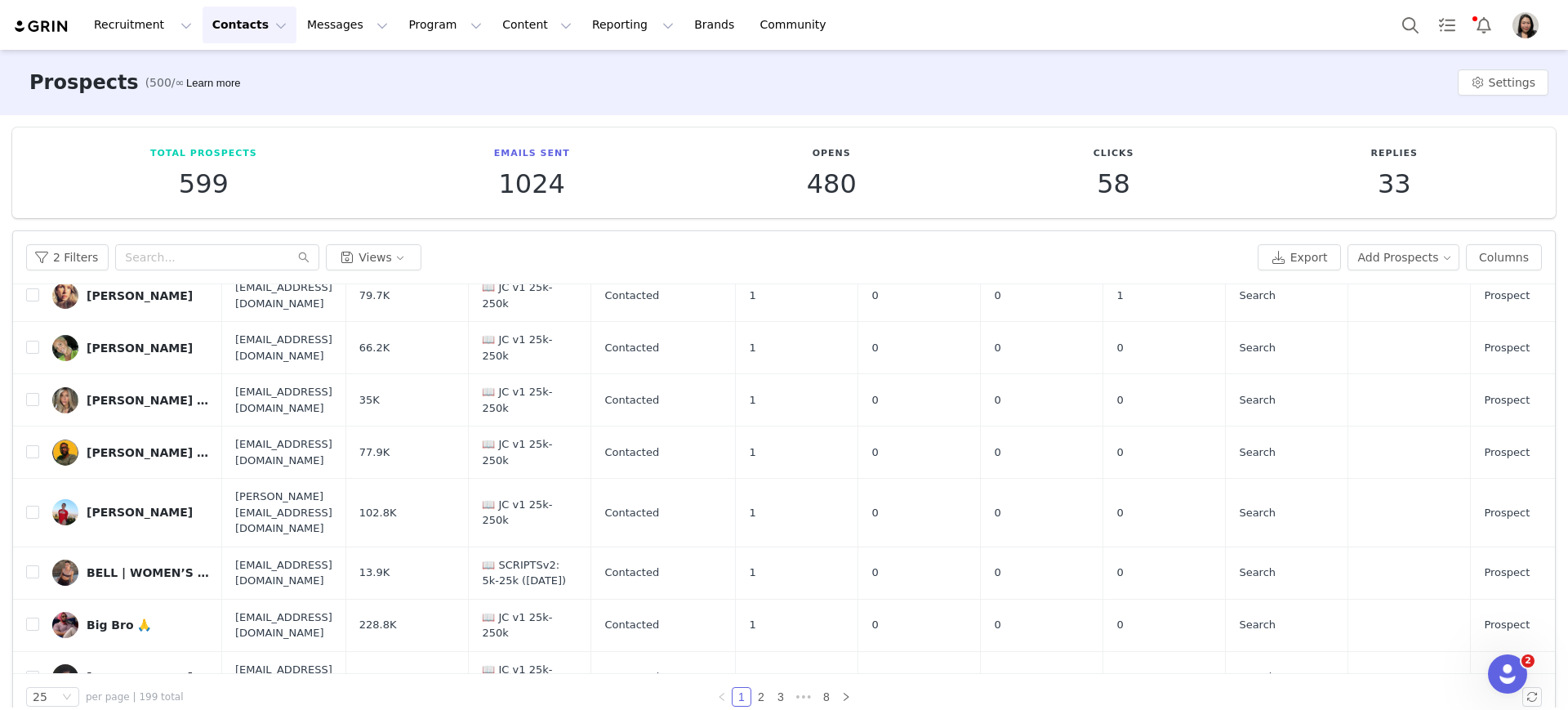
scroll to position [886, 0]
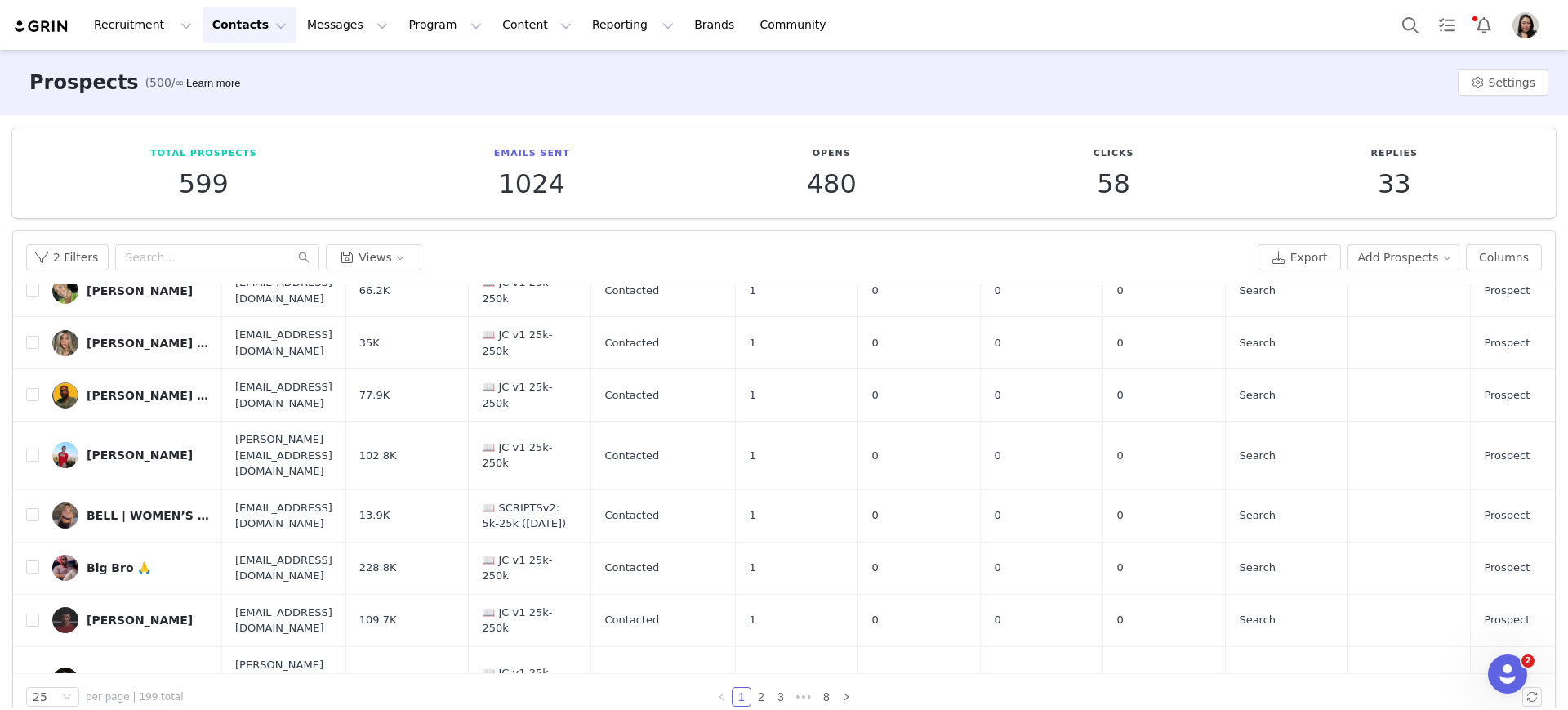
click at [118, 567] on div "Braeden Sorbo" at bounding box center [148, 680] width 123 height 13
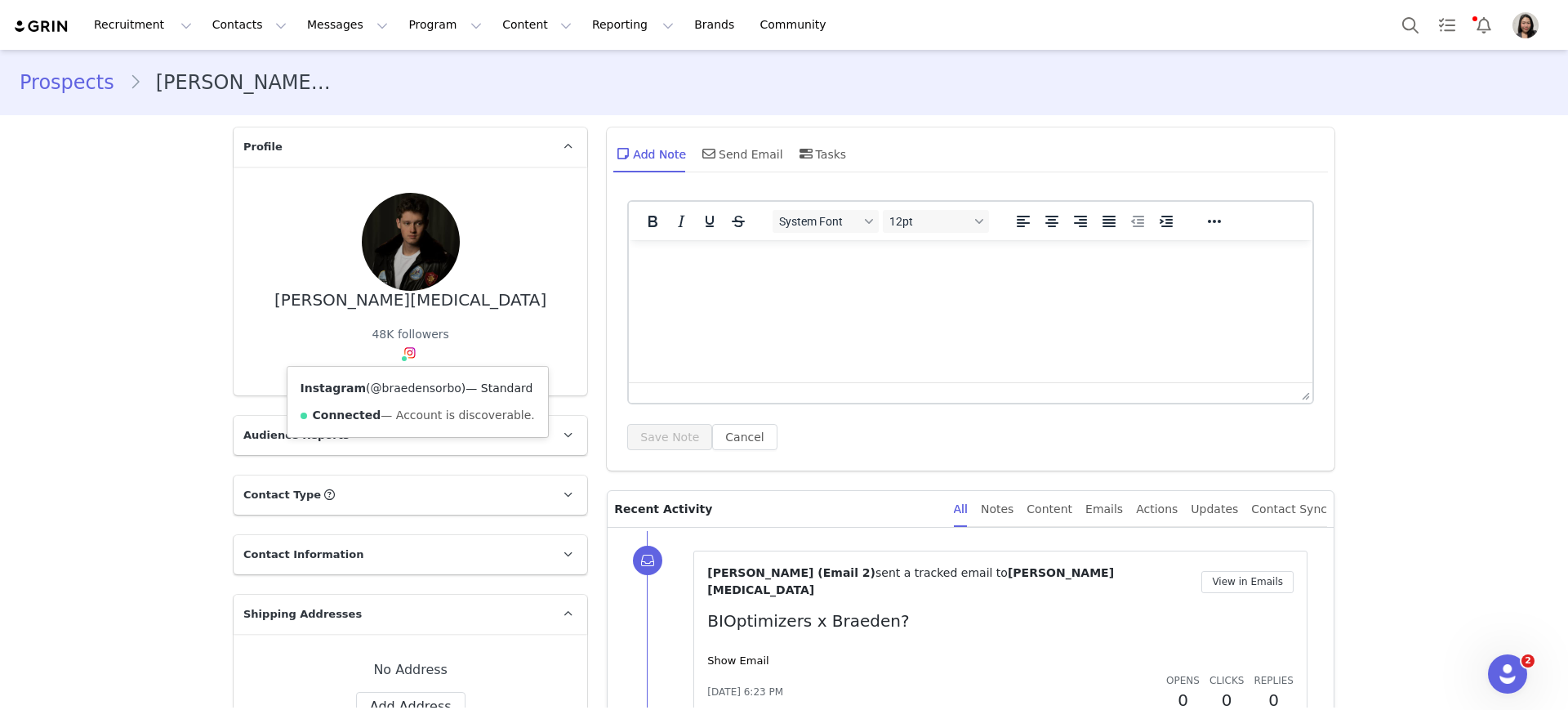
click at [391, 390] on link "@braedensorbo" at bounding box center [416, 388] width 90 height 13
click at [47, 83] on link "Prospects" at bounding box center [74, 83] width 110 height 30
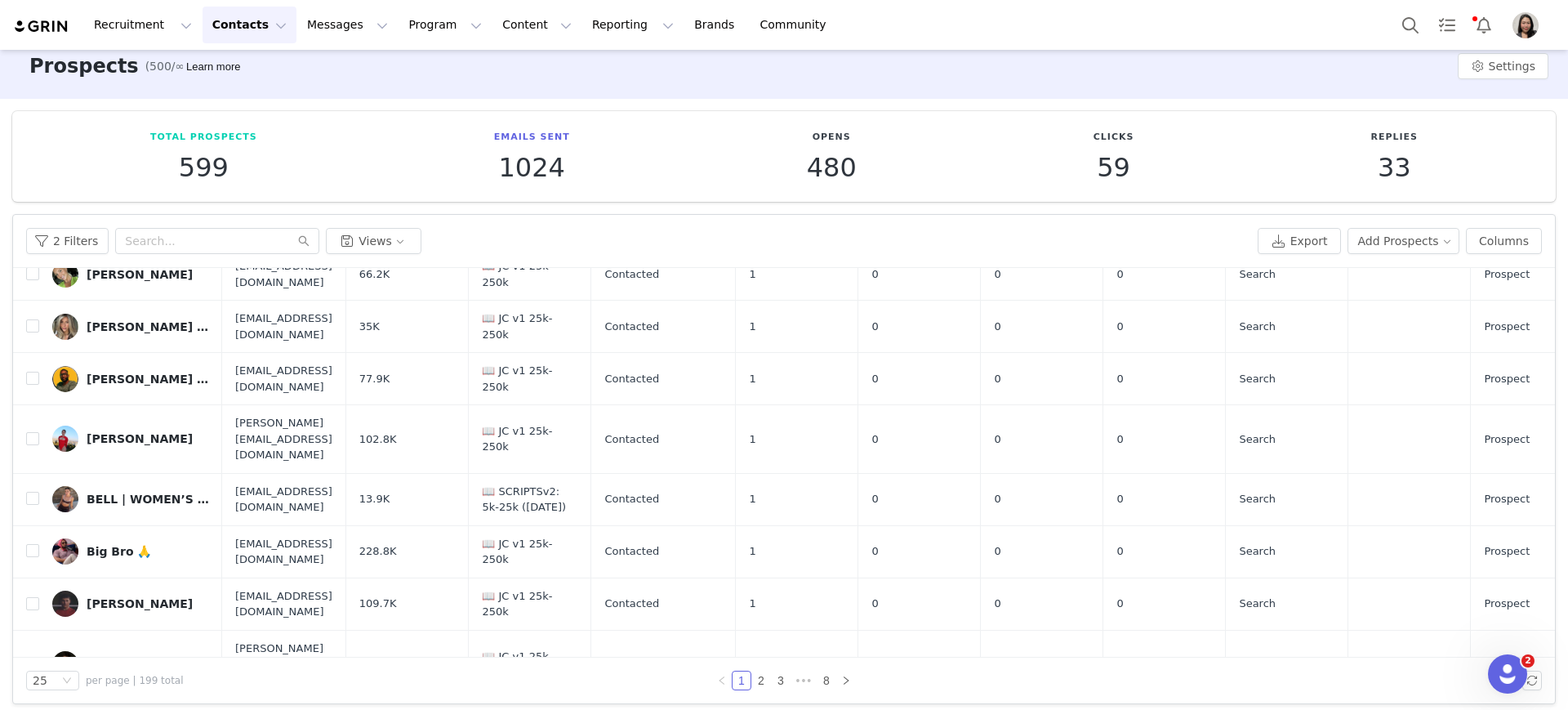
scroll to position [25, 0]
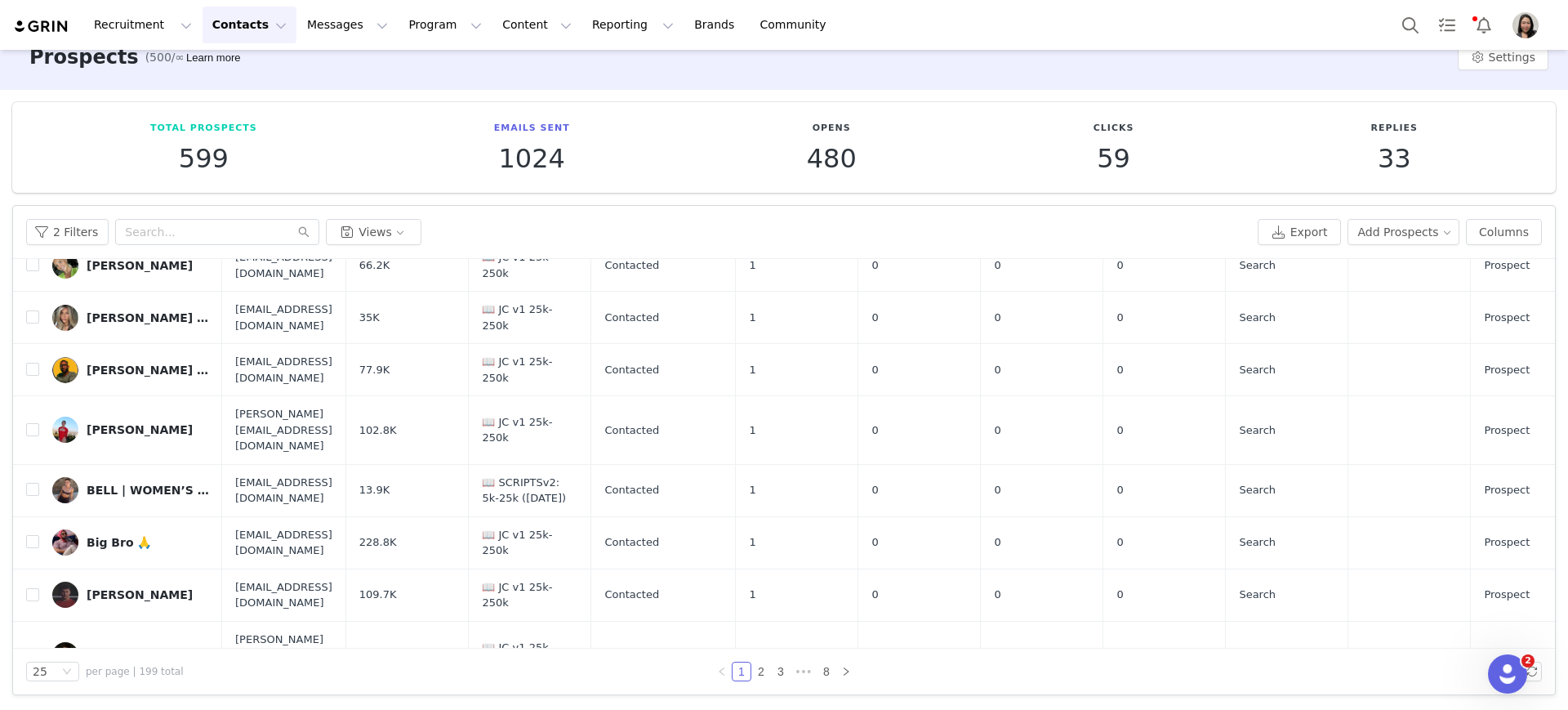
click at [109, 567] on div "Brain Health & Wellness Expert 🇩🇴" at bounding box center [148, 716] width 123 height 13
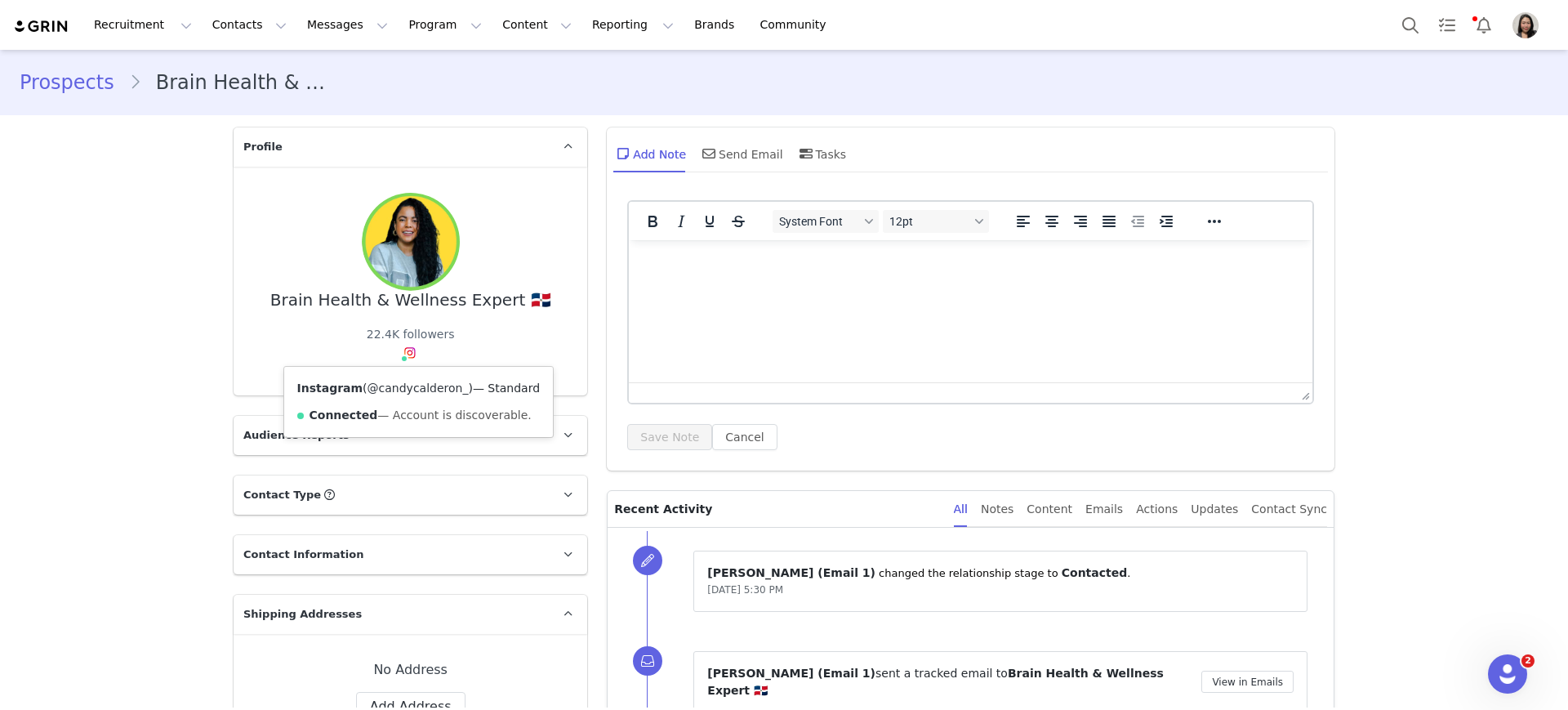
click at [398, 390] on link "@candycalderon_" at bounding box center [418, 388] width 101 height 13
click at [85, 90] on link "Prospects" at bounding box center [74, 83] width 110 height 30
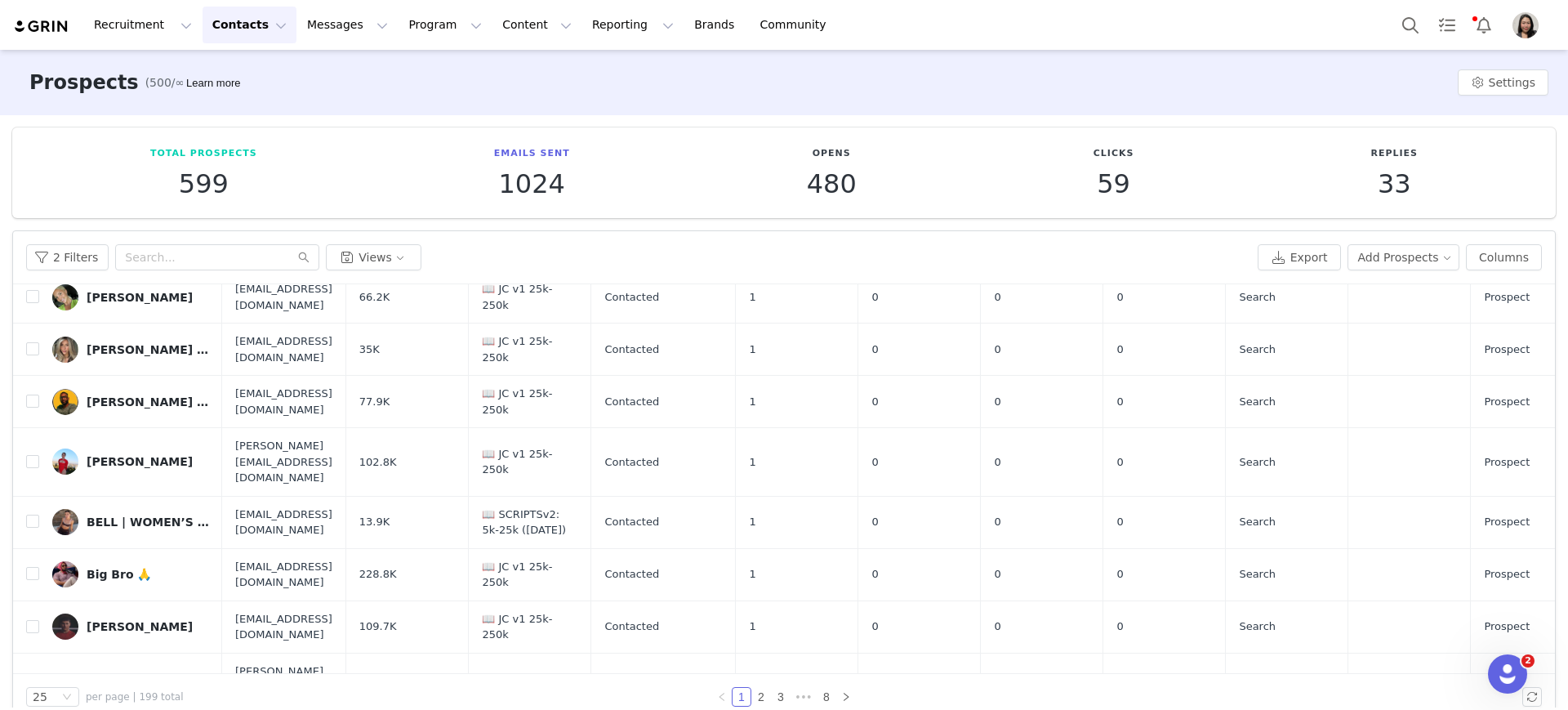
scroll to position [886, 0]
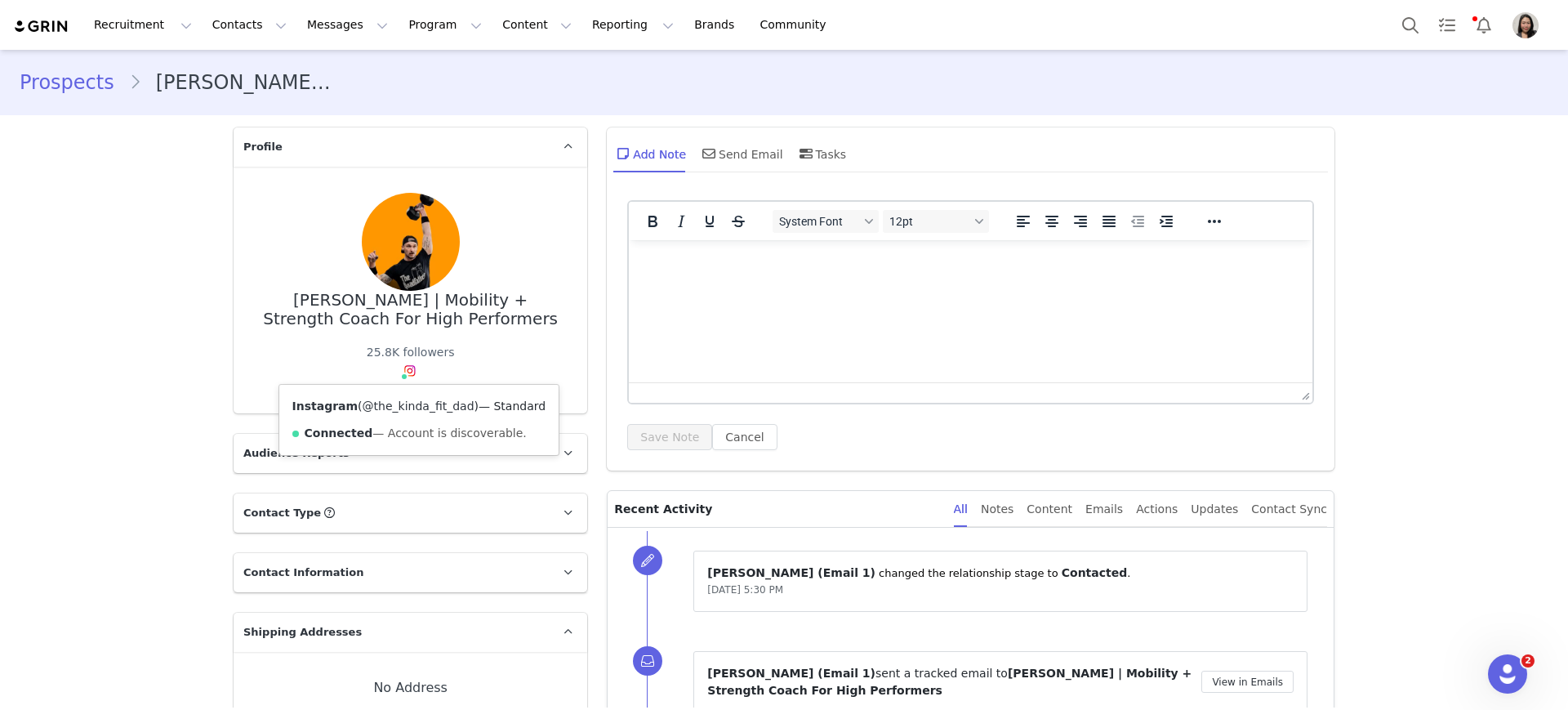
click at [400, 406] on link "@the_kinda_fit_dad" at bounding box center [418, 406] width 111 height 13
click at [76, 86] on link "Prospects" at bounding box center [74, 83] width 110 height 30
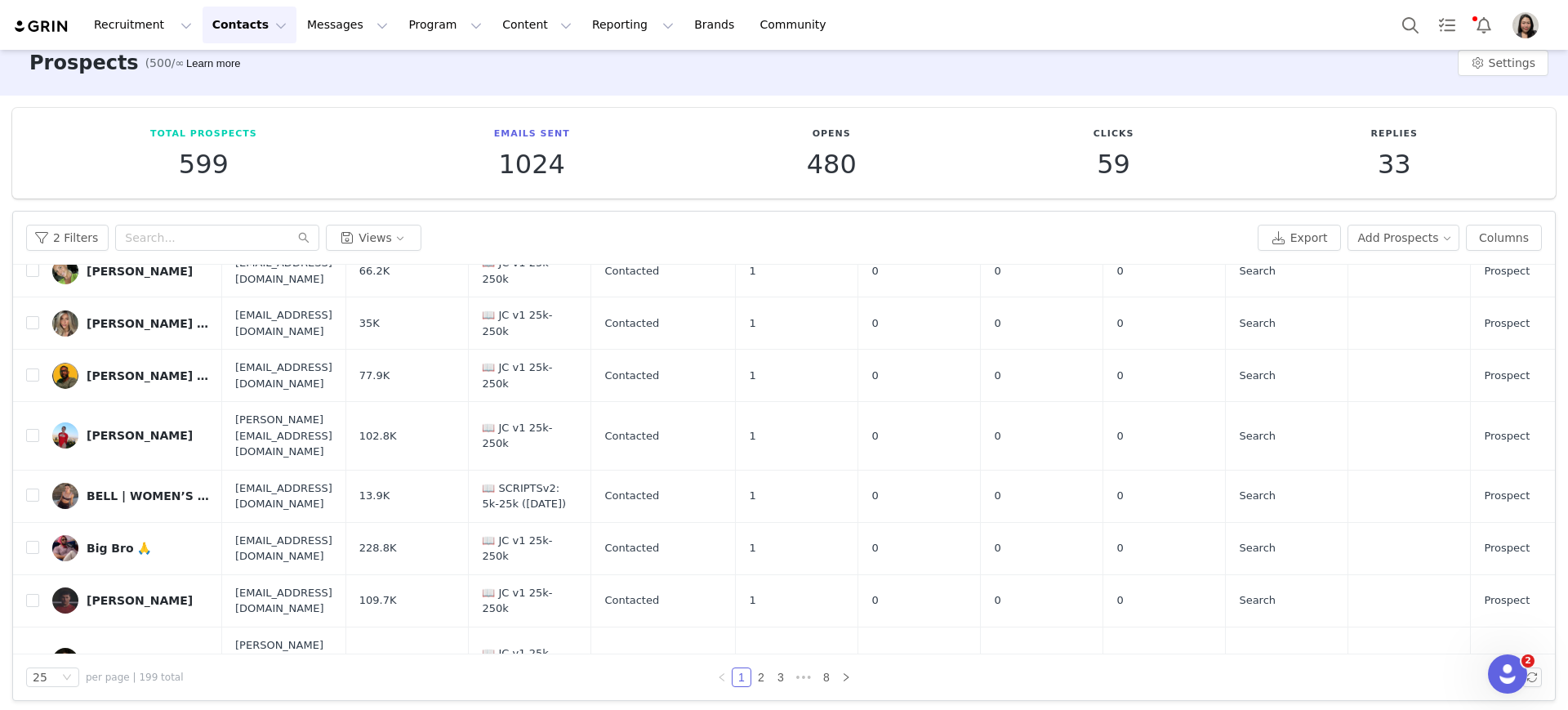
scroll to position [25, 0]
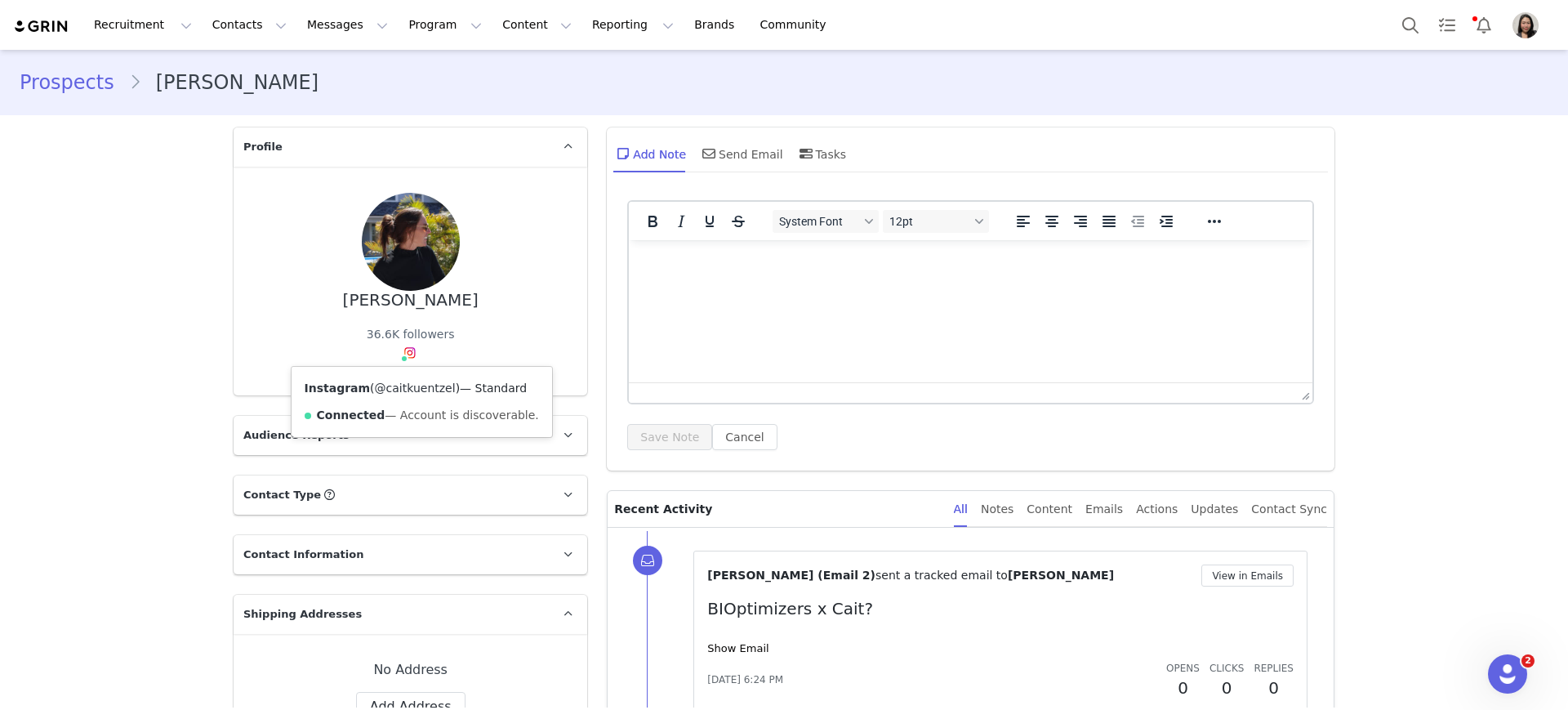
click at [384, 386] on link "@caitkuentzel" at bounding box center [415, 388] width 81 height 13
